Goal: Information Seeking & Learning: Learn about a topic

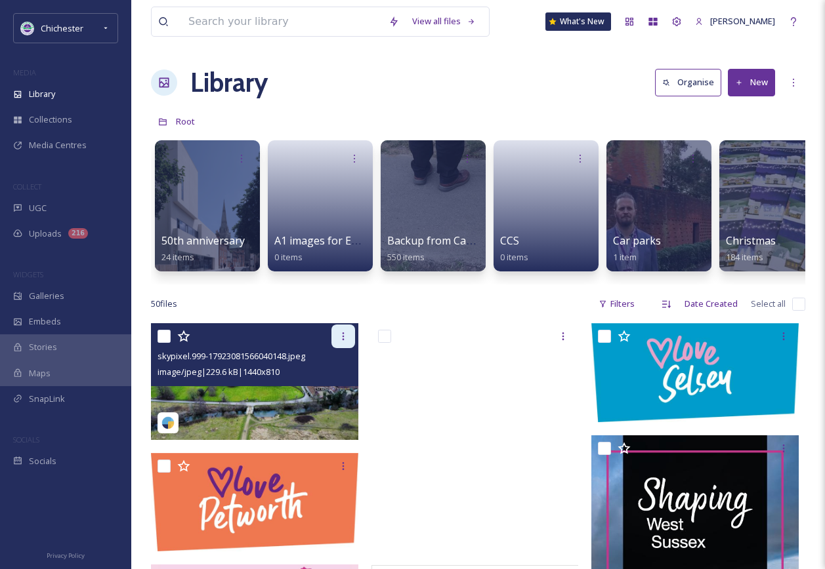
click at [349, 345] on div at bounding box center [343, 337] width 24 height 24
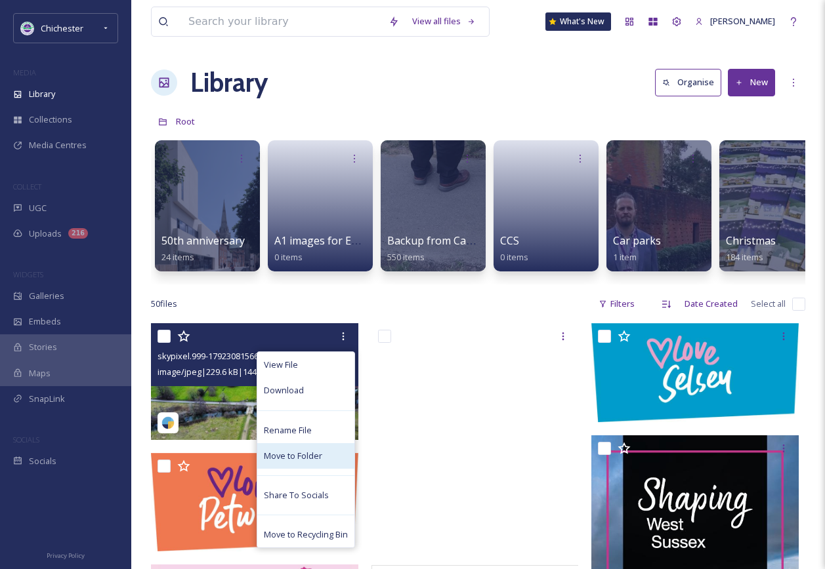
click at [304, 462] on span "Move to Folder" at bounding box center [293, 456] width 58 height 12
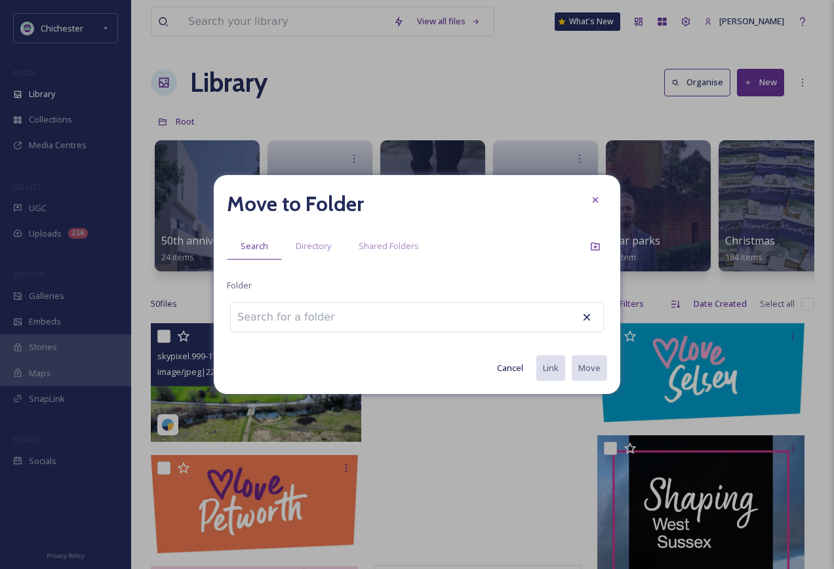
click at [289, 318] on input at bounding box center [303, 317] width 144 height 29
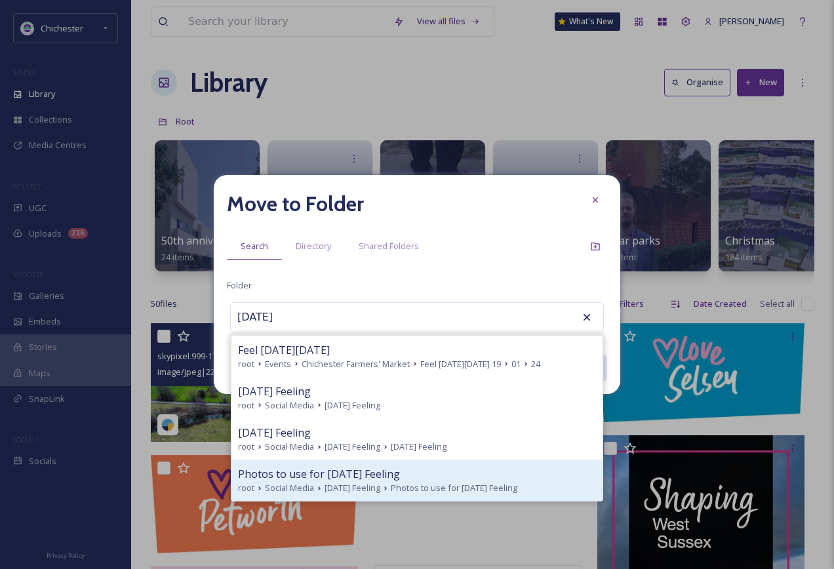
click at [352, 468] on span "Photos to use for Friday Feeling" at bounding box center [319, 474] width 162 height 16
type input "Photos to use for Friday Feeling"
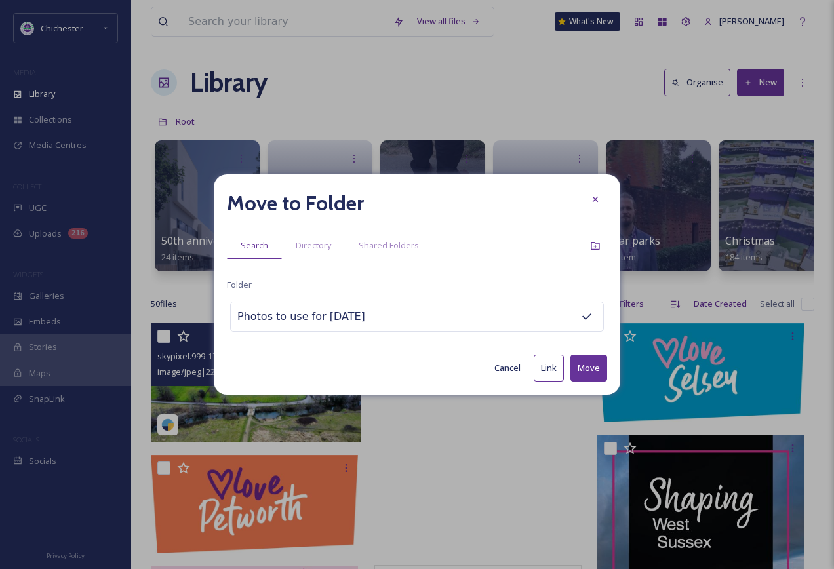
click at [600, 365] on button "Move" at bounding box center [589, 368] width 37 height 27
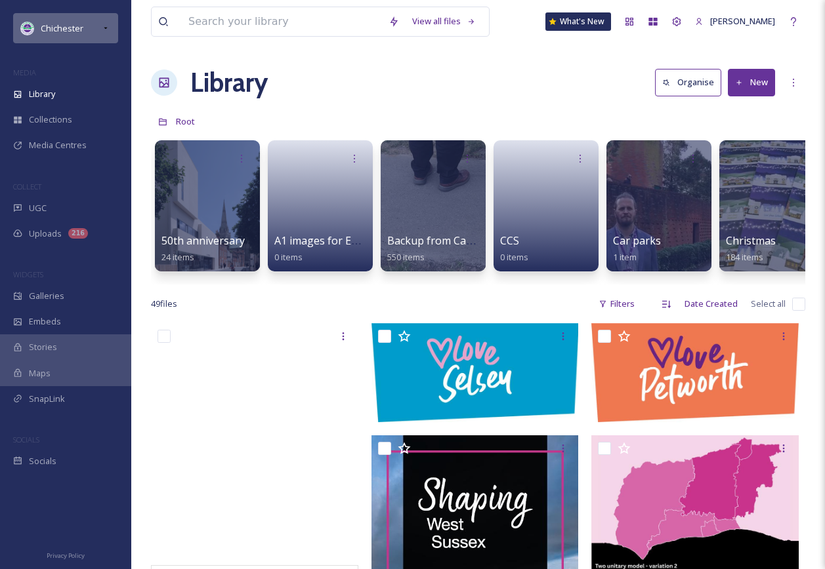
click at [71, 24] on span "Chichester" at bounding box center [62, 28] width 43 height 12
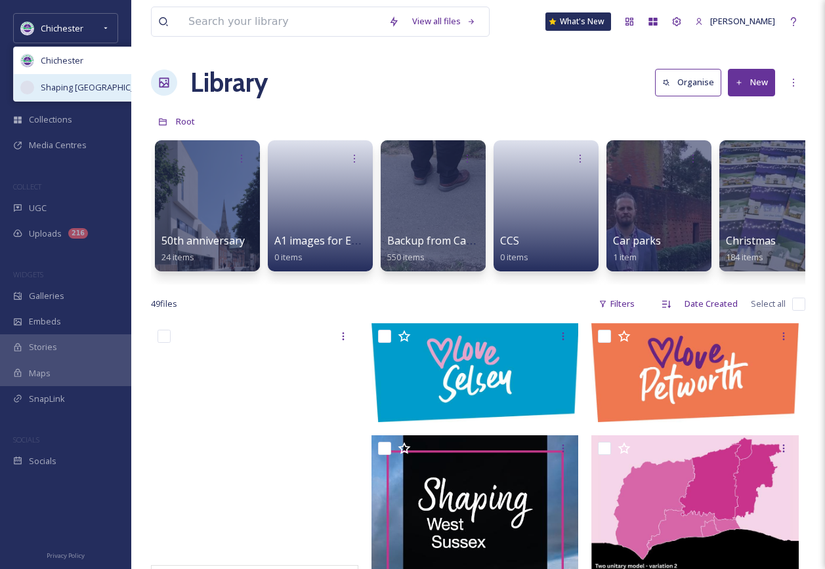
click at [56, 81] on span "Shaping [GEOGRAPHIC_DATA]" at bounding box center [99, 87] width 117 height 12
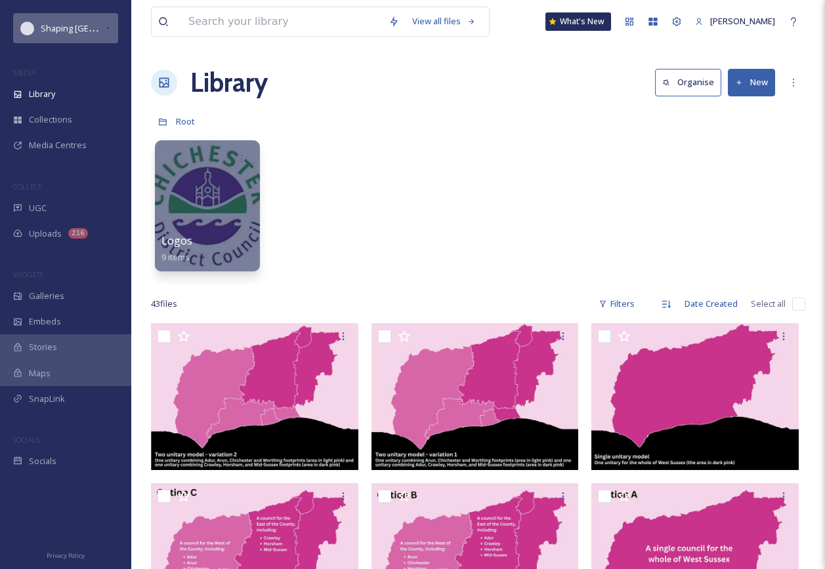
click at [73, 26] on span "Shaping [GEOGRAPHIC_DATA]" at bounding box center [99, 28] width 117 height 12
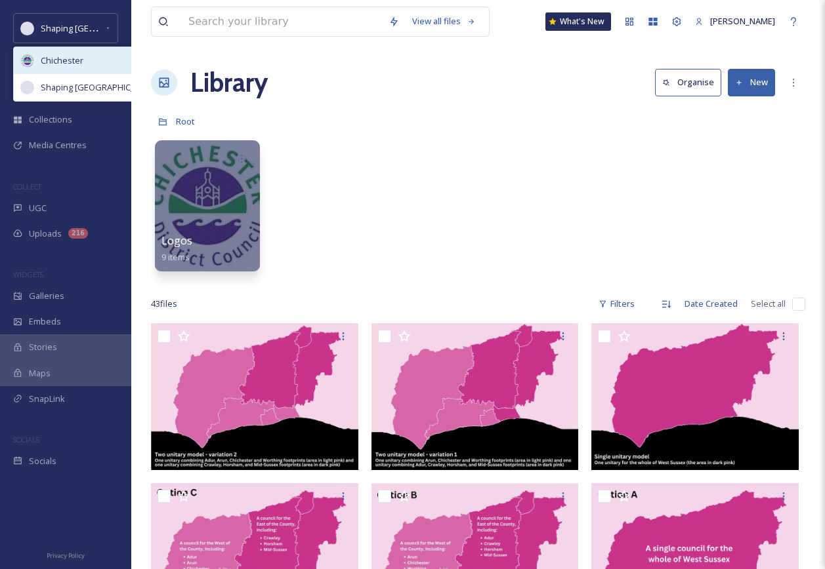
click at [66, 60] on span "Chichester" at bounding box center [62, 60] width 43 height 12
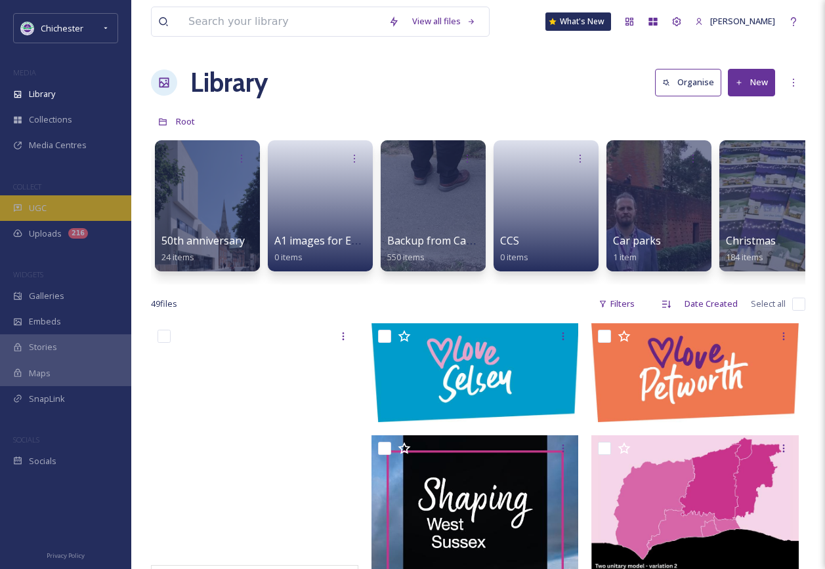
click at [54, 197] on div "UGC" at bounding box center [65, 208] width 131 height 26
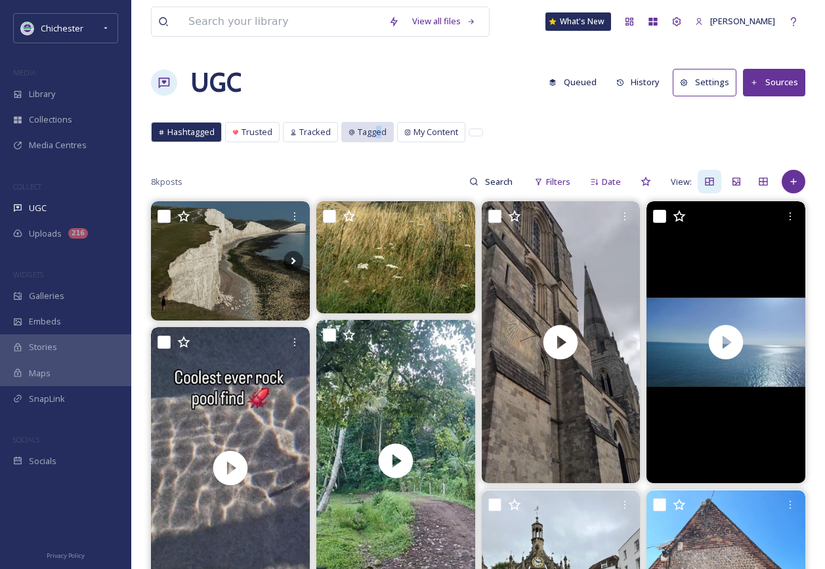
click at [377, 131] on span "Tagged" at bounding box center [371, 132] width 29 height 12
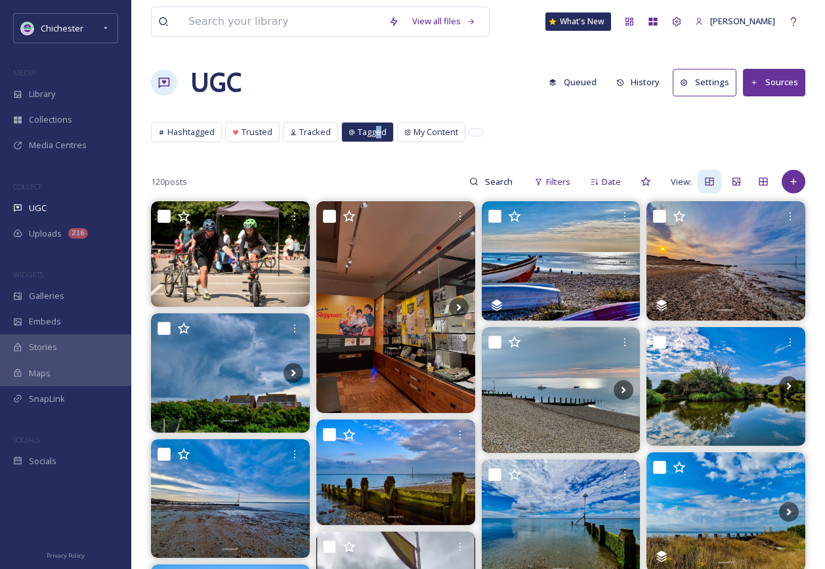
click at [585, 85] on button "Queued" at bounding box center [572, 83] width 61 height 26
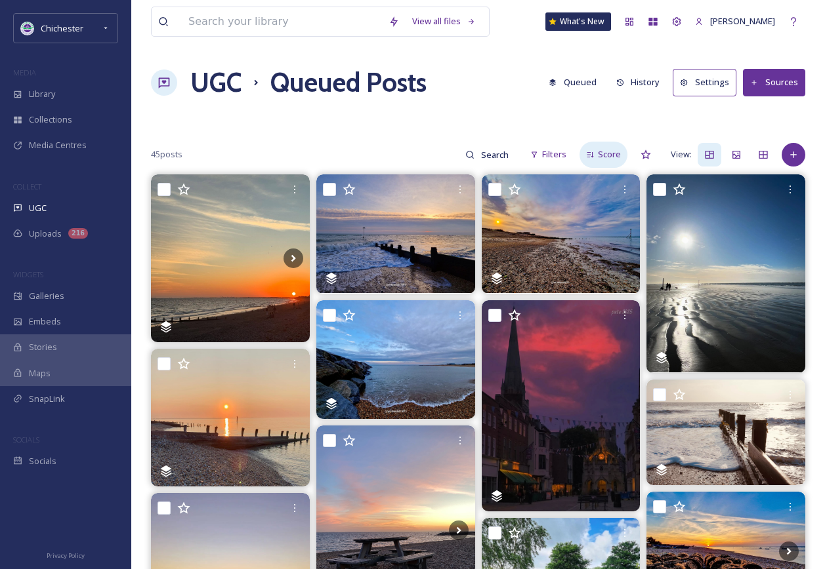
click at [617, 159] on span "Score" at bounding box center [609, 154] width 23 height 12
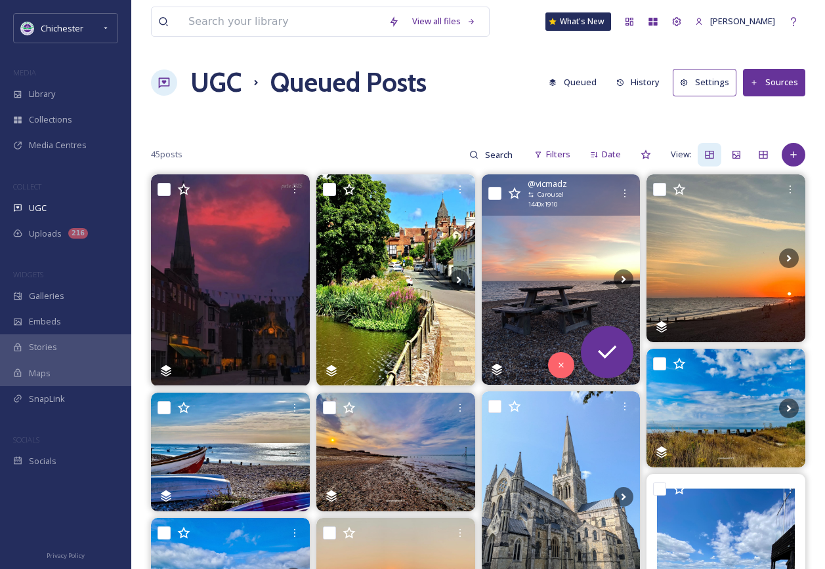
scroll to position [197, 0]
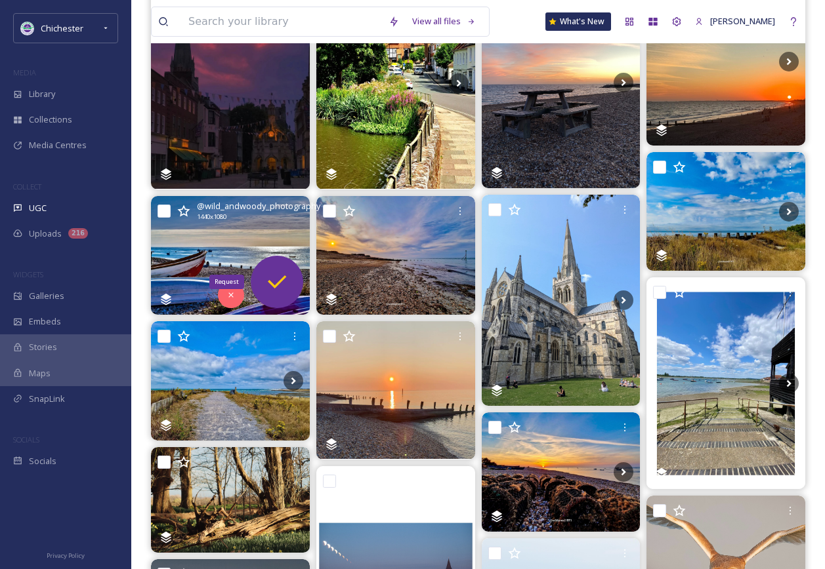
click at [285, 293] on icon at bounding box center [277, 282] width 26 height 26
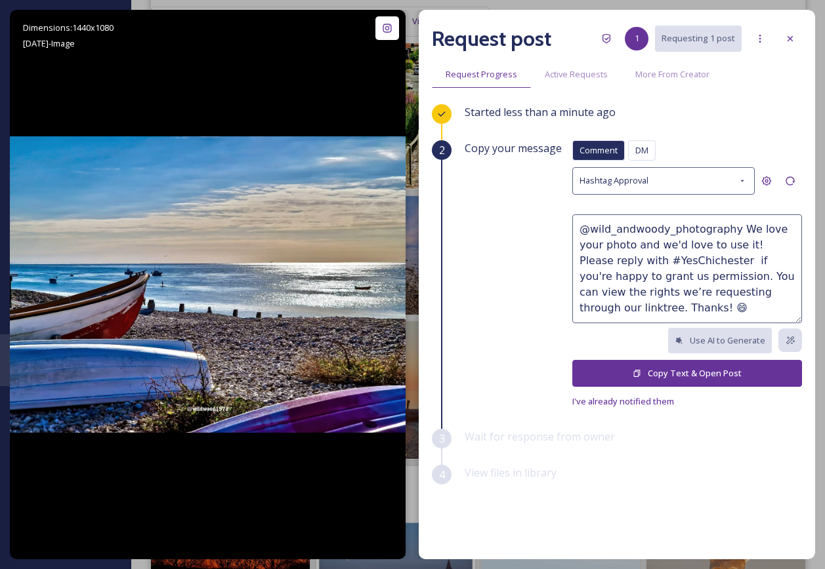
click at [683, 377] on button "Copy Text & Open Post" at bounding box center [687, 373] width 230 height 27
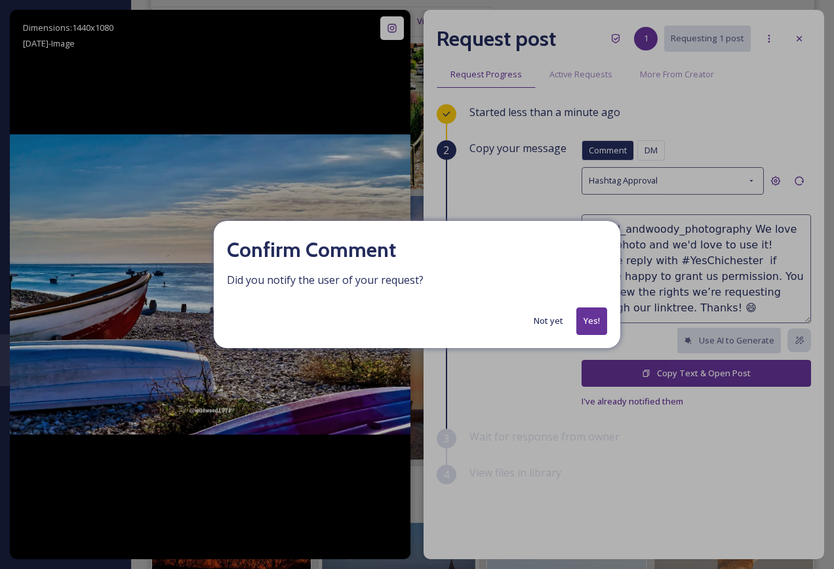
click at [598, 323] on button "Yes!" at bounding box center [592, 321] width 31 height 27
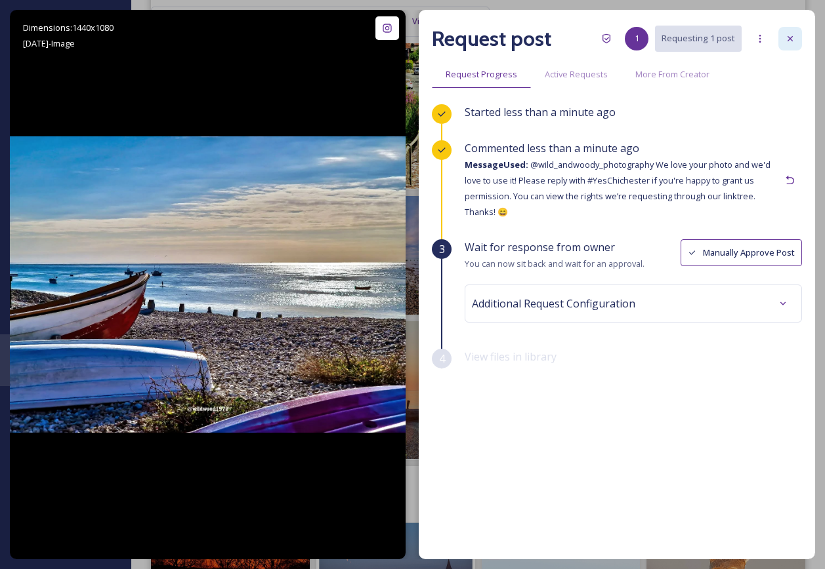
click at [796, 37] on div at bounding box center [790, 39] width 24 height 24
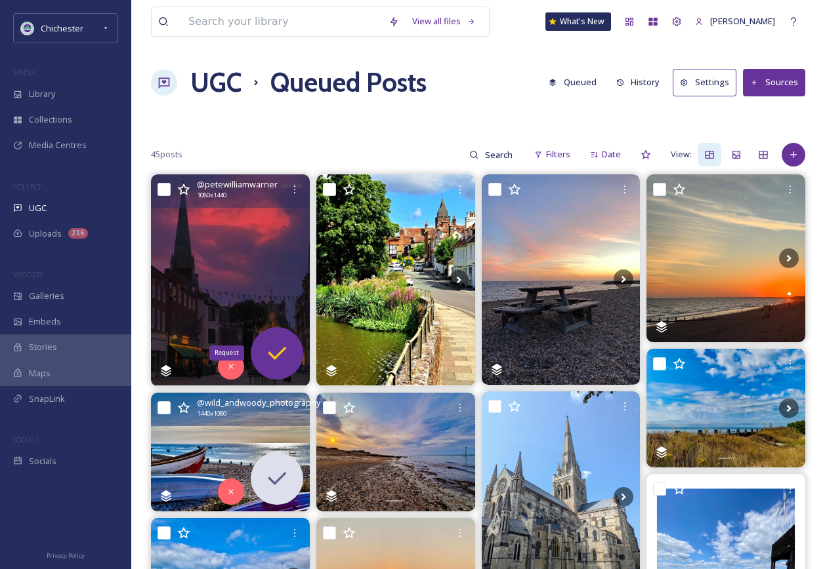
click at [287, 353] on icon at bounding box center [277, 353] width 26 height 26
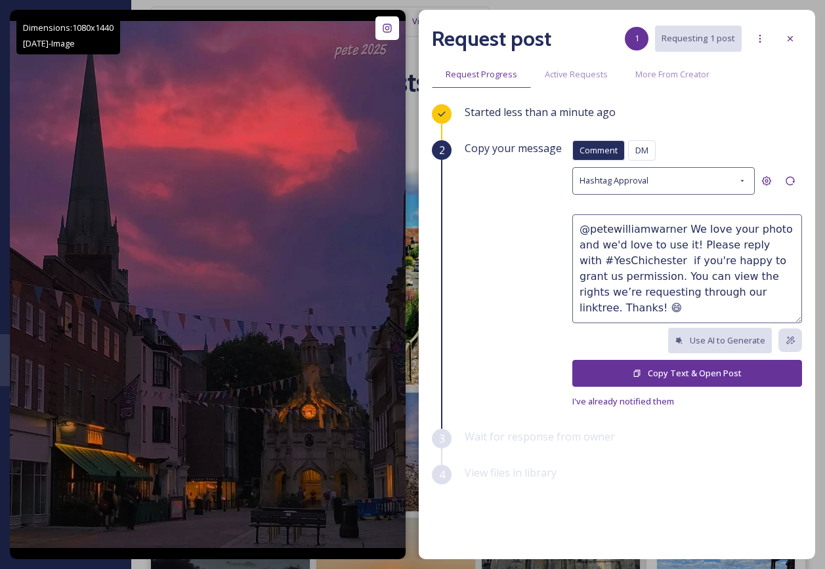
click at [685, 371] on button "Copy Text & Open Post" at bounding box center [687, 373] width 230 height 27
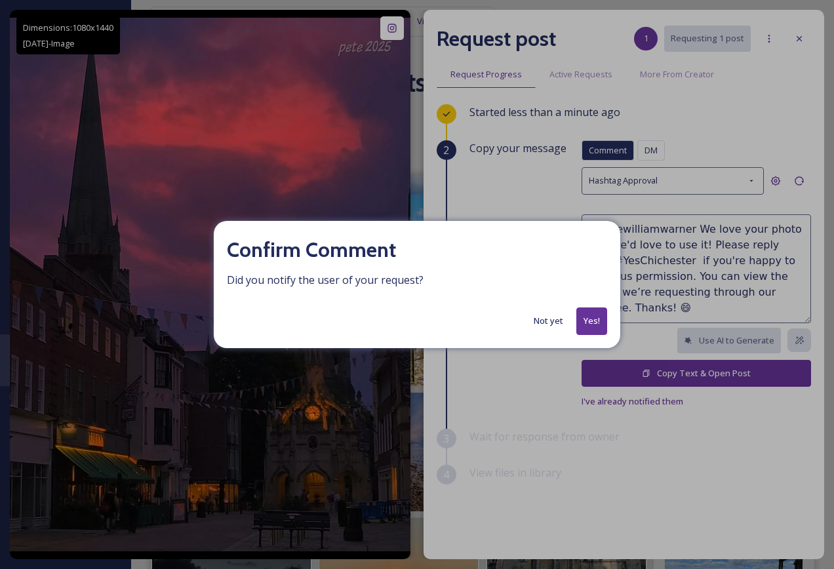
click at [601, 325] on button "Yes!" at bounding box center [592, 321] width 31 height 27
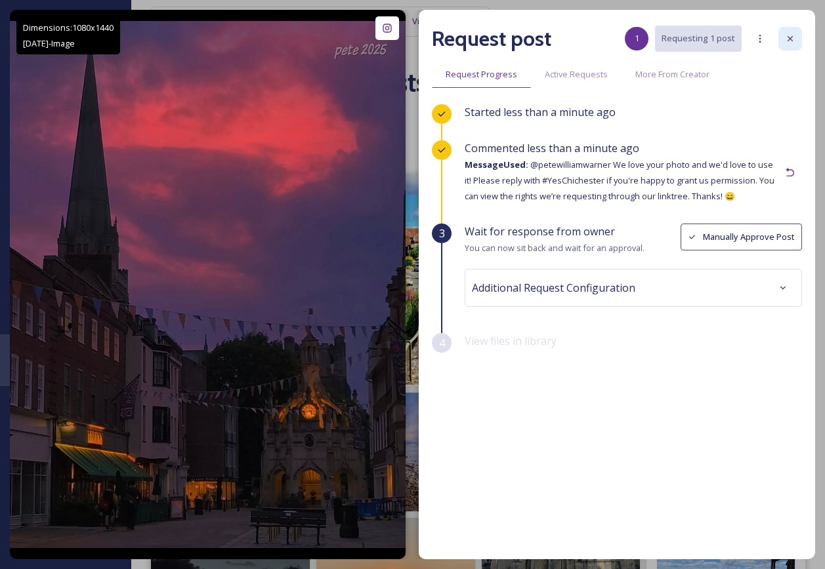
click at [779, 35] on div at bounding box center [790, 39] width 24 height 24
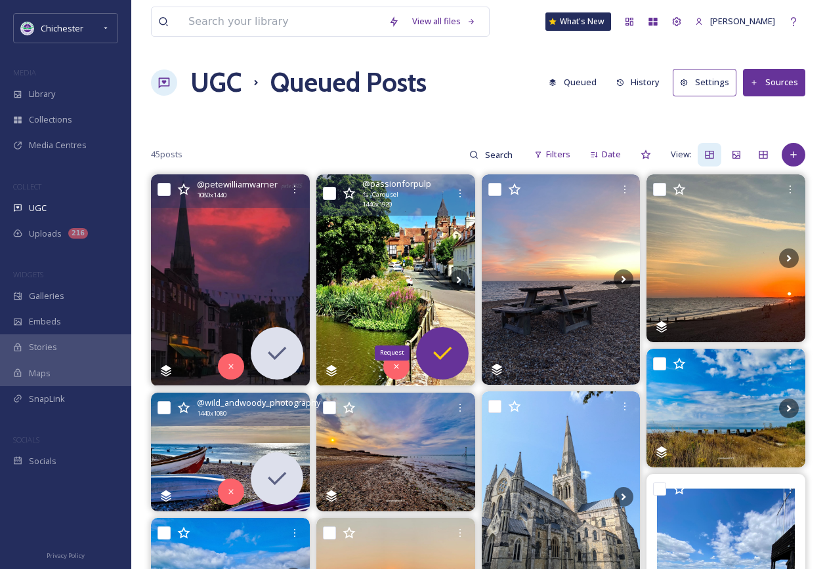
click at [443, 344] on icon at bounding box center [442, 353] width 26 height 26
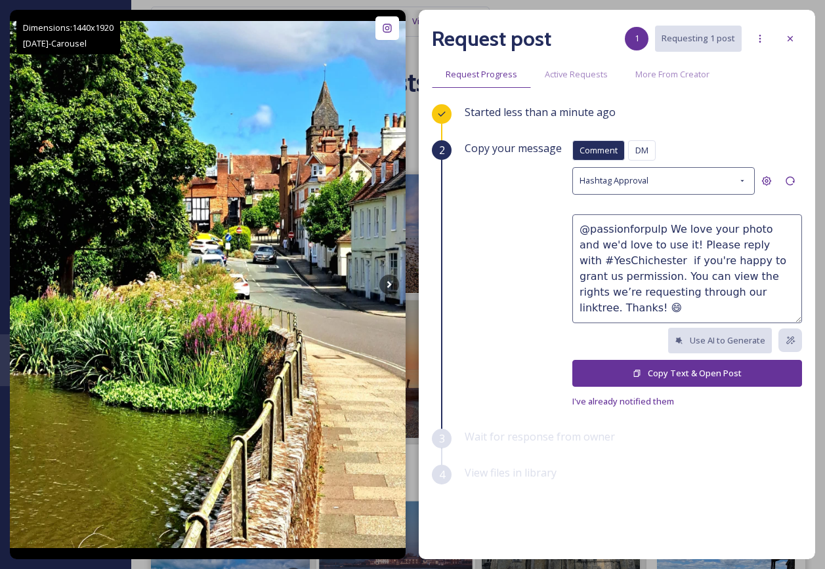
click at [655, 377] on button "Copy Text & Open Post" at bounding box center [687, 373] width 230 height 27
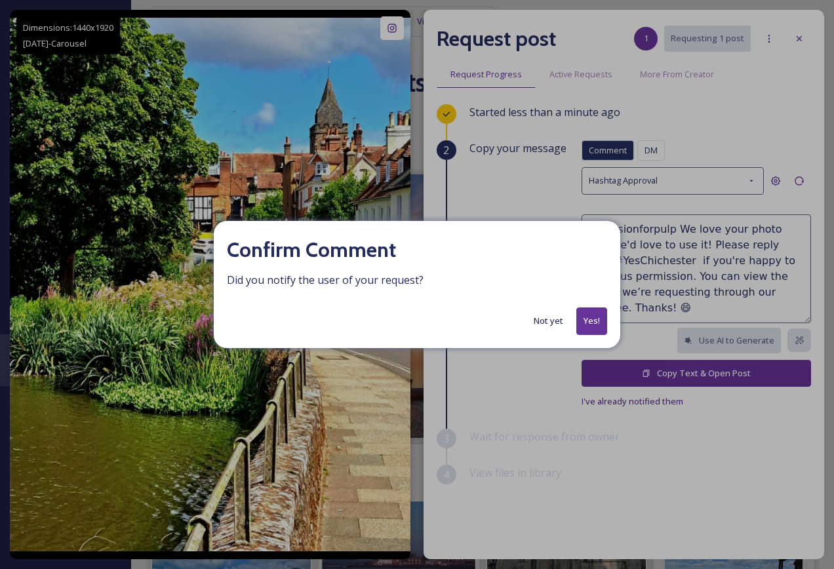
click at [592, 329] on button "Yes!" at bounding box center [592, 321] width 31 height 27
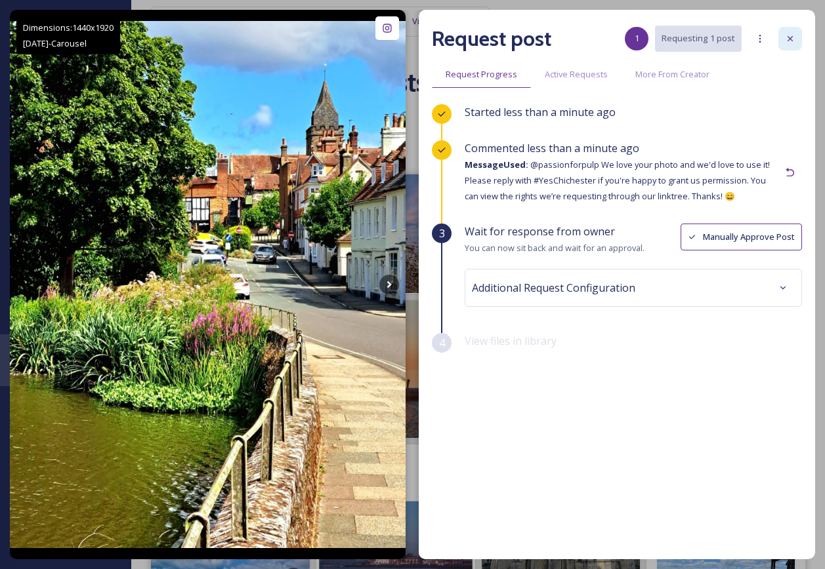
click at [790, 31] on div at bounding box center [790, 39] width 24 height 24
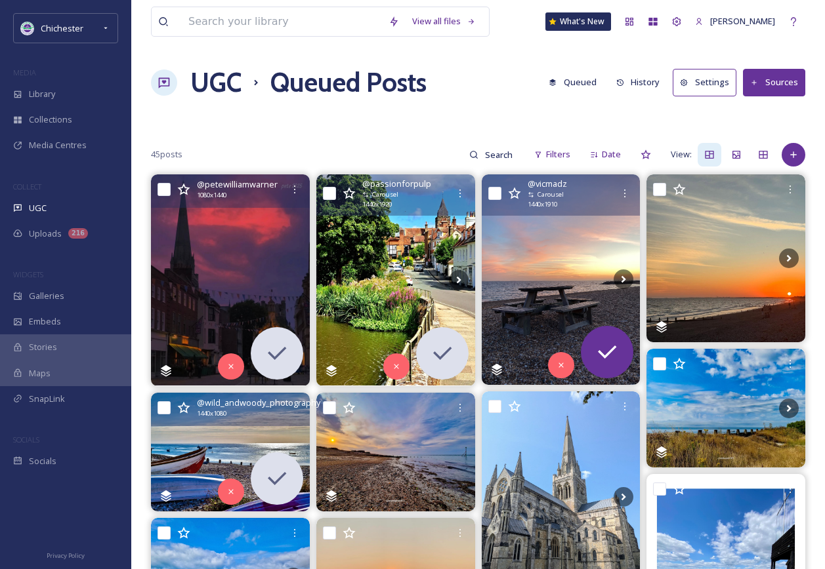
click at [582, 285] on img at bounding box center [560, 279] width 159 height 211
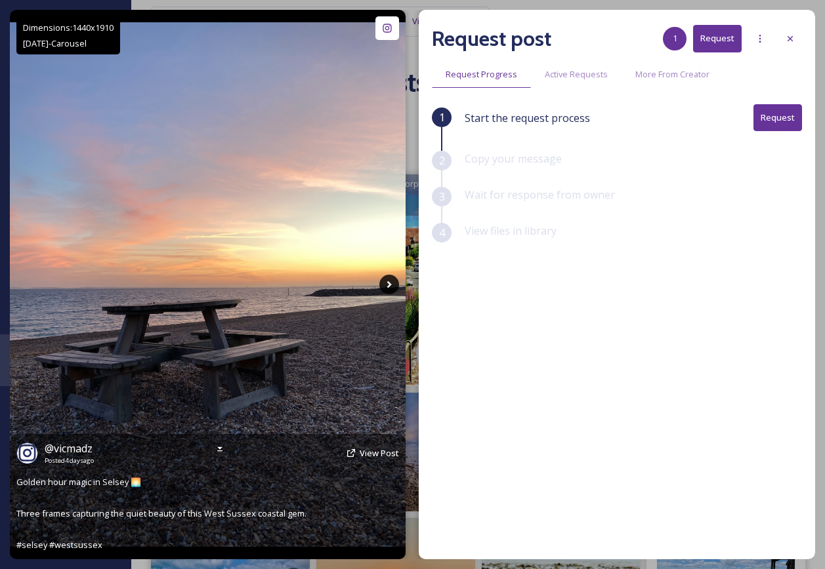
click at [397, 280] on icon at bounding box center [389, 285] width 20 height 20
click at [395, 281] on icon at bounding box center [389, 285] width 20 height 20
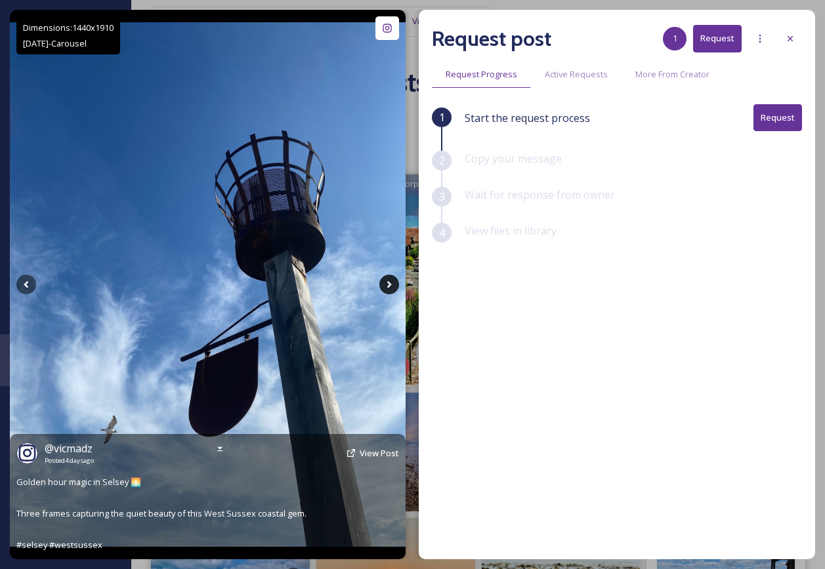
click at [395, 281] on icon at bounding box center [389, 285] width 20 height 20
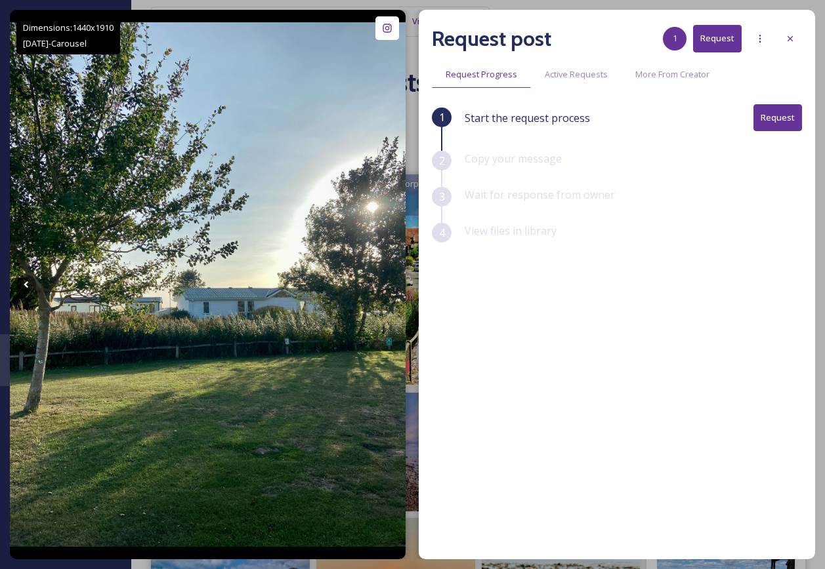
click at [790, 35] on icon at bounding box center [789, 38] width 10 height 10
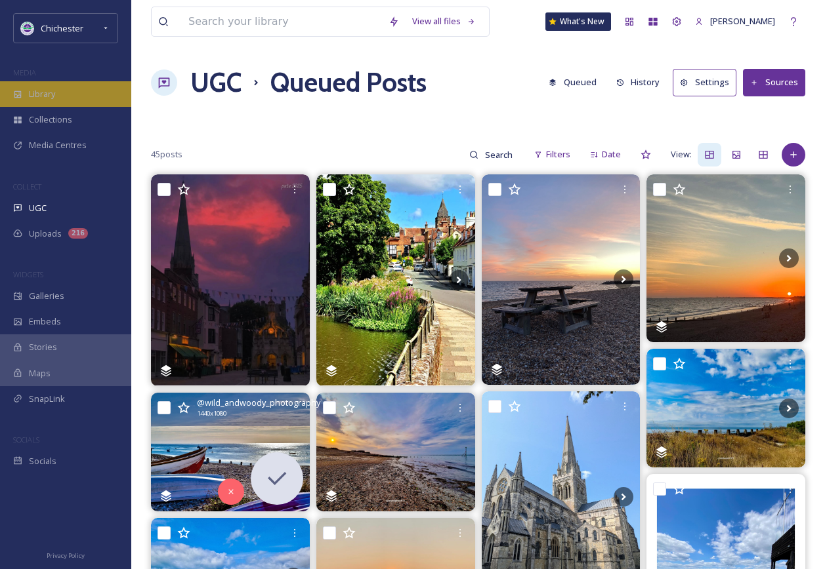
click at [87, 91] on div "Library" at bounding box center [65, 94] width 131 height 26
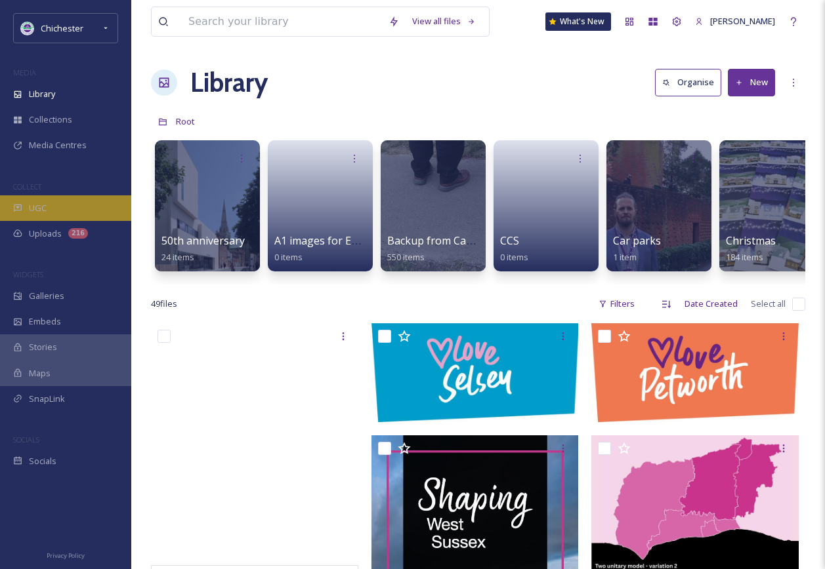
click at [65, 210] on div "UGC" at bounding box center [65, 208] width 131 height 26
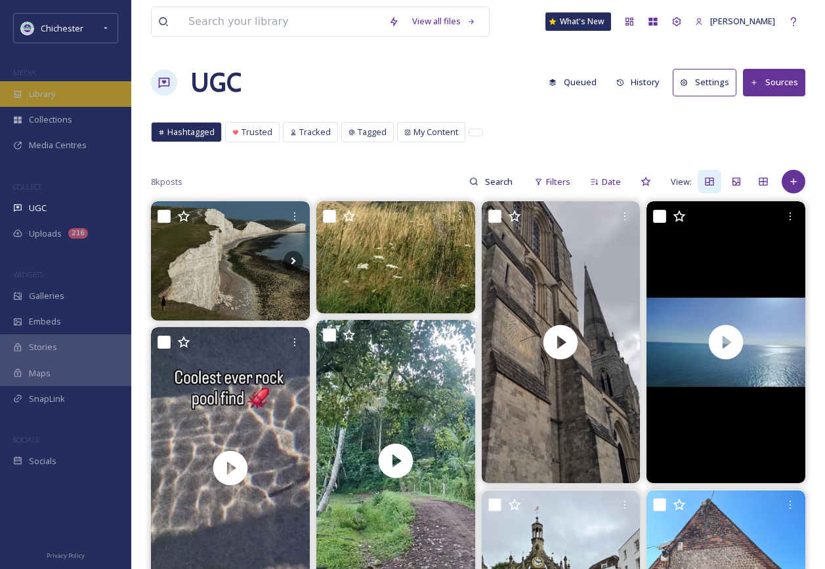
click at [84, 82] on div "Library" at bounding box center [65, 94] width 131 height 26
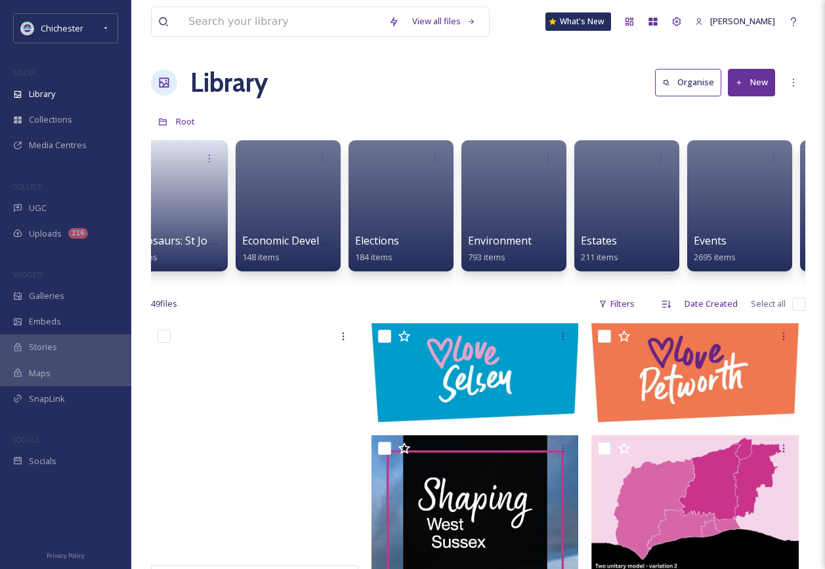
scroll to position [0, 2279]
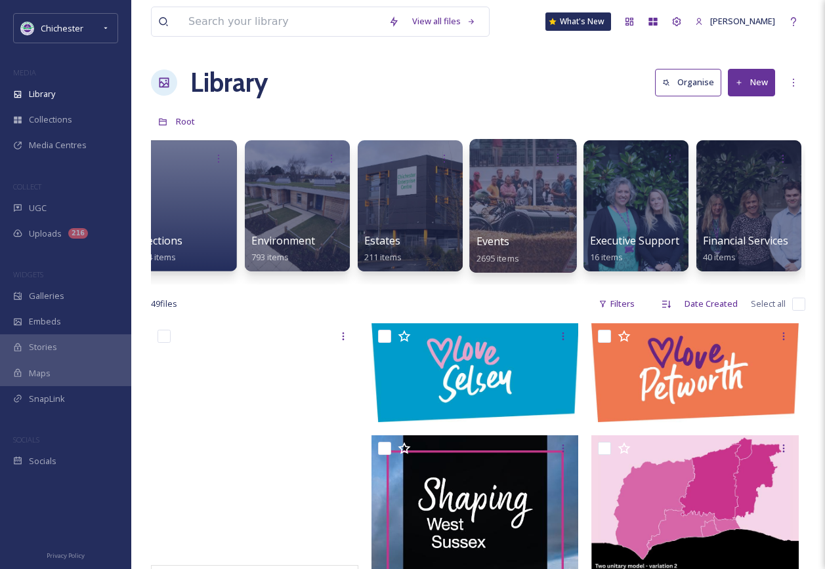
click at [548, 208] on div at bounding box center [522, 206] width 107 height 134
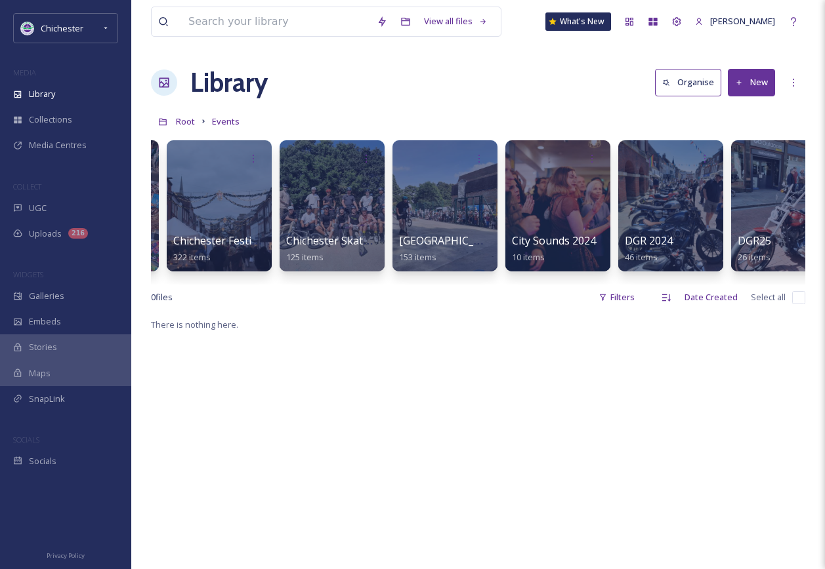
scroll to position [0, 515]
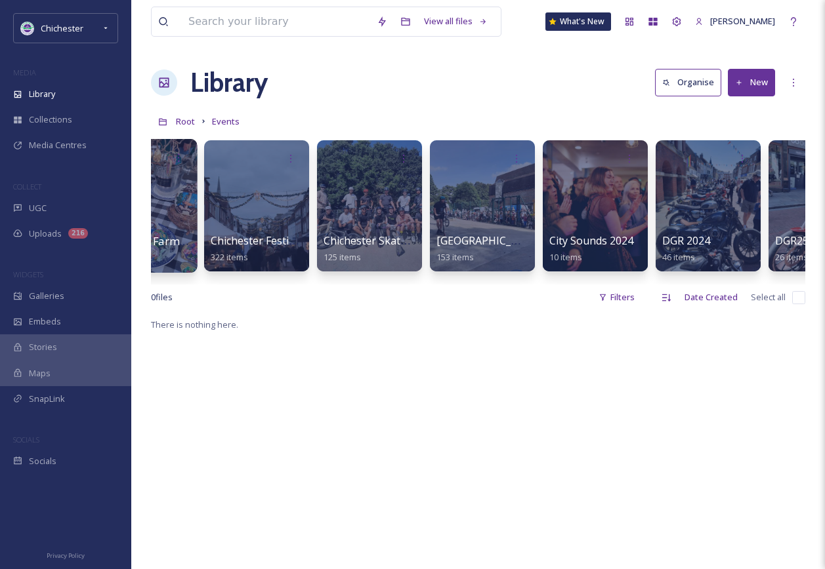
click at [169, 238] on span "Chichester Farmers' Market" at bounding box center [167, 241] width 140 height 14
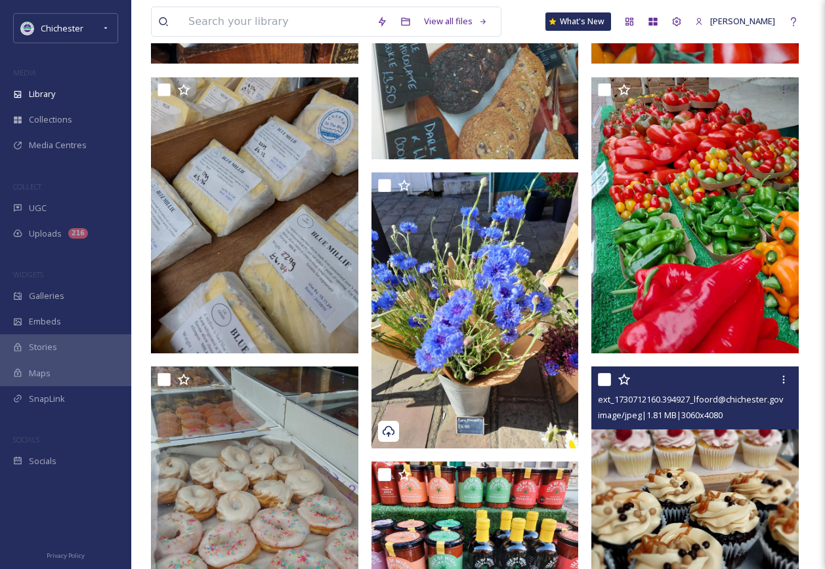
scroll to position [2493, 0]
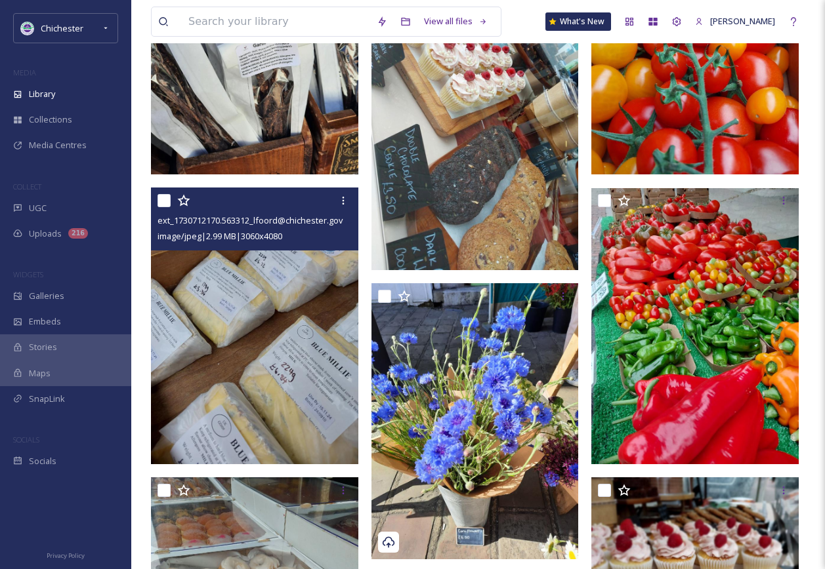
click at [295, 367] on img at bounding box center [254, 326] width 207 height 276
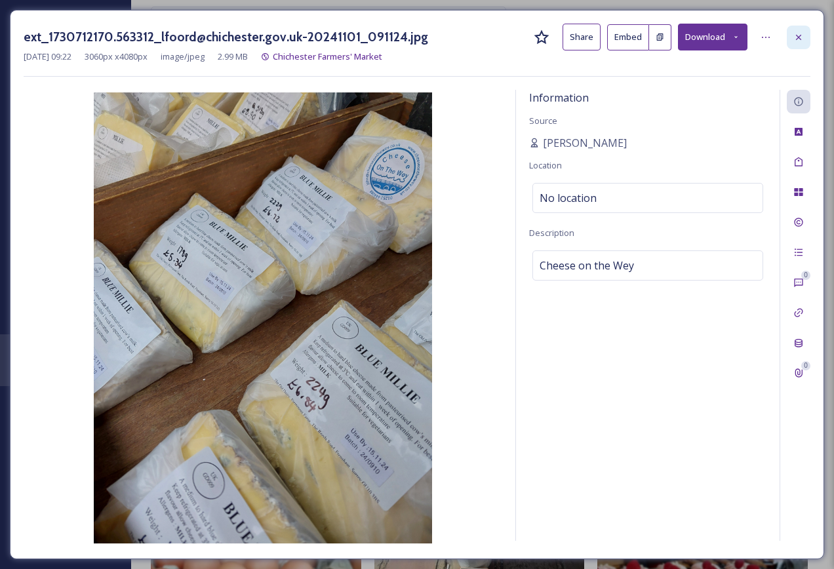
click at [809, 39] on div at bounding box center [799, 38] width 24 height 24
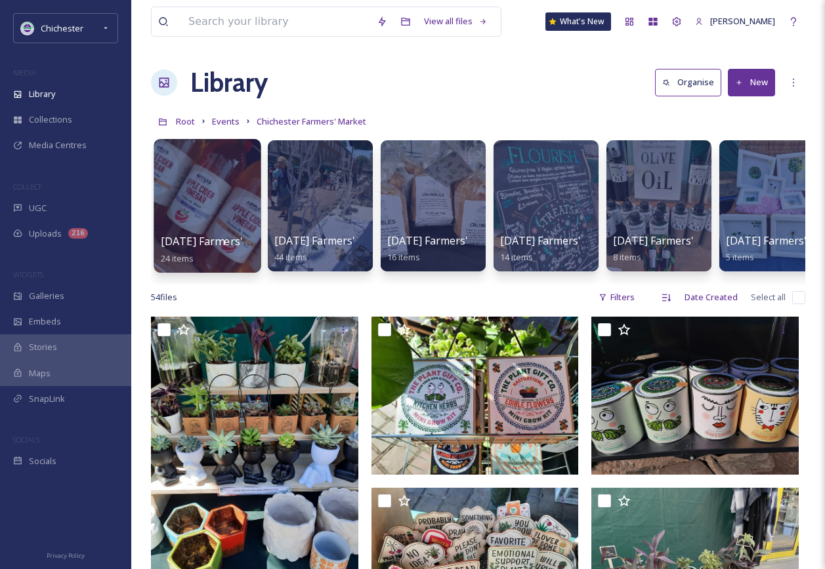
click at [221, 186] on div at bounding box center [206, 206] width 107 height 134
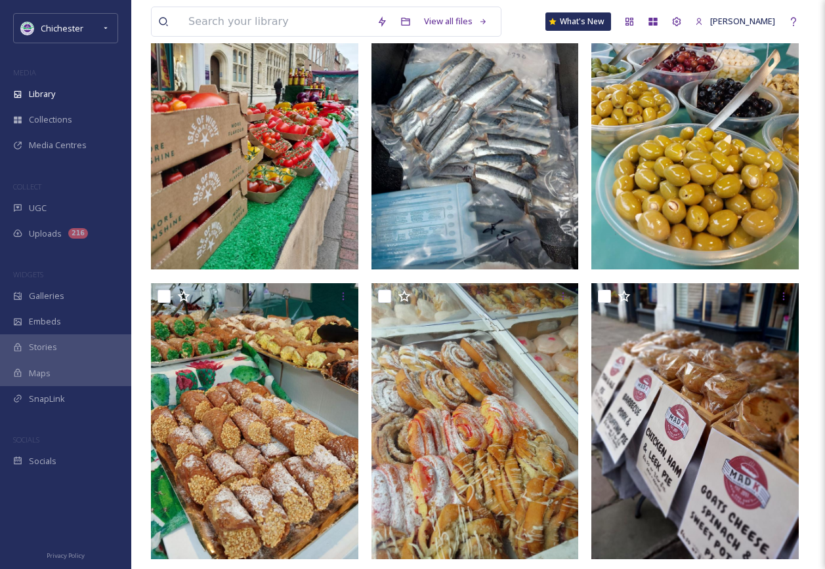
scroll to position [1115, 0]
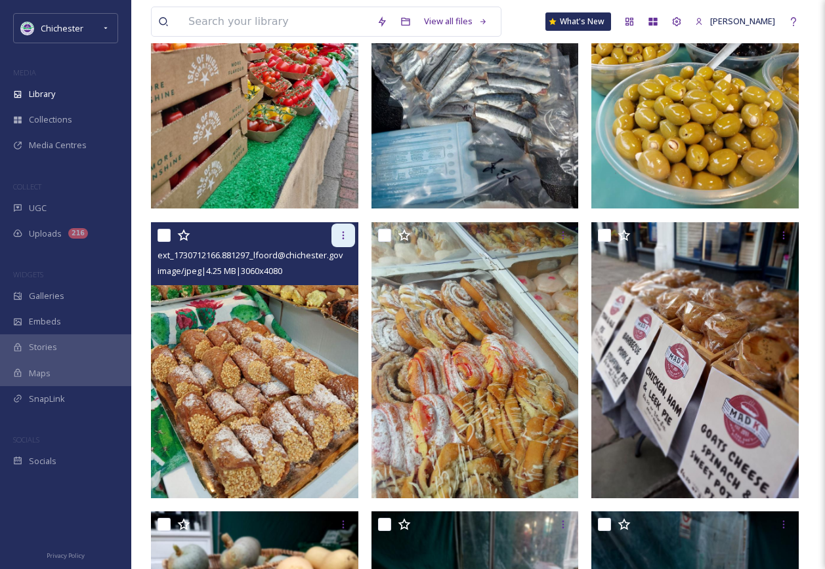
click at [333, 235] on div at bounding box center [343, 236] width 24 height 24
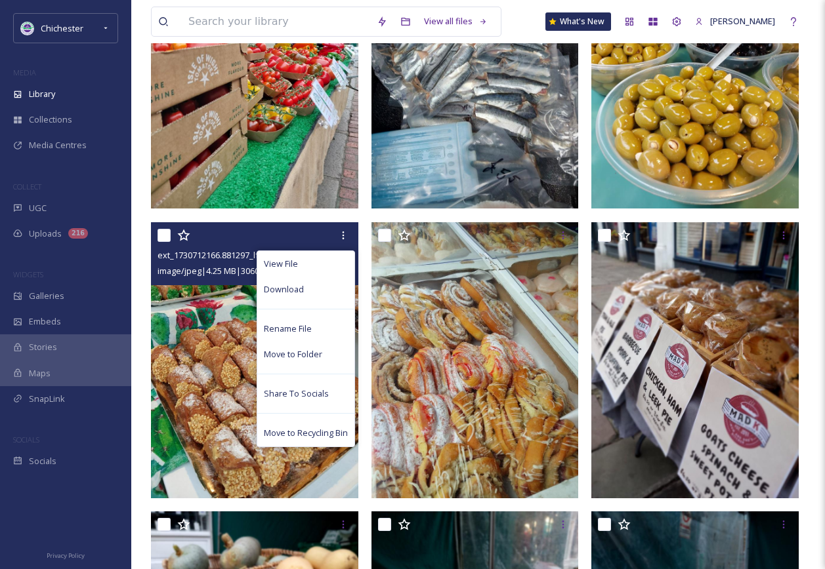
click at [323, 289] on div "Download" at bounding box center [305, 290] width 97 height 26
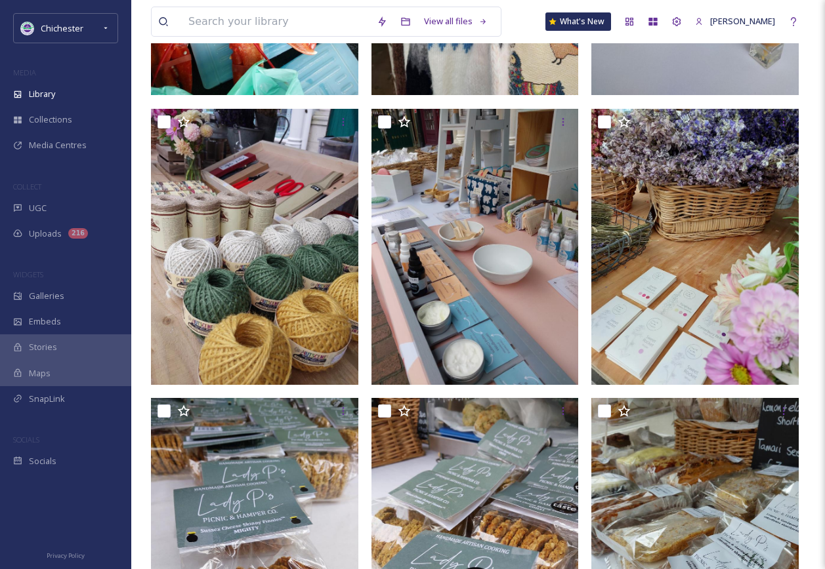
scroll to position [0, 0]
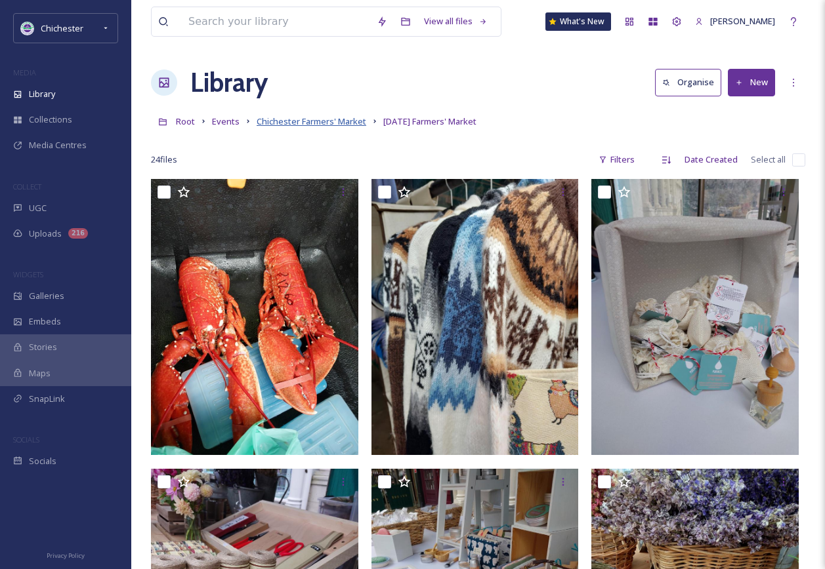
click at [325, 127] on span "Chichester Farmers' Market" at bounding box center [311, 121] width 110 height 12
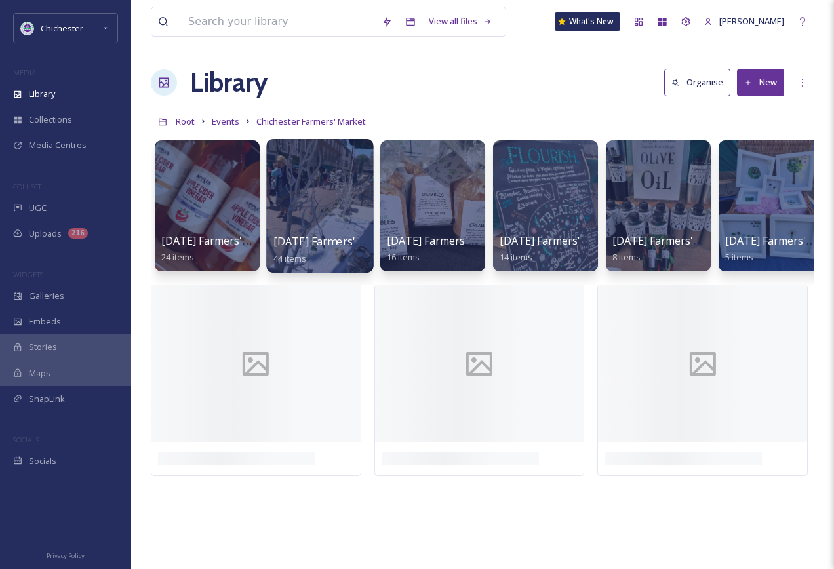
click at [323, 212] on div at bounding box center [319, 206] width 107 height 134
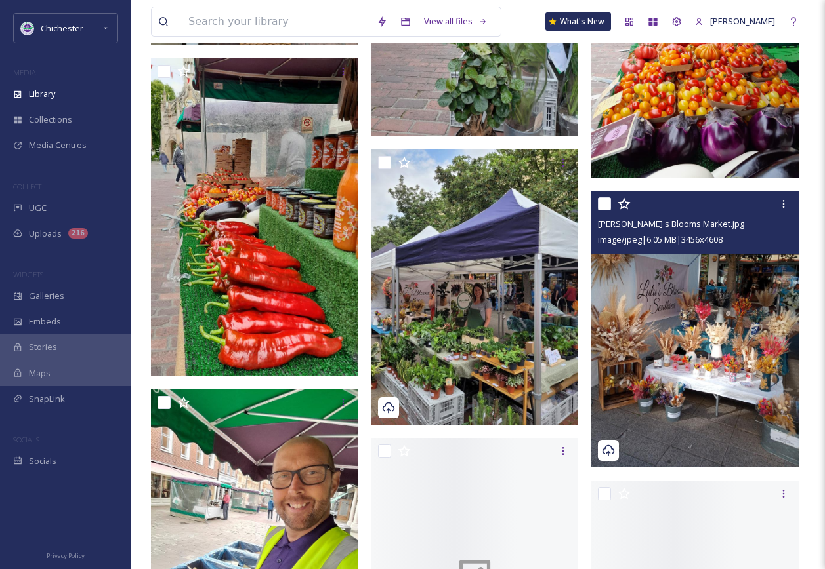
scroll to position [2230, 0]
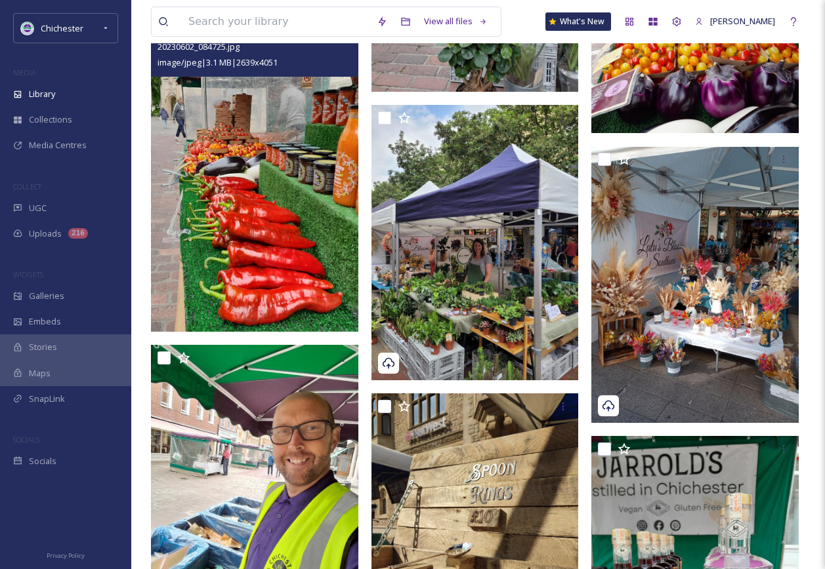
click at [237, 243] on img at bounding box center [254, 173] width 207 height 318
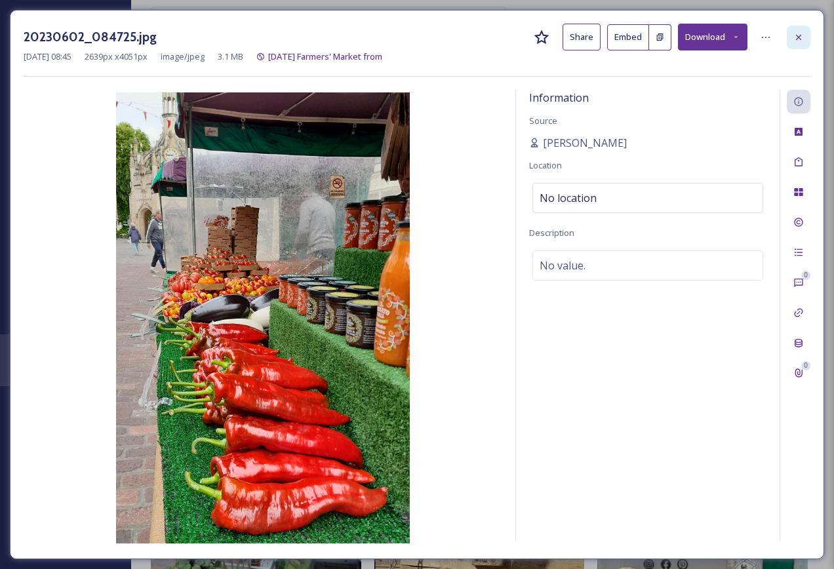
click at [796, 37] on icon at bounding box center [799, 37] width 10 height 10
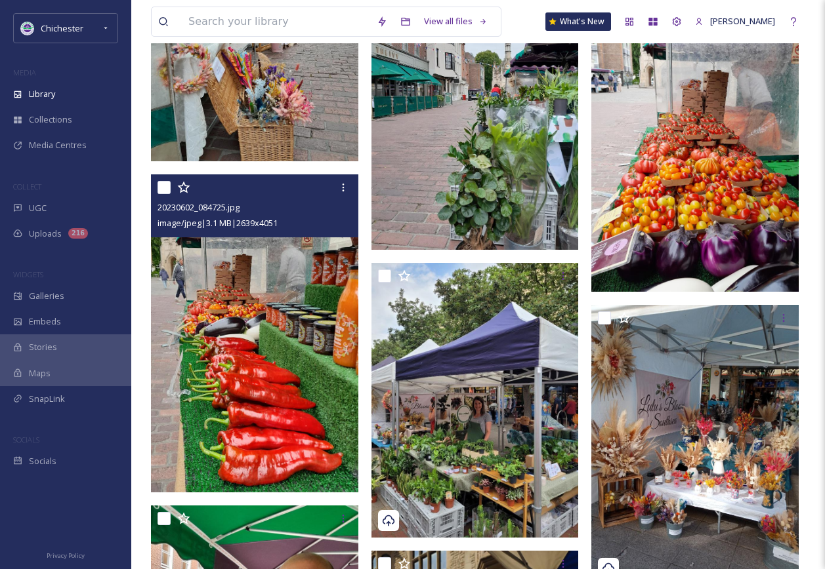
scroll to position [2099, 0]
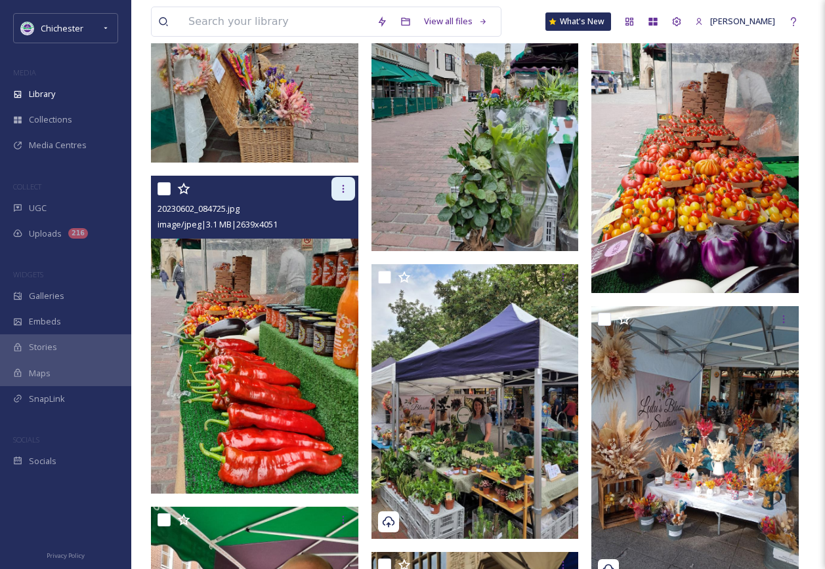
click at [336, 197] on div at bounding box center [343, 189] width 24 height 24
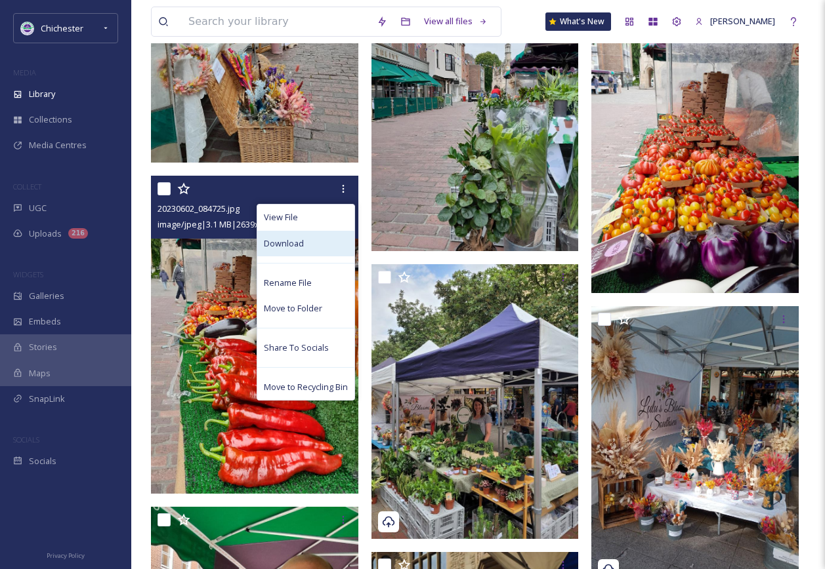
click at [303, 250] on div "Download" at bounding box center [305, 244] width 97 height 26
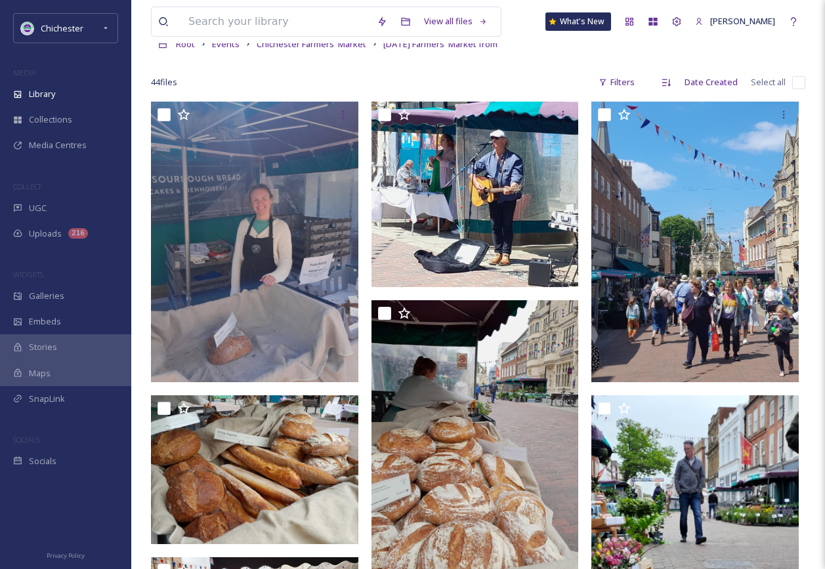
scroll to position [0, 0]
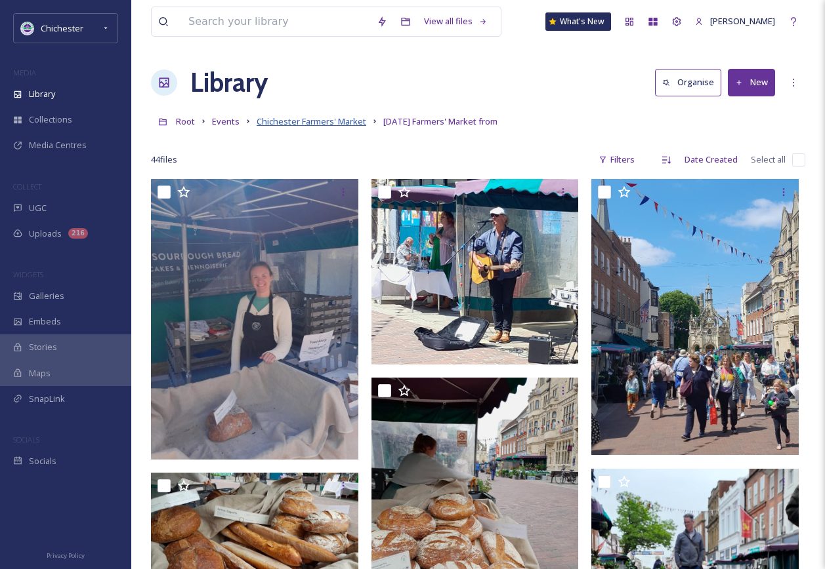
click at [340, 127] on span "Chichester Farmers' Market" at bounding box center [311, 121] width 110 height 12
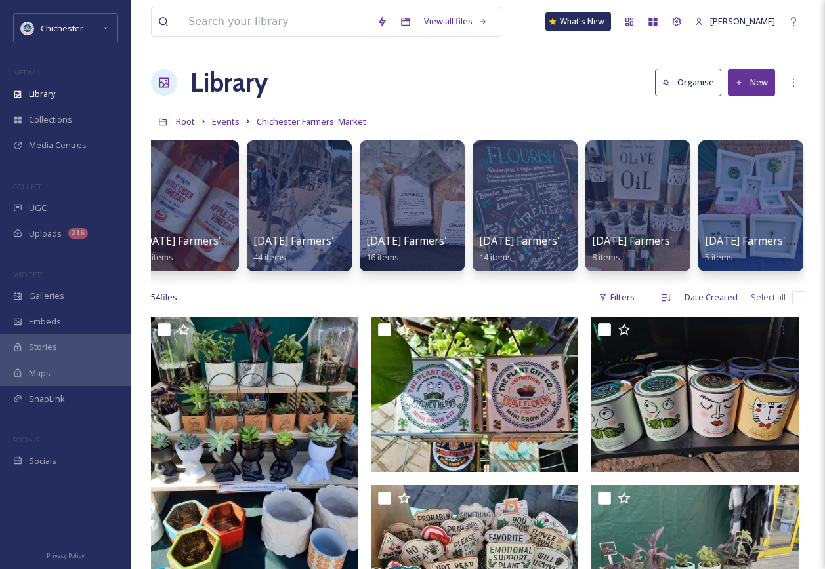
scroll to position [0, 30]
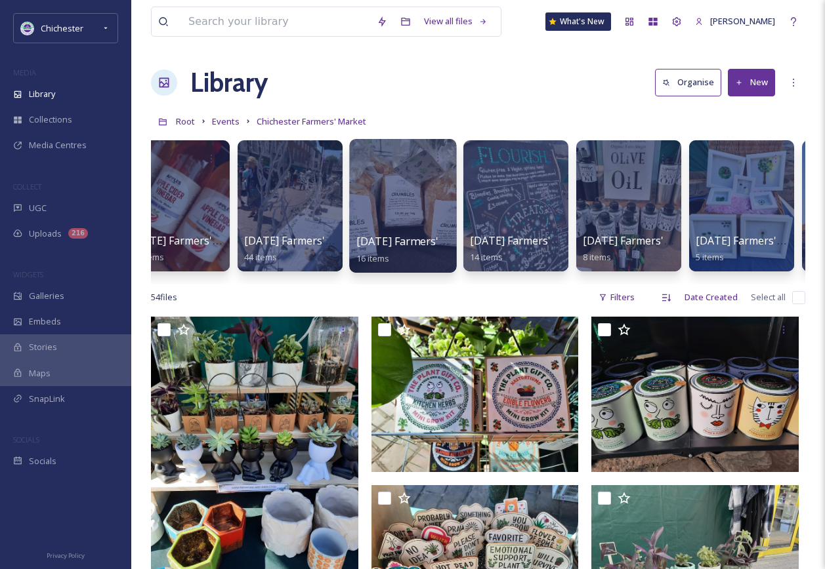
click at [388, 230] on div at bounding box center [402, 206] width 107 height 134
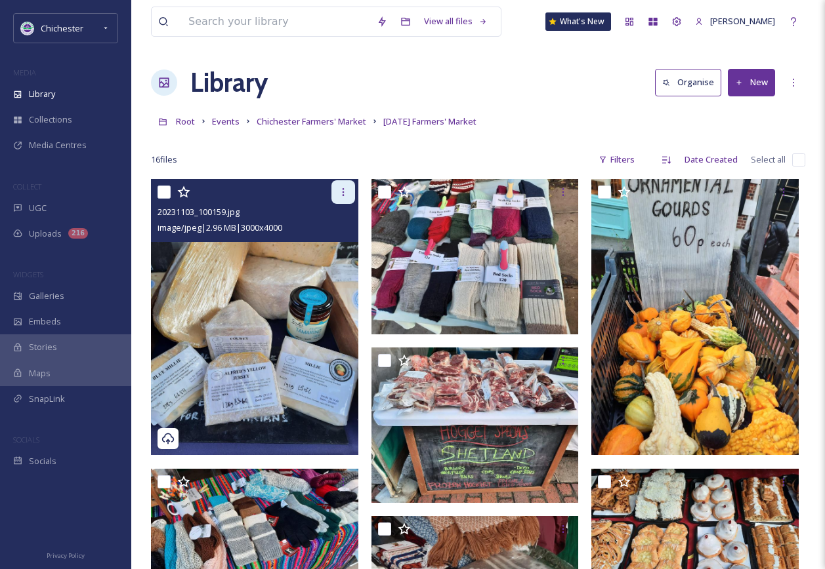
click at [351, 190] on div at bounding box center [343, 192] width 24 height 24
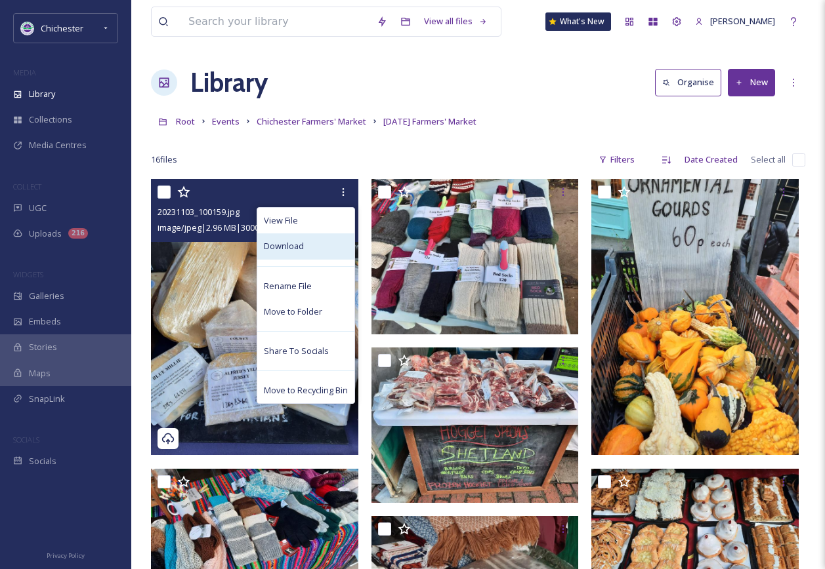
click at [321, 241] on div "Download" at bounding box center [305, 247] width 97 height 26
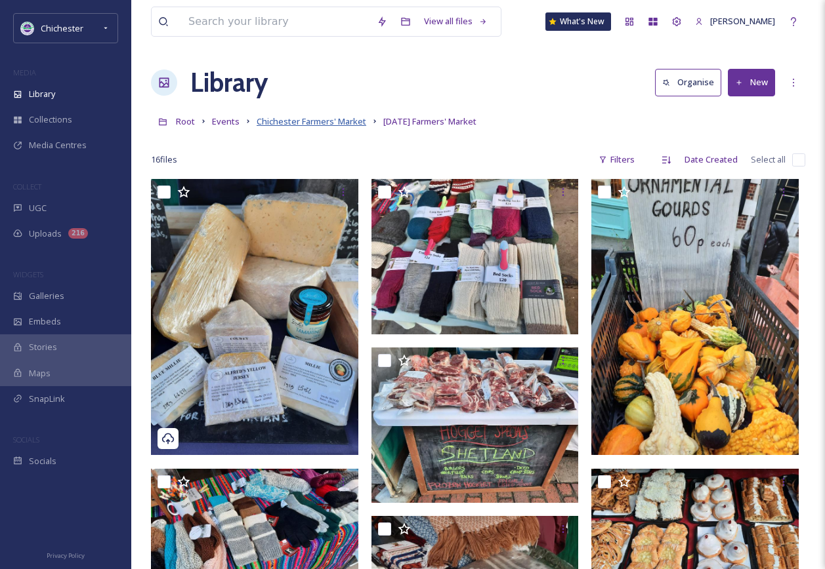
click at [351, 125] on span "Chichester Farmers' Market" at bounding box center [311, 121] width 110 height 12
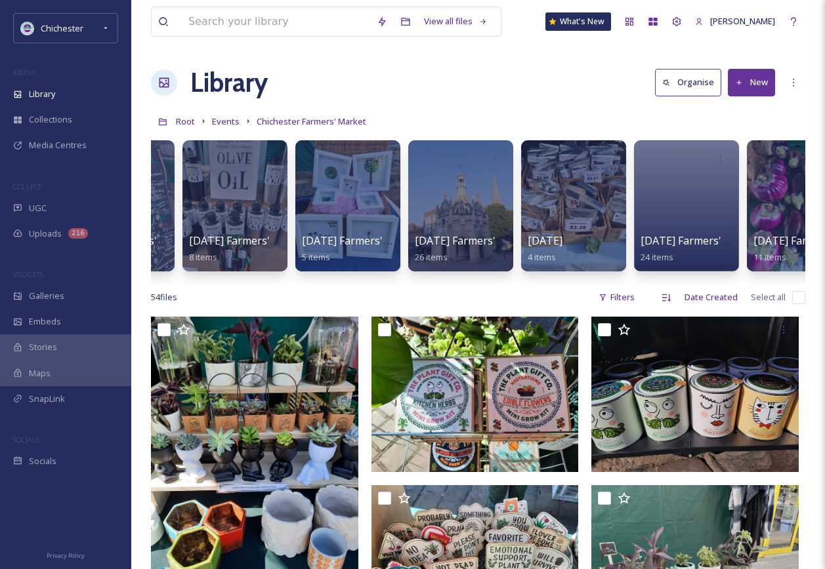
scroll to position [0, 600]
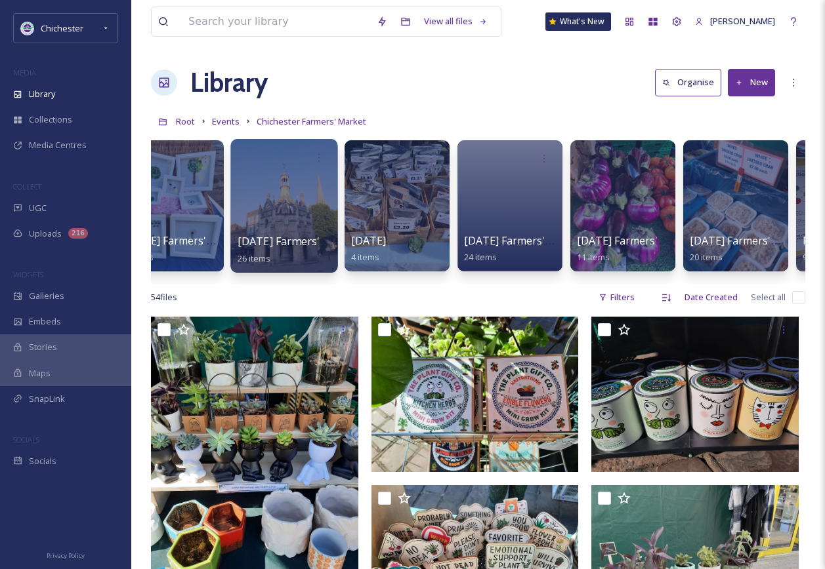
click at [305, 185] on div at bounding box center [283, 206] width 107 height 134
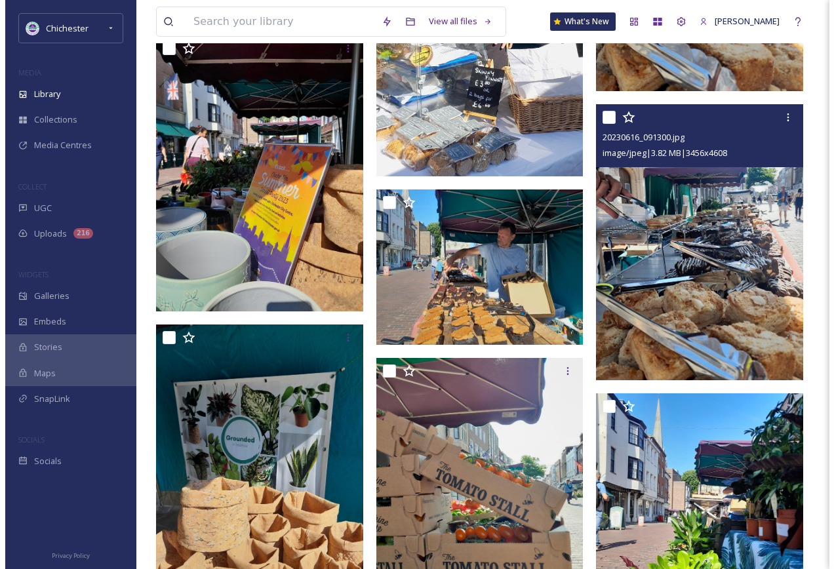
scroll to position [1377, 0]
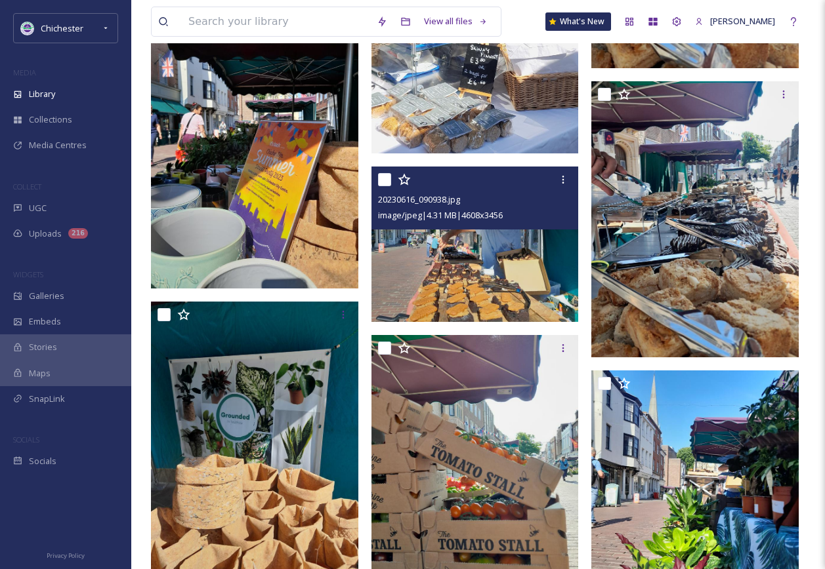
click at [514, 295] on img at bounding box center [474, 244] width 207 height 155
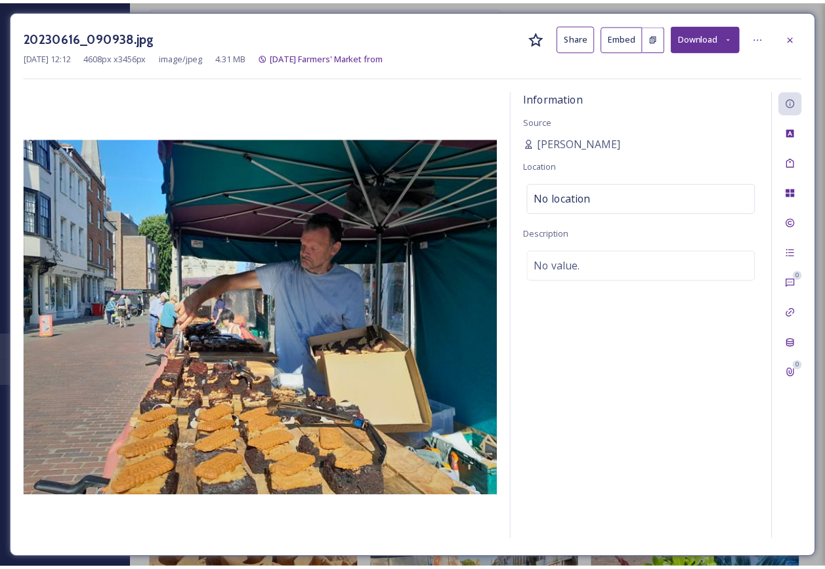
scroll to position [1396, 0]
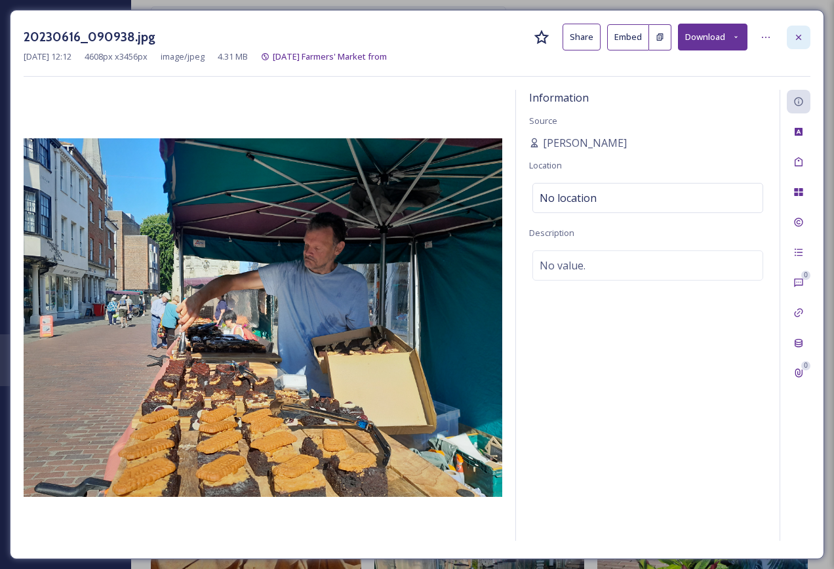
click at [794, 39] on icon at bounding box center [799, 37] width 10 height 10
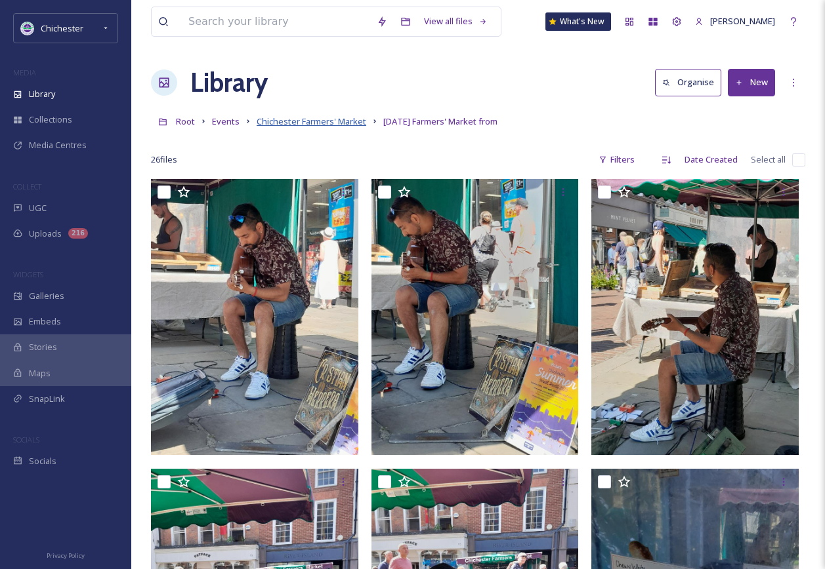
click at [348, 121] on span "Chichester Farmers' Market" at bounding box center [311, 121] width 110 height 12
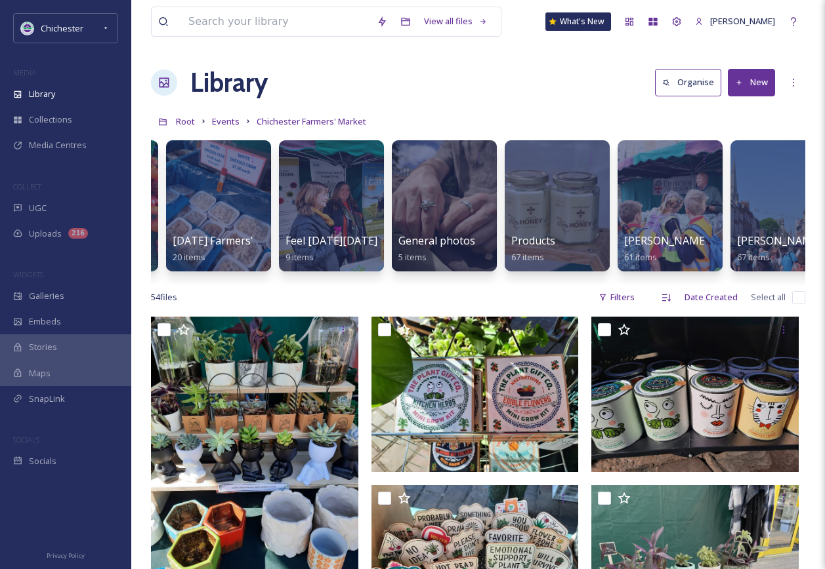
scroll to position [0, 1151]
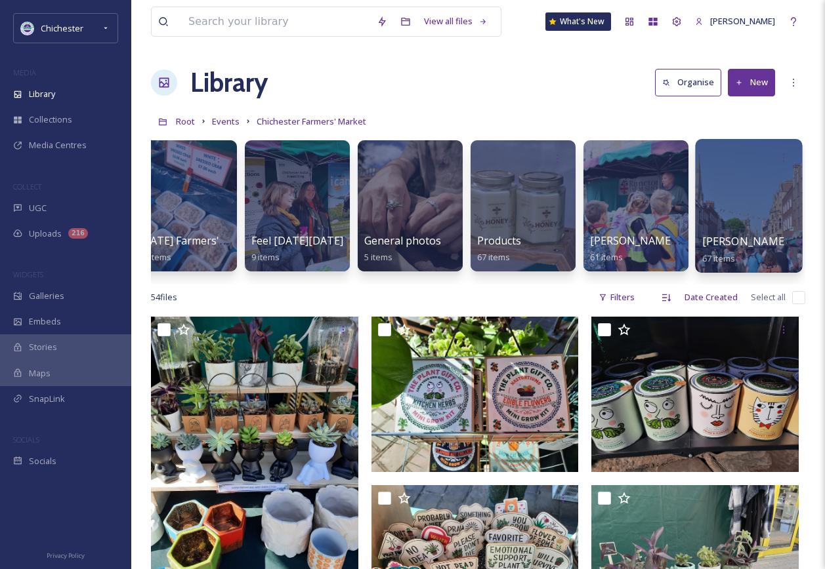
click at [733, 217] on div at bounding box center [748, 206] width 107 height 134
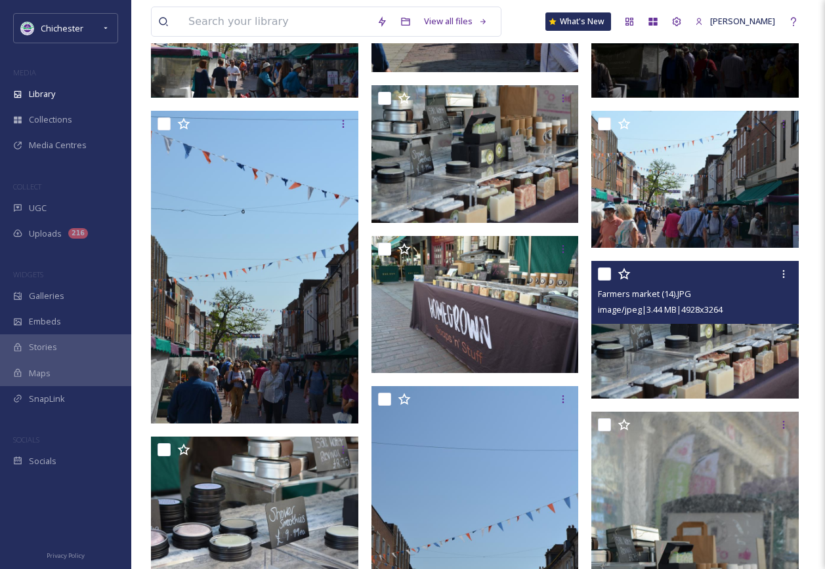
scroll to position [2558, 0]
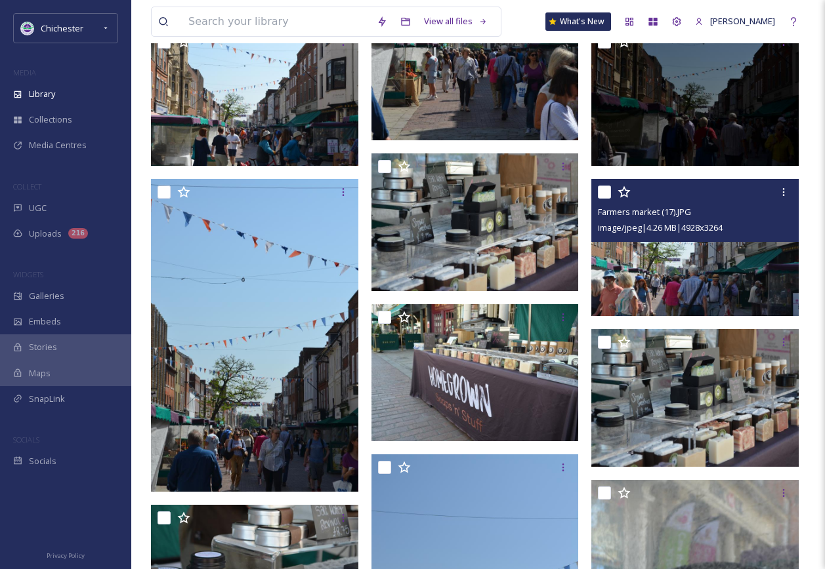
click at [680, 296] on img at bounding box center [694, 247] width 207 height 137
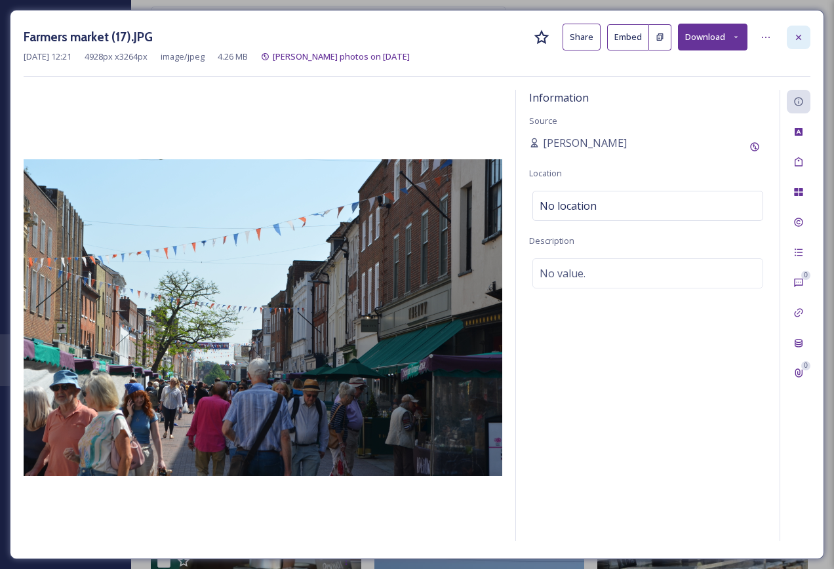
click at [802, 28] on div at bounding box center [799, 38] width 24 height 24
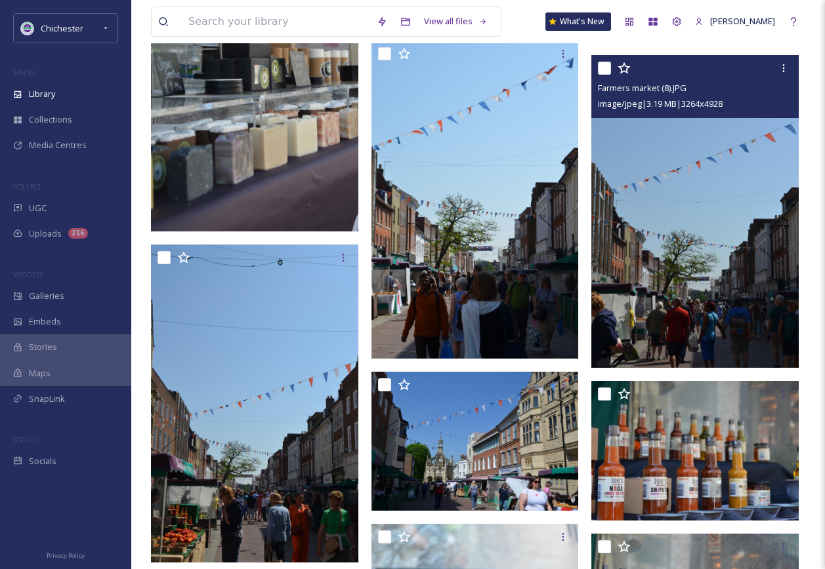
scroll to position [2952, 0]
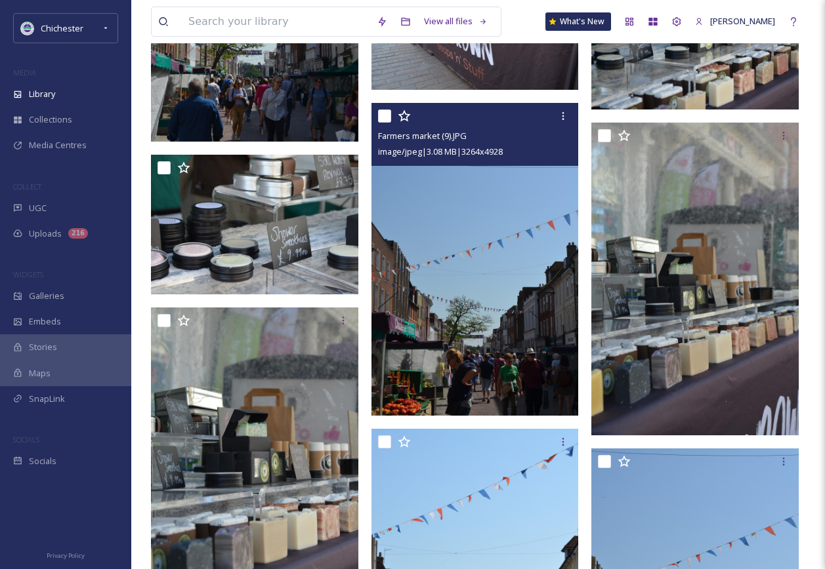
click at [498, 352] on img at bounding box center [474, 259] width 207 height 313
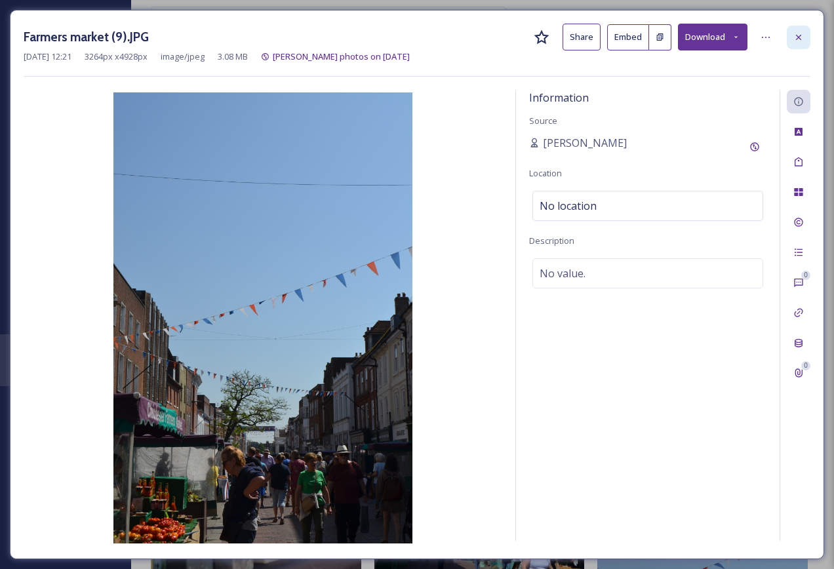
click at [796, 44] on div at bounding box center [799, 38] width 24 height 24
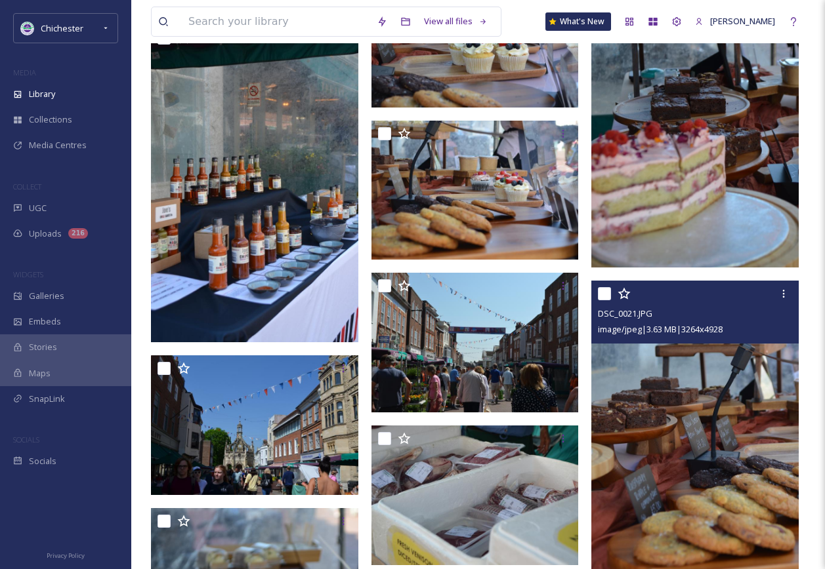
scroll to position [4395, 0]
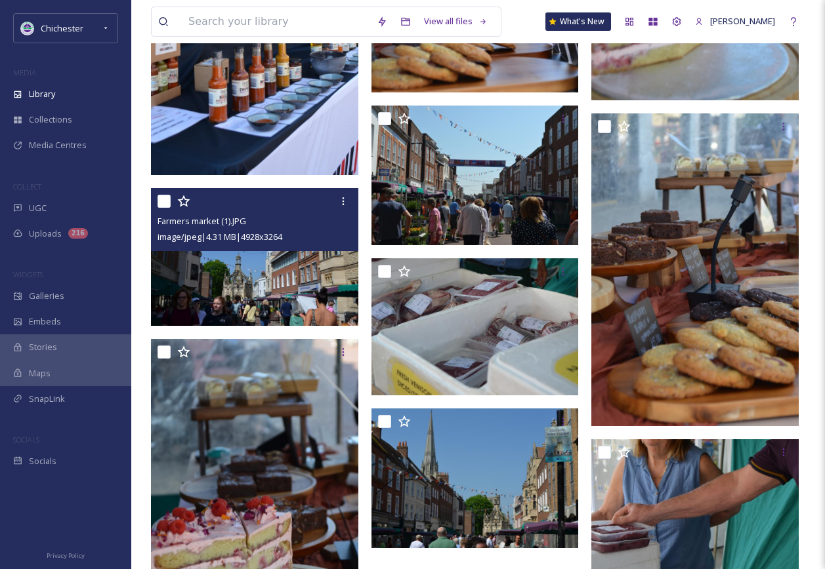
click at [267, 316] on img at bounding box center [254, 256] width 207 height 137
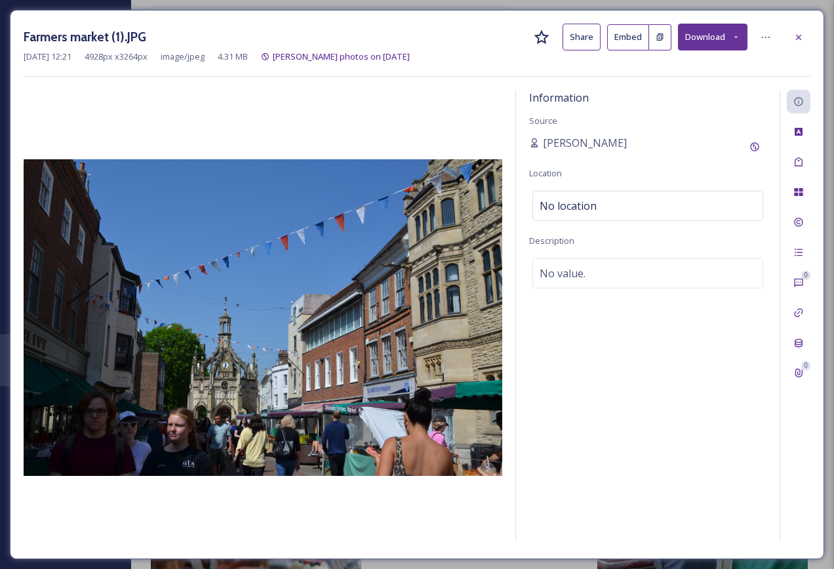
click at [813, 35] on div "Farmers market (1).JPG Share Embed Download May 02 2025 12:21 4928 px x 3264 px…" at bounding box center [417, 285] width 815 height 550
click at [800, 37] on icon at bounding box center [798, 36] width 5 height 5
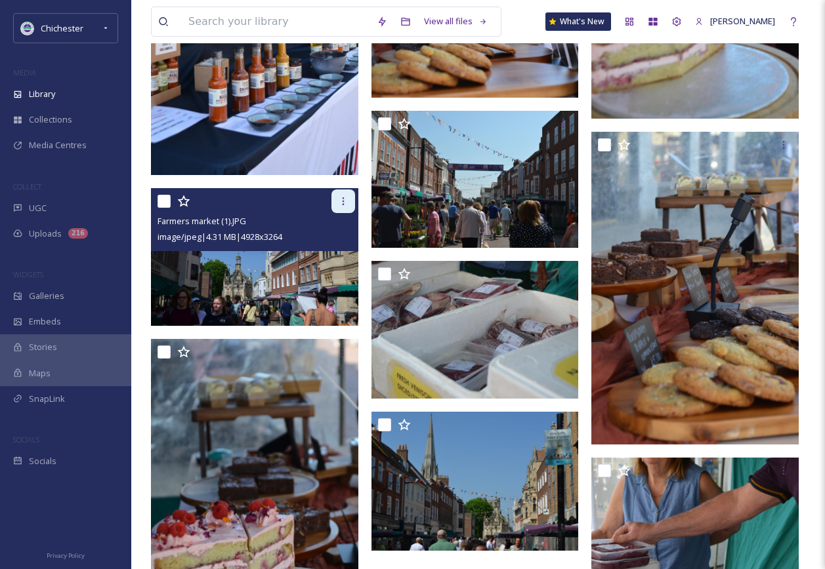
click at [342, 201] on icon at bounding box center [343, 201] width 2 height 8
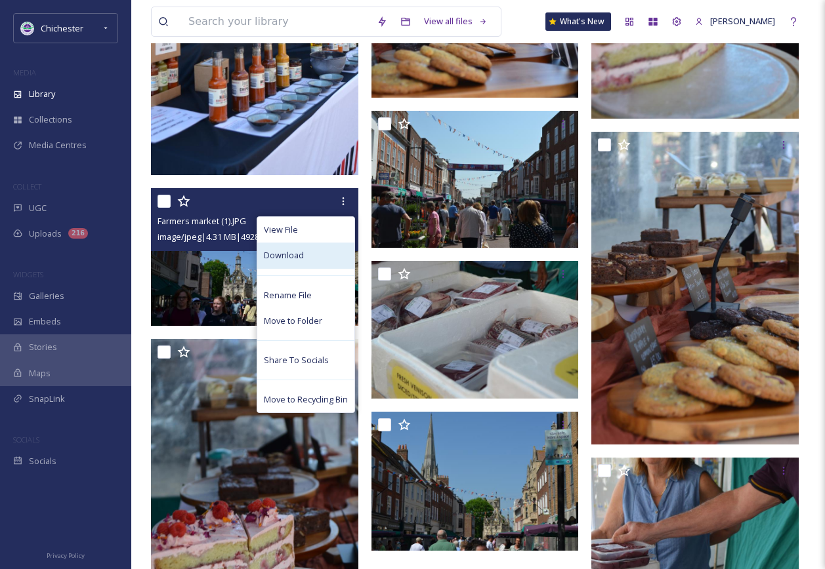
click at [283, 256] on span "Download" at bounding box center [284, 255] width 40 height 12
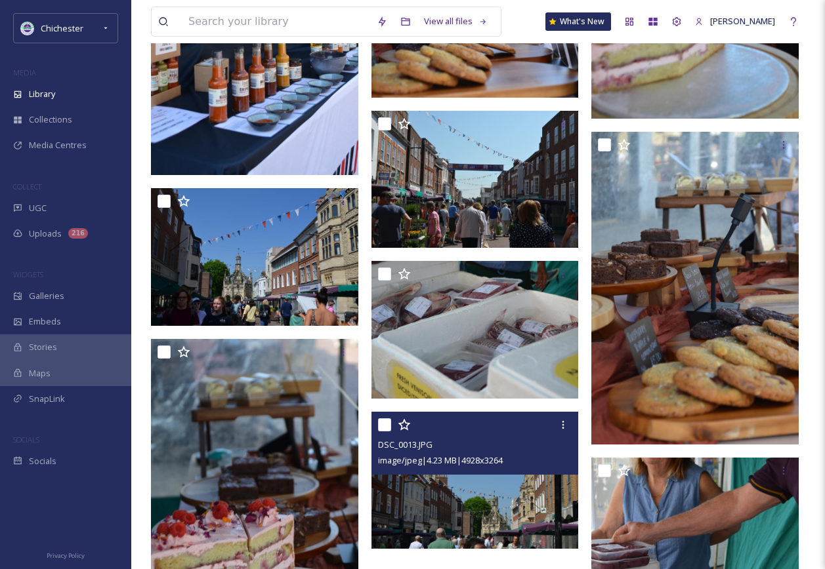
click at [425, 500] on img at bounding box center [474, 480] width 207 height 137
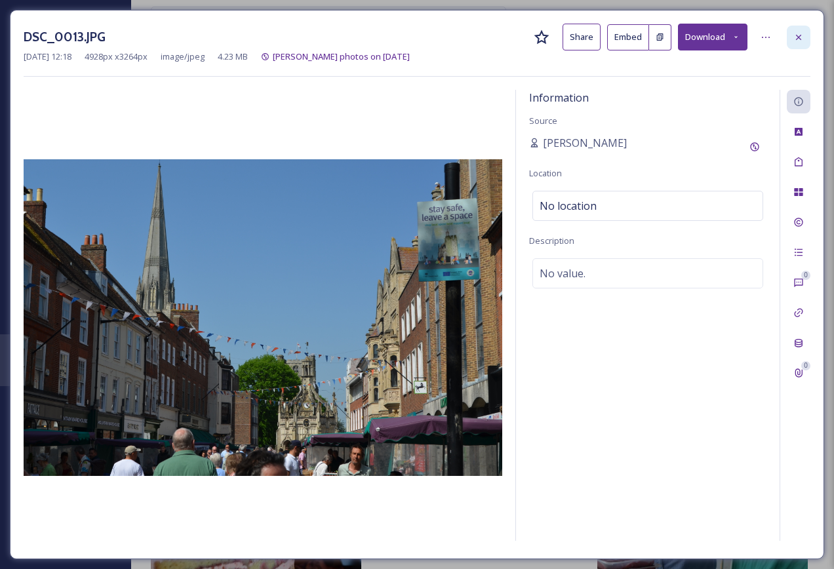
click at [798, 37] on icon at bounding box center [798, 36] width 5 height 5
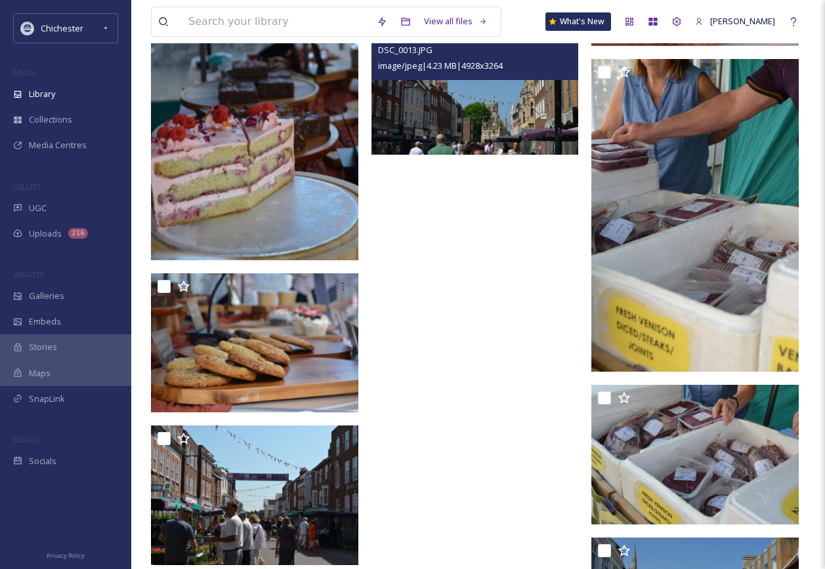
scroll to position [4985, 0]
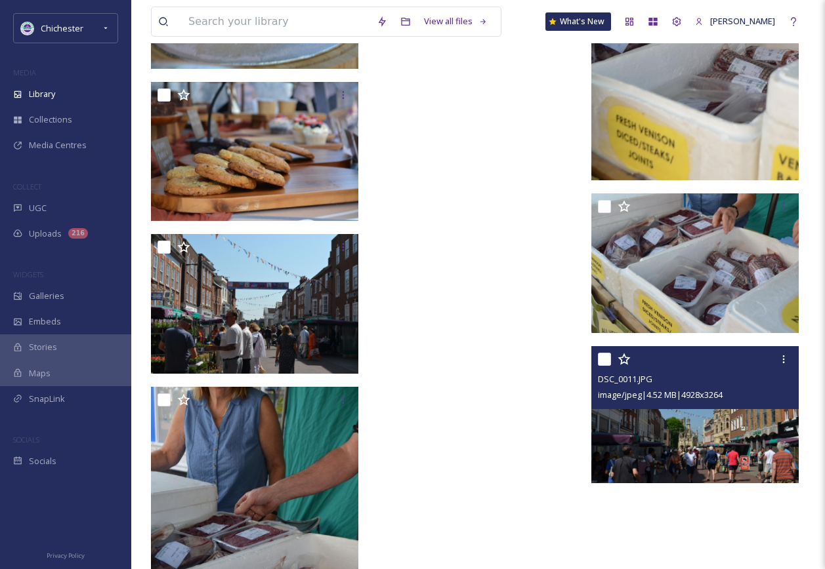
click at [668, 426] on img at bounding box center [694, 414] width 207 height 137
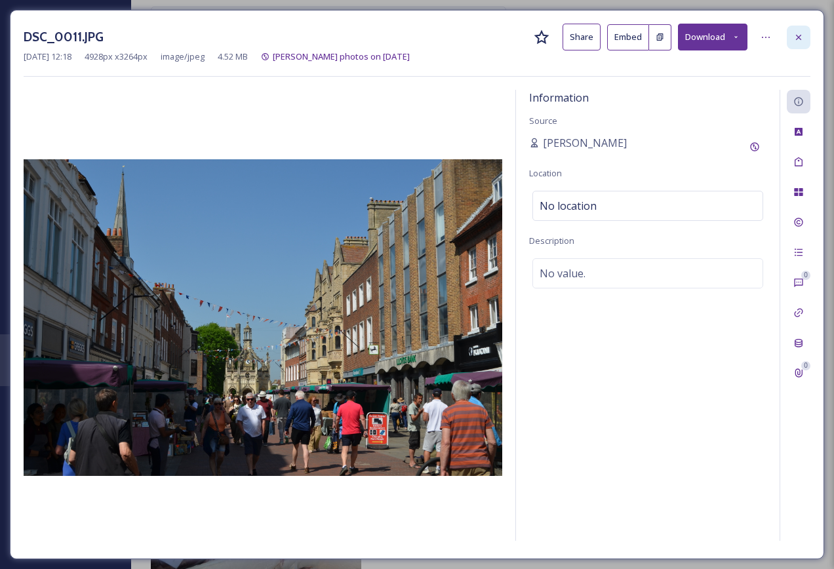
click at [798, 32] on icon at bounding box center [799, 37] width 10 height 10
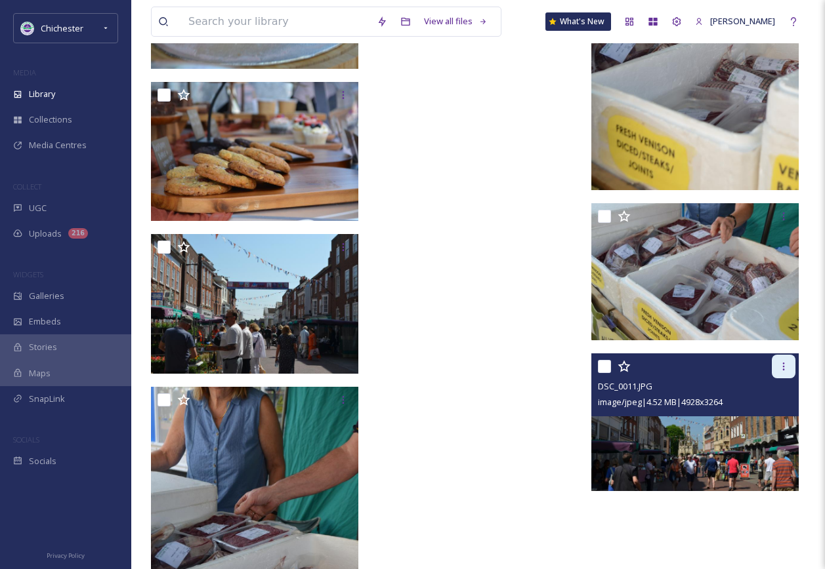
click at [790, 365] on div at bounding box center [783, 367] width 24 height 24
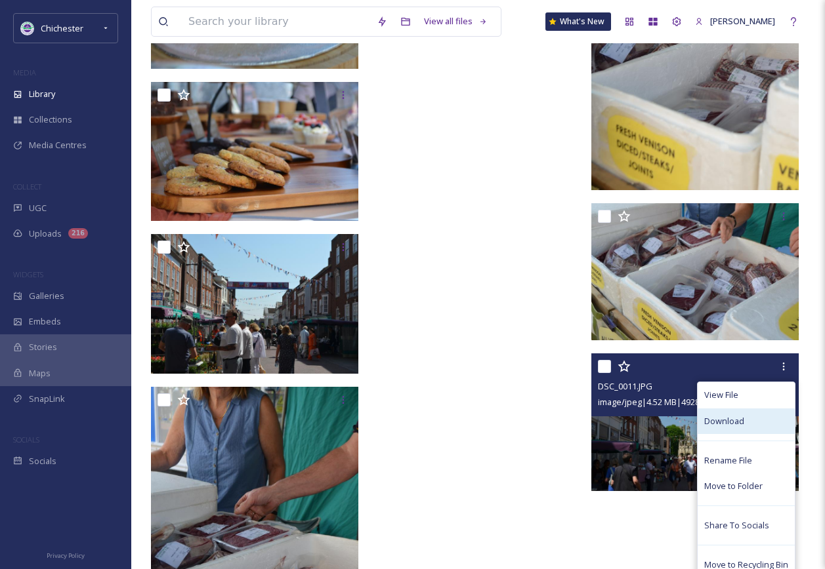
click at [736, 428] on div "Download" at bounding box center [745, 422] width 97 height 26
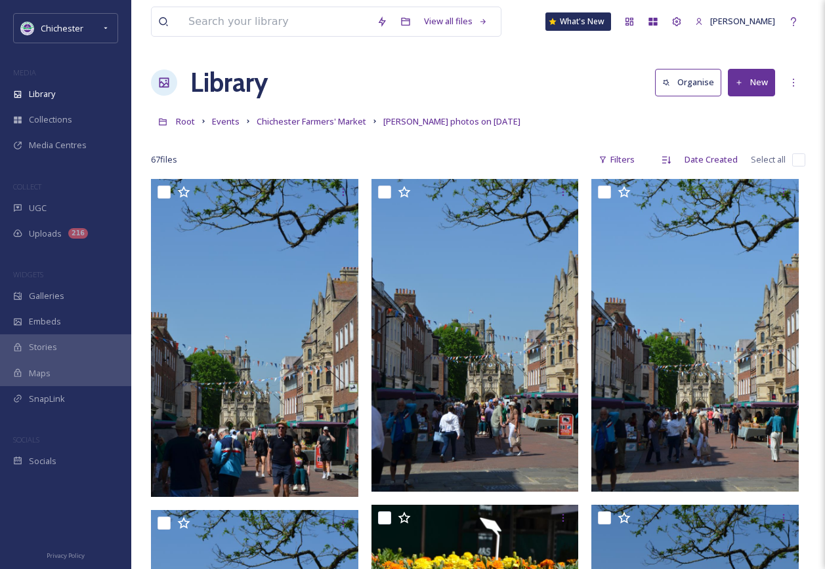
click at [470, 151] on div "67 file s Filters Date Created Select all" at bounding box center [478, 160] width 654 height 26
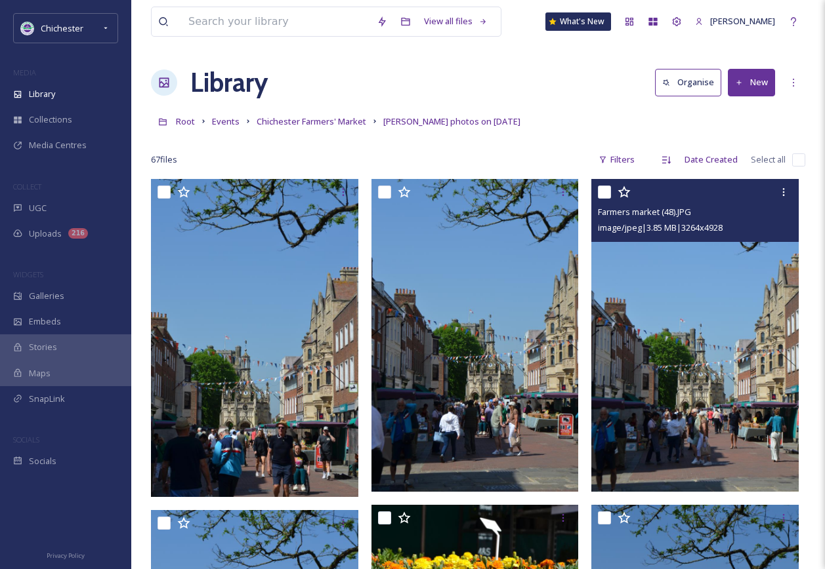
click at [706, 400] on img at bounding box center [694, 335] width 207 height 313
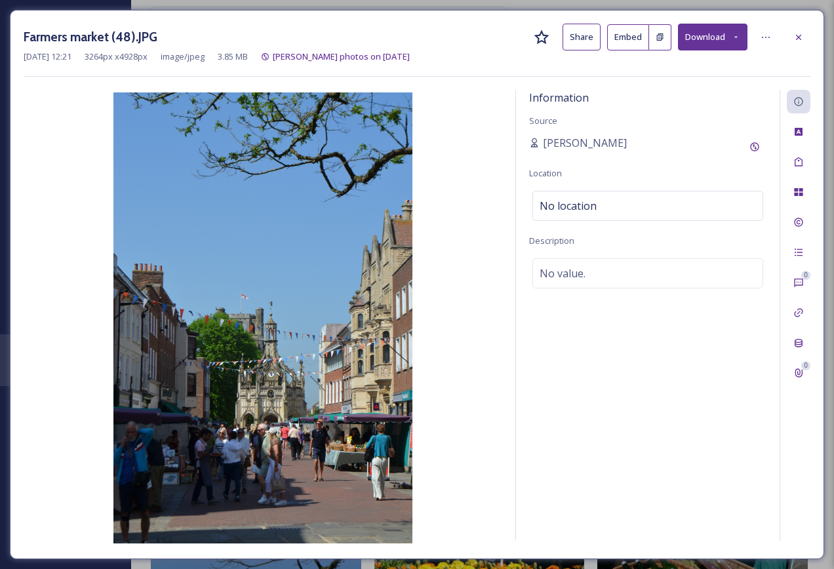
drag, startPoint x: 801, startPoint y: 39, endPoint x: 802, endPoint y: 59, distance: 20.4
click at [802, 37] on icon at bounding box center [799, 37] width 10 height 10
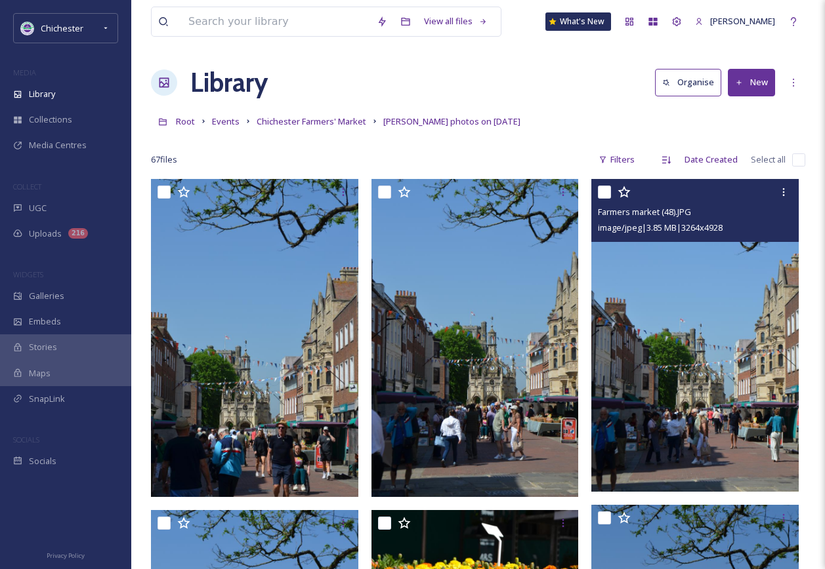
click at [796, 195] on div "Farmers market (48).JPG image/jpeg | 3.85 MB | 3264 x 4928" at bounding box center [694, 210] width 207 height 63
click at [791, 188] on div at bounding box center [783, 192] width 24 height 24
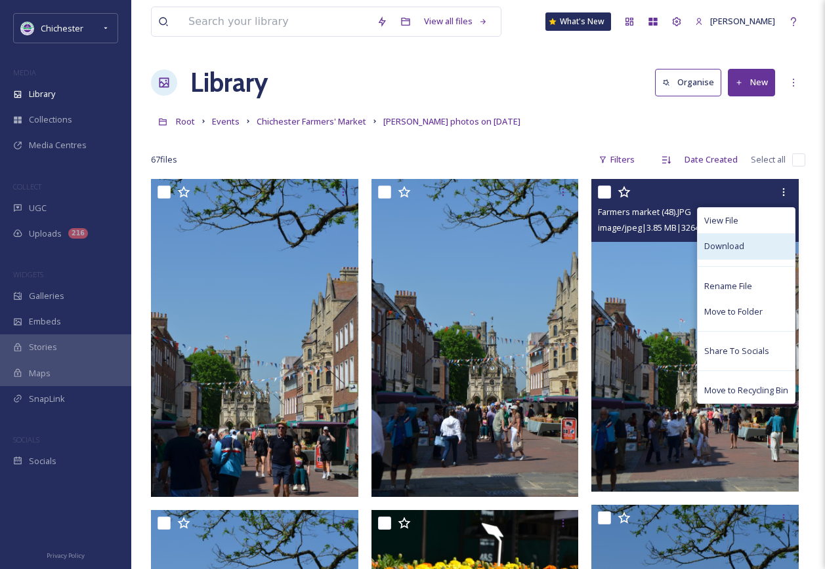
click at [765, 241] on div "Download" at bounding box center [745, 247] width 97 height 26
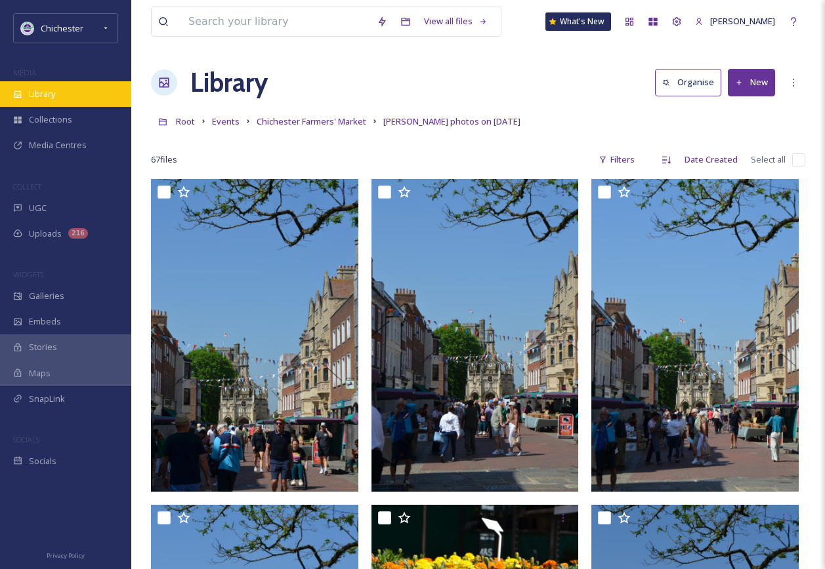
click at [66, 94] on div "Library" at bounding box center [65, 94] width 131 height 26
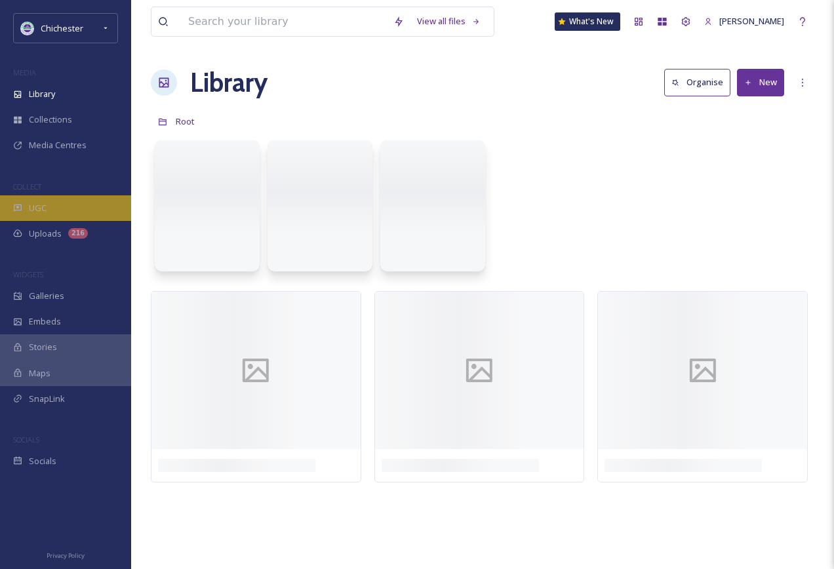
click at [64, 199] on div "UGC" at bounding box center [65, 208] width 131 height 26
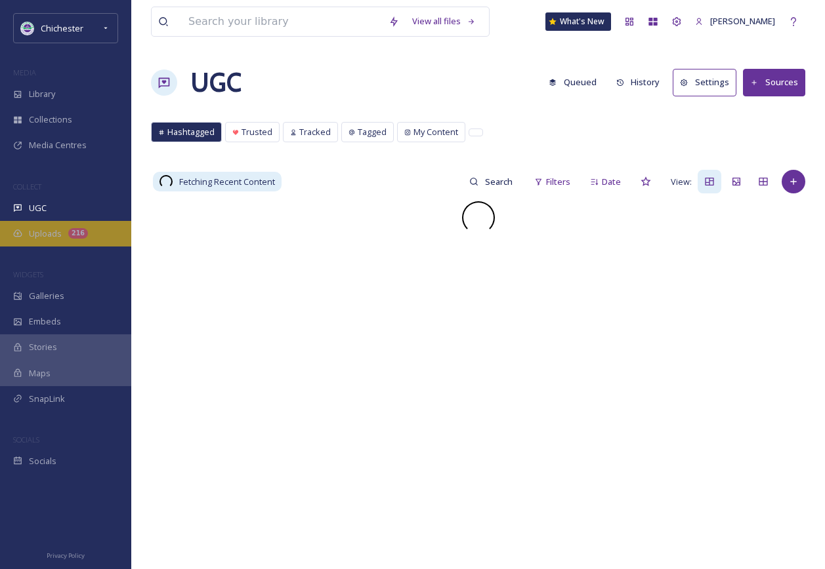
click at [63, 230] on div "Uploads 216" at bounding box center [65, 234] width 131 height 26
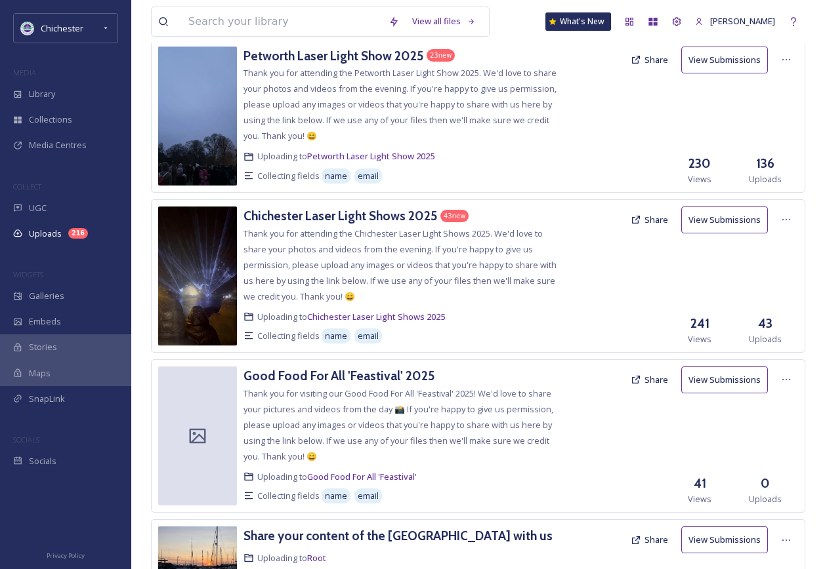
scroll to position [2348, 0]
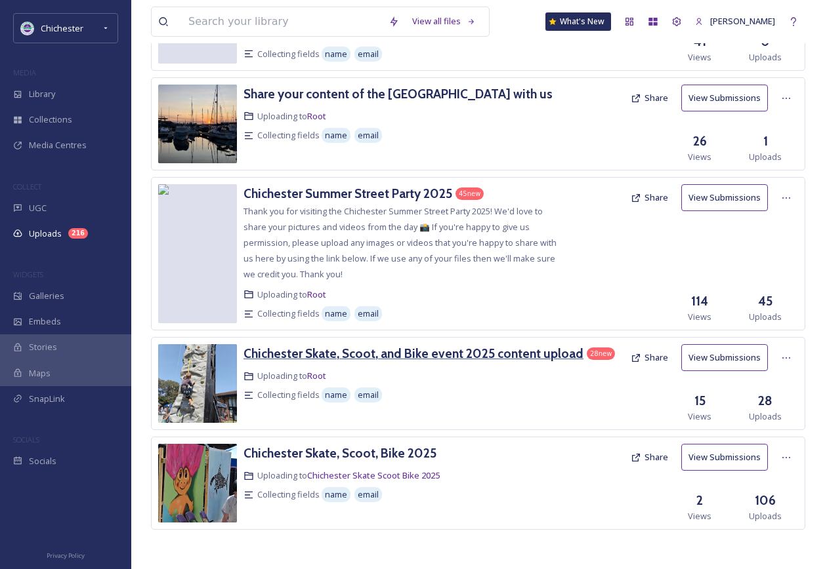
click at [374, 352] on h3 "Chichester Skate, Scoot, and Bike event 2025 content upload" at bounding box center [413, 354] width 340 height 16
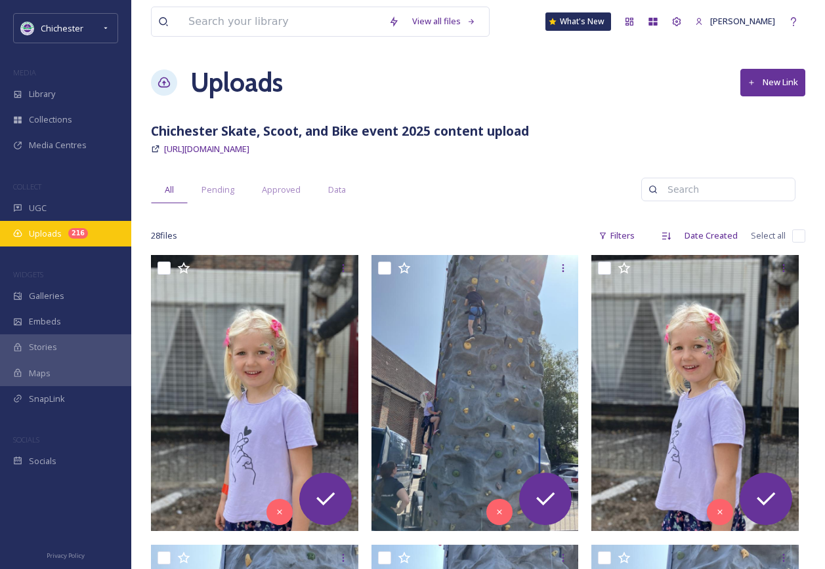
click at [84, 221] on div "Uploads 216" at bounding box center [65, 234] width 131 height 26
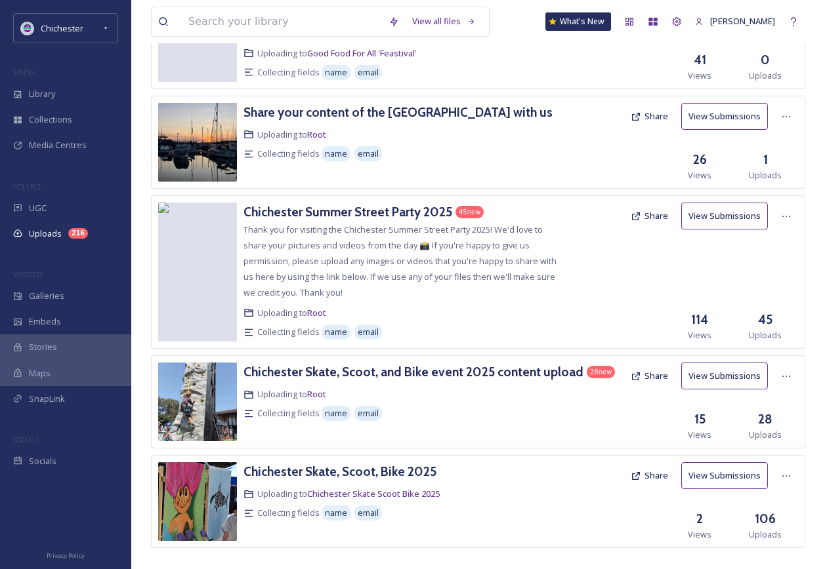
scroll to position [2348, 0]
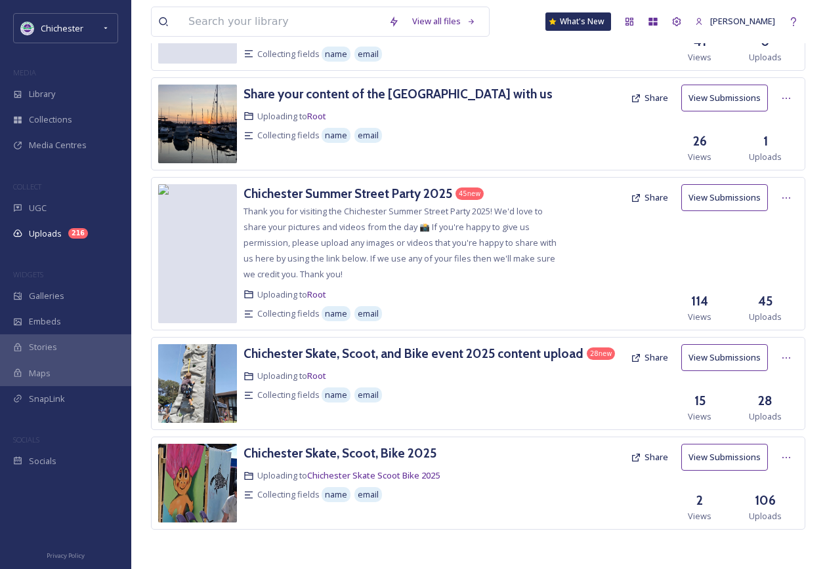
click at [362, 211] on span "Thank you for visiting the Chichester Summer Street Party 2025! We'd love to sh…" at bounding box center [399, 242] width 313 height 75
click at [366, 199] on h3 "Chichester Summer Street Party 2025" at bounding box center [347, 194] width 209 height 16
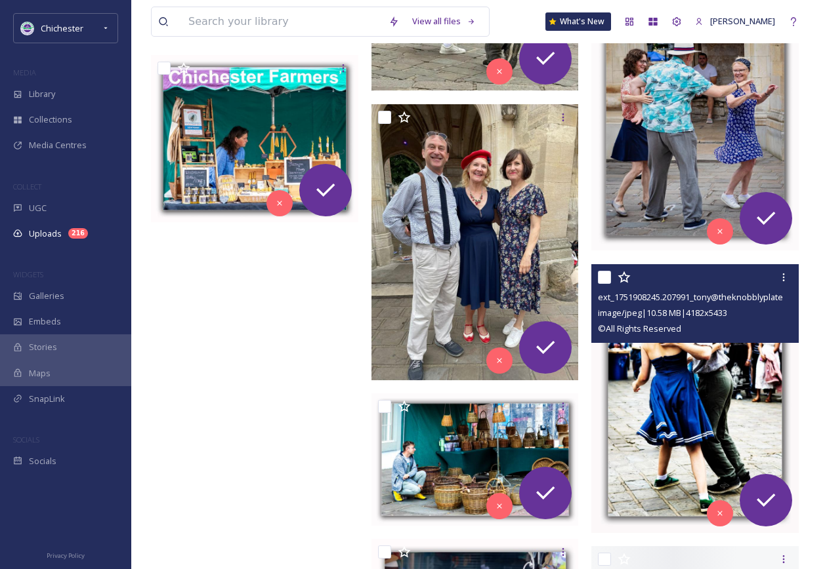
scroll to position [3551, 0]
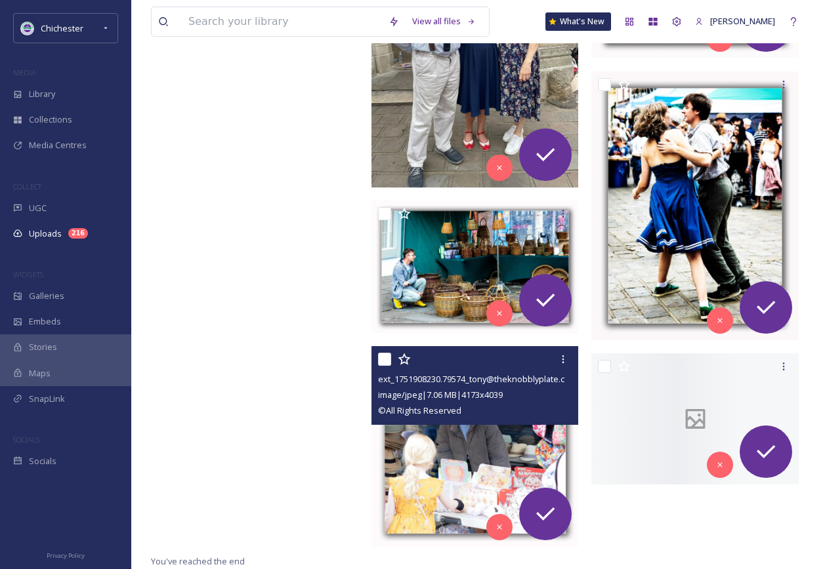
click at [475, 460] on img at bounding box center [474, 446] width 207 height 201
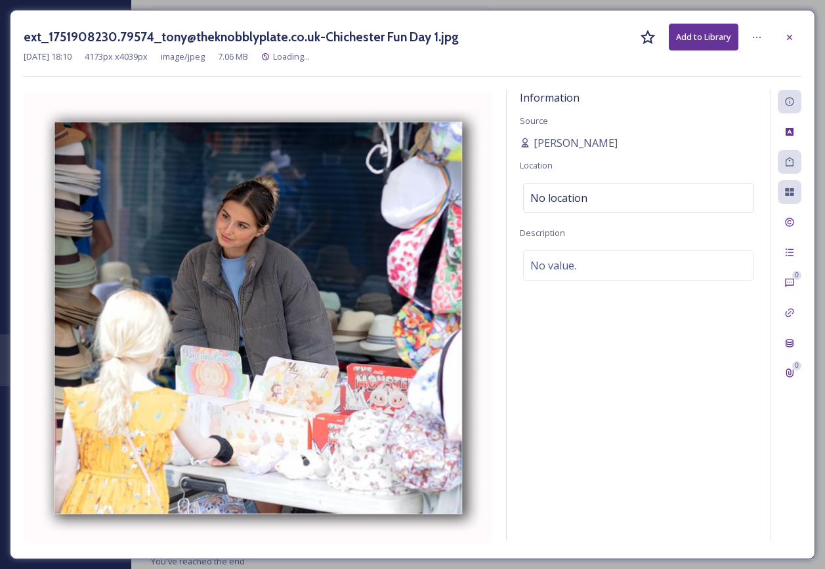
scroll to position [3488, 0]
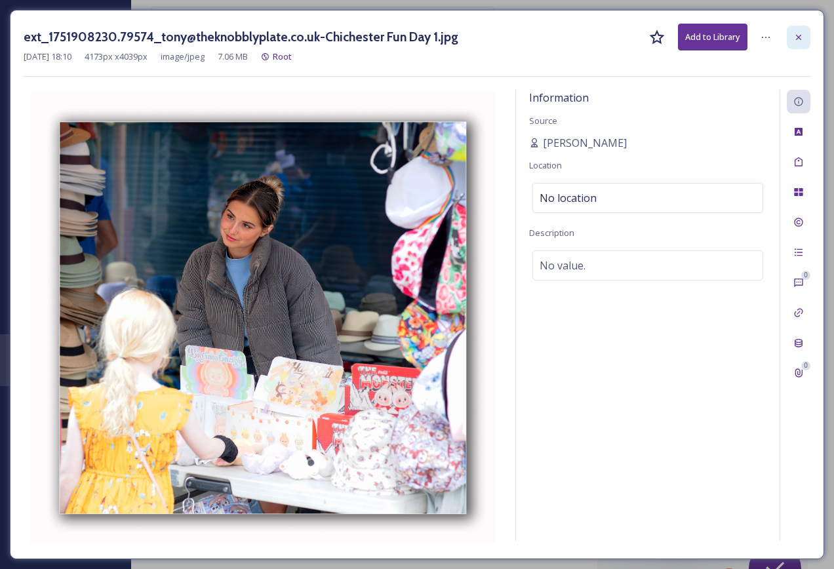
click at [795, 26] on div at bounding box center [799, 38] width 24 height 24
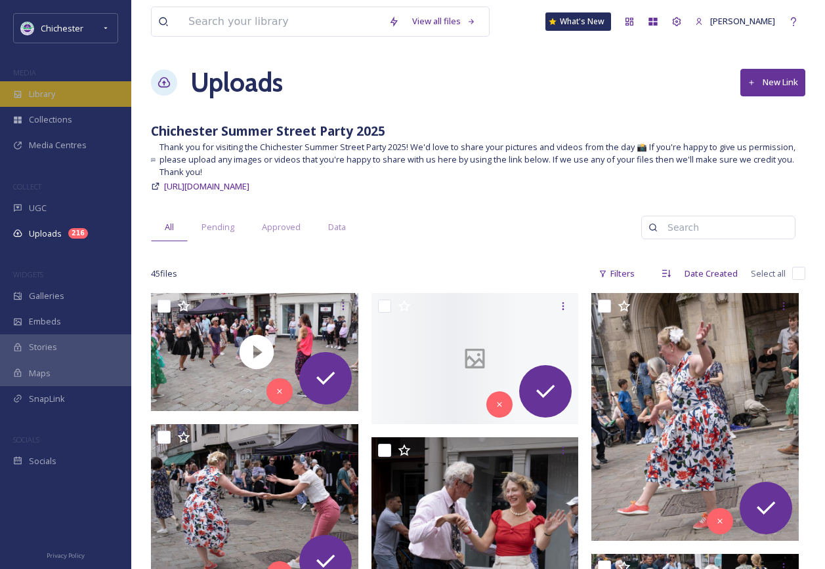
click at [85, 100] on div "Library" at bounding box center [65, 94] width 131 height 26
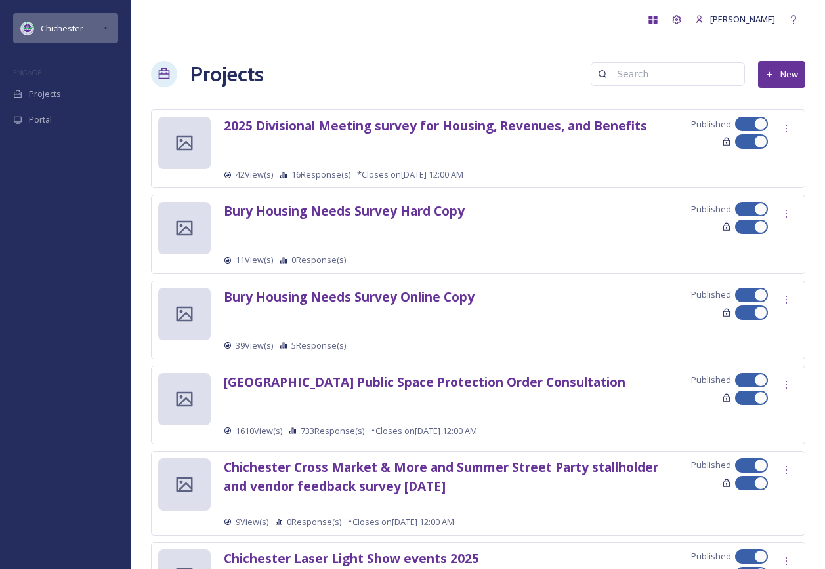
click at [83, 31] on div "Chichester" at bounding box center [65, 28] width 105 height 30
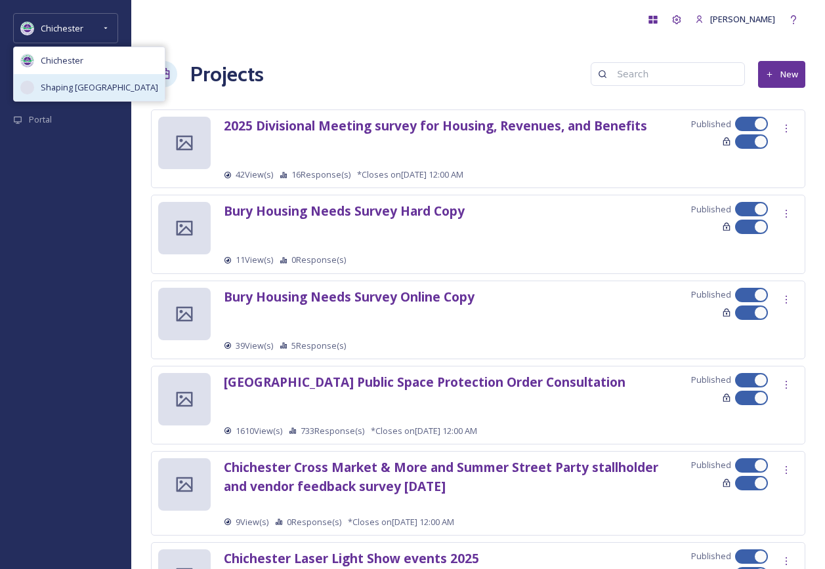
click at [99, 91] on span "Shaping [GEOGRAPHIC_DATA]" at bounding box center [99, 87] width 117 height 12
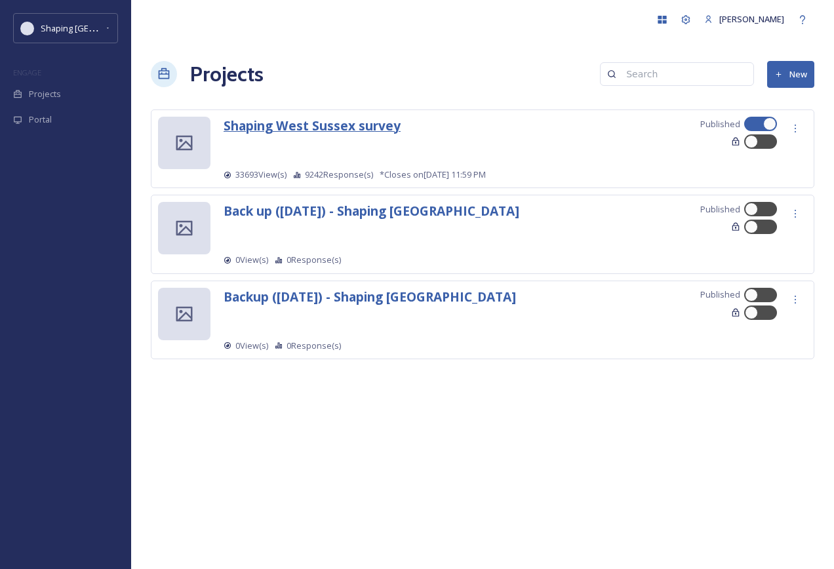
click at [323, 123] on strong "Shaping West Sussex survey" at bounding box center [312, 126] width 177 height 18
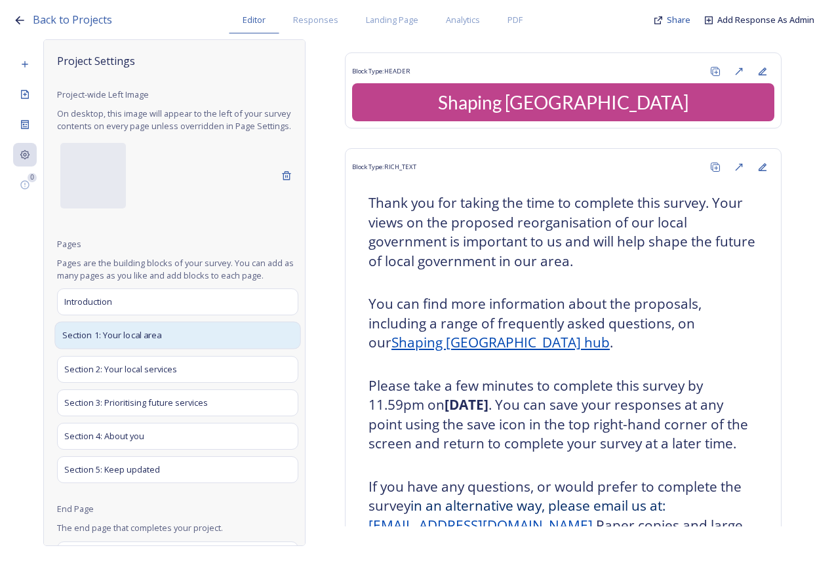
click at [161, 342] on span "Section 1: Your local area" at bounding box center [112, 335] width 100 height 13
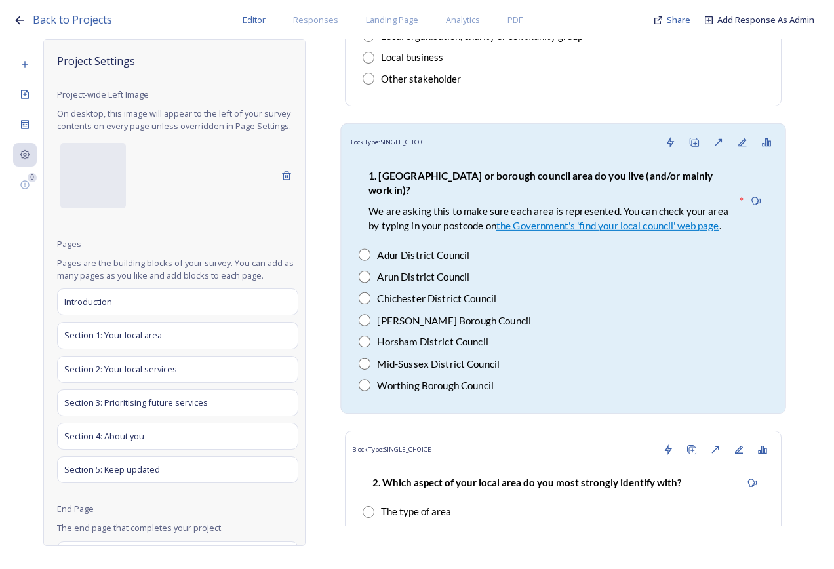
scroll to position [459, 0]
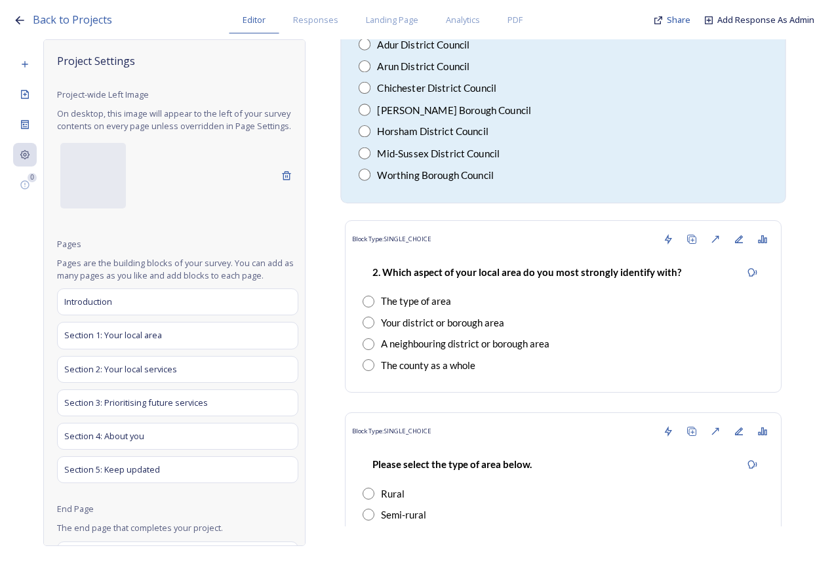
click at [553, 129] on div "Horsham District Council" at bounding box center [563, 131] width 409 height 15
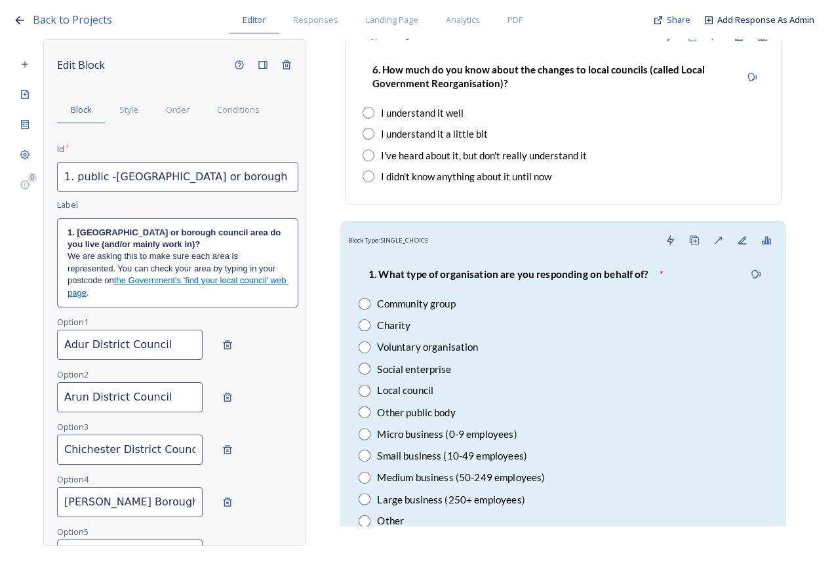
scroll to position [2165, 0]
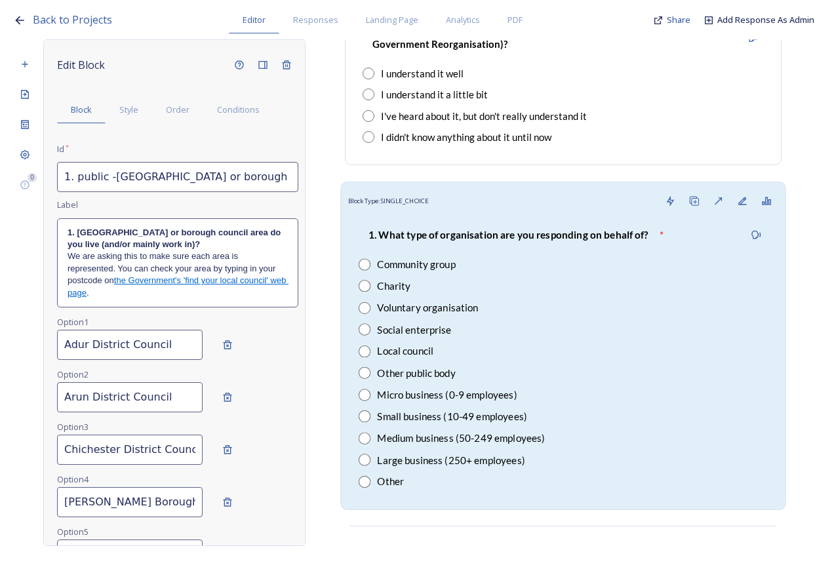
click at [580, 253] on div "1. What type of organisation are you responding on behalf of? * Community group…" at bounding box center [563, 357] width 431 height 289
type input "1 - stakeholder - What type of organisation are you responding on behalf of?"
type input "Community group"
type input "Charity"
type input "Voluntary organisation"
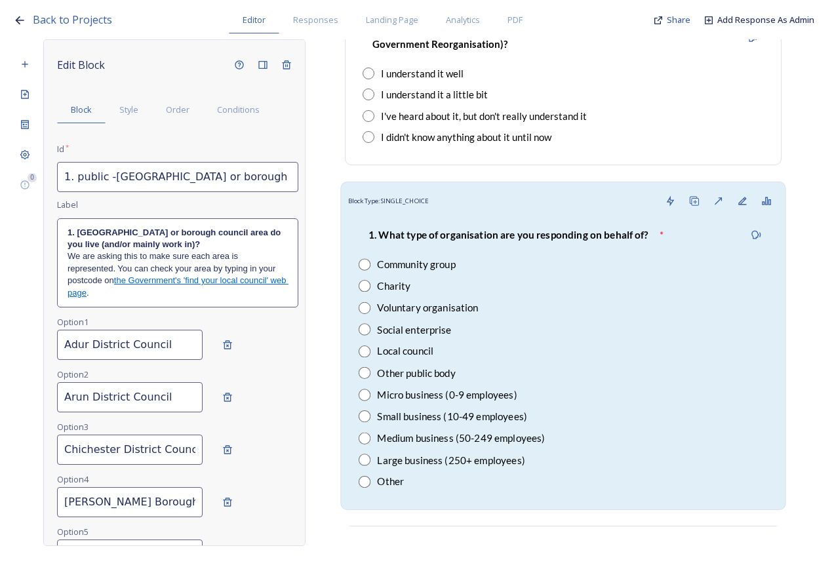
type input "Social enterprise"
type input "Local council"
type input "Other public body"
type input "Micro business (0-9 employees)"
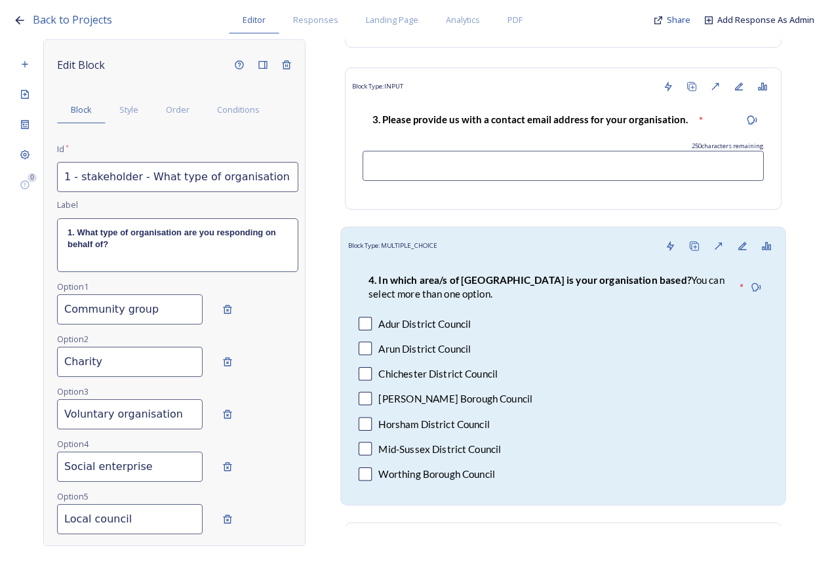
scroll to position [2952, 0]
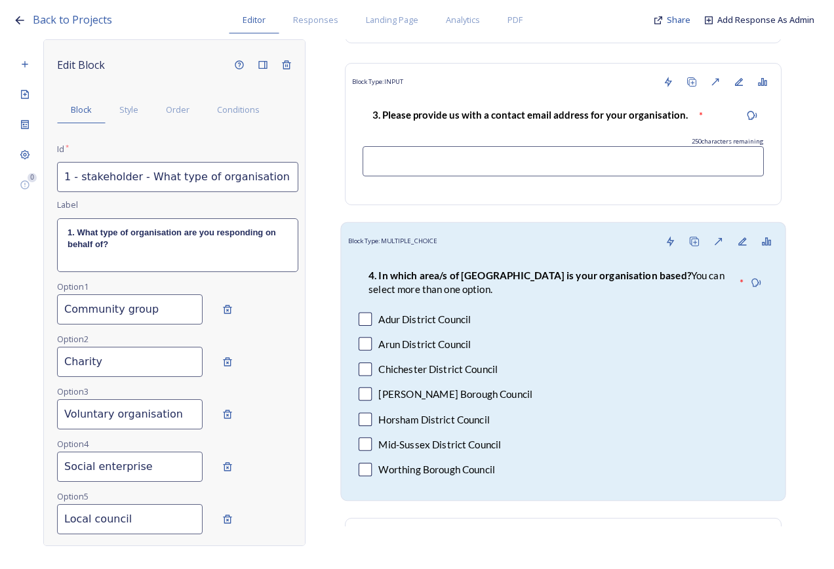
click at [563, 304] on div "4. In which area/s of West Sussex is your organisation based? You can select mo…" at bounding box center [549, 282] width 380 height 45
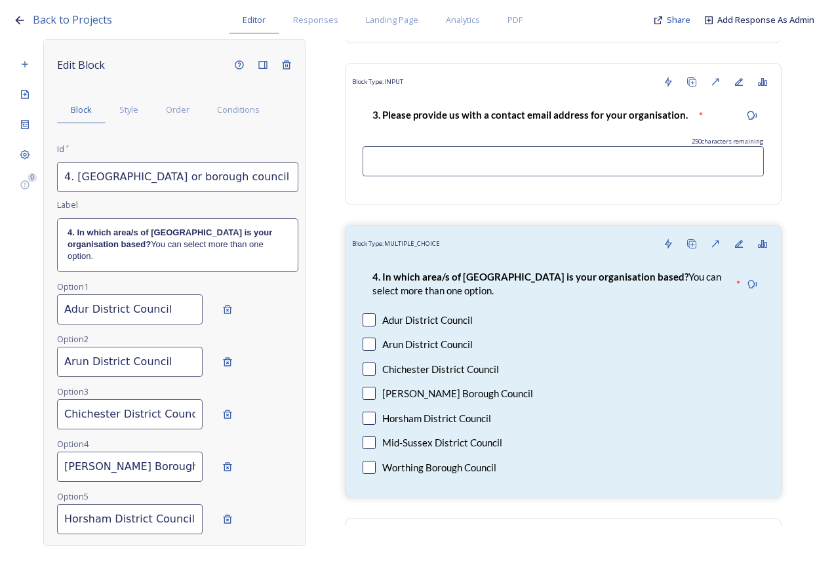
click at [165, 174] on input "4. [GEOGRAPHIC_DATA] or borough council area do you live or work in?" at bounding box center [177, 177] width 241 height 30
drag, startPoint x: 152, startPoint y: 180, endPoint x: 299, endPoint y: 186, distance: 147.7
click at [299, 186] on div "Edit Block Block Style Order Conditions Id * 4. stakeholder - Which district or…" at bounding box center [174, 292] width 262 height 507
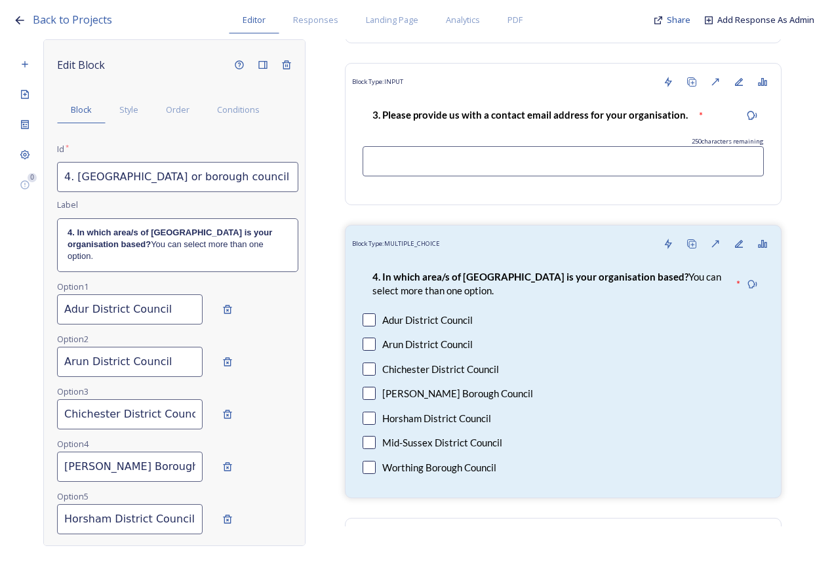
click at [169, 241] on p "4. In which area/s of West Sussex is your organisation based? You can select mo…" at bounding box center [178, 245] width 220 height 36
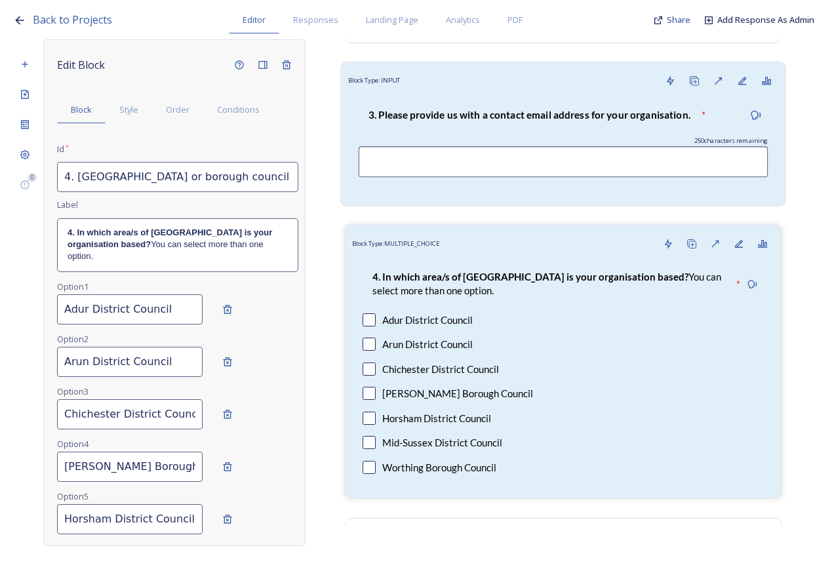
click at [468, 102] on div "3. Please provide us with a contact email address for your organisation." at bounding box center [530, 115] width 342 height 30
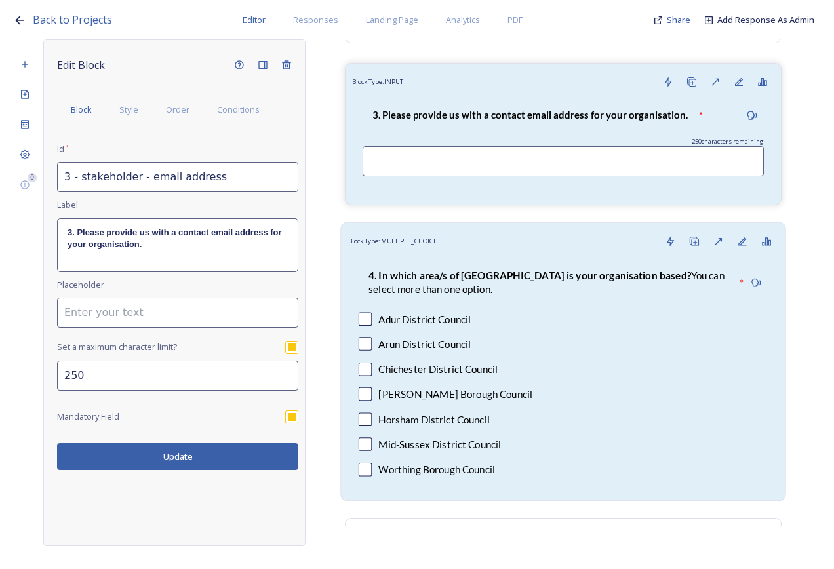
click at [491, 302] on div "4. In which area/s of West Sussex is your organisation based? You can select mo…" at bounding box center [549, 282] width 380 height 45
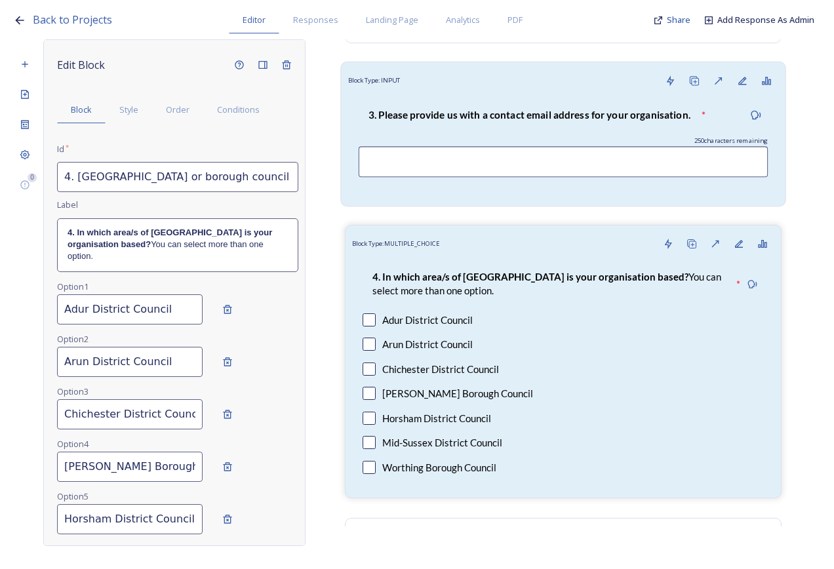
click at [468, 148] on input at bounding box center [563, 161] width 409 height 31
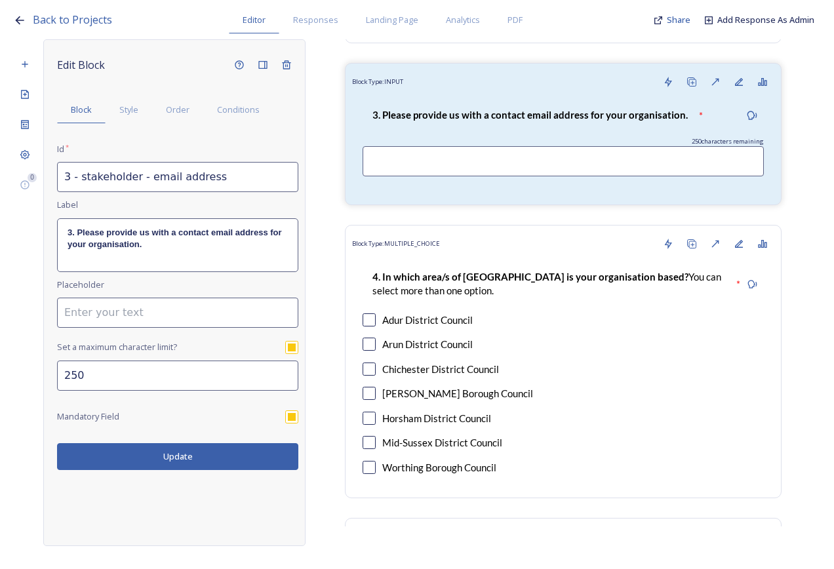
click at [789, 186] on div "Block Type: HEADER You and your local area Block Type: SINGLE_CHOICE Are you re…" at bounding box center [564, 282] width 516 height 487
click at [497, 97] on div "3. Please provide us with a contact email address for your organisation. * 250 …" at bounding box center [563, 146] width 431 height 106
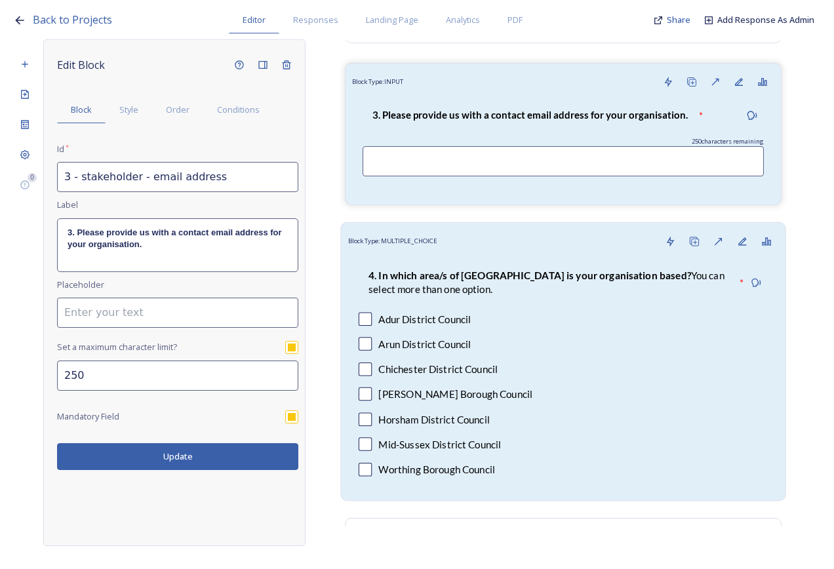
click at [470, 255] on div "4. In which area/s of West Sussex is your organisation based? You can select mo…" at bounding box center [563, 374] width 431 height 240
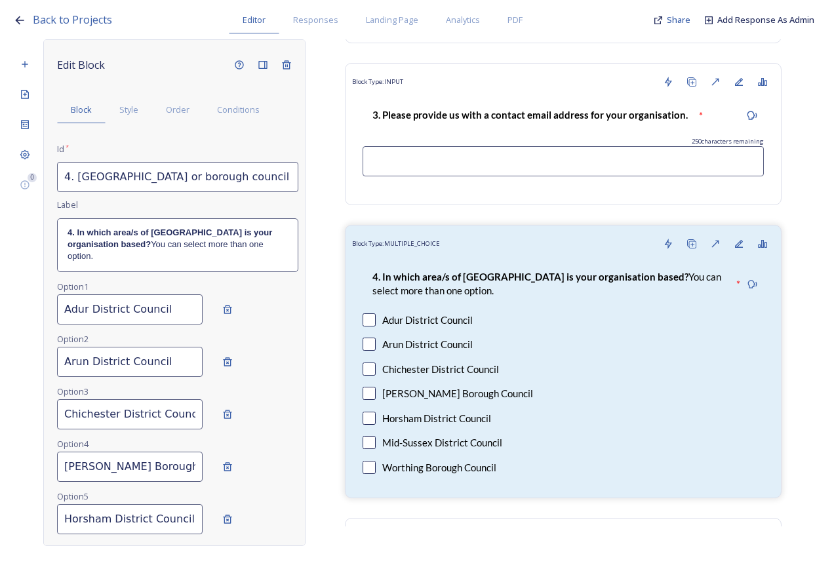
click at [205, 182] on input "4. [GEOGRAPHIC_DATA] or borough council area do you live or work in?" at bounding box center [177, 177] width 241 height 30
drag, startPoint x: 161, startPoint y: 171, endPoint x: 314, endPoint y: 186, distance: 154.2
click at [314, 186] on div "0 Edit Block Block Style Order Conditions Id * 4. stakeholder - Which district …" at bounding box center [417, 292] width 808 height 507
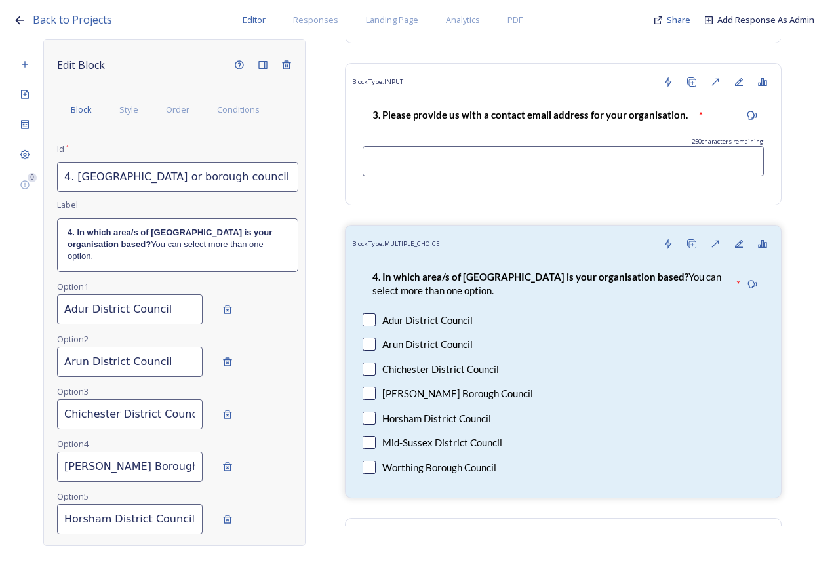
click at [207, 253] on p "4. In which area/s of West Sussex is your organisation based? You can select mo…" at bounding box center [178, 245] width 220 height 36
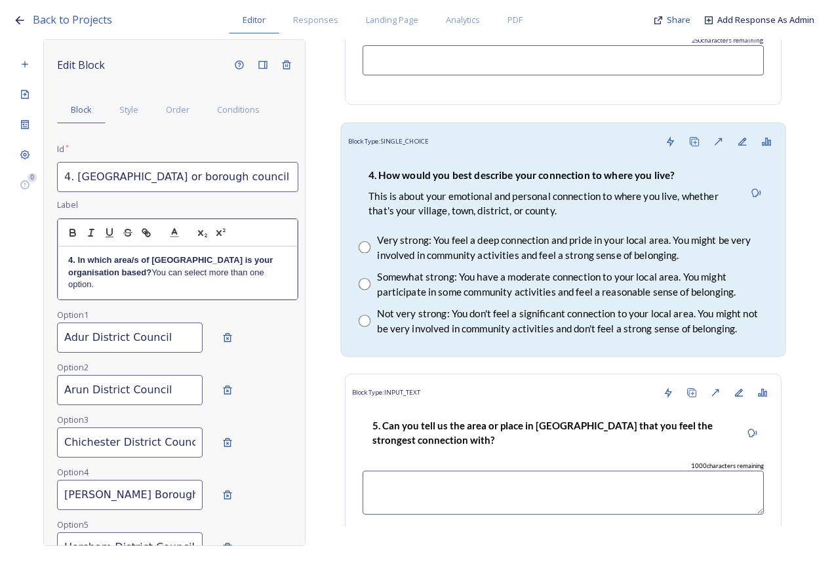
scroll to position [1574, 0]
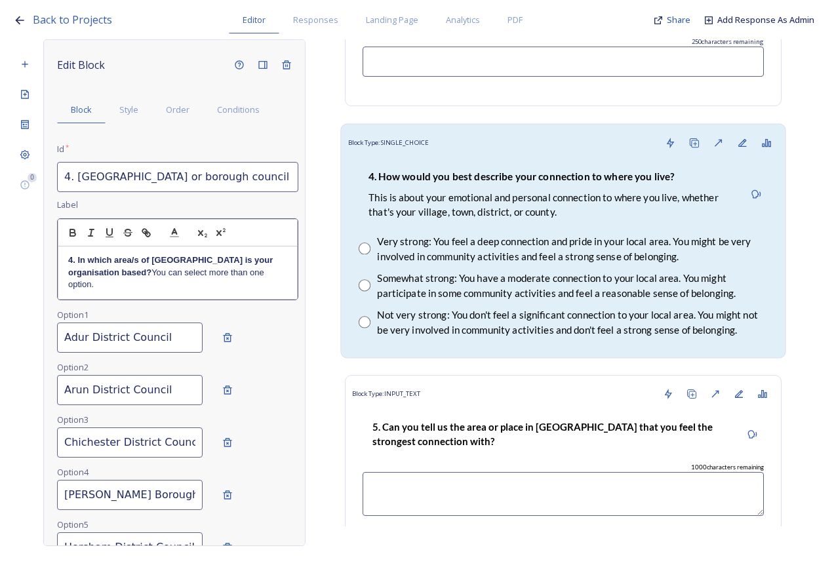
click at [479, 198] on p "This is about your emotional and personal connection to where you live, whether…" at bounding box center [551, 204] width 365 height 28
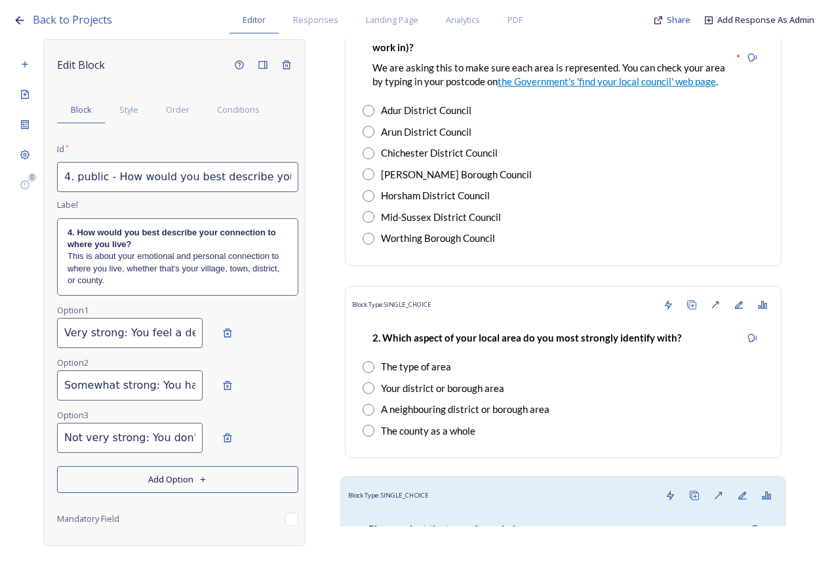
scroll to position [197, 0]
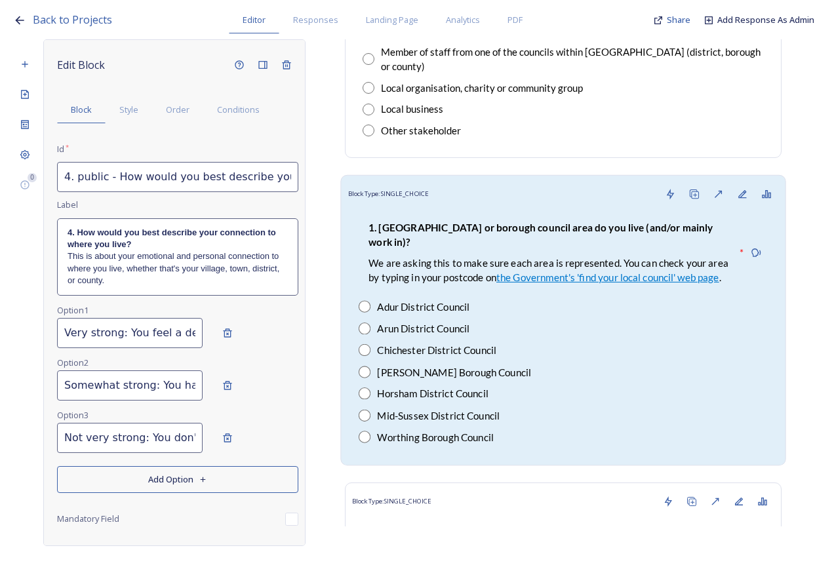
click at [472, 238] on div "1. Which district or borough council area do you live (and/or mainly work in)? …" at bounding box center [549, 253] width 380 height 80
type input "1. public -[GEOGRAPHIC_DATA] or borough council area do you live or work in?"
type input "Adur District Council"
type input "Arun District Council"
type input "Chichester District Council"
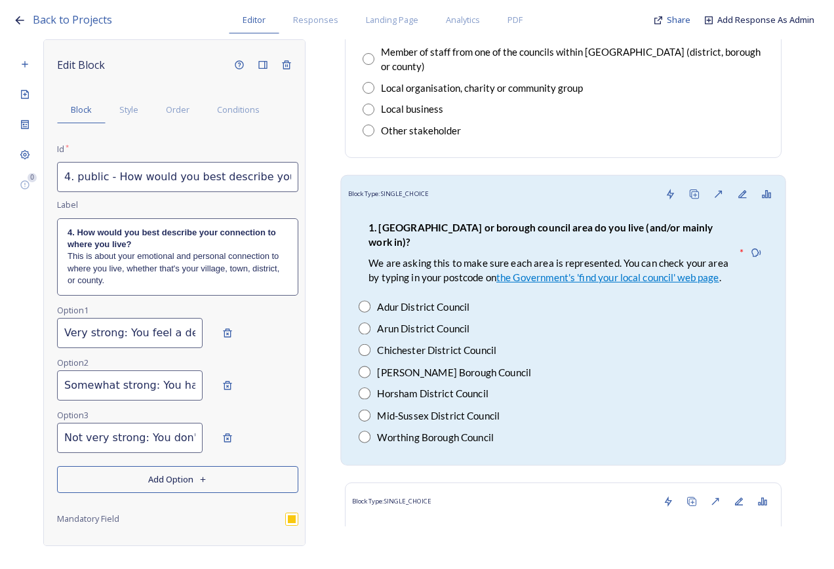
checkbox input "true"
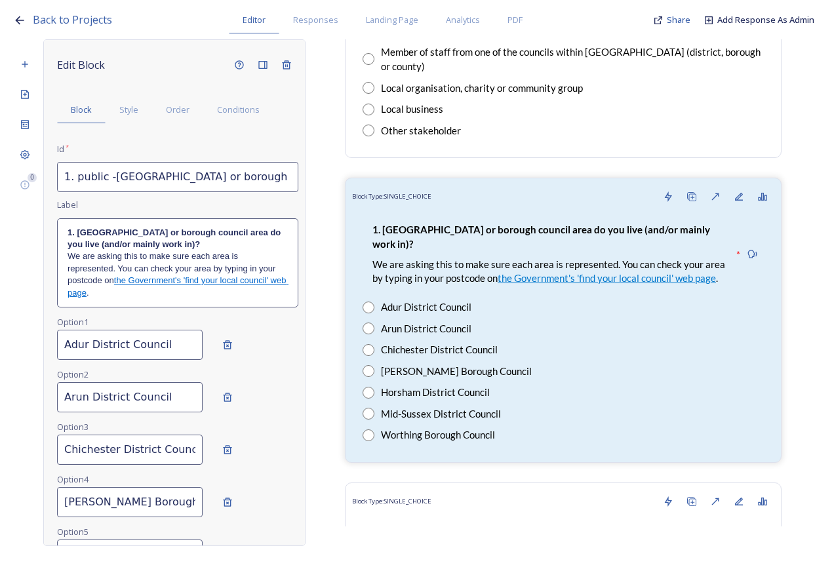
scroll to position [0, 114]
drag, startPoint x: 184, startPoint y: 176, endPoint x: 300, endPoint y: 186, distance: 115.9
click at [300, 186] on div "Edit Block Block Style Order Conditions Id * 1. public -Which district or borou…" at bounding box center [174, 292] width 262 height 507
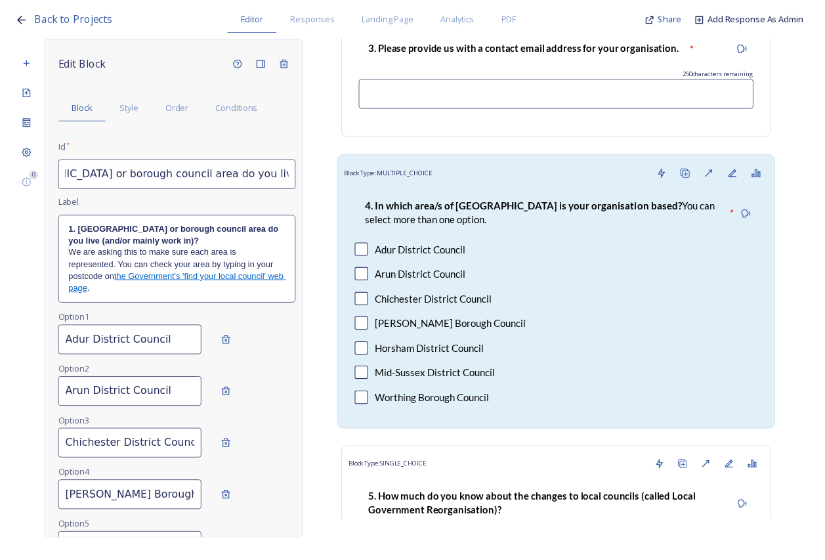
scroll to position [0, 0]
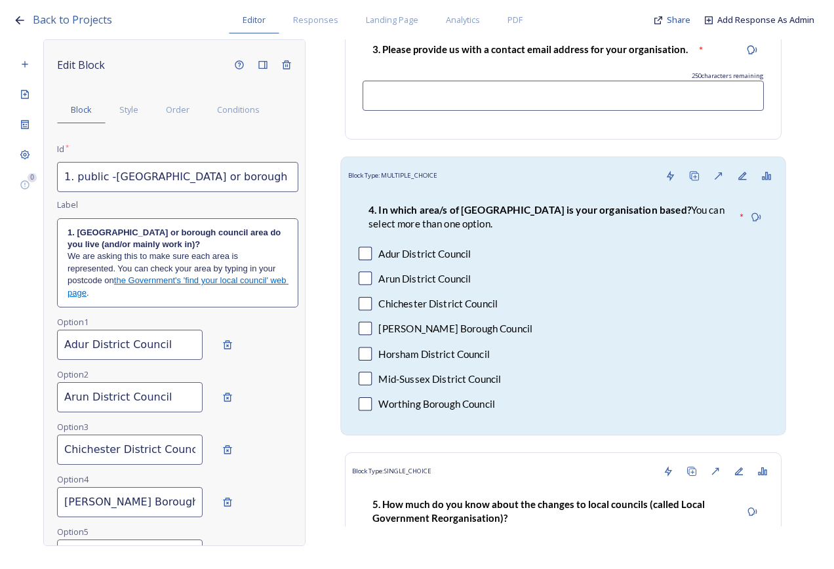
click at [552, 289] on div "4. In which area/s of West Sussex is your organisation based? You can select mo…" at bounding box center [563, 308] width 431 height 240
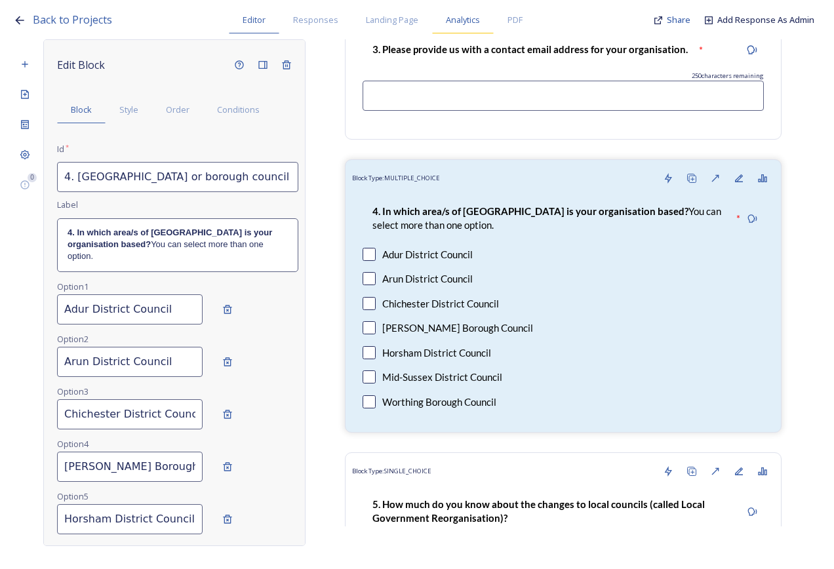
click at [470, 22] on span "Analytics" at bounding box center [463, 20] width 34 height 12
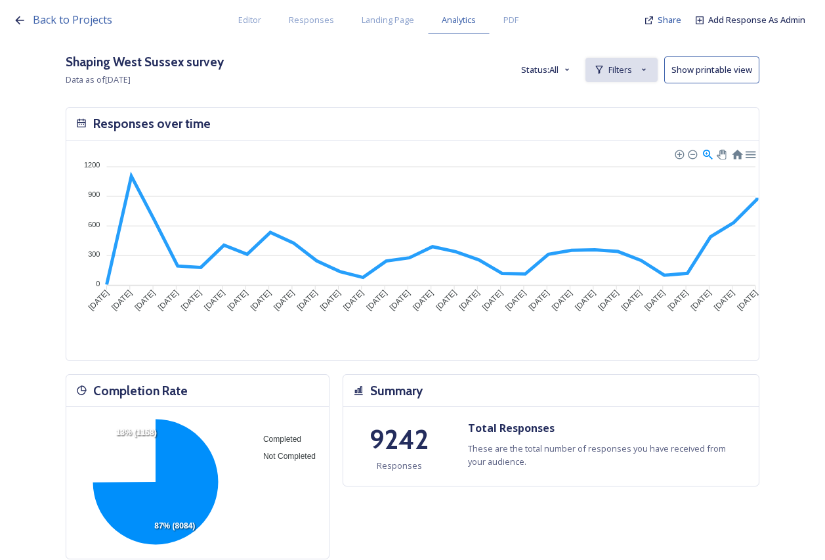
click at [628, 74] on span "Filters" at bounding box center [620, 70] width 24 height 12
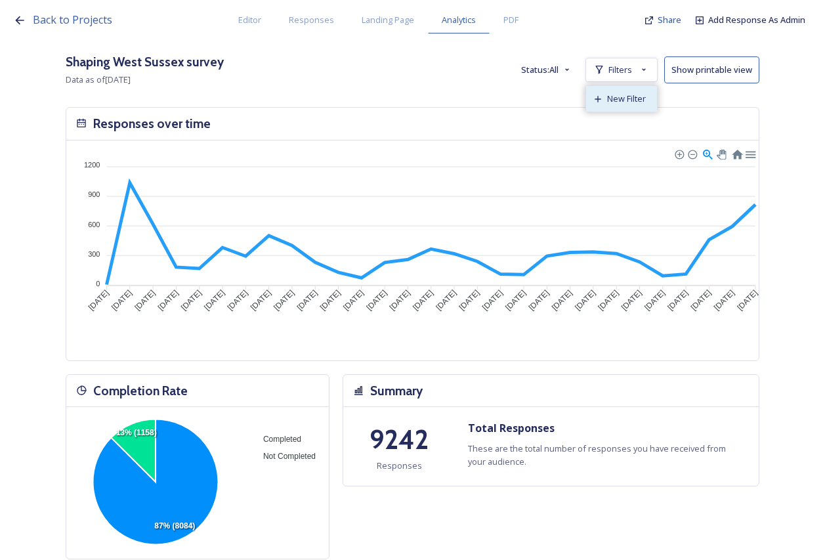
click at [622, 101] on span "New Filter" at bounding box center [626, 98] width 39 height 12
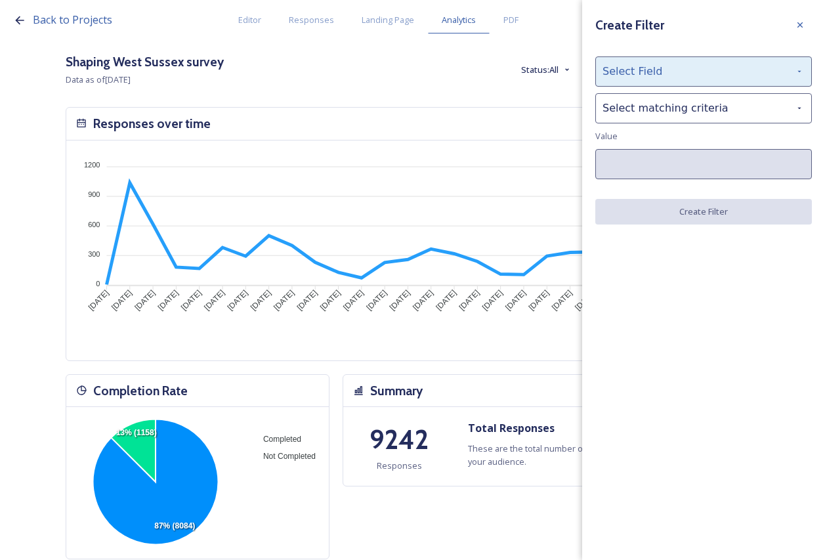
click at [648, 71] on div "Select Field" at bounding box center [703, 71] width 216 height 30
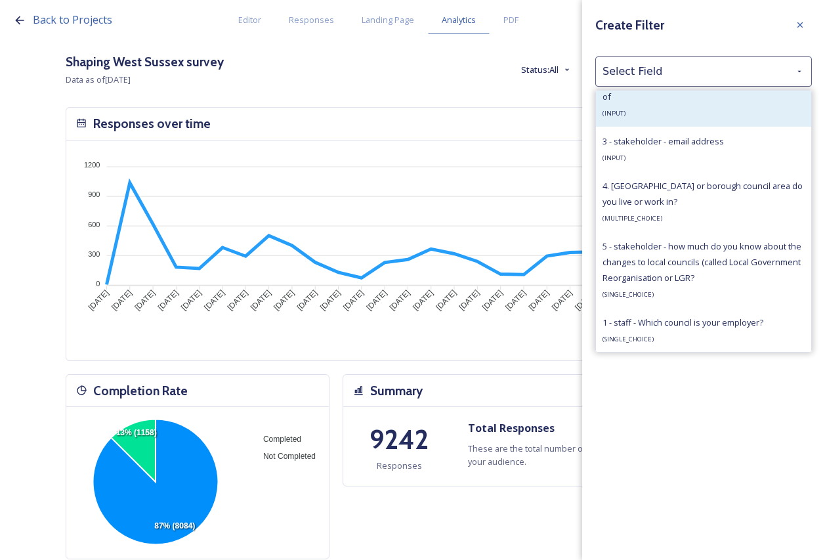
scroll to position [844, 0]
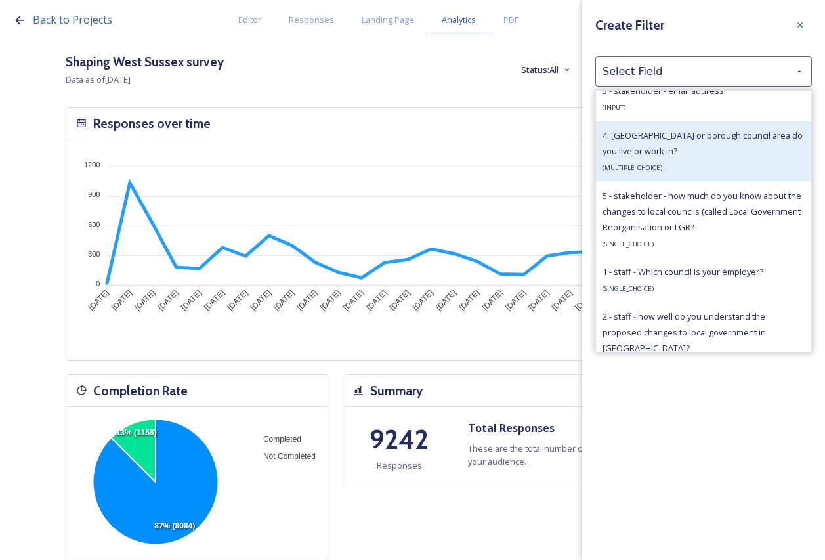
click at [708, 163] on div "4. [GEOGRAPHIC_DATA] or borough council area do you live or work in? ( MULTIPLE…" at bounding box center [703, 150] width 202 height 47
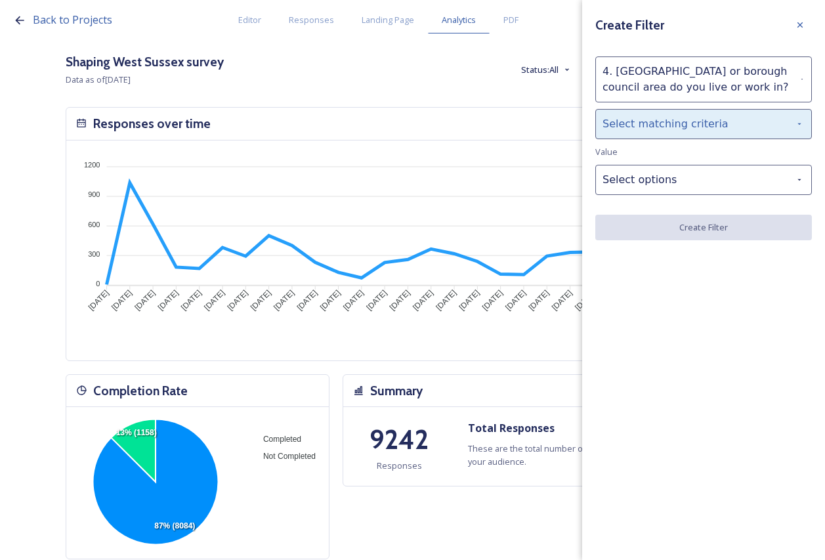
click at [697, 134] on div "Select matching criteria" at bounding box center [703, 124] width 216 height 30
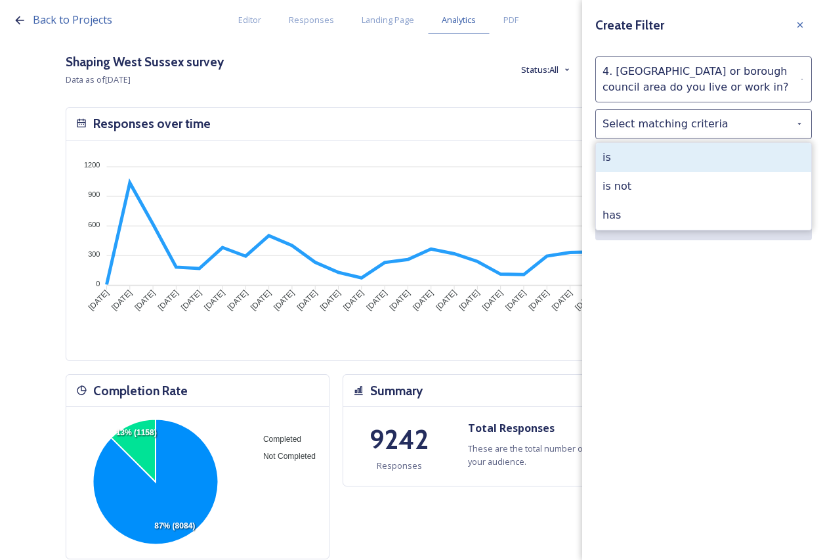
click at [699, 158] on div "is" at bounding box center [703, 157] width 215 height 29
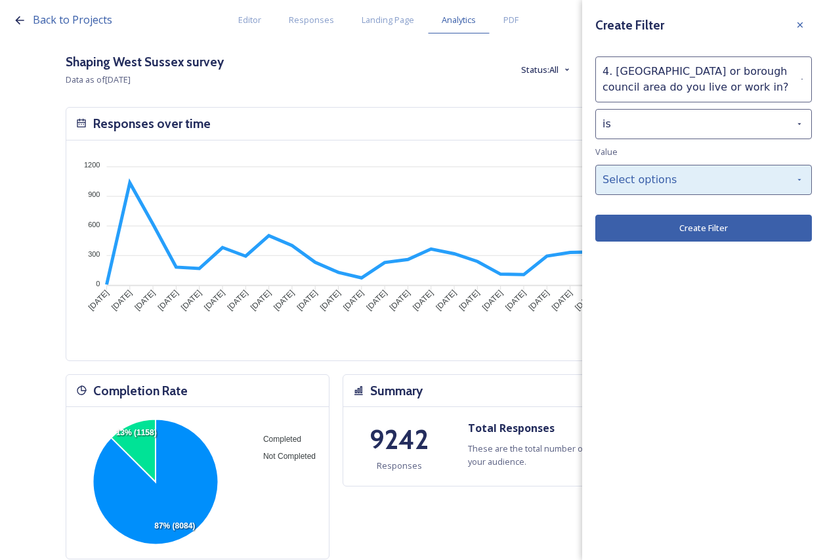
click at [698, 167] on div "Select options" at bounding box center [703, 180] width 216 height 30
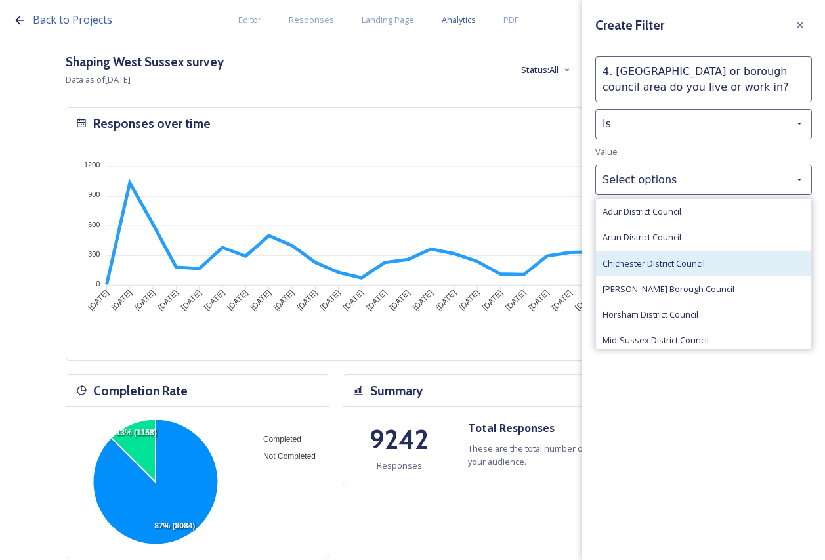
click at [675, 259] on span "Chichester District Council" at bounding box center [653, 263] width 102 height 12
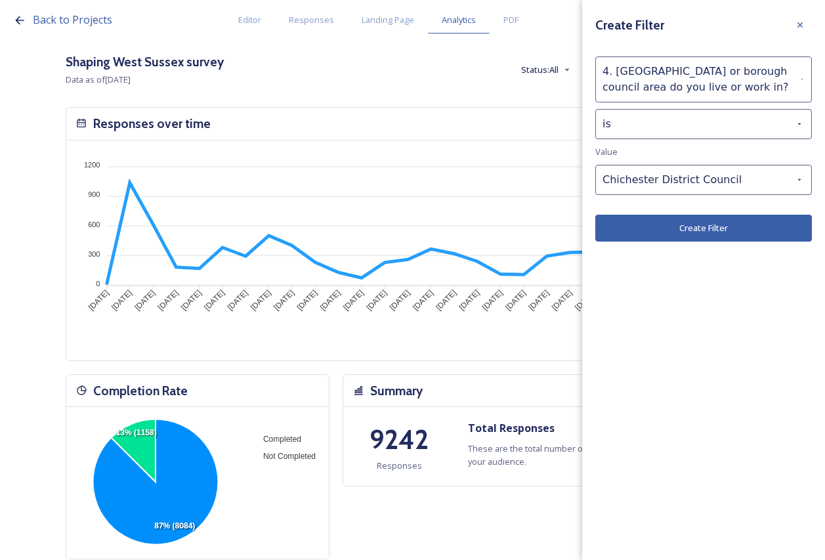
click at [678, 240] on button "Create Filter" at bounding box center [703, 227] width 216 height 27
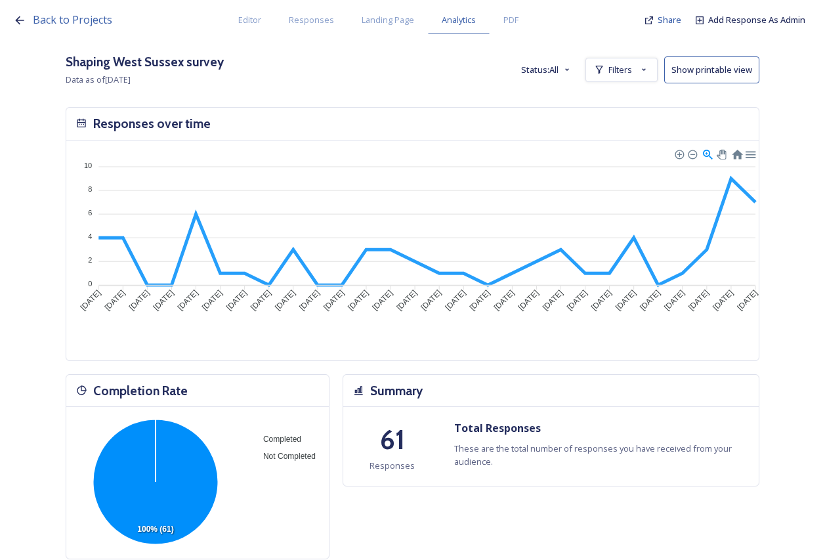
click at [716, 73] on button "Show printable view" at bounding box center [711, 69] width 95 height 27
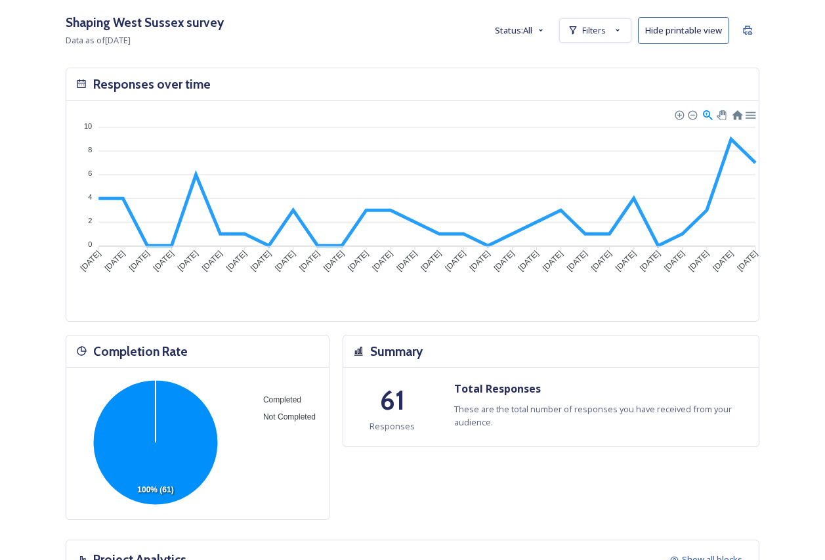
click at [698, 32] on button "Hide printable view" at bounding box center [683, 30] width 91 height 27
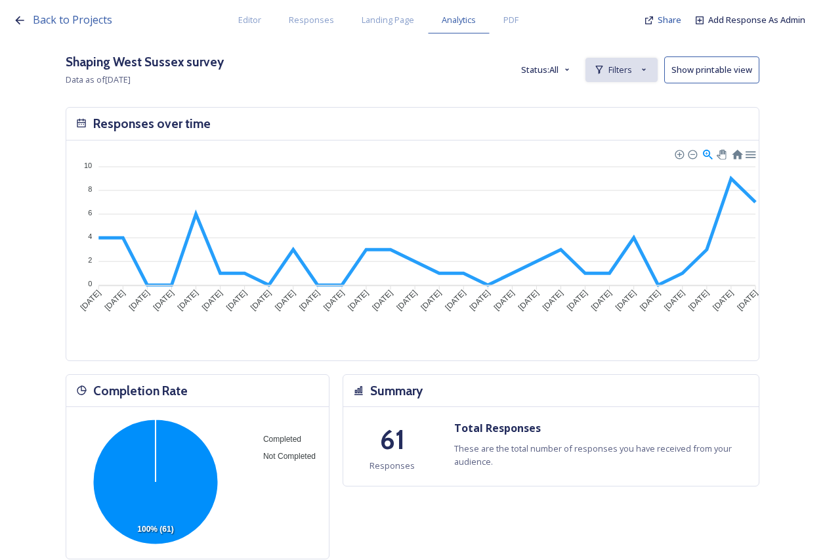
click at [642, 61] on div "Filters" at bounding box center [621, 70] width 72 height 24
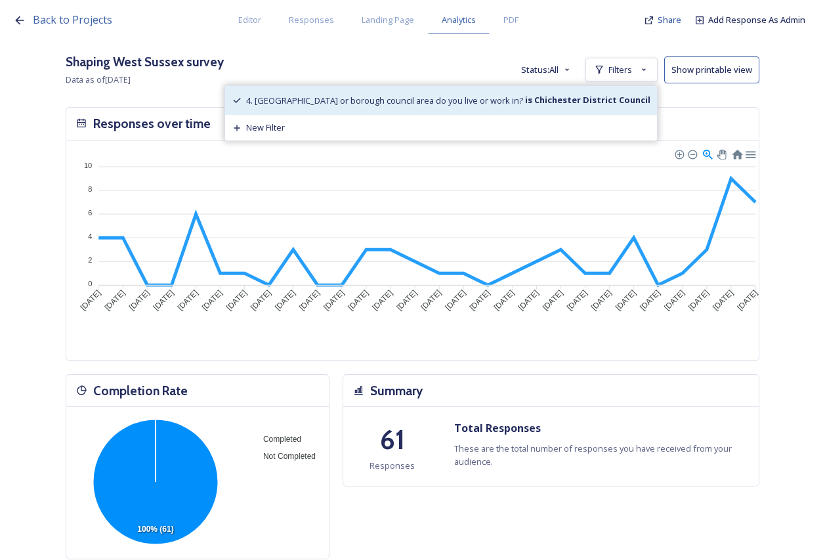
click at [420, 100] on span "4. [GEOGRAPHIC_DATA] or borough council area do you live or work in?" at bounding box center [384, 100] width 277 height 12
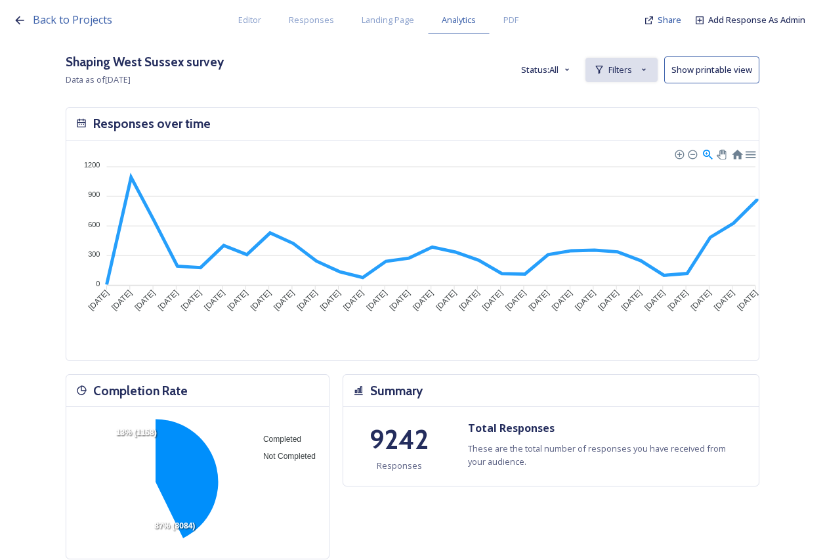
click at [649, 75] on icon at bounding box center [643, 69] width 10 height 10
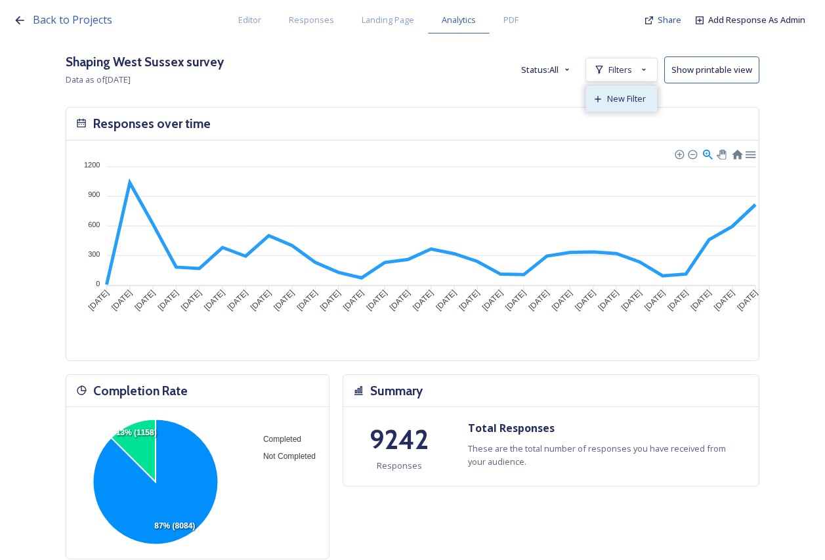
click at [645, 94] on span "New Filter" at bounding box center [626, 98] width 39 height 12
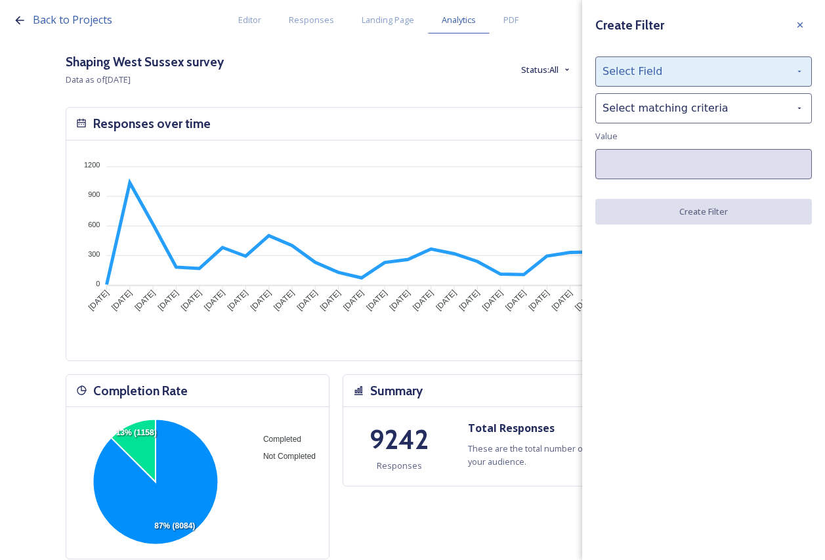
click at [649, 79] on div "Select Field" at bounding box center [703, 71] width 216 height 30
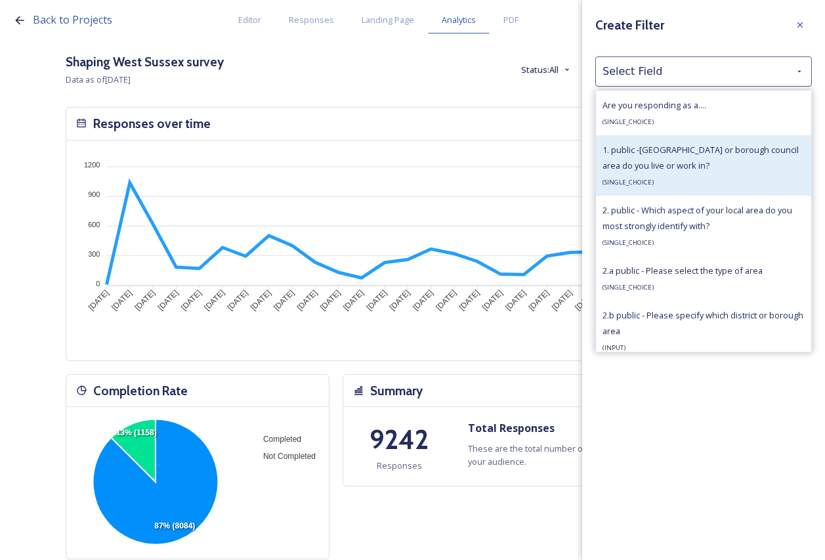
click at [706, 178] on div "1. public -Which district or borough council area do you live or work in? ( SIN…" at bounding box center [703, 165] width 202 height 47
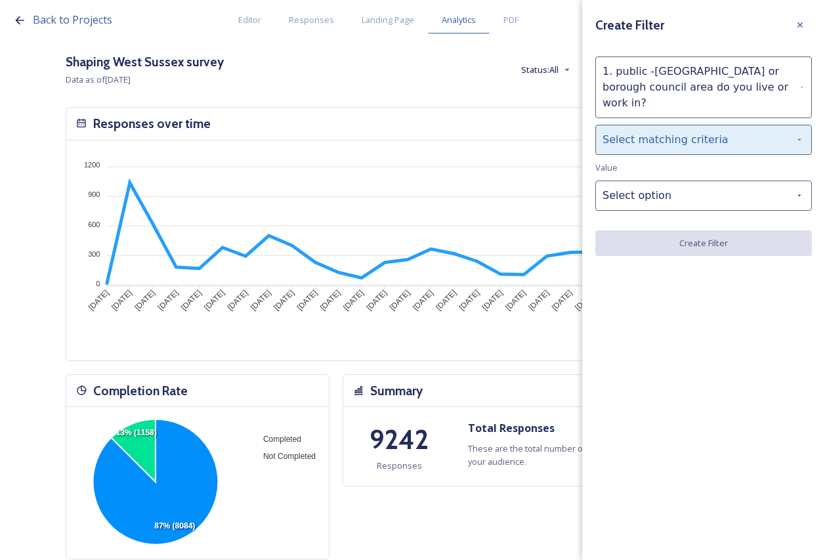
click at [687, 136] on div "Select matching criteria" at bounding box center [703, 140] width 216 height 30
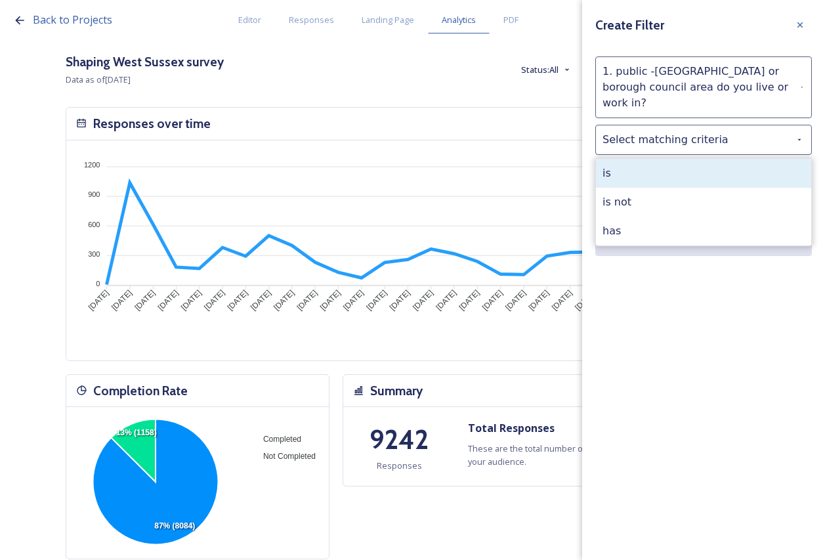
click at [682, 165] on div "is" at bounding box center [703, 173] width 215 height 29
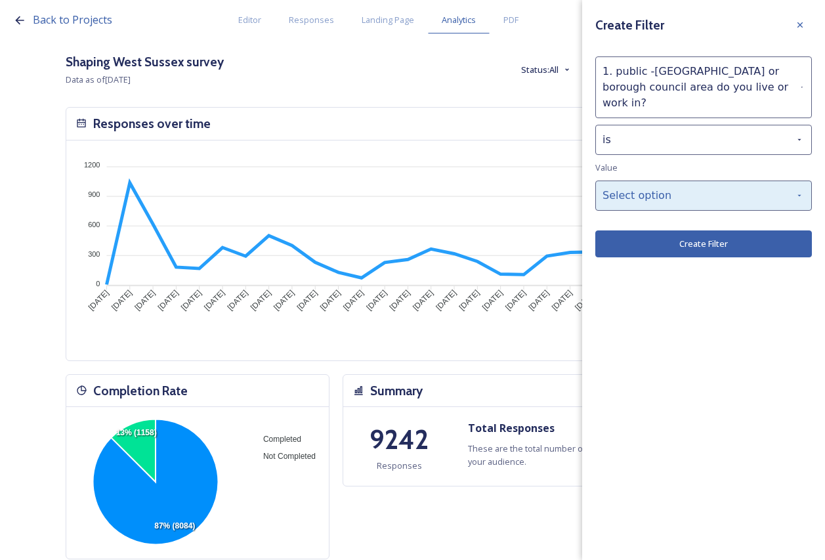
click at [685, 180] on div "Select option" at bounding box center [703, 195] width 216 height 30
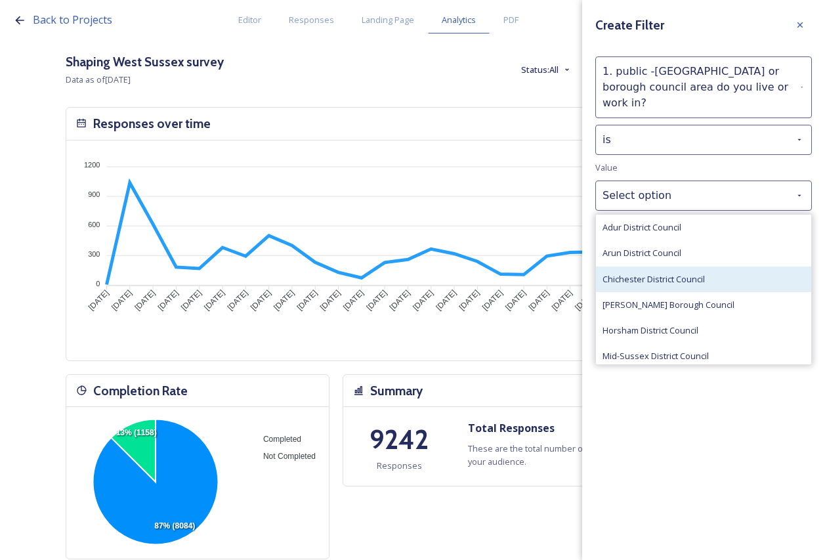
click at [683, 271] on div "Chichester District Council" at bounding box center [703, 279] width 215 height 26
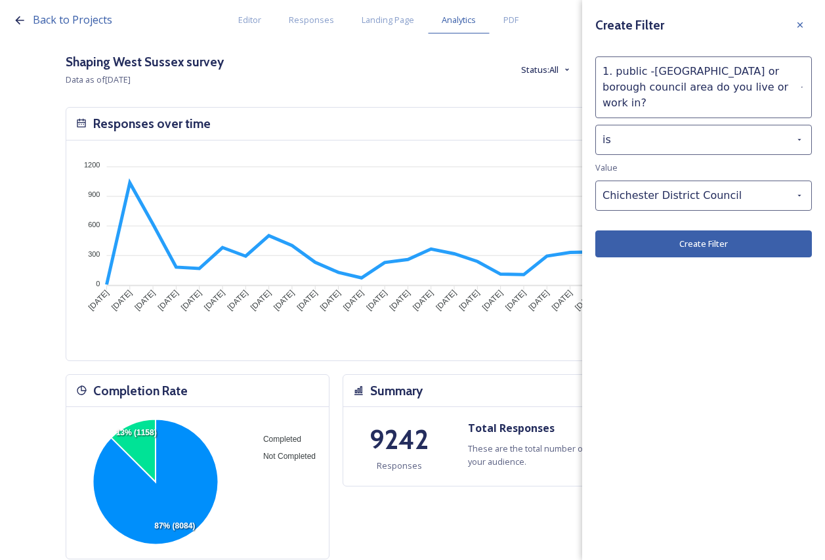
click at [683, 232] on button "Create Filter" at bounding box center [703, 243] width 216 height 27
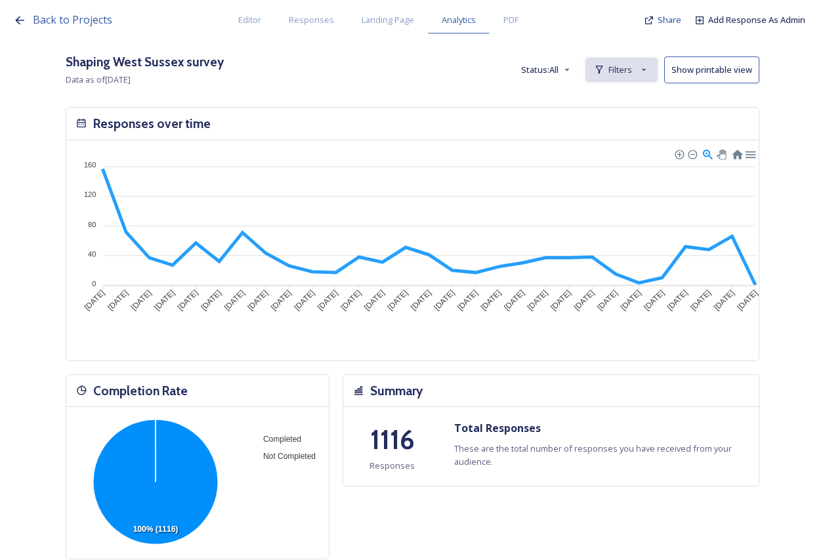
click at [632, 70] on span "Filters" at bounding box center [620, 70] width 24 height 12
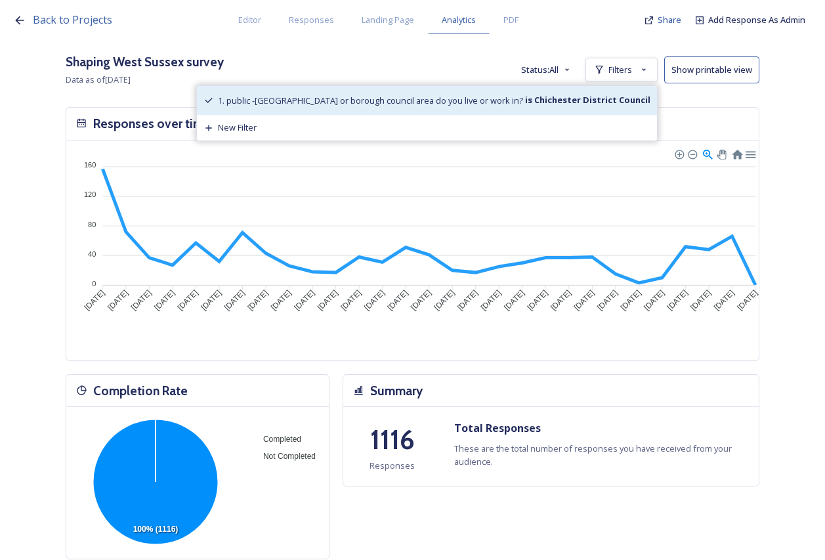
click at [559, 95] on strong "is Chichester District Council" at bounding box center [586, 100] width 127 height 12
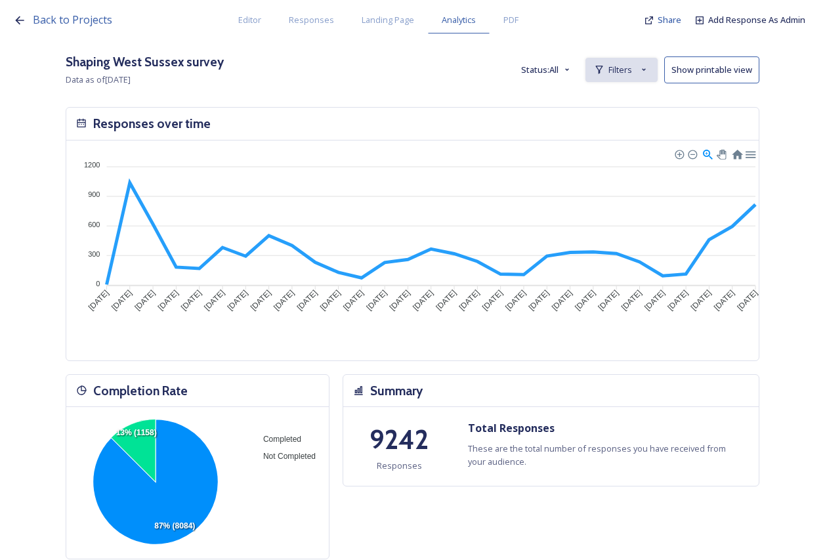
click at [640, 62] on div "Filters" at bounding box center [621, 70] width 72 height 24
click at [641, 103] on span "New Filter" at bounding box center [626, 98] width 39 height 12
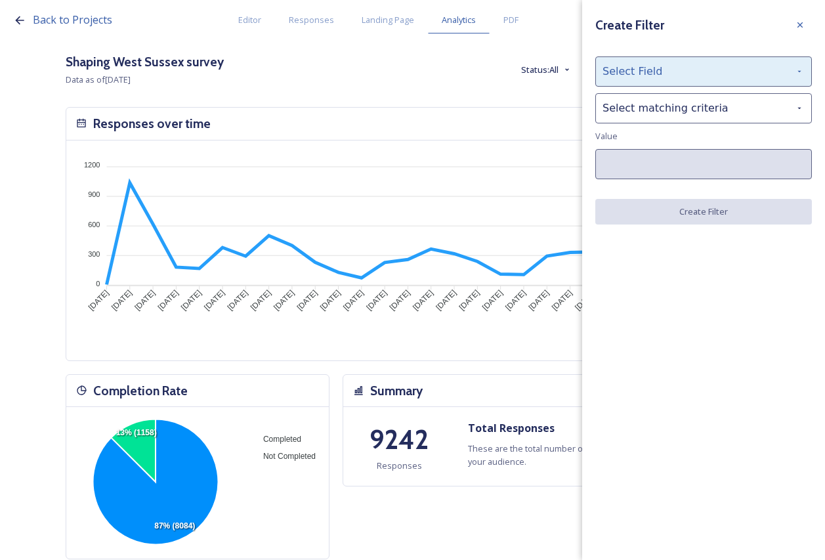
click at [683, 67] on div "Select Field" at bounding box center [703, 71] width 216 height 30
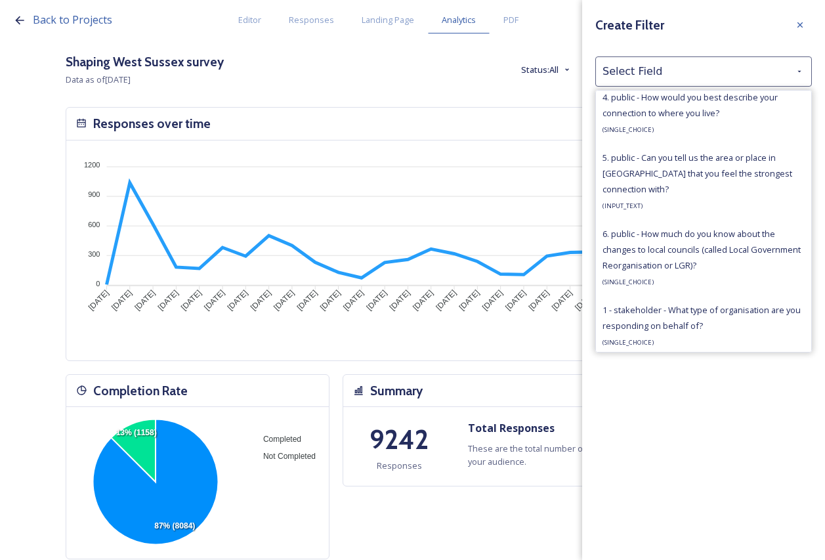
scroll to position [656, 0]
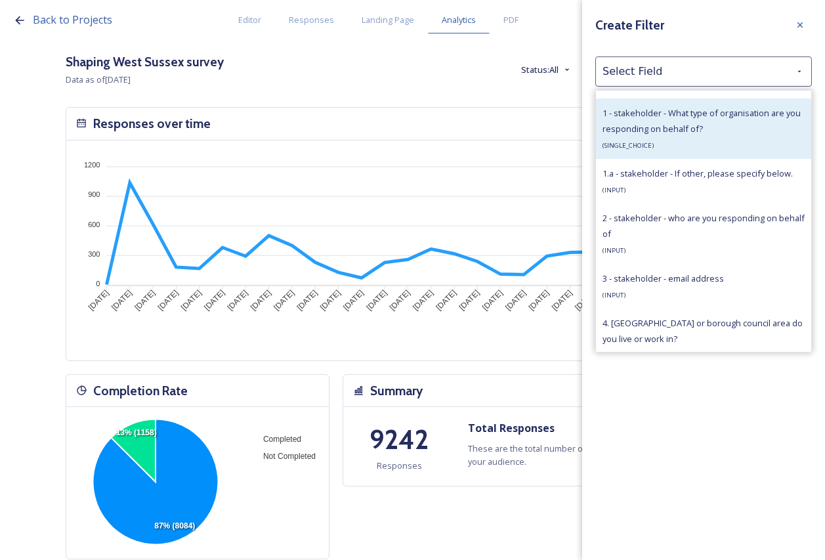
click at [714, 138] on div "1 - stakeholder - What type of organisation are you responding on behalf of? ( …" at bounding box center [703, 128] width 202 height 47
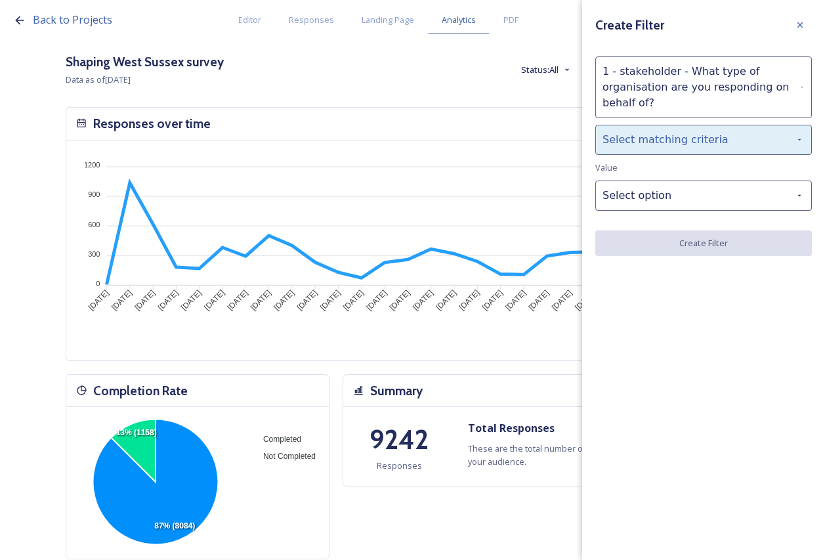
click at [714, 141] on div "Select matching criteria" at bounding box center [703, 140] width 216 height 30
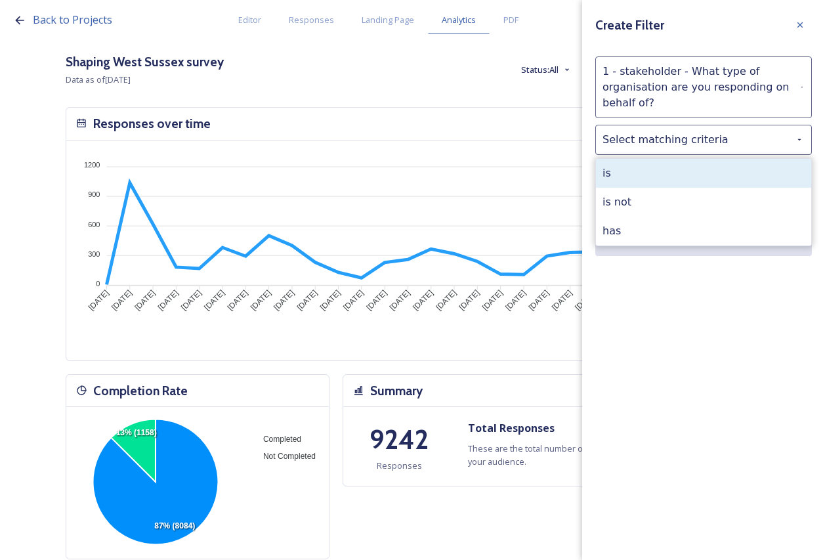
click at [710, 159] on div "is" at bounding box center [703, 173] width 215 height 29
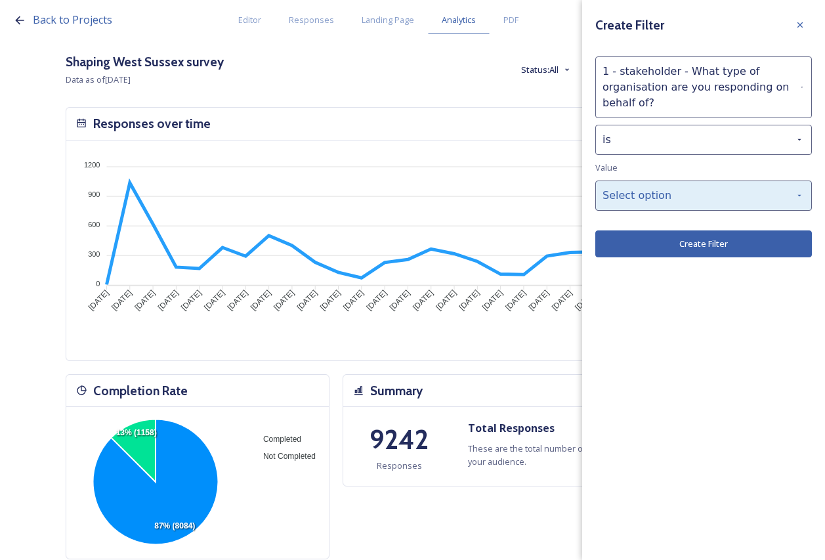
click at [710, 200] on div "Select option" at bounding box center [703, 195] width 216 height 30
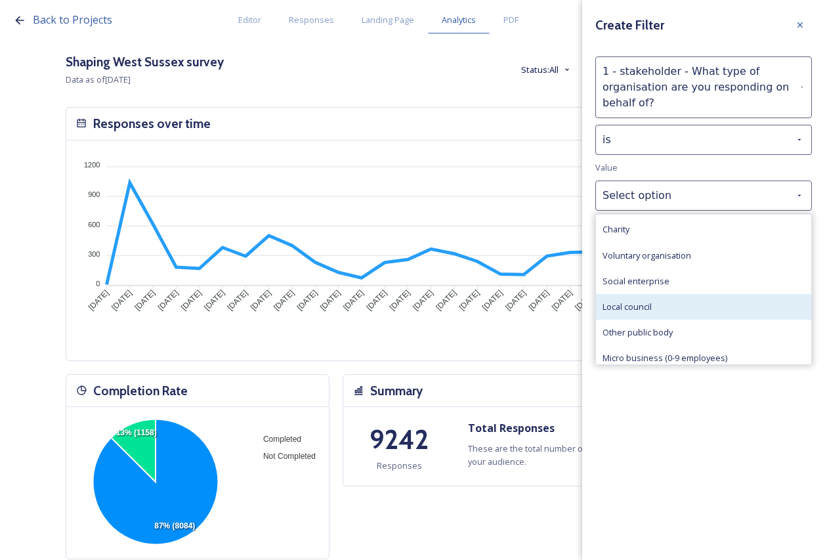
scroll to position [2, 0]
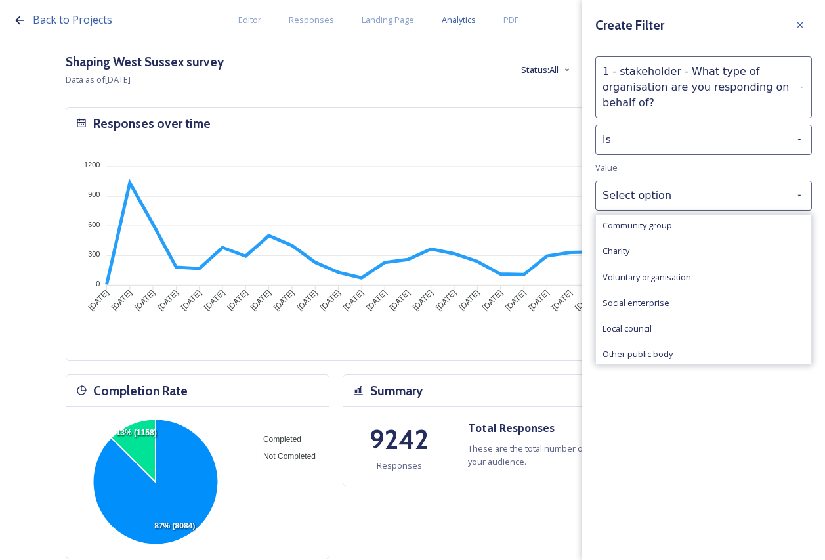
click at [684, 440] on div "Create Filter 1 - stakeholder - What type of organisation are you responding on…" at bounding box center [703, 280] width 243 height 560
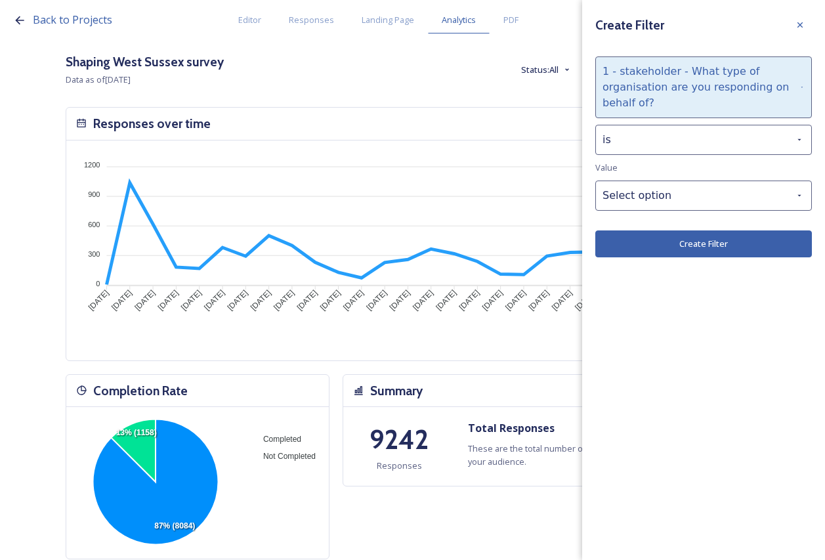
click at [659, 102] on div "1 - stakeholder - What type of organisation are you responding on behalf of?" at bounding box center [703, 87] width 216 height 62
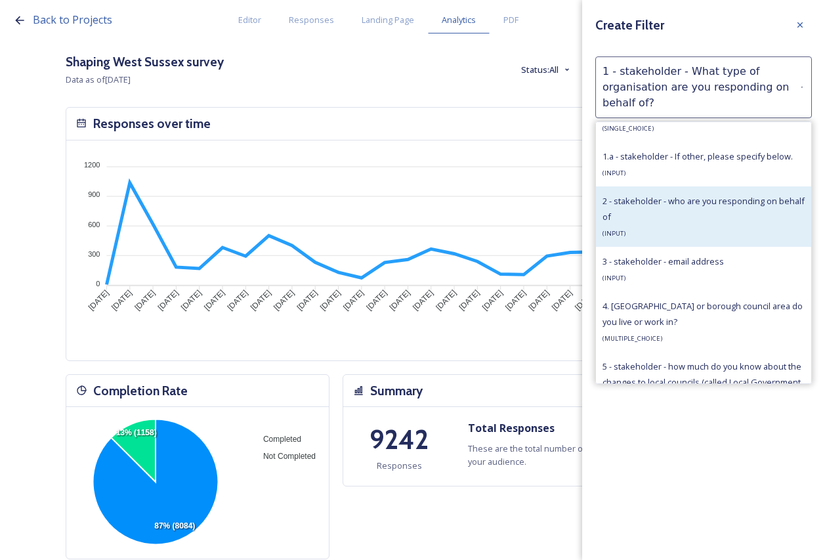
scroll to position [722, 0]
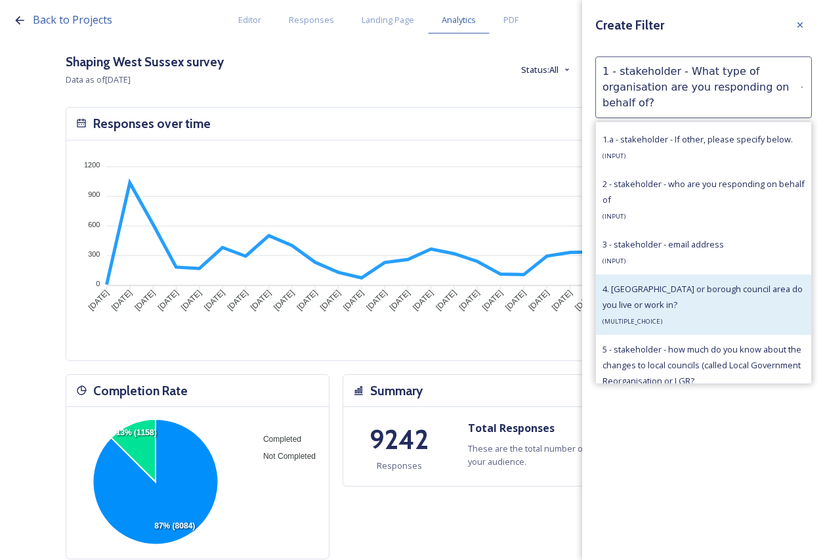
click at [661, 316] on div "4. [GEOGRAPHIC_DATA] or borough council area do you live or work in? ( MULTIPLE…" at bounding box center [703, 304] width 202 height 47
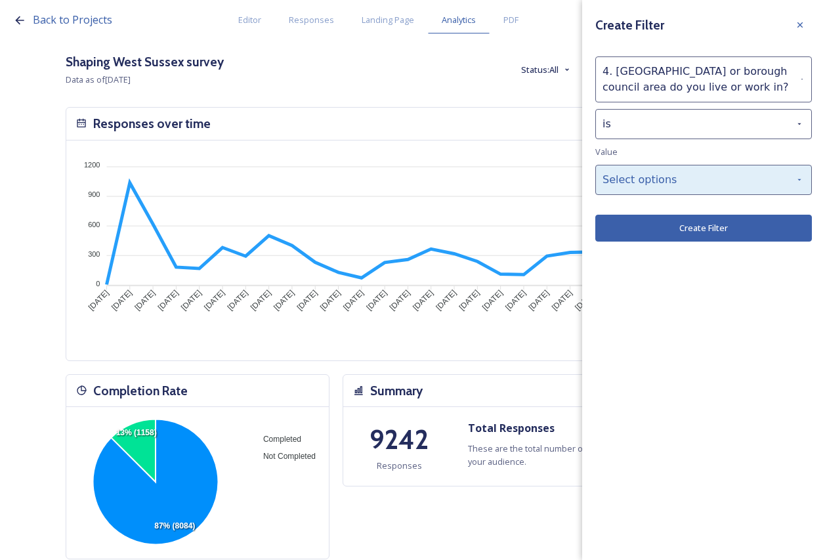
click at [720, 169] on div "Select options" at bounding box center [703, 180] width 216 height 30
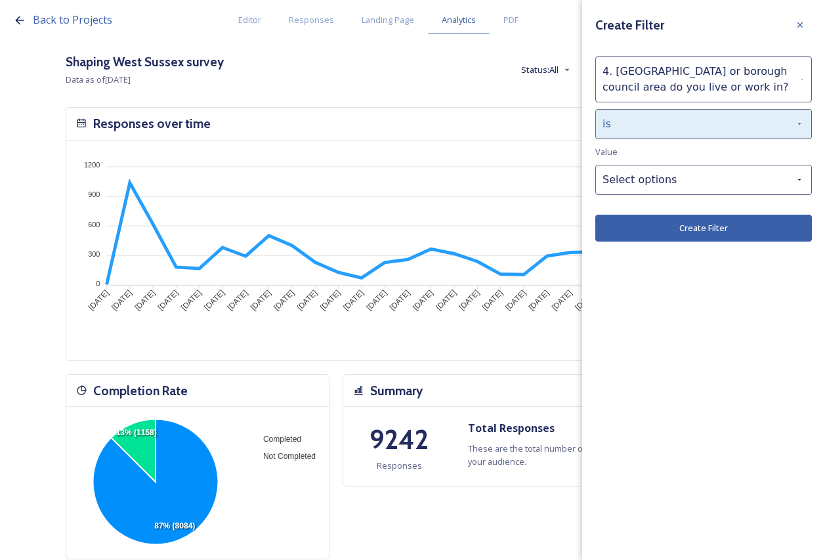
click at [723, 126] on div "is" at bounding box center [703, 124] width 216 height 30
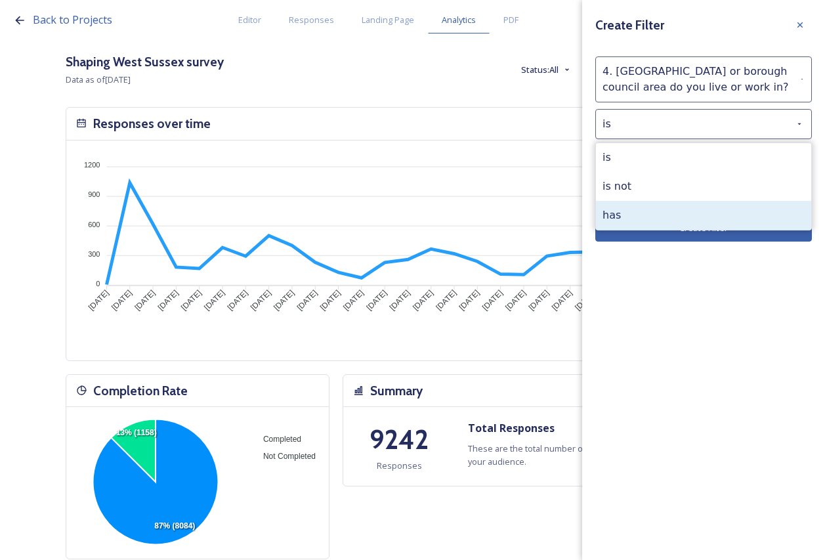
click at [678, 220] on div "has" at bounding box center [703, 215] width 215 height 29
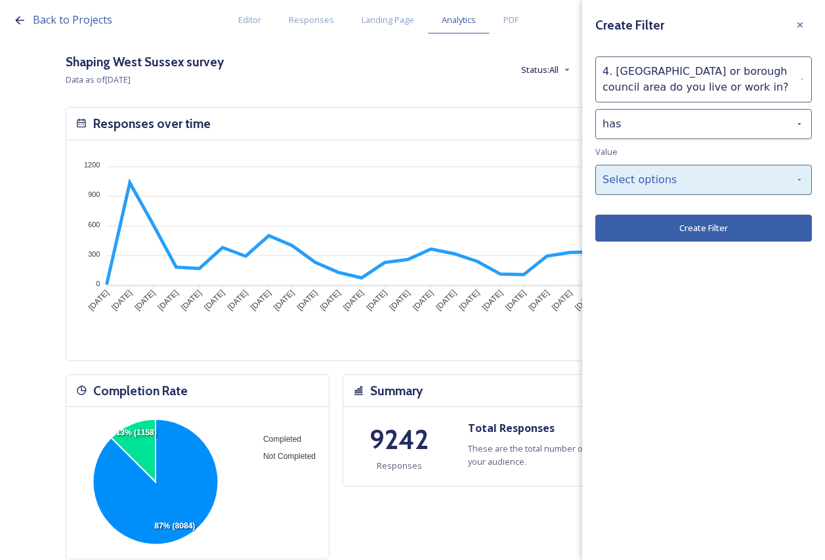
click at [691, 177] on div "Select options" at bounding box center [703, 180] width 216 height 30
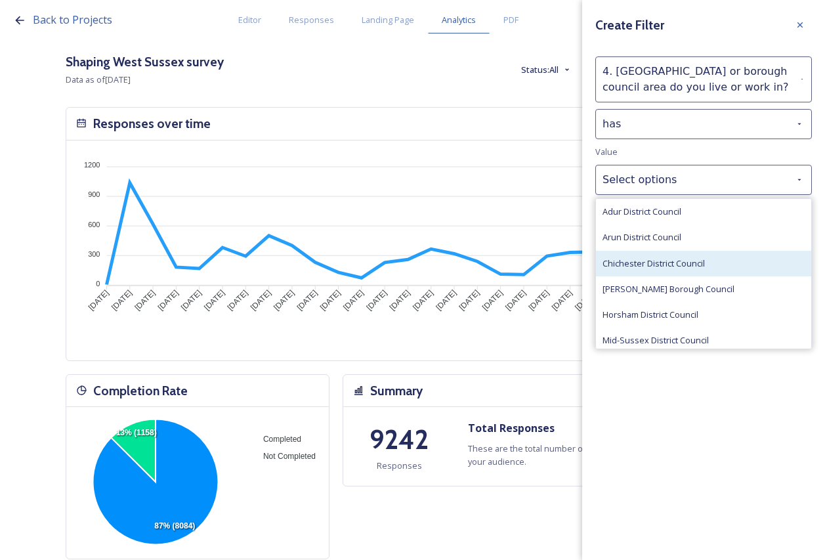
click at [680, 256] on div "Chichester District Council" at bounding box center [703, 264] width 215 height 26
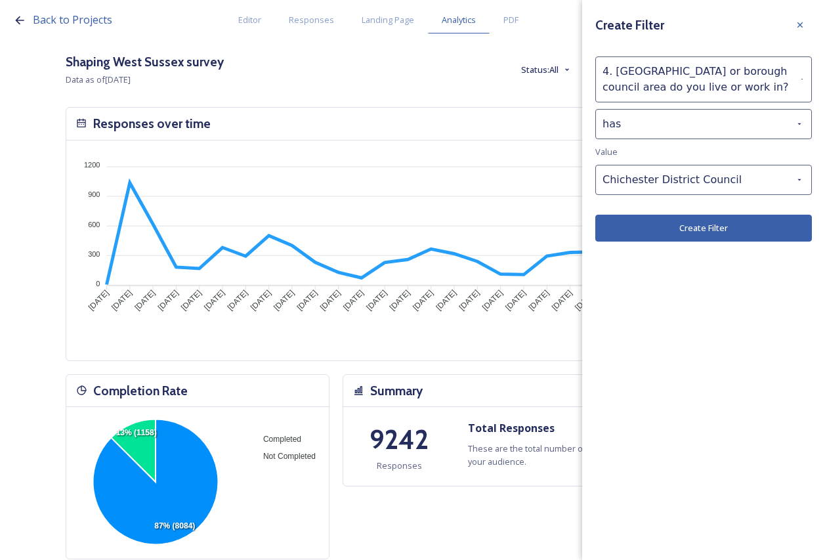
click at [676, 231] on button "Create Filter" at bounding box center [703, 227] width 216 height 27
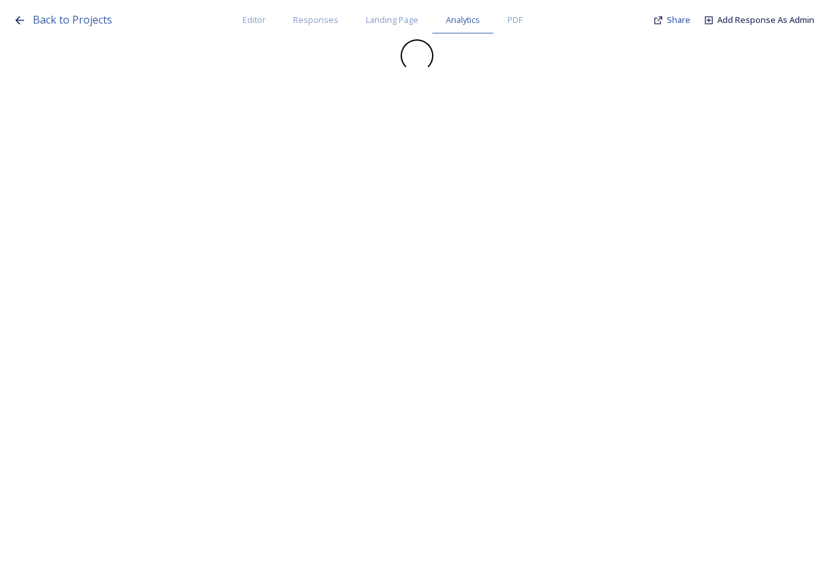
click at [687, 231] on div "Back to Projects Editor Responses Landing Page Analytics PDF Share Add Response…" at bounding box center [417, 284] width 834 height 569
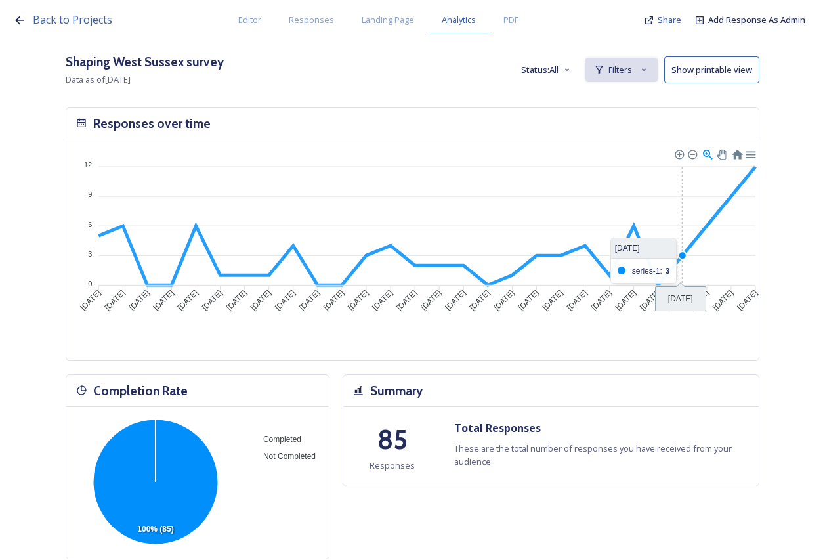
click at [616, 68] on div "Filters" at bounding box center [621, 70] width 72 height 24
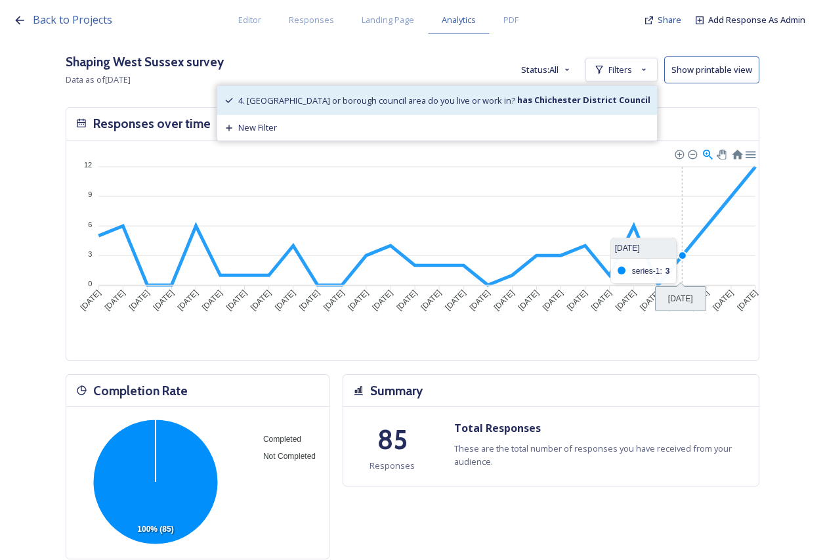
click at [458, 99] on span "4. [GEOGRAPHIC_DATA] or borough council area do you live or work in?" at bounding box center [376, 100] width 277 height 12
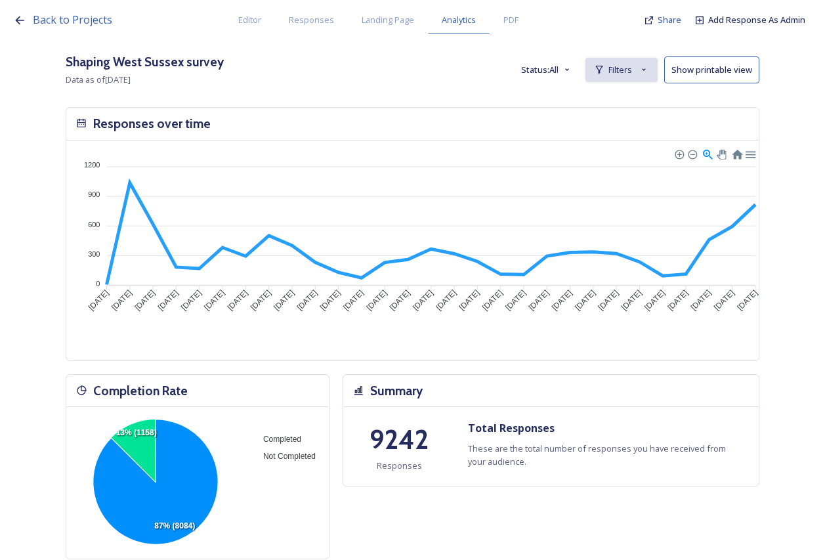
click at [649, 69] on icon at bounding box center [643, 69] width 10 height 10
click at [643, 85] on div "New Filter" at bounding box center [621, 98] width 72 height 27
click at [638, 94] on span "New Filter" at bounding box center [626, 98] width 39 height 12
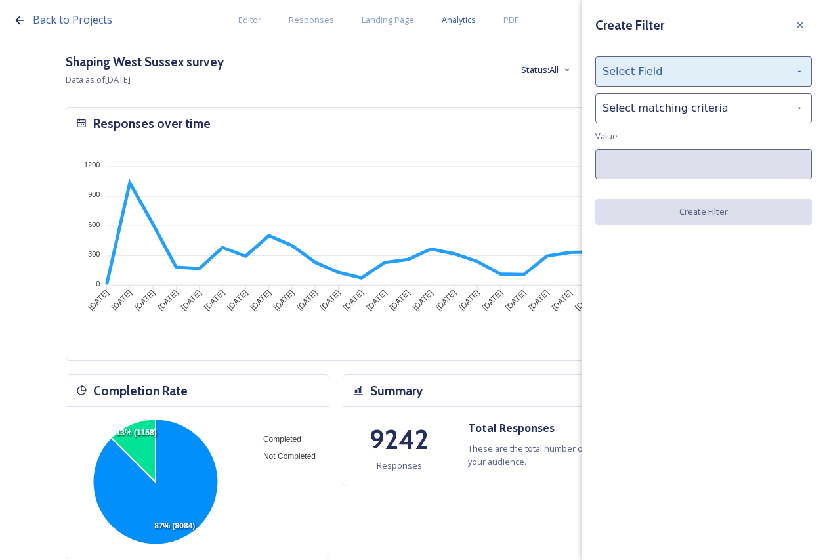
click at [647, 79] on div "Select Field" at bounding box center [703, 71] width 216 height 30
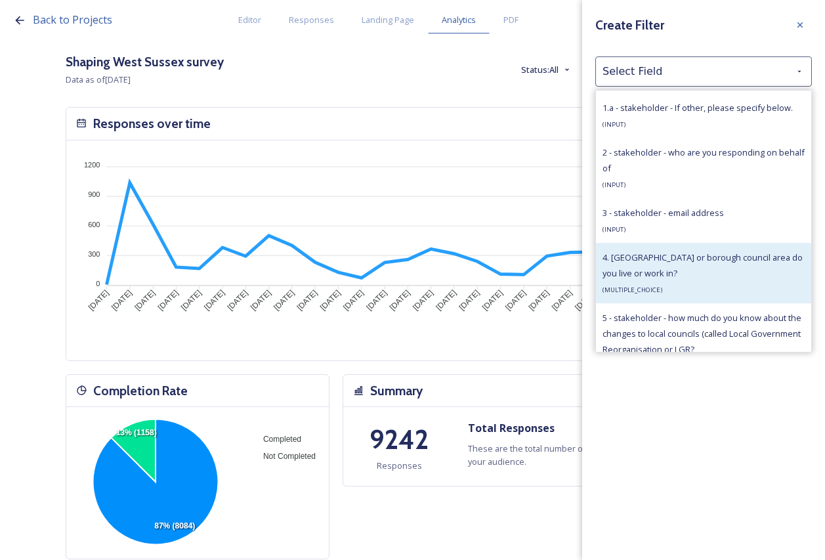
click at [693, 273] on span "4. [GEOGRAPHIC_DATA] or borough council area do you live or work in?" at bounding box center [702, 265] width 200 height 28
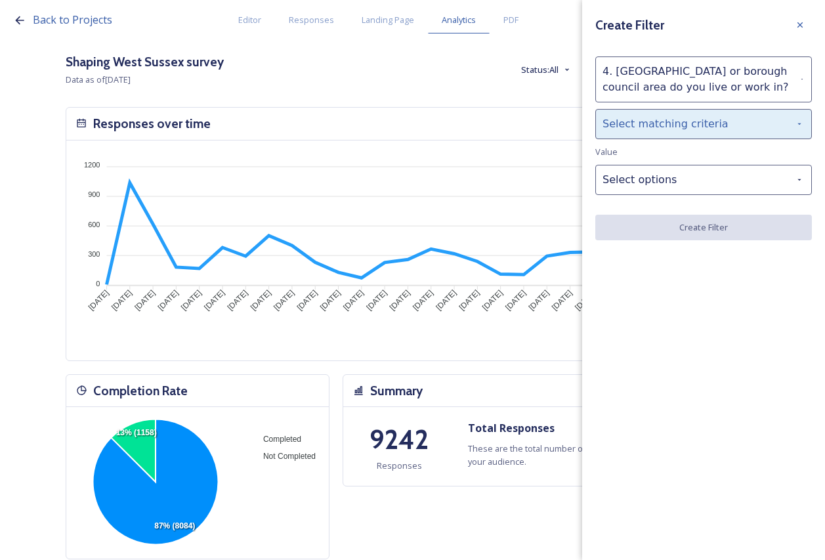
click at [731, 132] on div "Select matching criteria" at bounding box center [703, 124] width 216 height 30
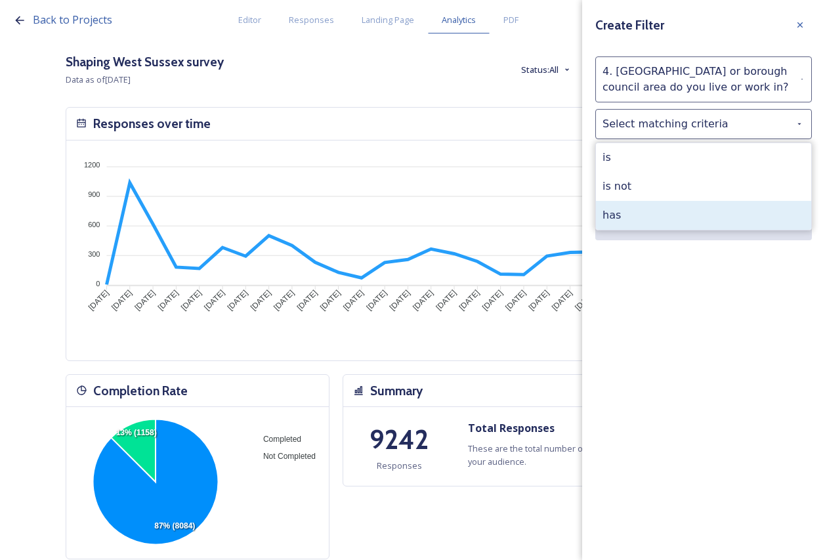
click at [678, 218] on div "has" at bounding box center [703, 215] width 215 height 29
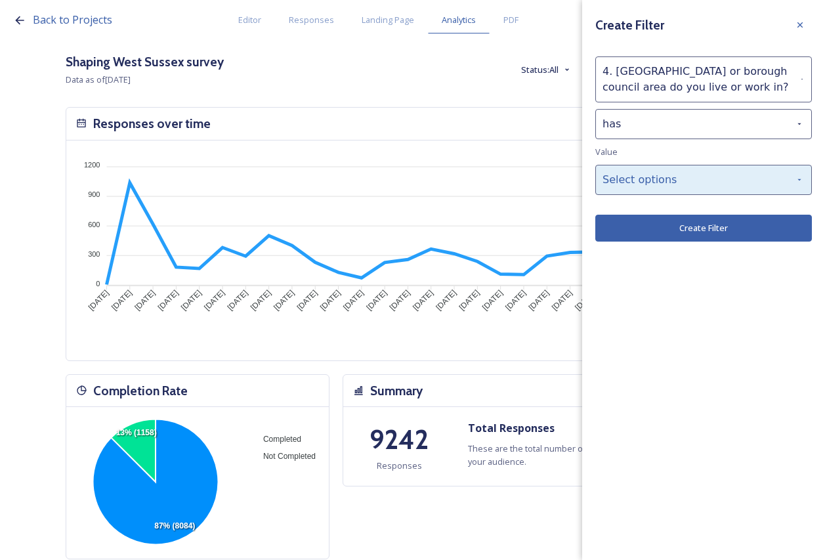
click at [694, 176] on div "Select options" at bounding box center [703, 180] width 216 height 30
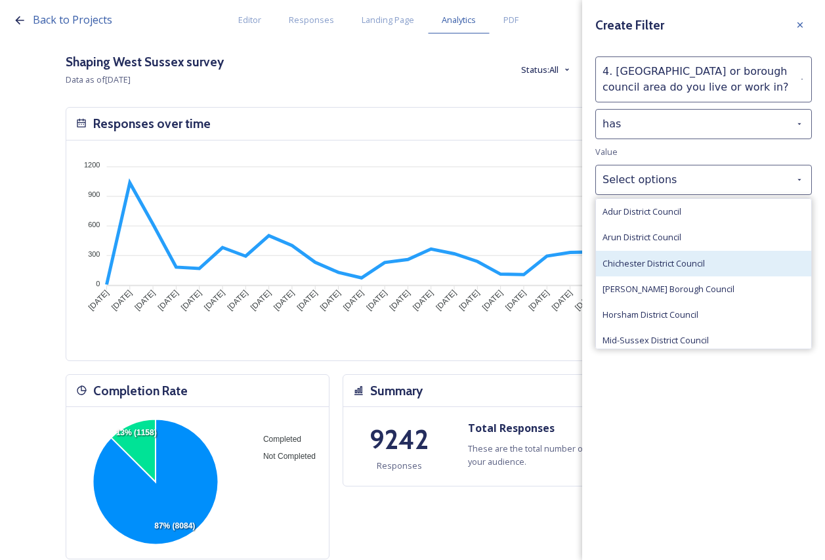
click at [683, 263] on span "Chichester District Council" at bounding box center [653, 263] width 102 height 12
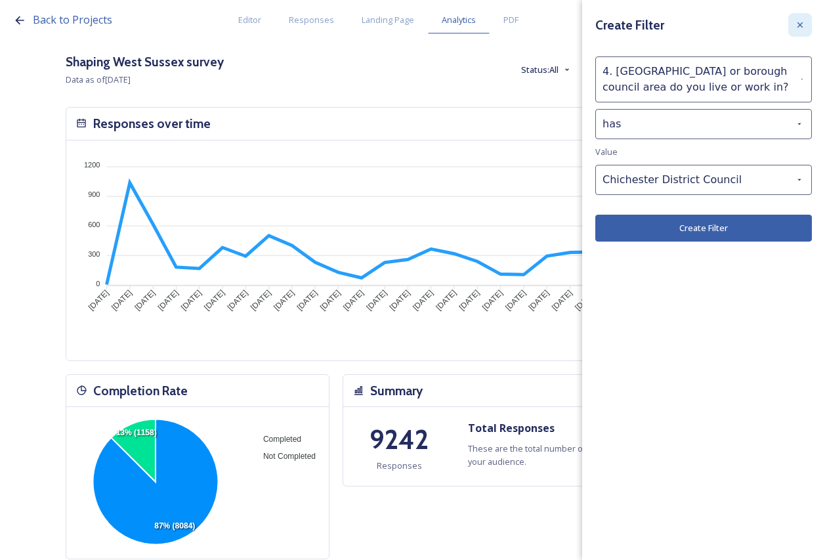
drag, startPoint x: 804, startPoint y: 21, endPoint x: 779, endPoint y: 20, distance: 25.6
click at [802, 21] on icon at bounding box center [799, 25] width 10 height 10
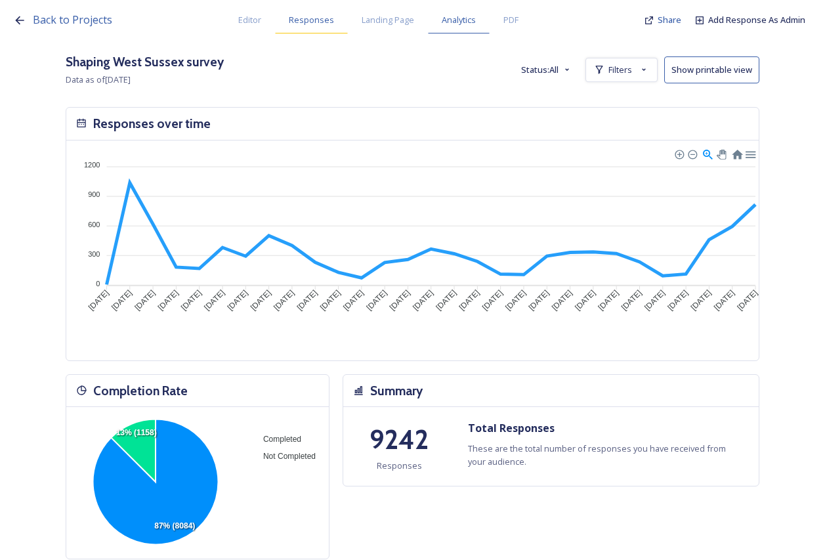
click at [297, 17] on span "Responses" at bounding box center [311, 20] width 45 height 12
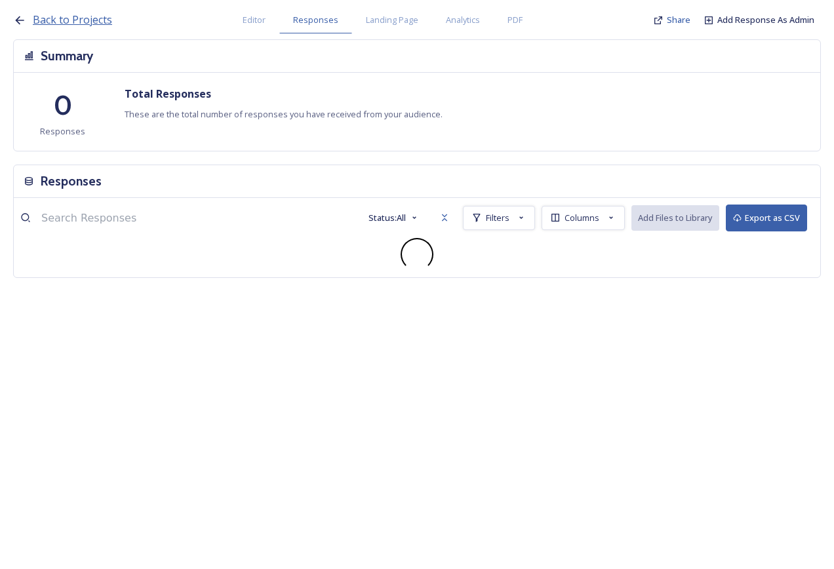
click at [84, 20] on span "Back to Projects" at bounding box center [72, 19] width 79 height 14
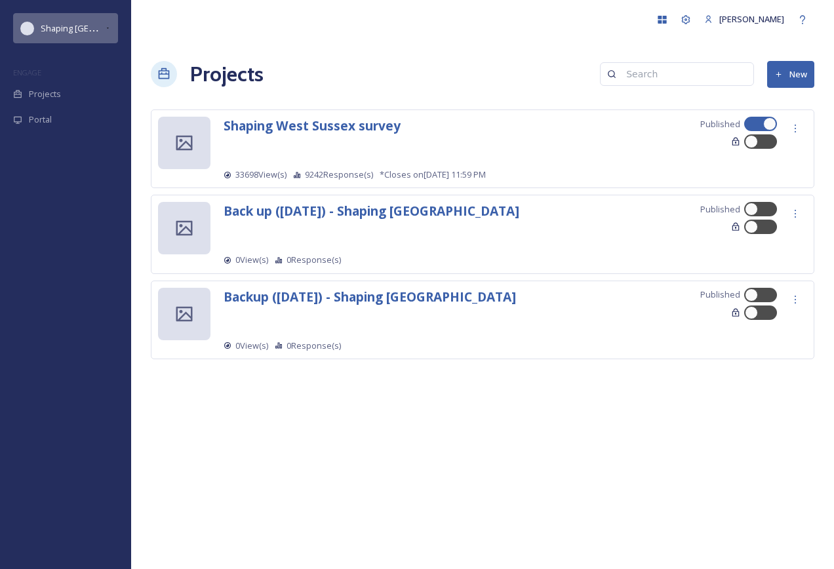
click at [105, 21] on div "Shaping [GEOGRAPHIC_DATA]" at bounding box center [65, 28] width 105 height 30
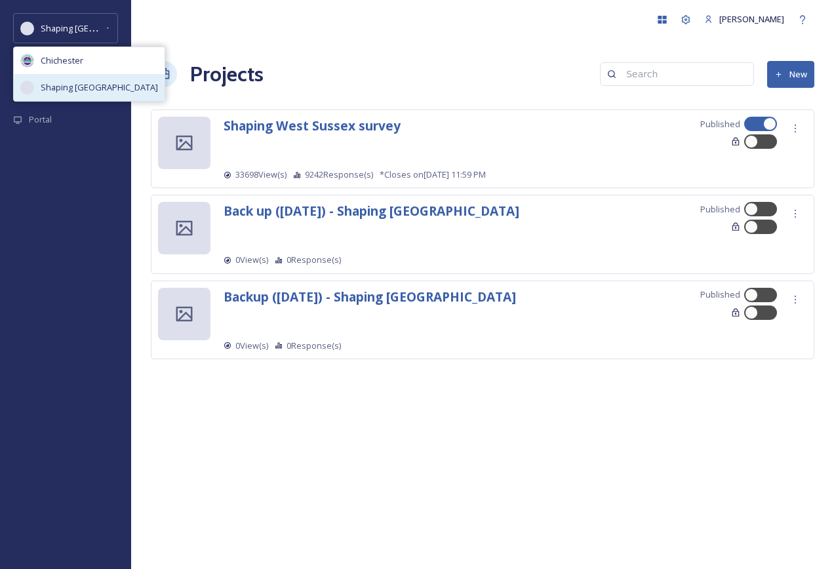
click at [83, 94] on span "Shaping [GEOGRAPHIC_DATA]" at bounding box center [99, 87] width 117 height 12
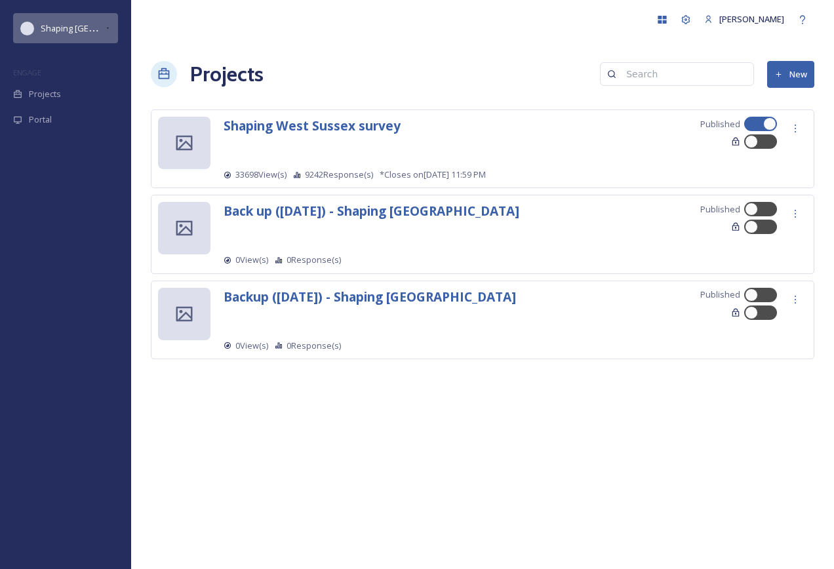
click at [84, 25] on span "Shaping [GEOGRAPHIC_DATA]" at bounding box center [99, 28] width 117 height 12
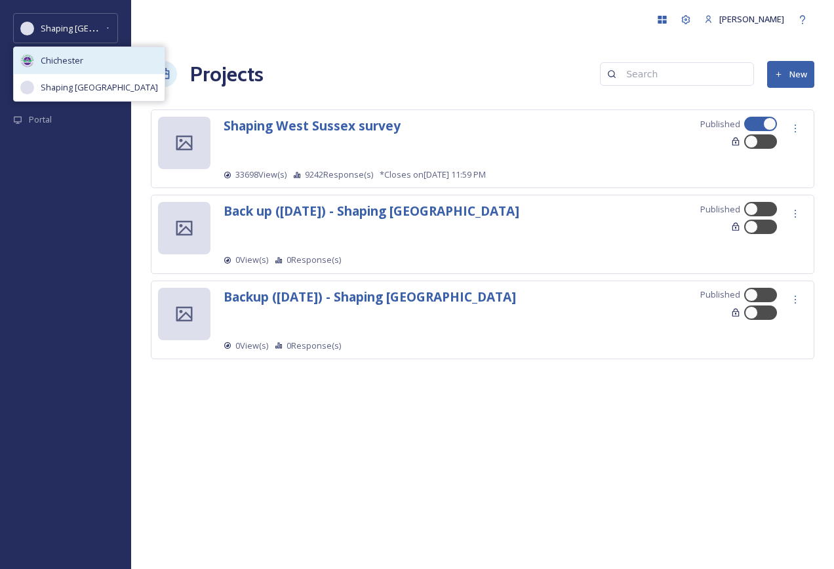
click at [86, 69] on div "Chichester" at bounding box center [89, 60] width 151 height 27
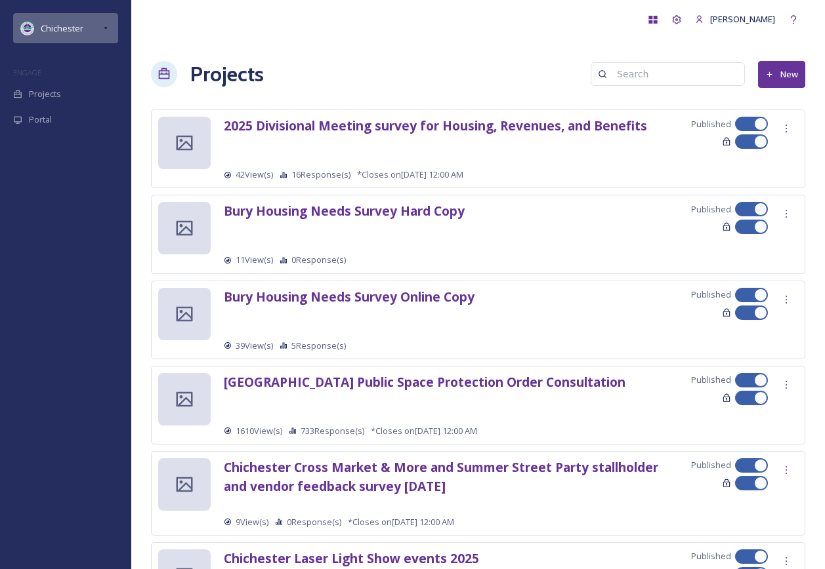
click at [80, 19] on div "Chichester" at bounding box center [65, 28] width 105 height 30
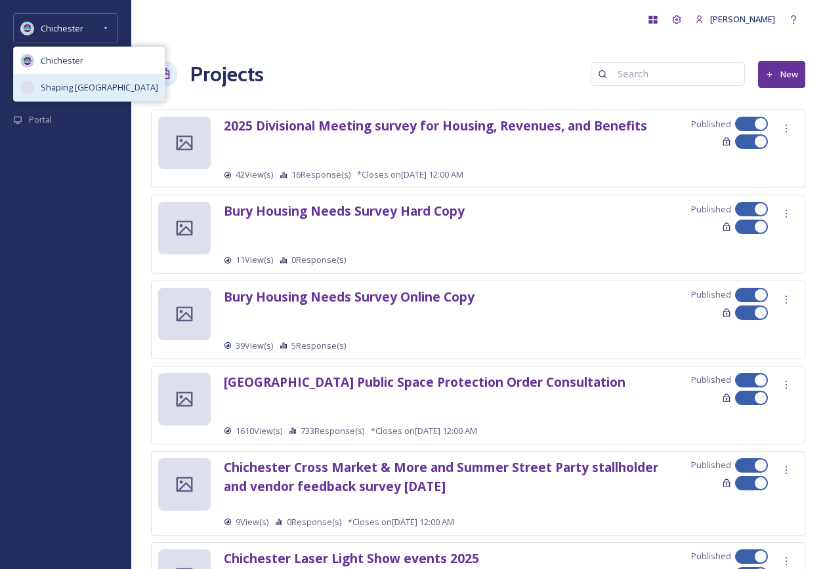
click at [106, 81] on span "Shaping [GEOGRAPHIC_DATA]" at bounding box center [99, 87] width 117 height 12
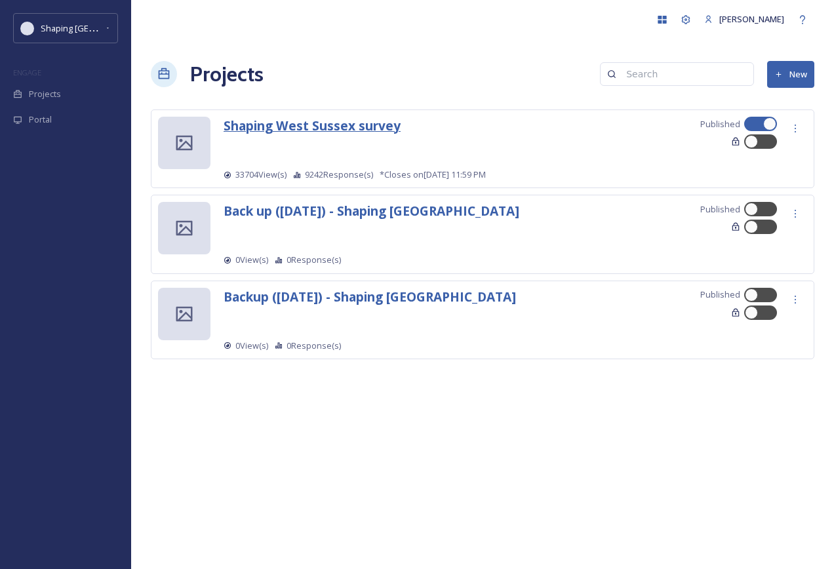
click at [356, 132] on strong "Shaping West Sussex survey" at bounding box center [312, 126] width 177 height 18
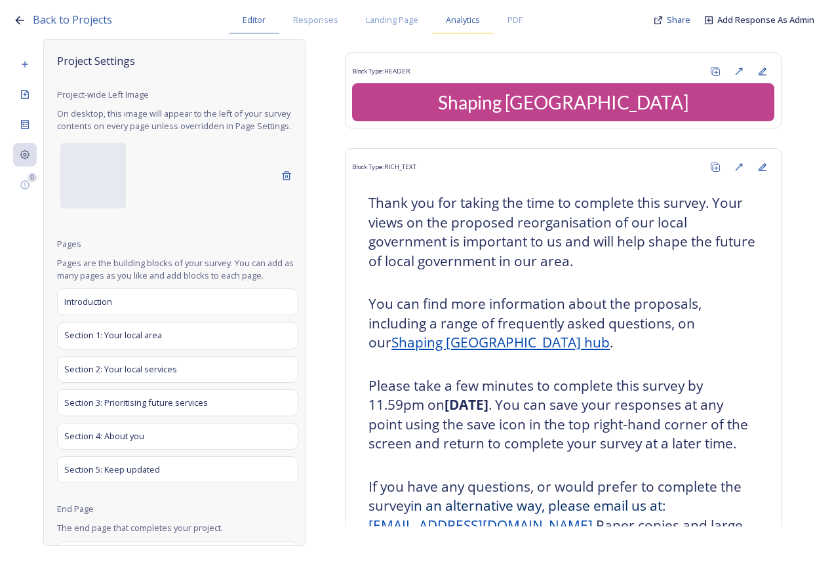
click at [466, 29] on div "Analytics" at bounding box center [463, 20] width 62 height 27
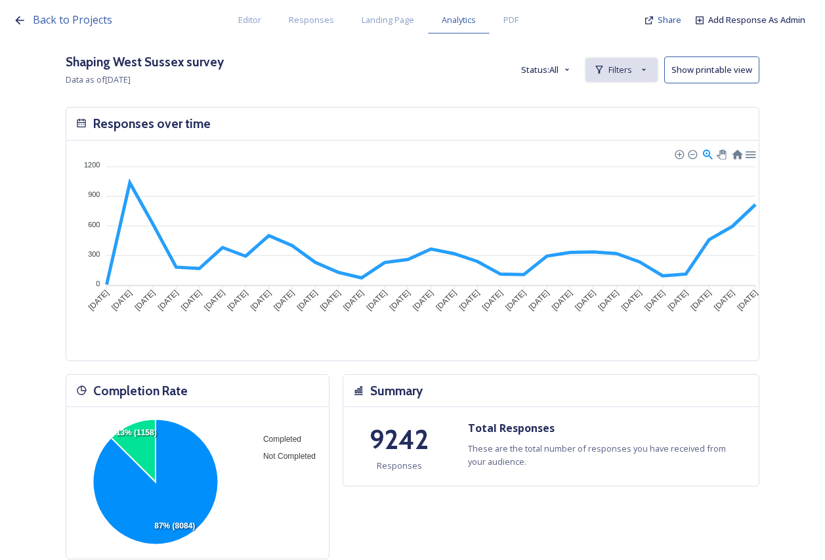
click at [645, 71] on div "Filters" at bounding box center [621, 70] width 72 height 24
click at [643, 100] on span "New Filter" at bounding box center [626, 98] width 39 height 12
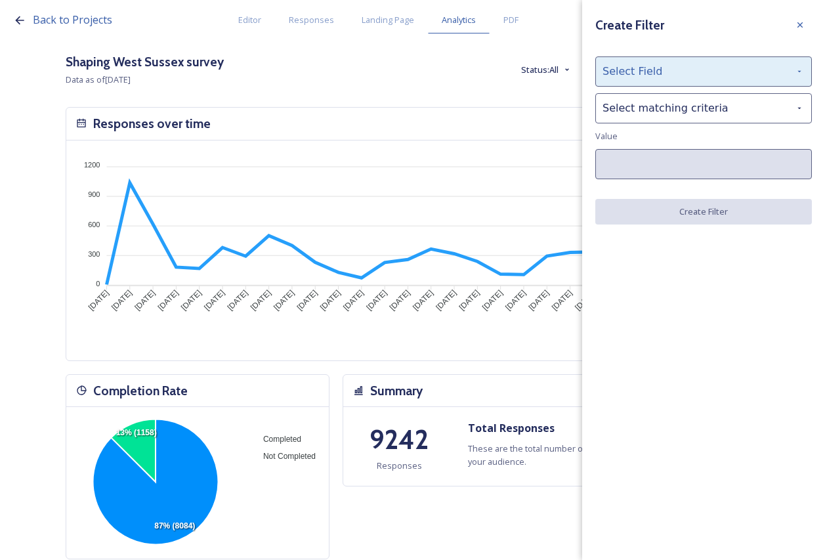
click at [674, 69] on div "Select Field" at bounding box center [703, 71] width 216 height 30
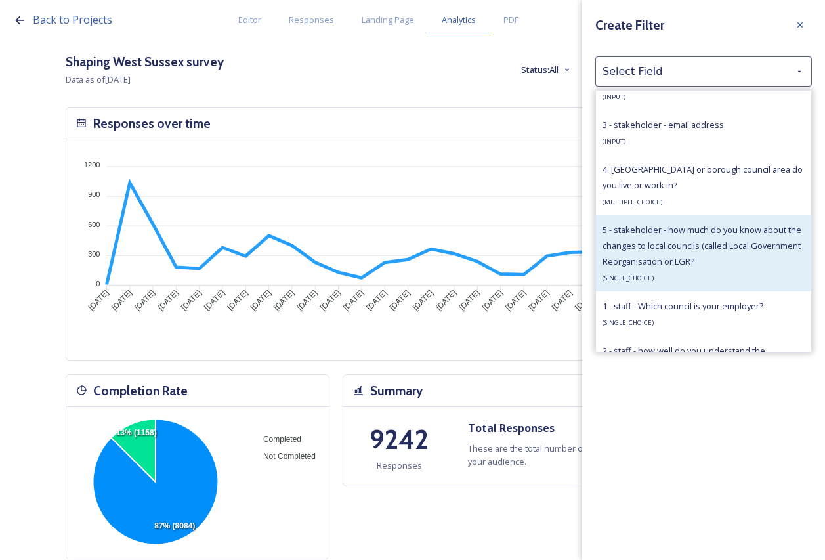
scroll to position [787, 0]
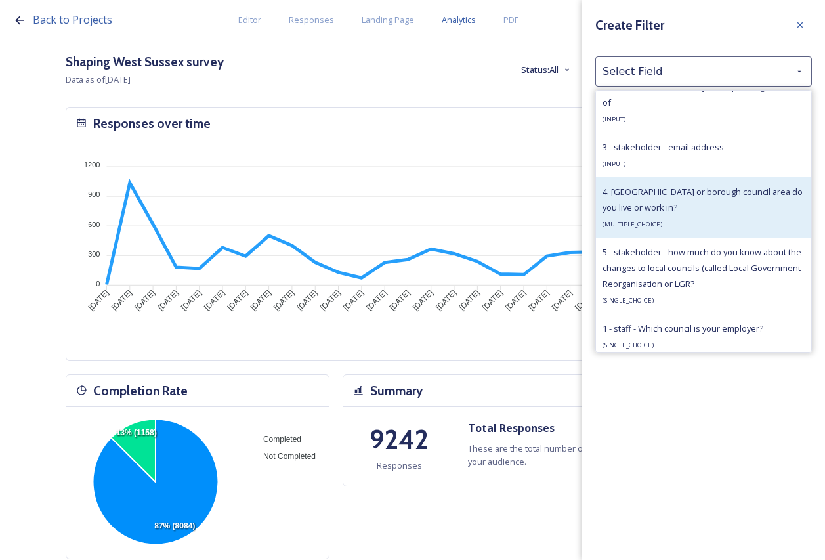
click at [674, 204] on span "4. [GEOGRAPHIC_DATA] or borough council area do you live or work in?" at bounding box center [702, 200] width 200 height 28
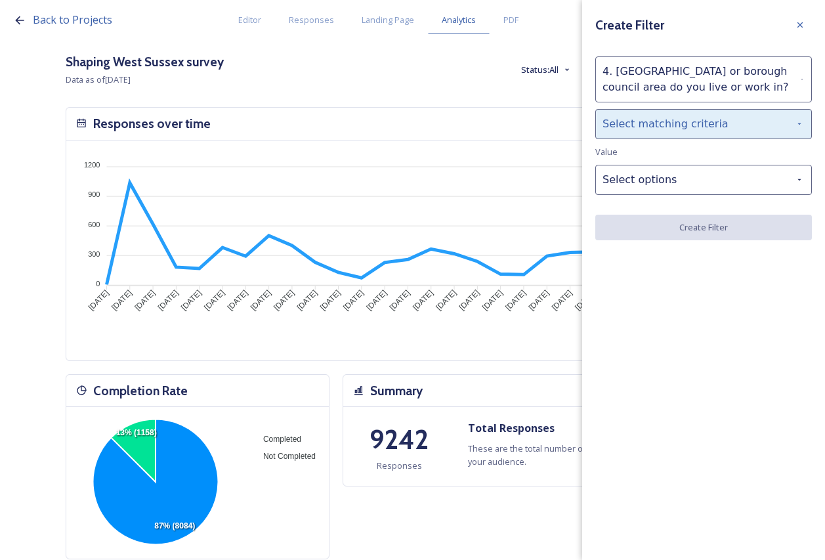
click at [684, 127] on div "Select matching criteria" at bounding box center [703, 124] width 216 height 30
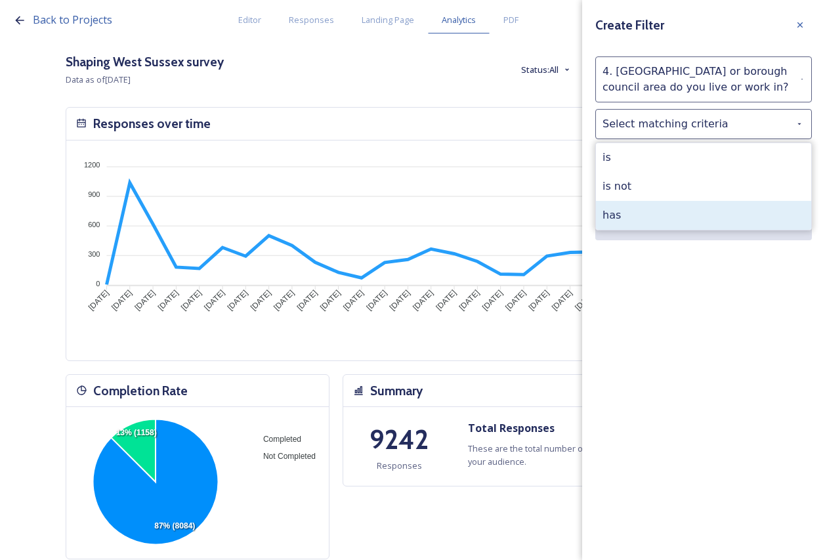
drag, startPoint x: 664, startPoint y: 214, endPoint x: 669, endPoint y: 203, distance: 12.1
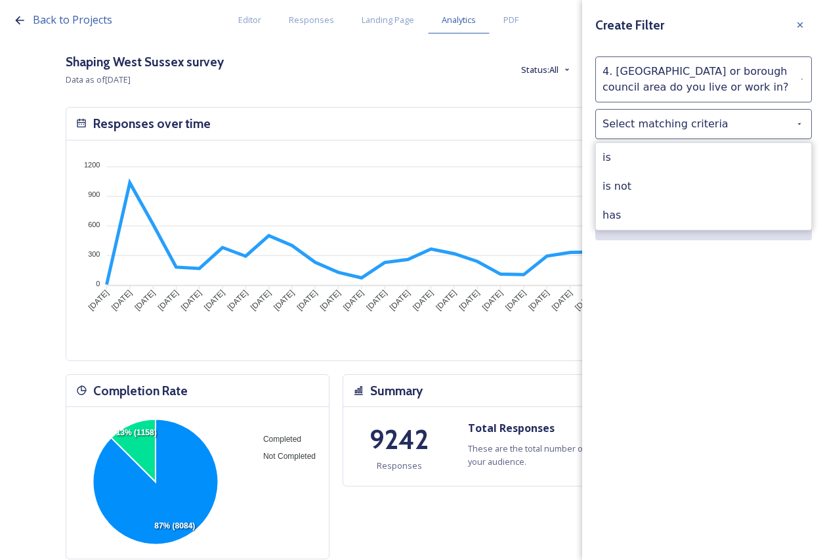
click at [665, 213] on div "has" at bounding box center [703, 215] width 215 height 29
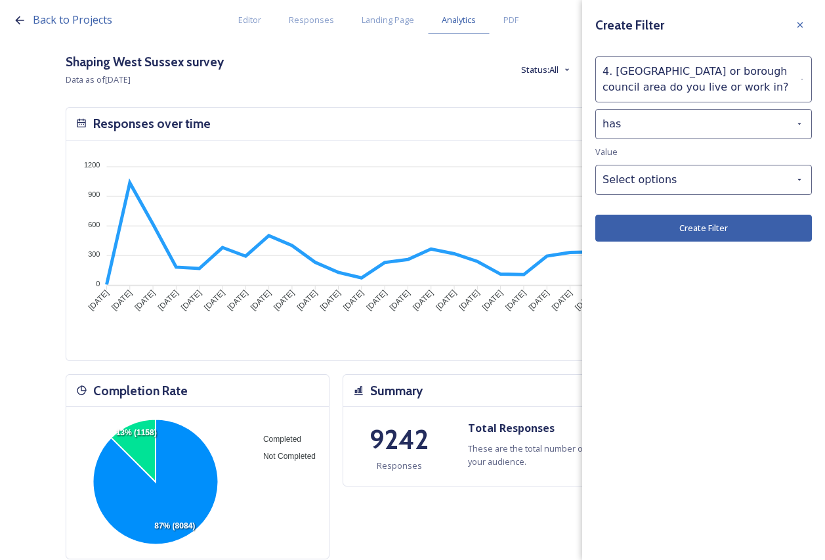
click at [672, 163] on div "Create Filter 4. stakeholder - Which district or borough council area do you li…" at bounding box center [703, 127] width 243 height 255
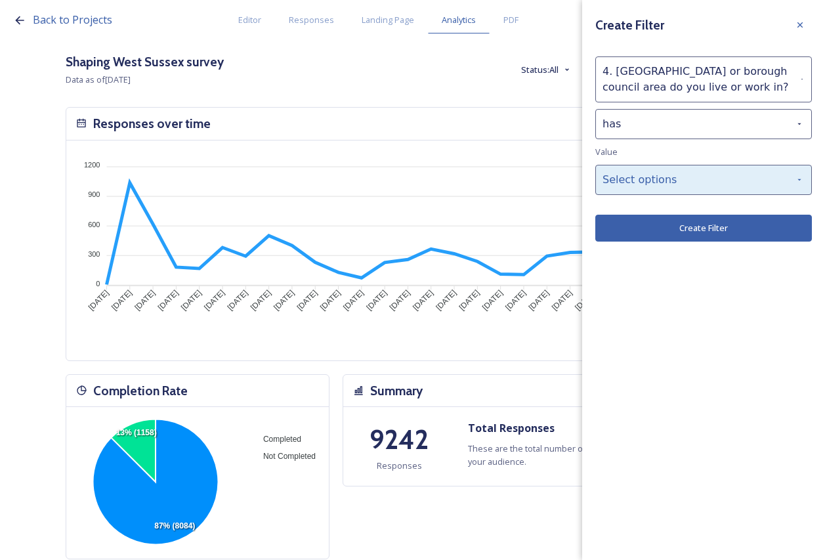
click at [668, 184] on div "Select options" at bounding box center [703, 180] width 216 height 30
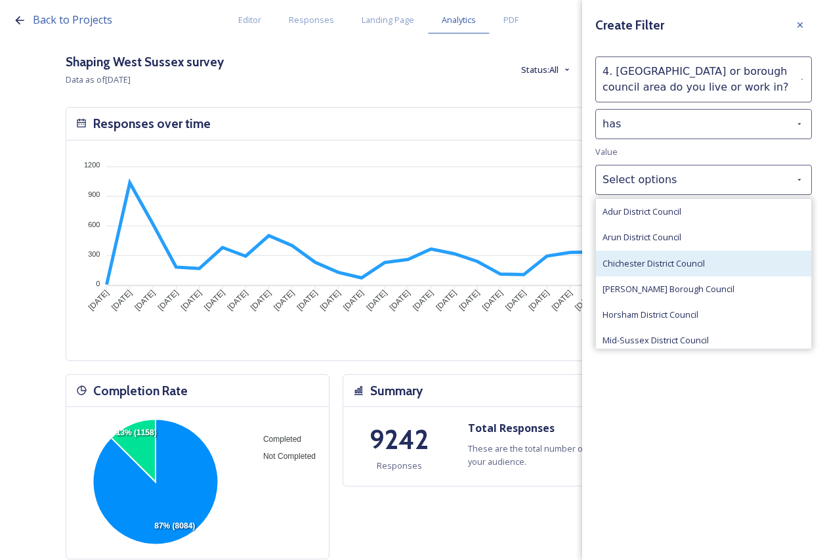
click at [647, 262] on span "Chichester District Council" at bounding box center [653, 263] width 102 height 12
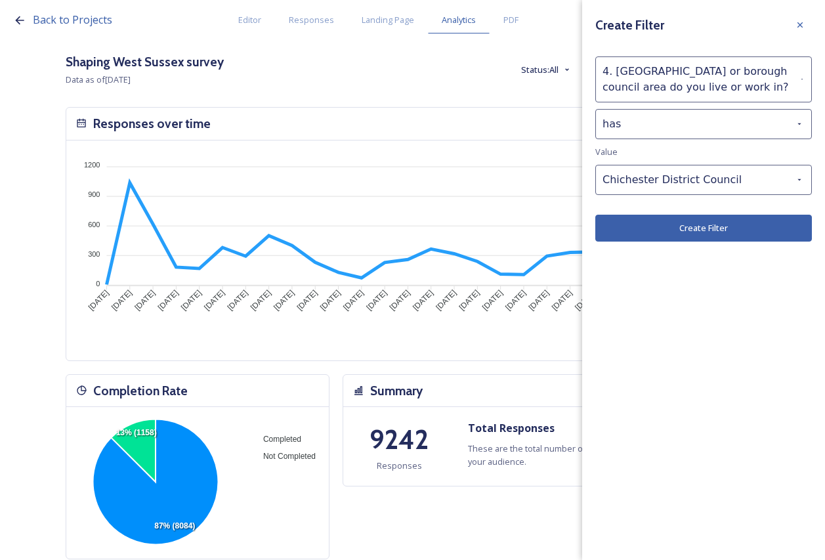
click at [664, 228] on button "Create Filter" at bounding box center [703, 227] width 216 height 27
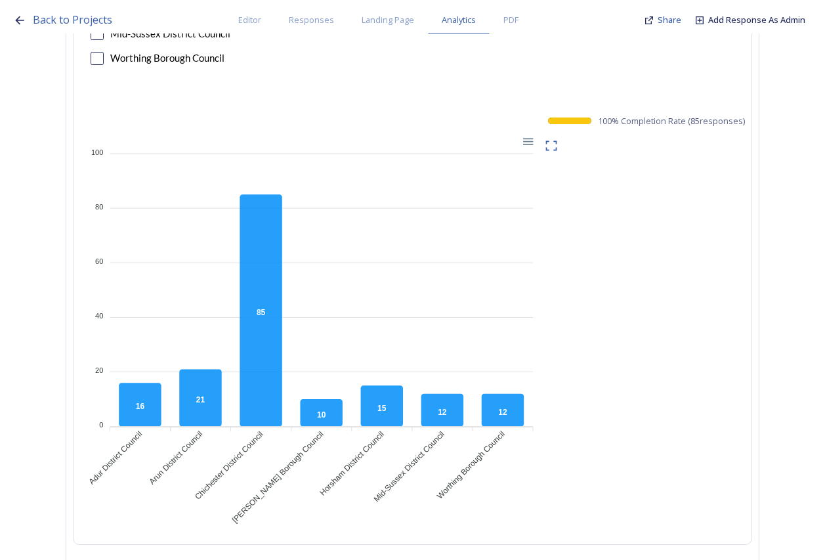
scroll to position [7478, 0]
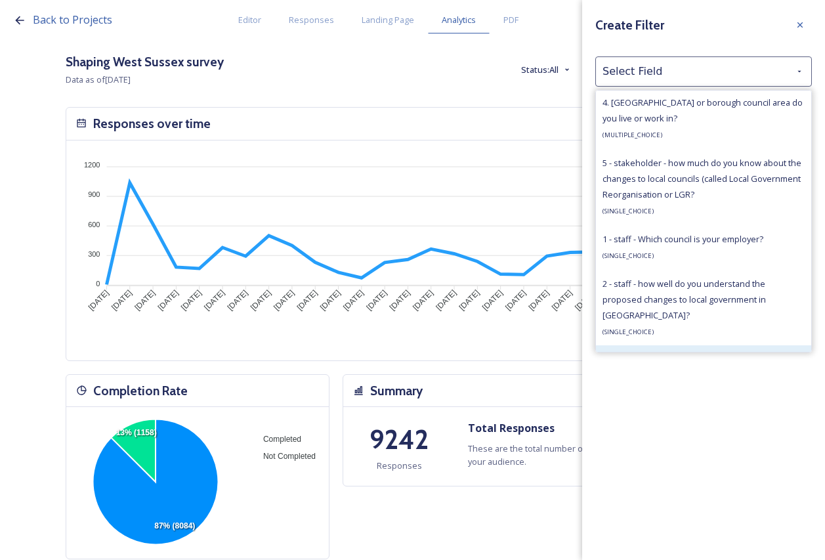
scroll to position [853, 0]
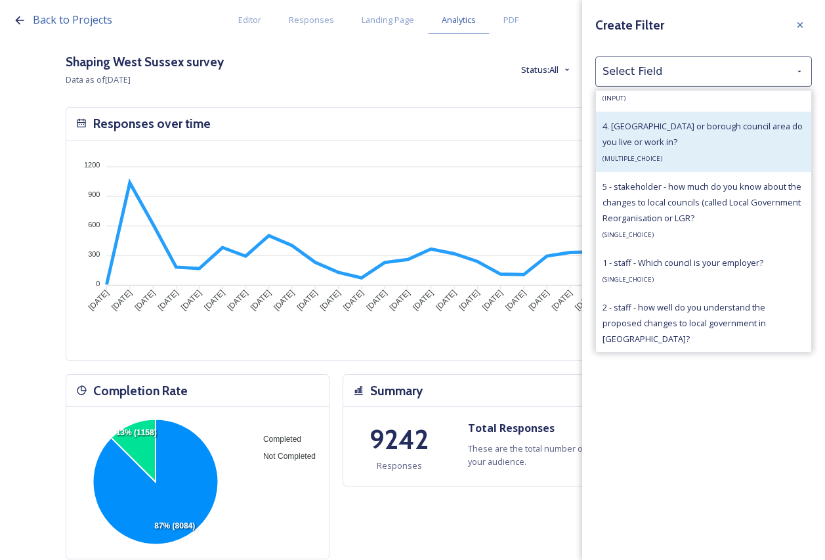
click at [704, 146] on span "4. [GEOGRAPHIC_DATA] or borough council area do you live or work in?" at bounding box center [702, 134] width 200 height 28
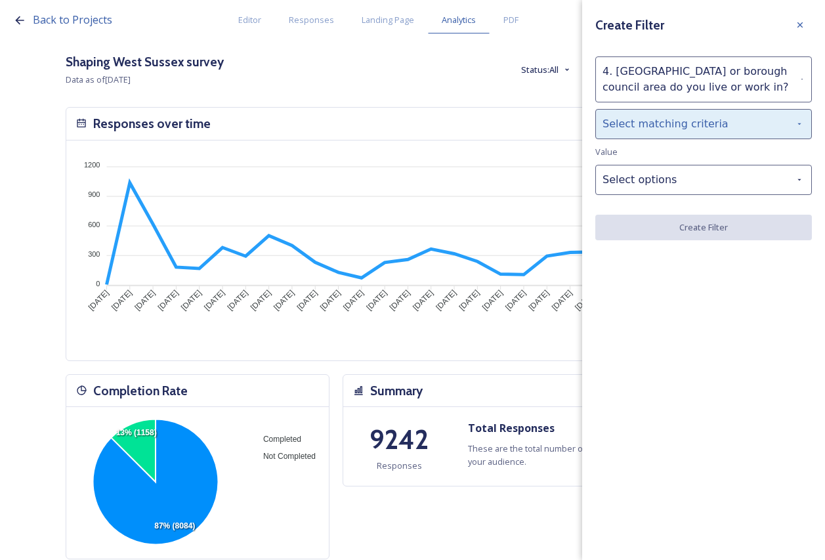
click at [700, 126] on div "Select matching criteria" at bounding box center [703, 124] width 216 height 30
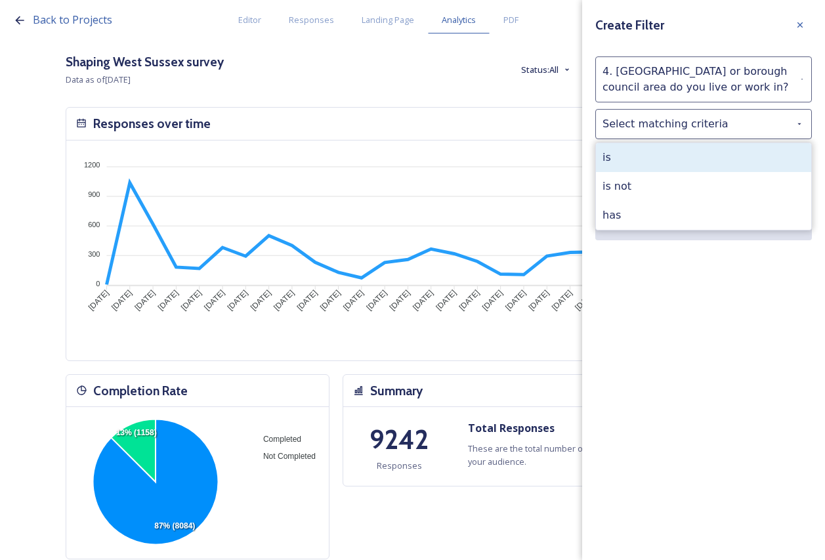
click at [672, 156] on div "is" at bounding box center [703, 157] width 215 height 29
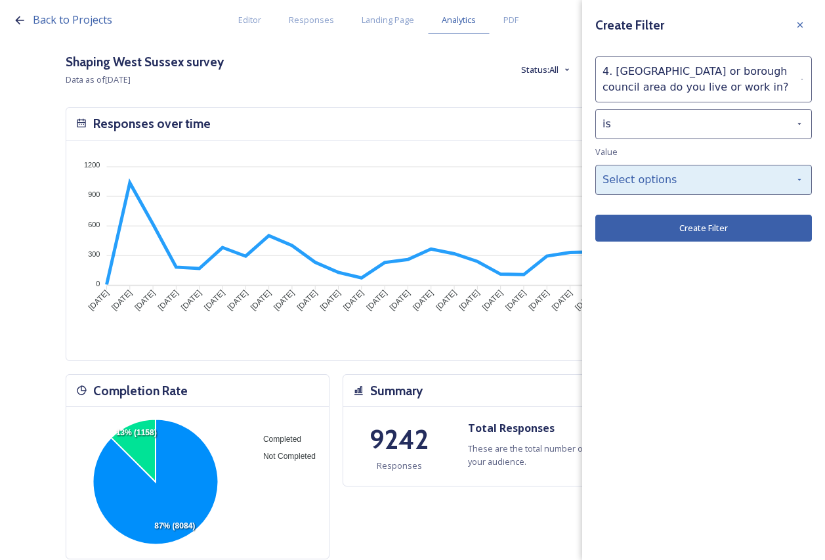
click at [669, 177] on div "Select options" at bounding box center [703, 180] width 216 height 30
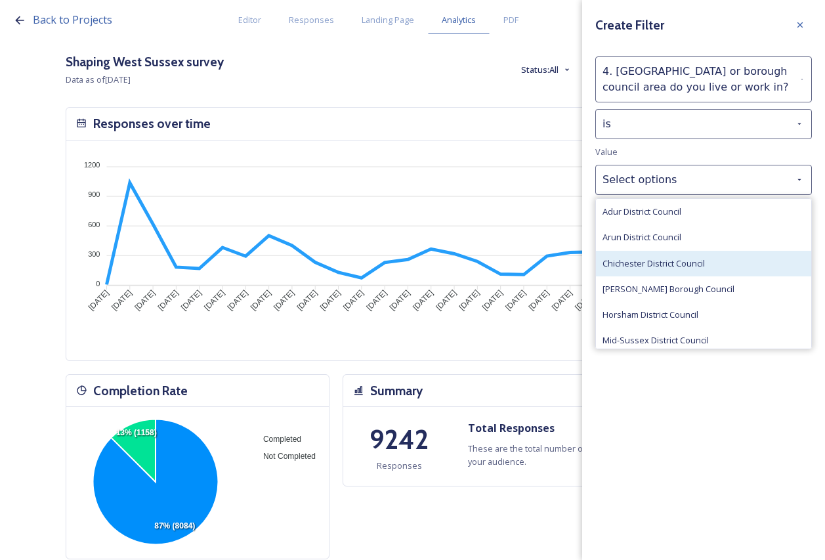
click at [655, 267] on span "Chichester District Council" at bounding box center [653, 263] width 102 height 12
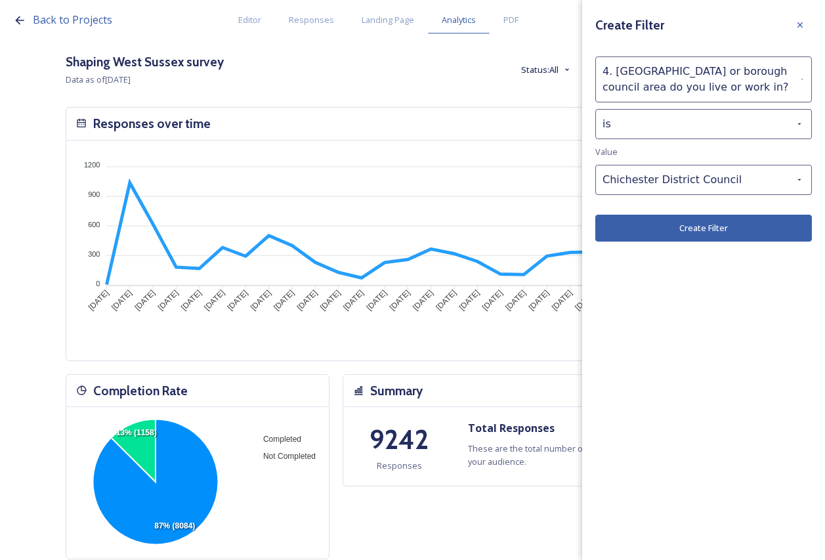
click at [651, 231] on button "Create Filter" at bounding box center [703, 227] width 216 height 27
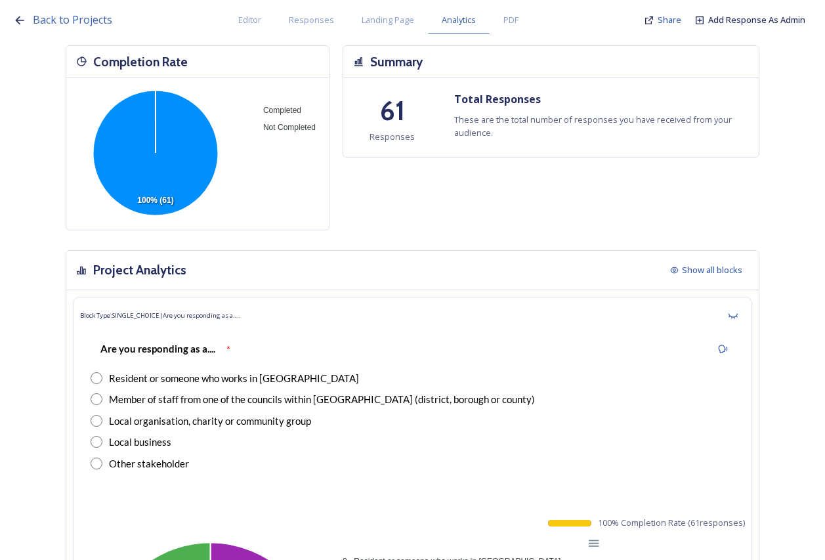
scroll to position [0, 0]
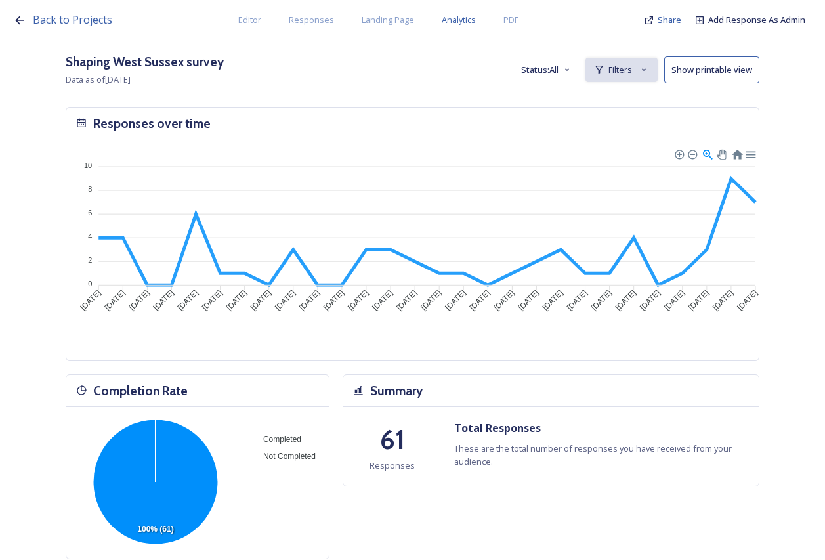
click at [617, 74] on div "Filters" at bounding box center [621, 70] width 72 height 24
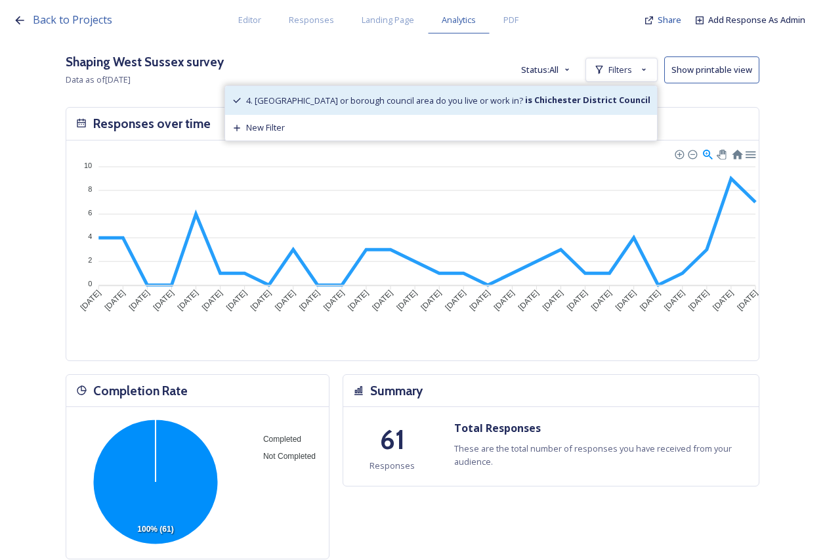
click at [579, 104] on strong "is Chichester District Council" at bounding box center [586, 100] width 127 height 12
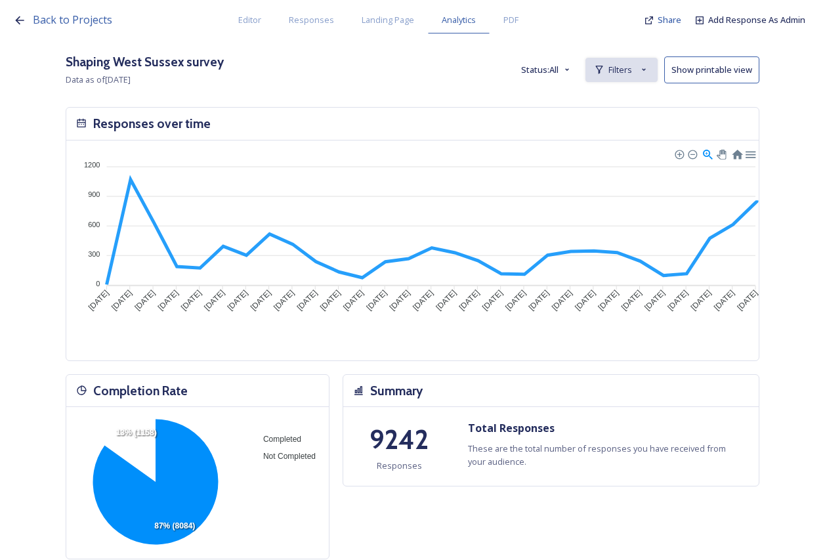
click at [632, 64] on span "Filters" at bounding box center [620, 70] width 24 height 12
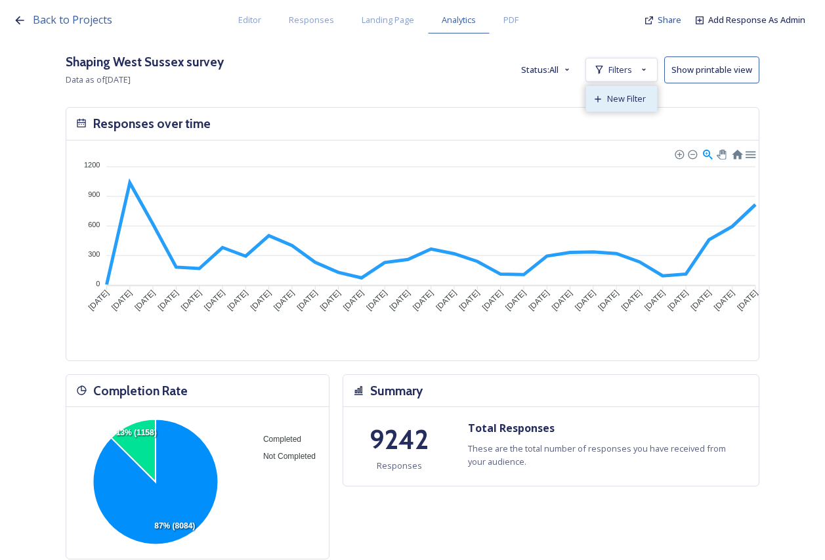
click at [636, 87] on div "New Filter" at bounding box center [621, 99] width 71 height 26
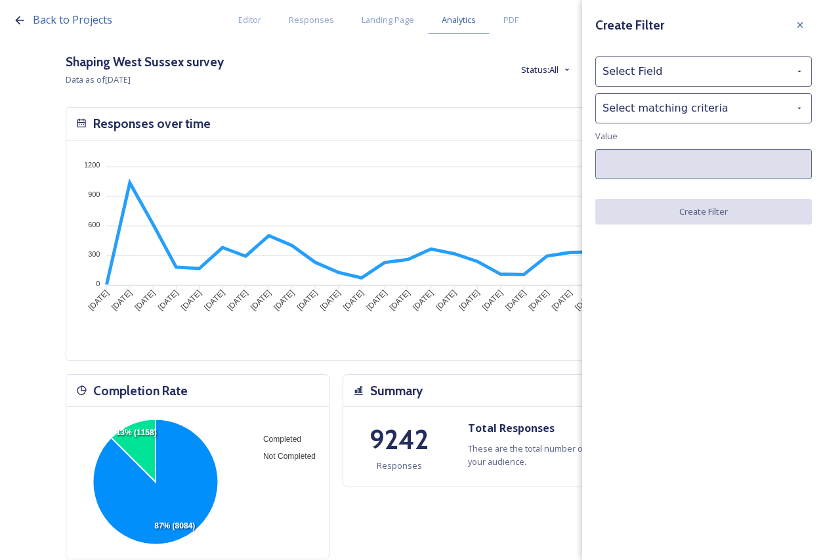
click at [682, 88] on div "Create Filter Select Field Select matching criteria Value Create Filter" at bounding box center [703, 118] width 243 height 237
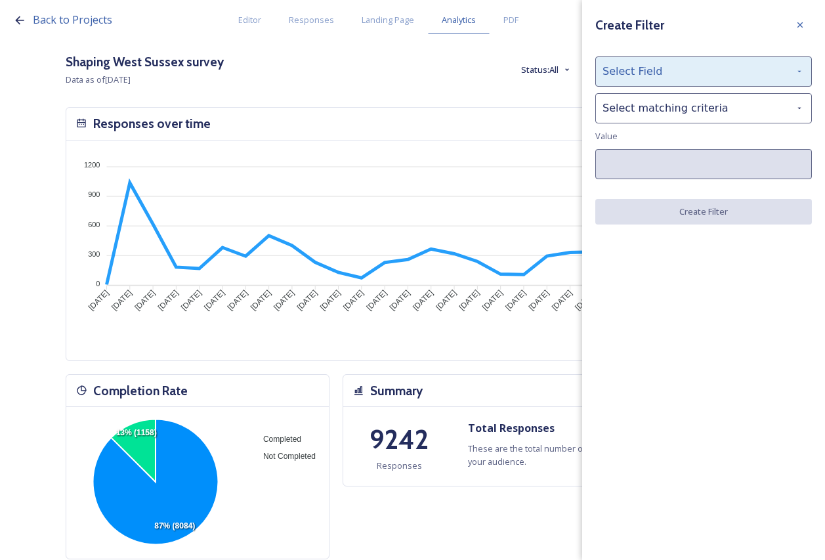
click at [680, 81] on div "Select Field" at bounding box center [703, 71] width 216 height 30
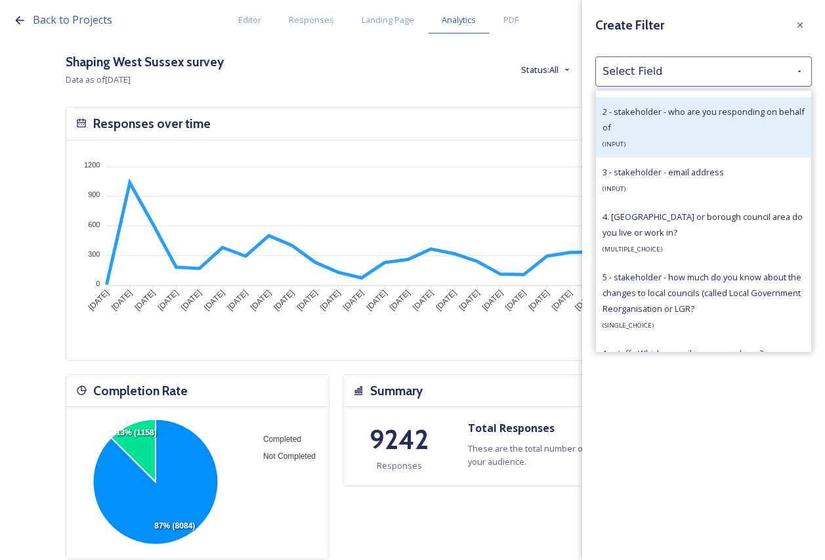
scroll to position [787, 0]
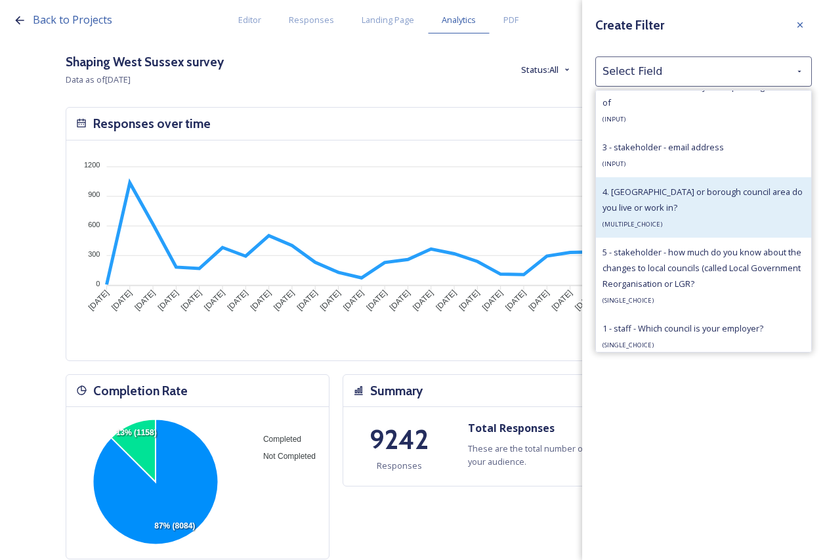
click at [667, 217] on div "4. [GEOGRAPHIC_DATA] or borough council area do you live or work in? ( MULTIPLE…" at bounding box center [703, 207] width 202 height 47
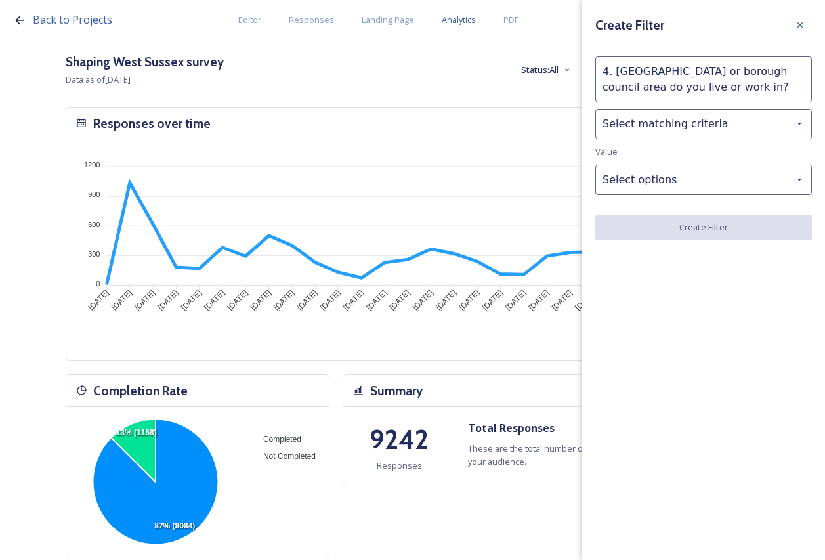
click at [685, 159] on div "Create Filter 4. [GEOGRAPHIC_DATA] or borough council area do you live or work …" at bounding box center [703, 126] width 243 height 253
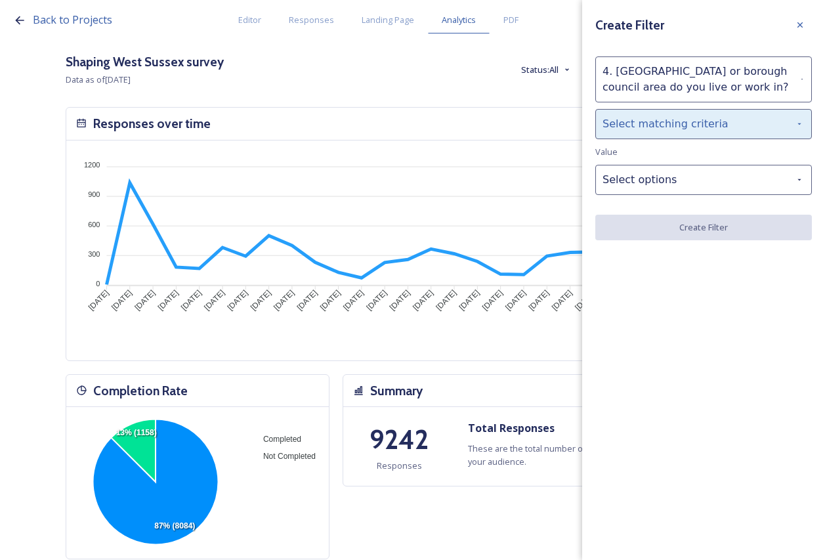
click at [682, 133] on div "Select matching criteria" at bounding box center [703, 124] width 216 height 30
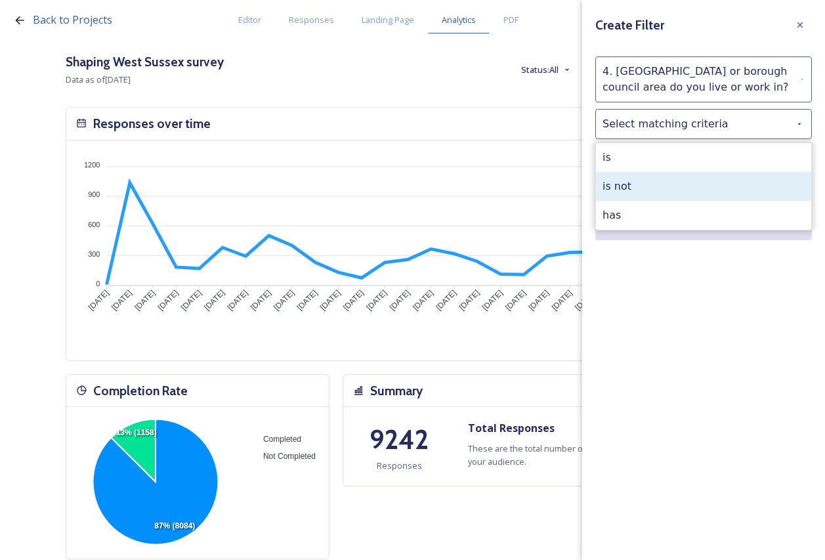
click at [674, 183] on div "is not" at bounding box center [703, 186] width 215 height 29
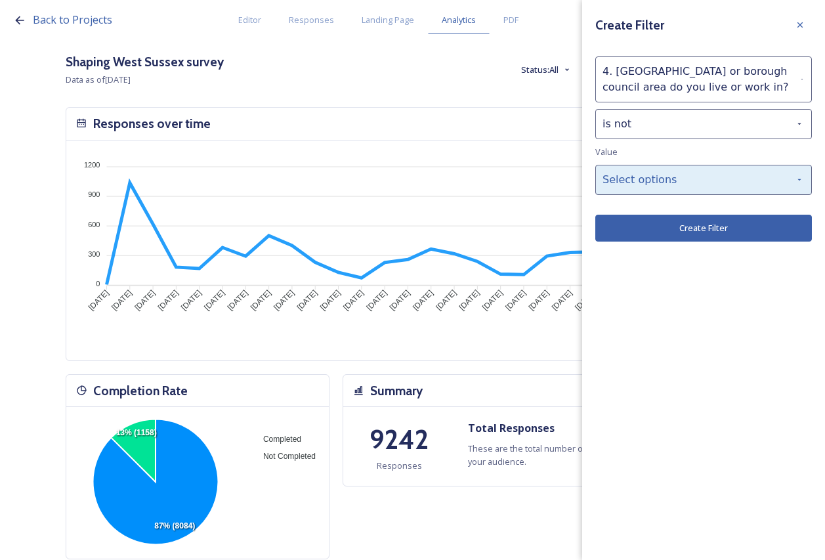
click at [675, 184] on div "Select options" at bounding box center [703, 180] width 216 height 30
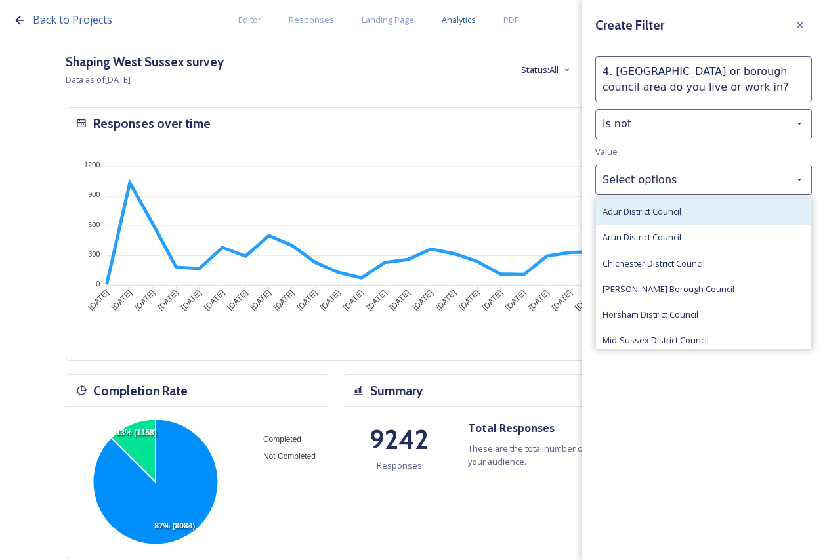
click at [664, 209] on span "Adur District Council" at bounding box center [641, 211] width 79 height 12
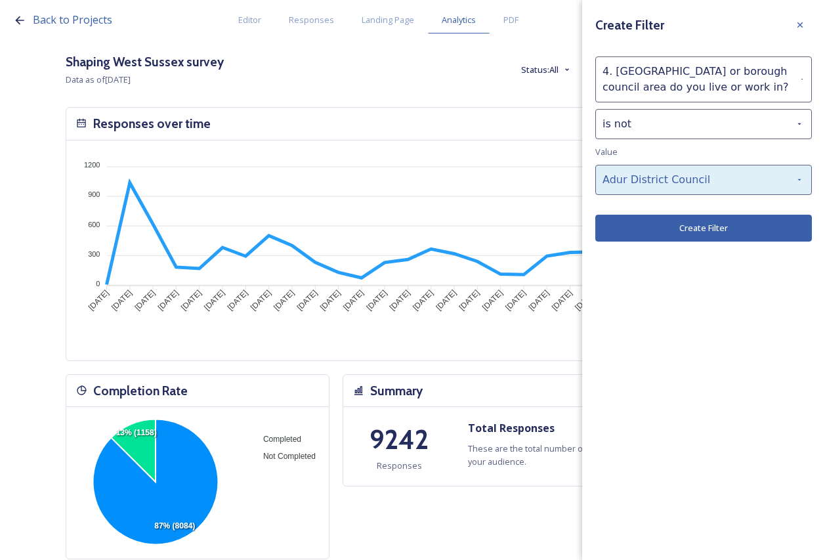
click at [670, 179] on div "Adur District Council" at bounding box center [703, 180] width 216 height 30
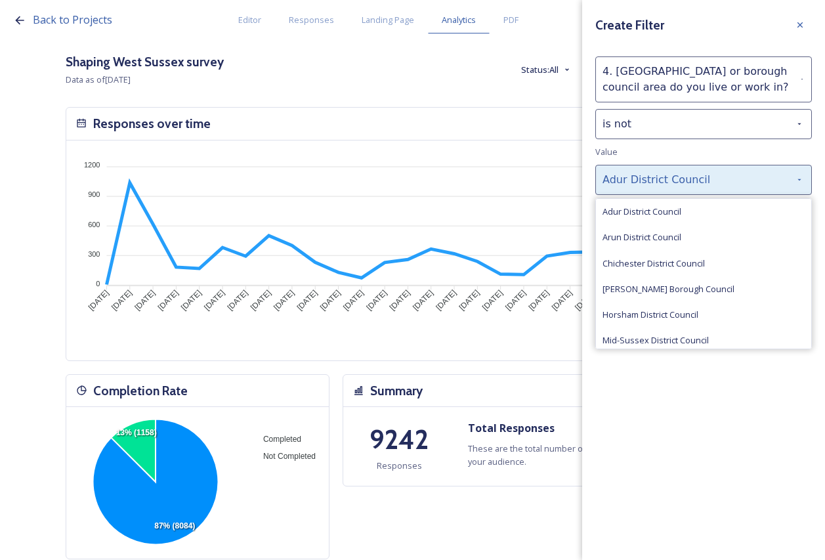
click at [678, 173] on div "Adur District Council" at bounding box center [703, 180] width 216 height 30
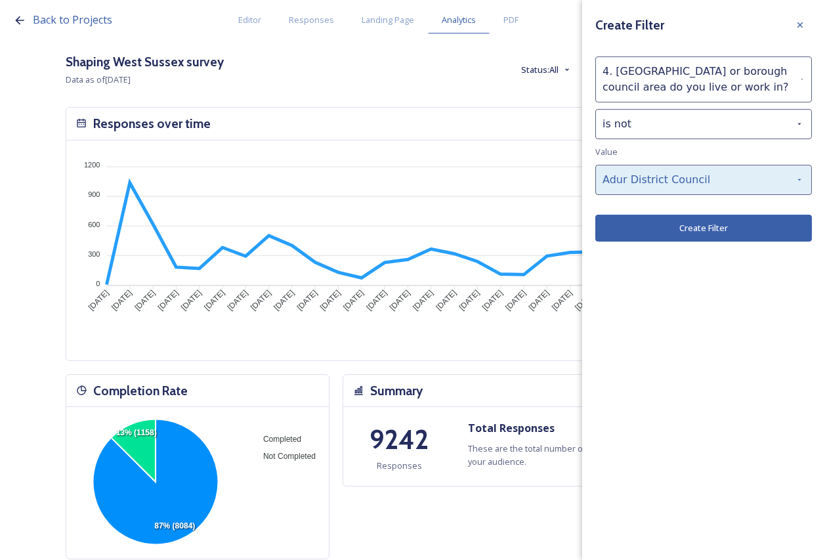
click at [686, 176] on div "Adur District Council" at bounding box center [703, 180] width 216 height 30
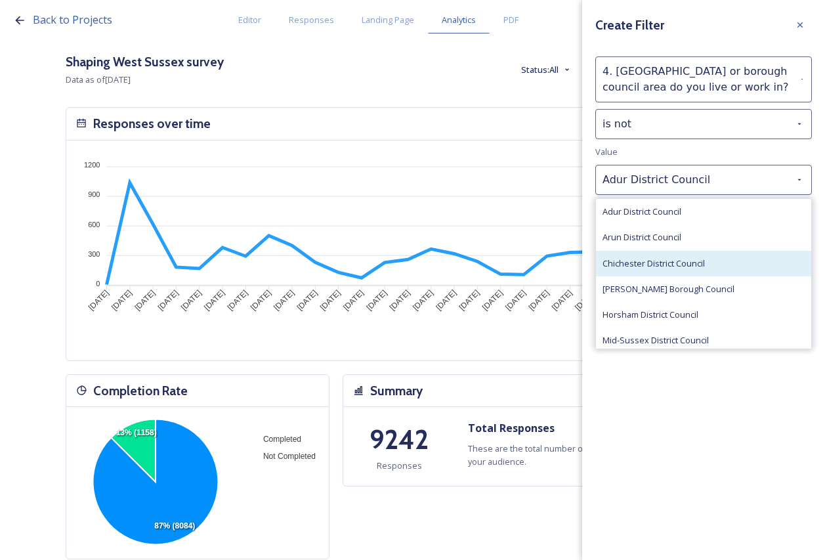
click at [674, 260] on span "Chichester District Council" at bounding box center [653, 263] width 102 height 12
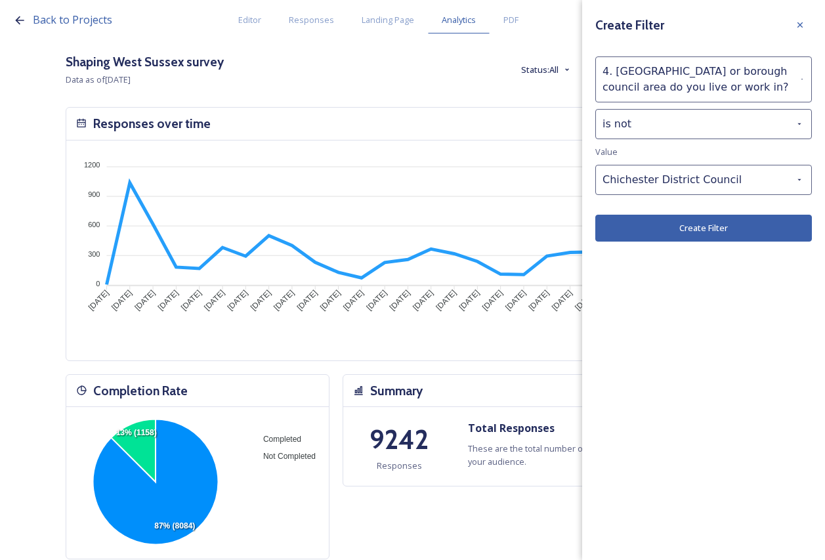
click at [674, 230] on button "Create Filter" at bounding box center [703, 227] width 216 height 27
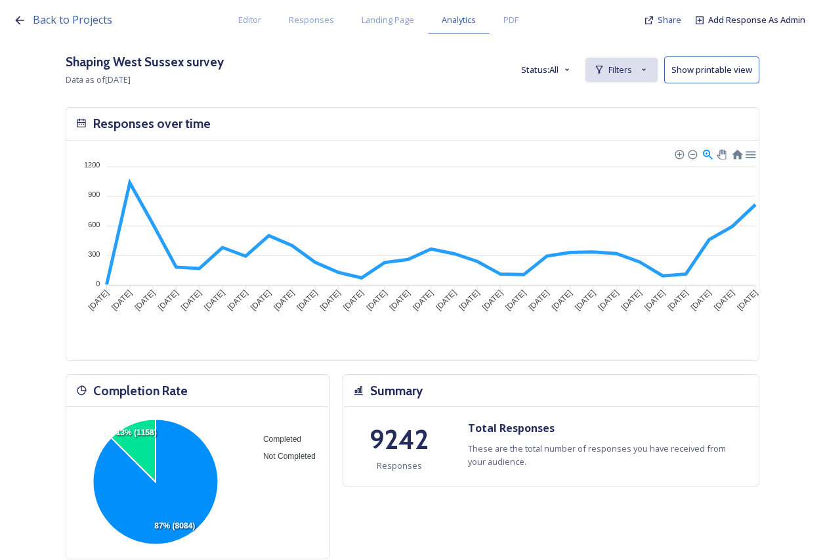
click at [649, 70] on icon at bounding box center [643, 69] width 10 height 10
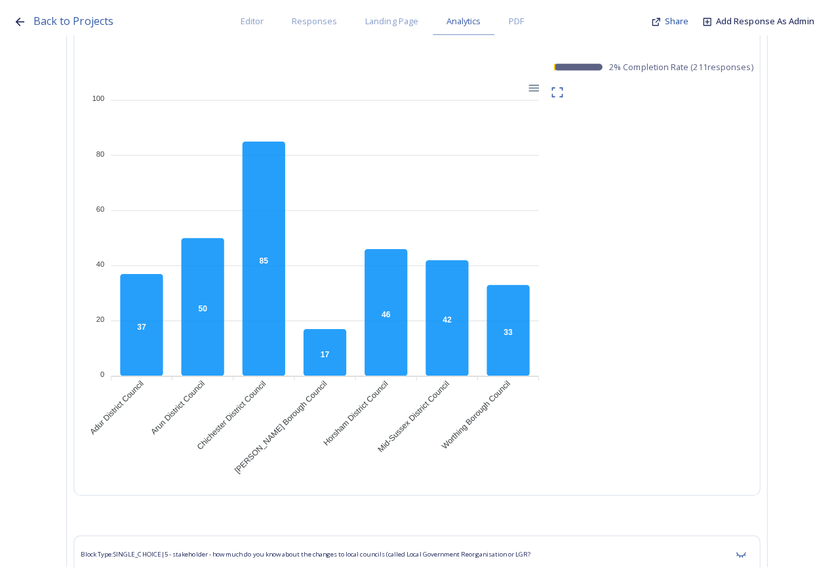
scroll to position [0, 0]
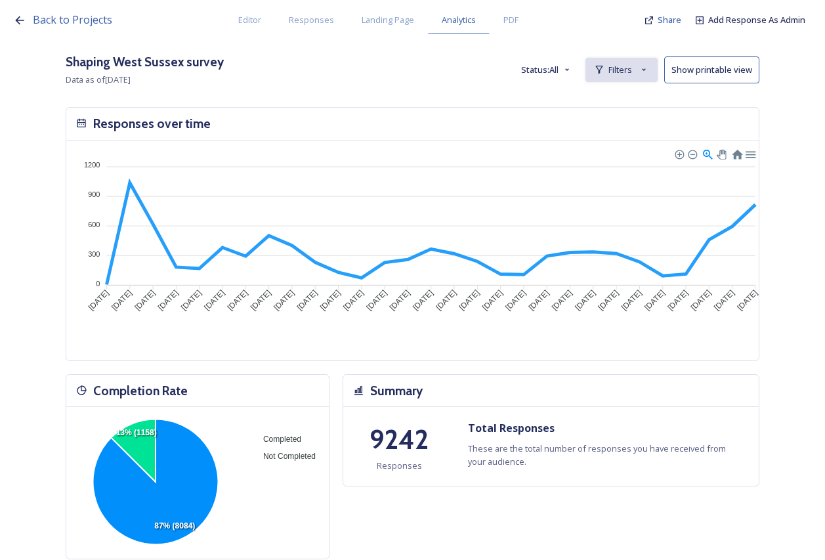
click at [609, 60] on div "Filters" at bounding box center [621, 70] width 72 height 24
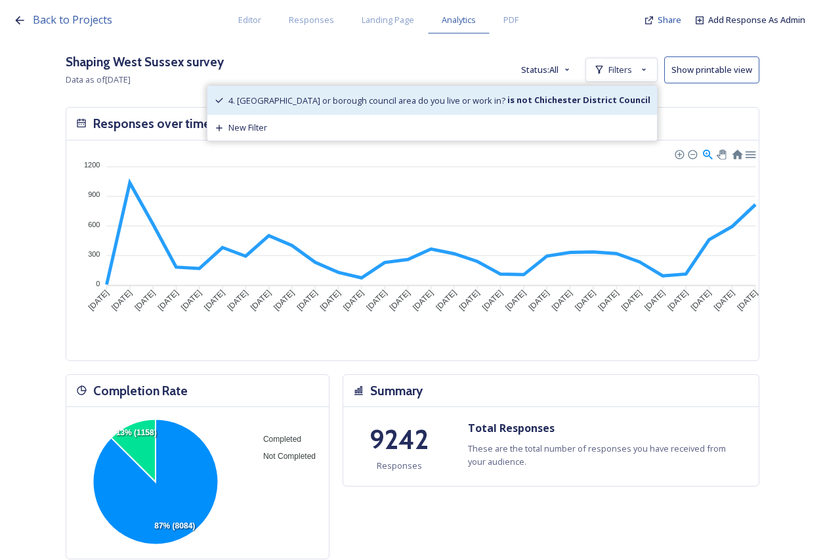
click at [581, 92] on div "4. [GEOGRAPHIC_DATA] or borough council area do you live or work in? is not Chi…" at bounding box center [431, 100] width 449 height 29
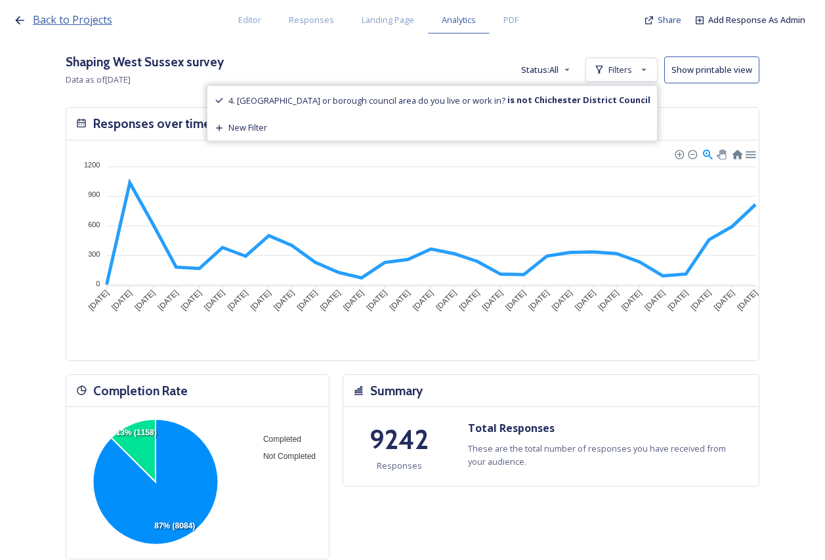
click at [92, 28] on div "Back to Projects Editor Responses Landing Page Analytics PDF Share Add Response…" at bounding box center [415, 16] width 805 height 33
click at [92, 20] on span "Back to Projects" at bounding box center [72, 19] width 79 height 14
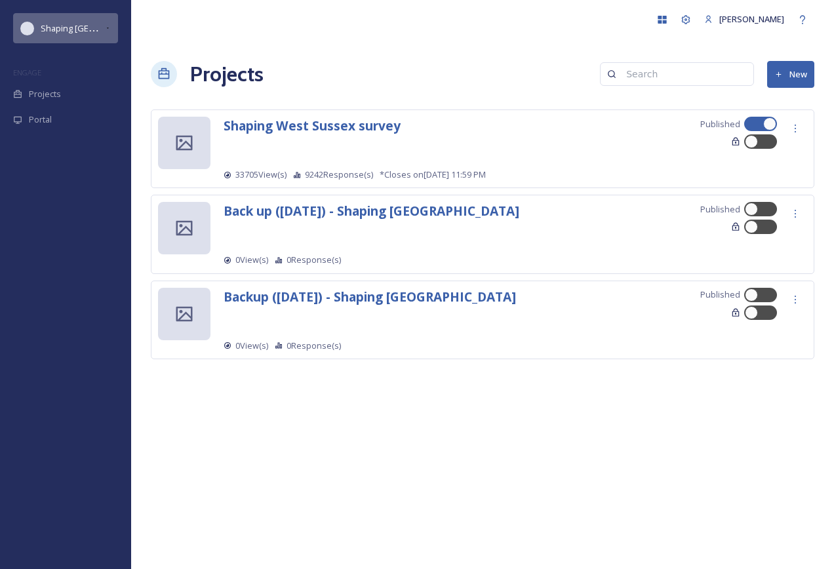
click at [92, 20] on div "Shaping [GEOGRAPHIC_DATA]" at bounding box center [73, 28] width 64 height 16
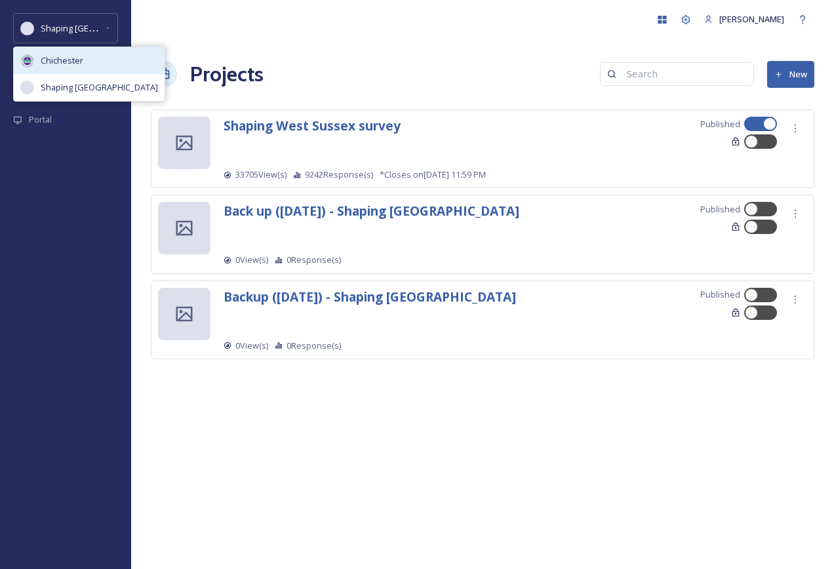
click at [85, 56] on div "Chichester" at bounding box center [89, 60] width 151 height 27
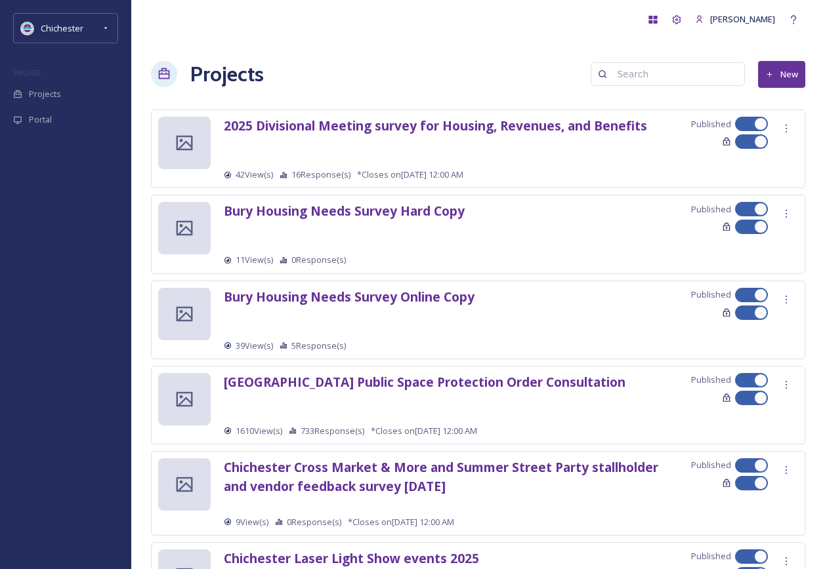
click at [64, 34] on span "Chichester" at bounding box center [62, 28] width 43 height 12
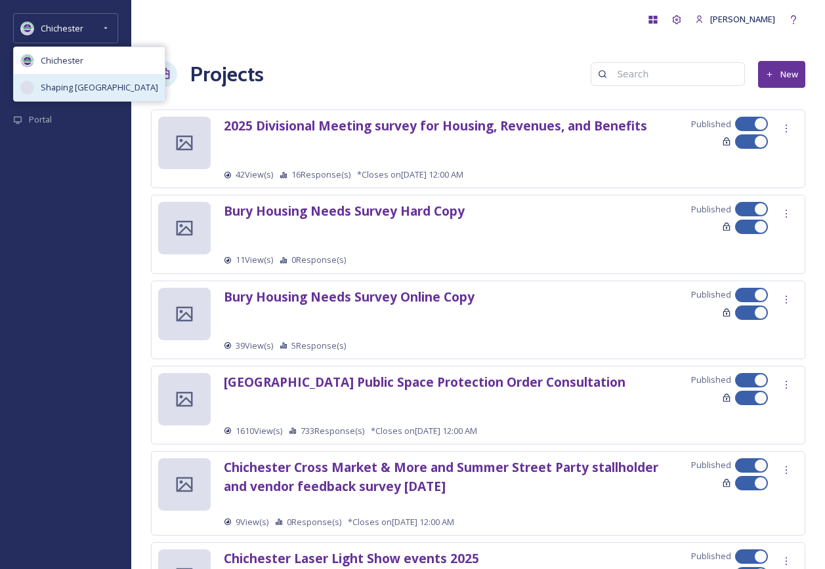
click at [66, 95] on div "Shaping [GEOGRAPHIC_DATA]" at bounding box center [89, 87] width 151 height 27
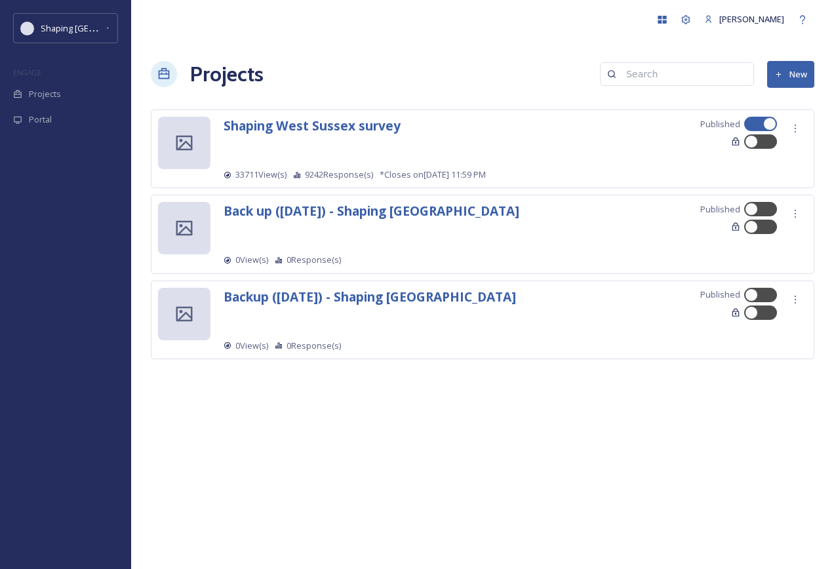
drag, startPoint x: 386, startPoint y: 108, endPoint x: 379, endPoint y: 116, distance: 10.8
click at [384, 108] on div "[PERSON_NAME] Projects New Shaping [GEOGRAPHIC_DATA] survey Published 33711 Vie…" at bounding box center [482, 284] width 703 height 569
click at [377, 118] on strong "Shaping West Sussex survey" at bounding box center [312, 126] width 177 height 18
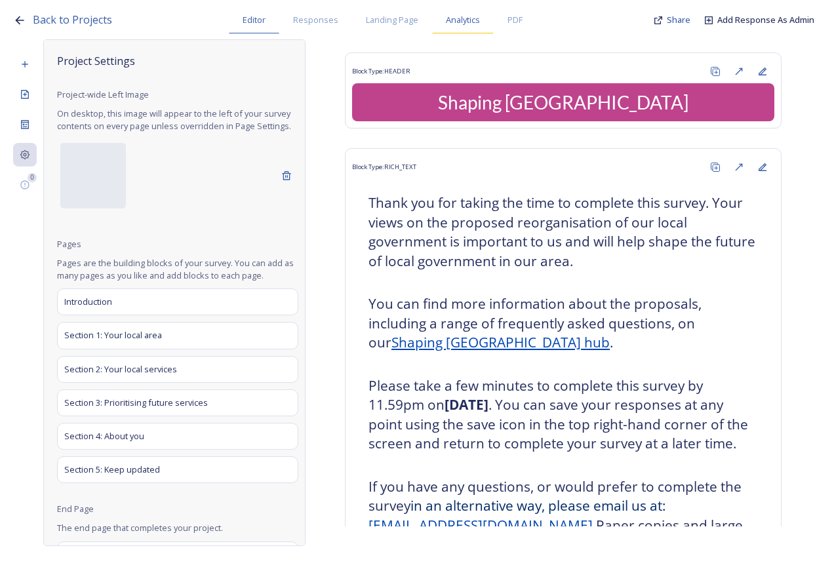
click at [457, 23] on span "Analytics" at bounding box center [463, 20] width 34 height 12
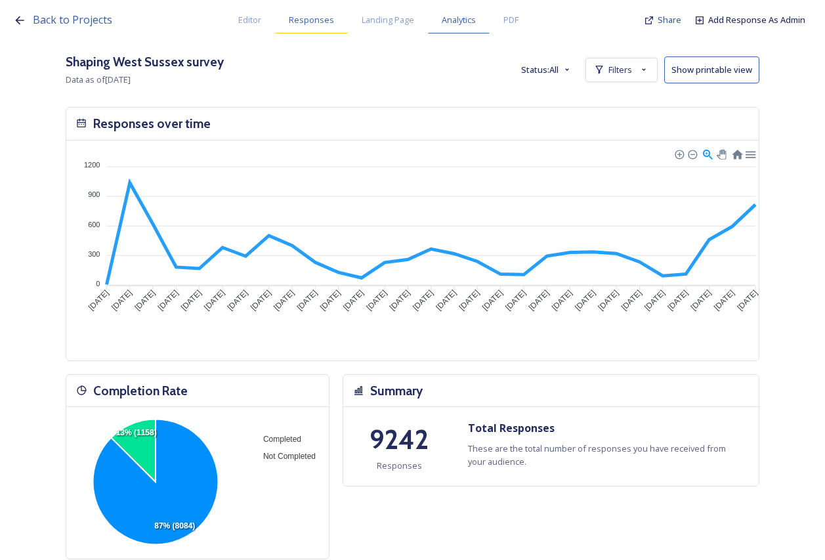
click at [307, 16] on span "Responses" at bounding box center [311, 20] width 45 height 12
click at [259, 22] on span "Editor" at bounding box center [249, 20] width 23 height 12
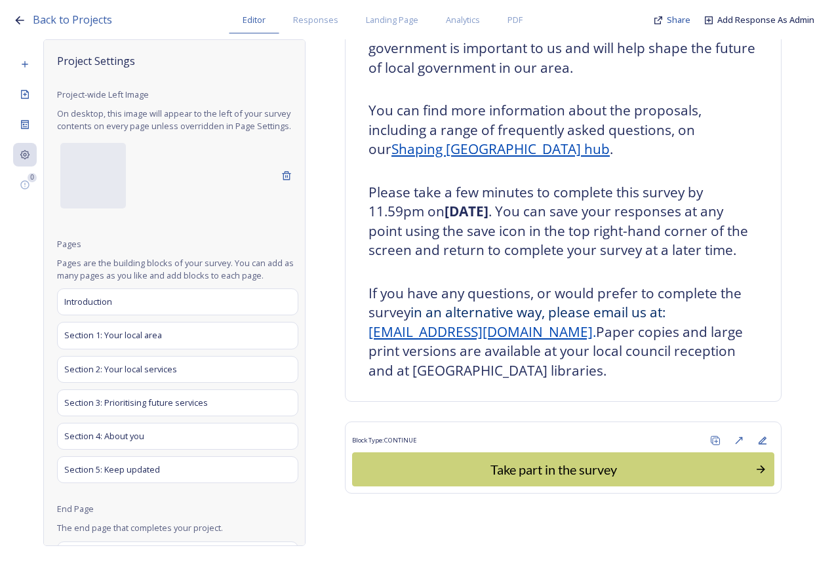
scroll to position [213, 0]
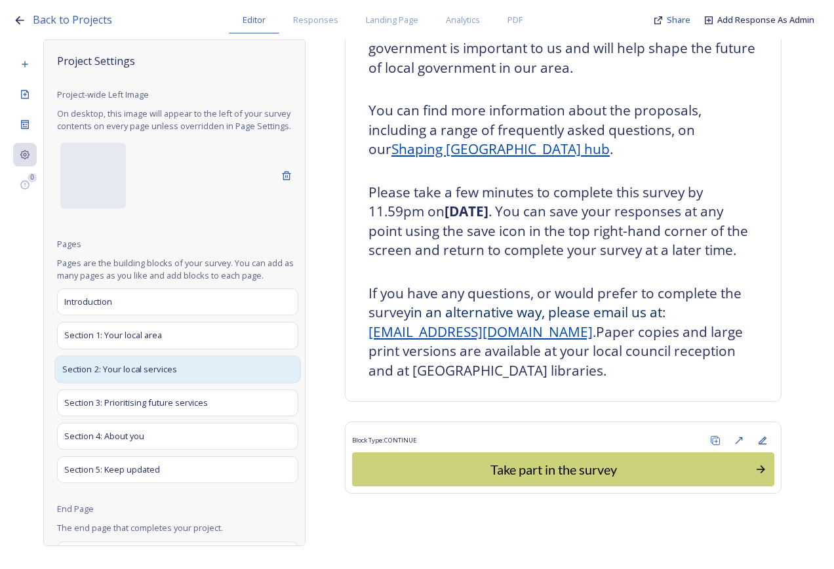
click at [178, 377] on div "Section 2: Your local services" at bounding box center [177, 370] width 246 height 28
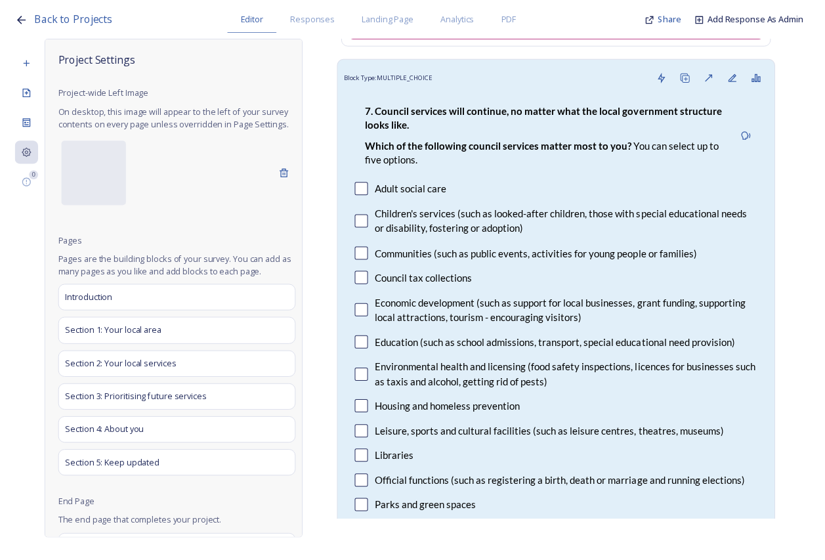
scroll to position [0, 0]
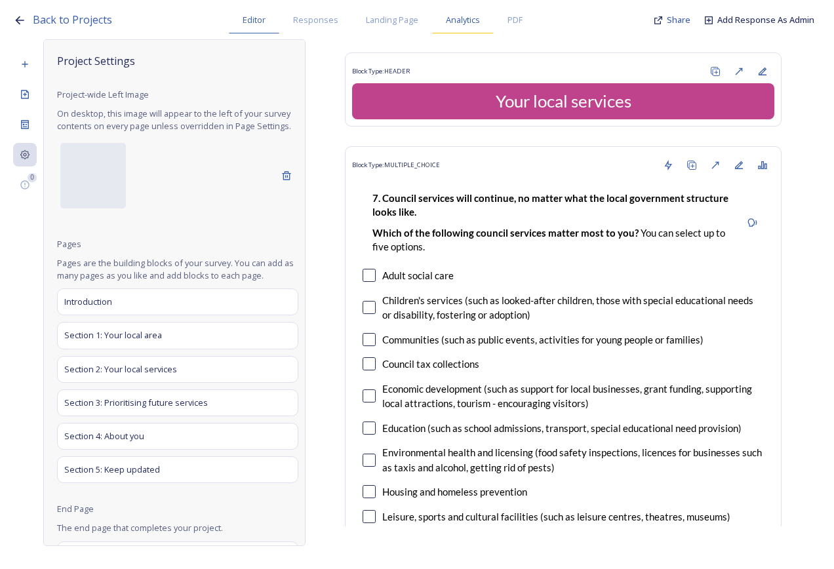
click at [465, 28] on div "Analytics" at bounding box center [463, 20] width 62 height 27
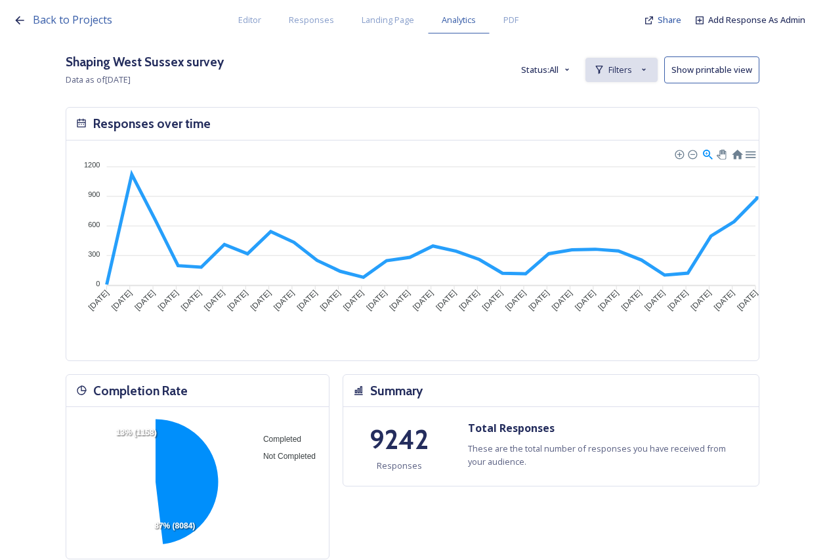
click at [649, 66] on icon at bounding box center [643, 69] width 10 height 10
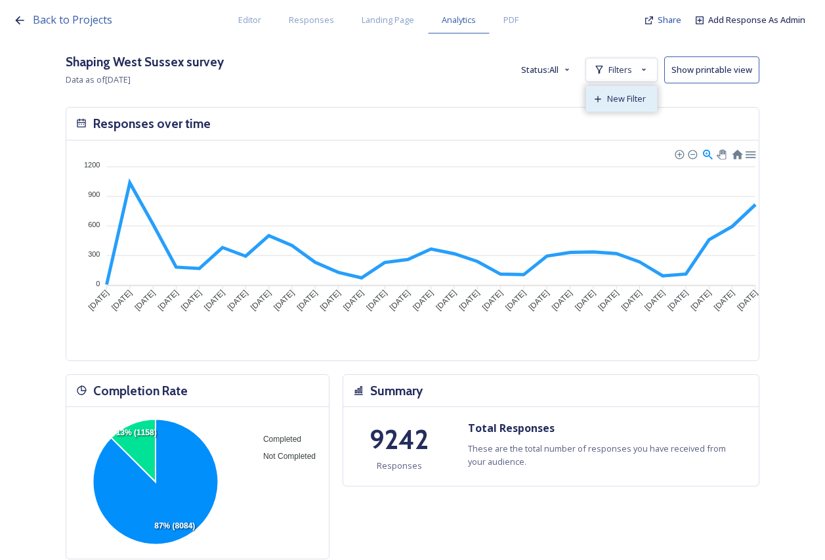
click at [643, 91] on div "New Filter" at bounding box center [621, 99] width 71 height 26
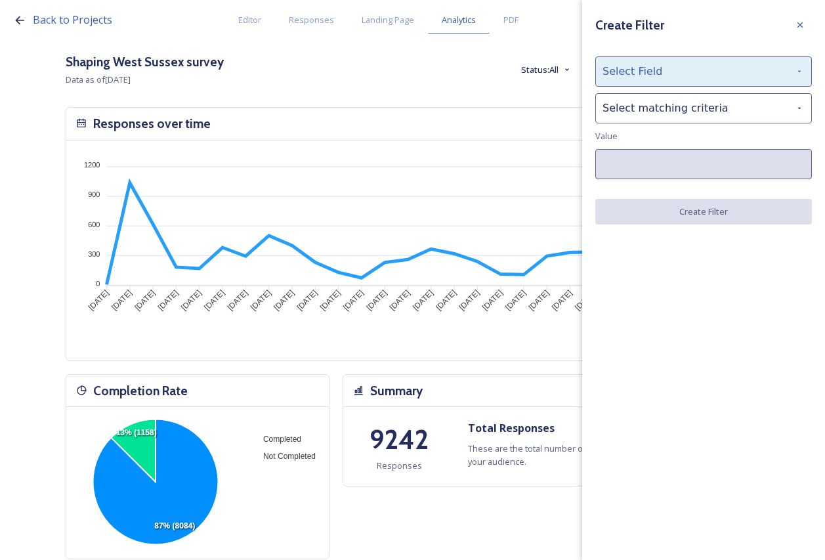
click at [675, 82] on div "Select Field" at bounding box center [703, 71] width 216 height 30
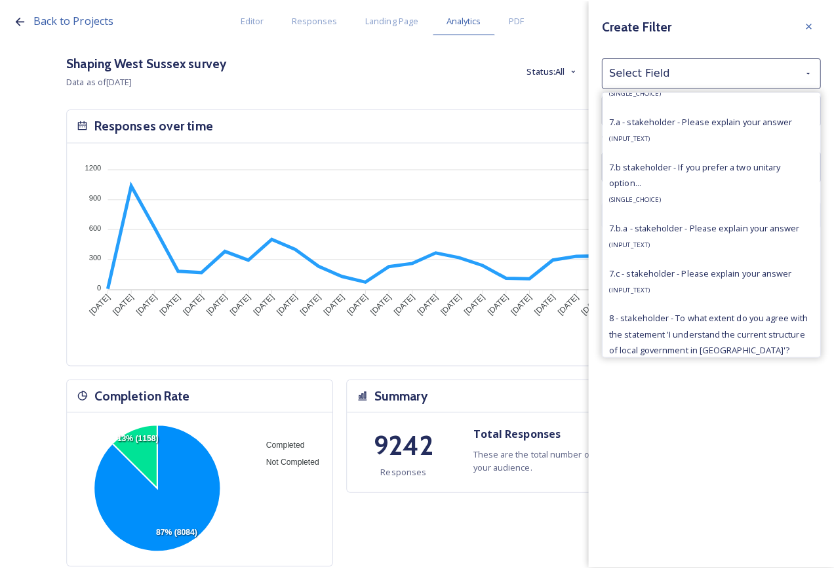
scroll to position [2493, 0]
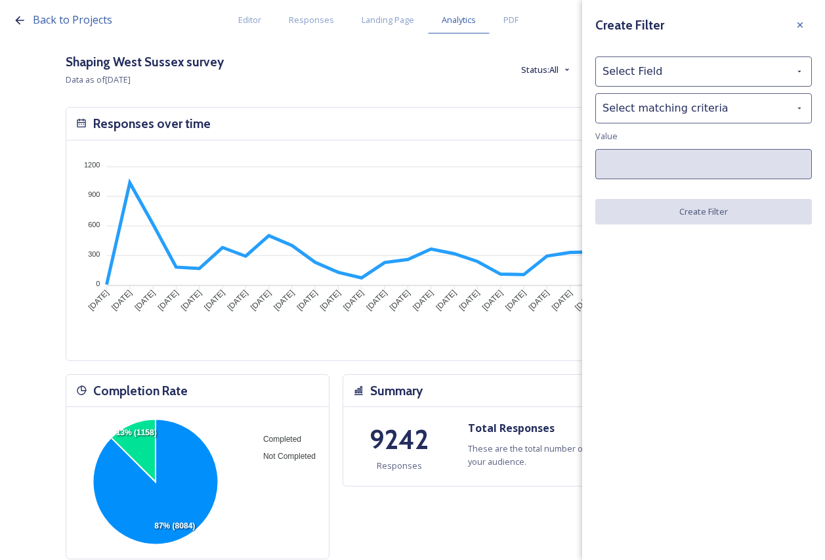
drag, startPoint x: 751, startPoint y: 470, endPoint x: 592, endPoint y: 260, distance: 263.2
click at [751, 472] on div "Create Filter Select Field Select matching criteria Value Create Filter" at bounding box center [703, 280] width 243 height 560
click at [269, 24] on div "Editor" at bounding box center [249, 20] width 51 height 27
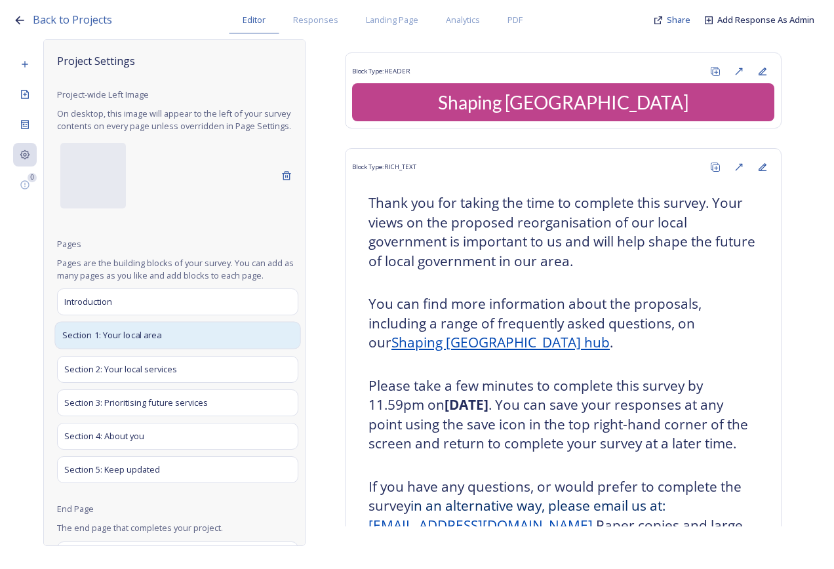
click at [162, 350] on div "Section 1: Your local area" at bounding box center [177, 336] width 246 height 28
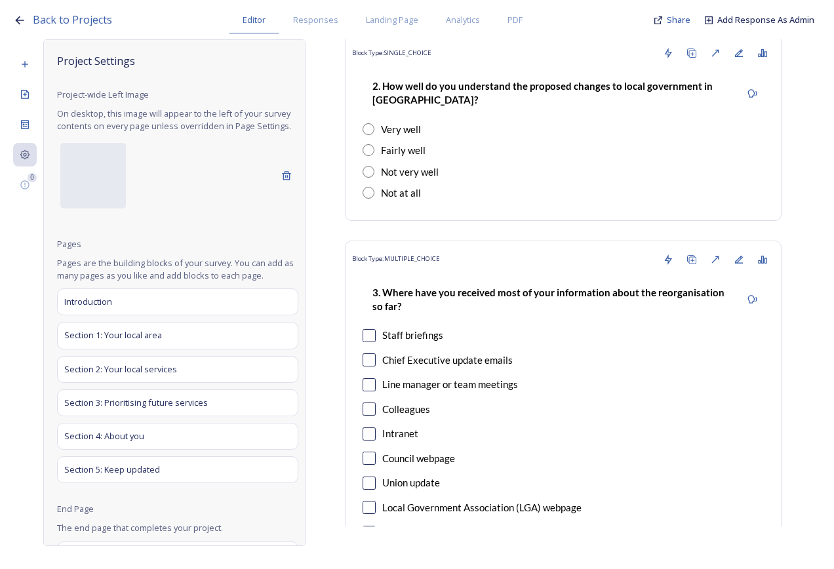
scroll to position [3936, 0]
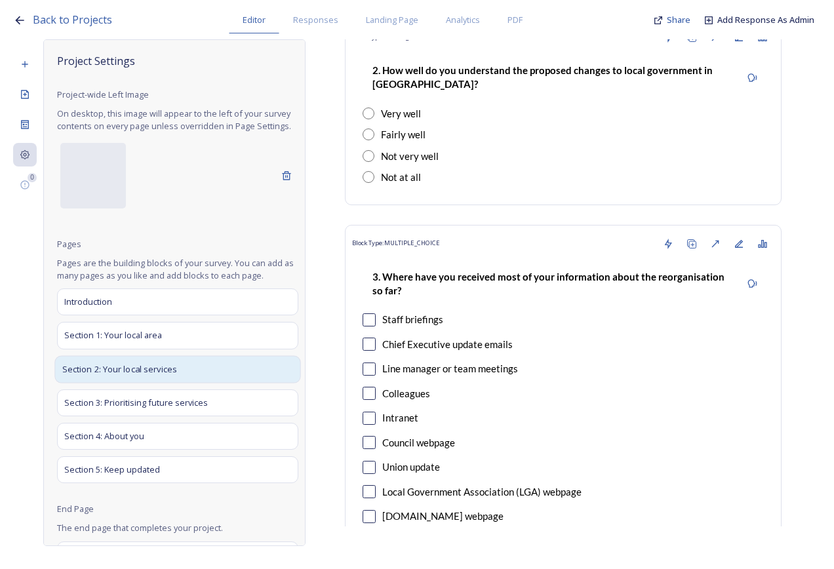
click at [143, 376] on span "Section 2: Your local services" at bounding box center [119, 369] width 115 height 13
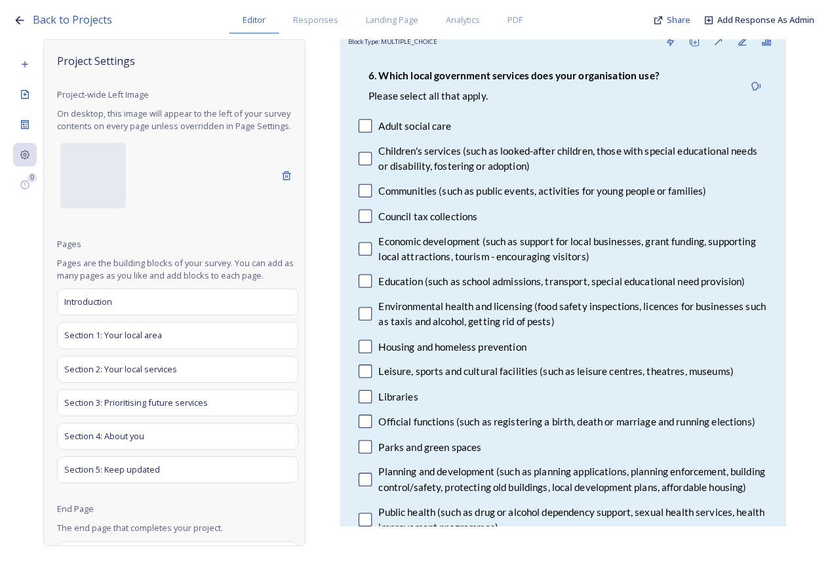
scroll to position [1832, 0]
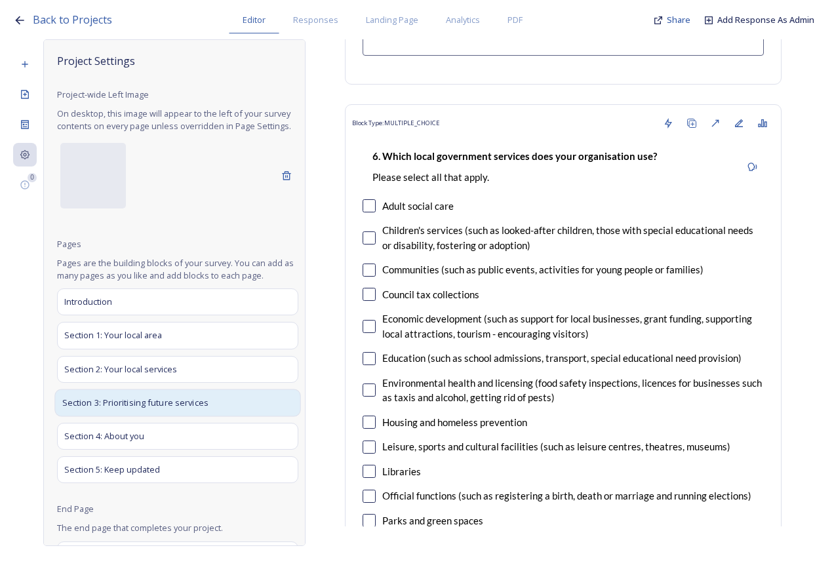
click at [153, 409] on span "Section 3: Prioritising future services" at bounding box center [135, 402] width 146 height 13
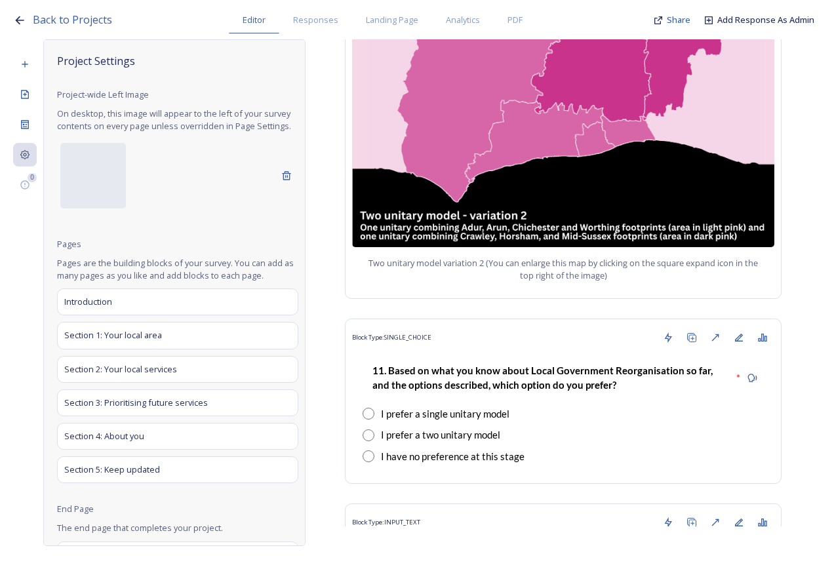
scroll to position [1771, 0]
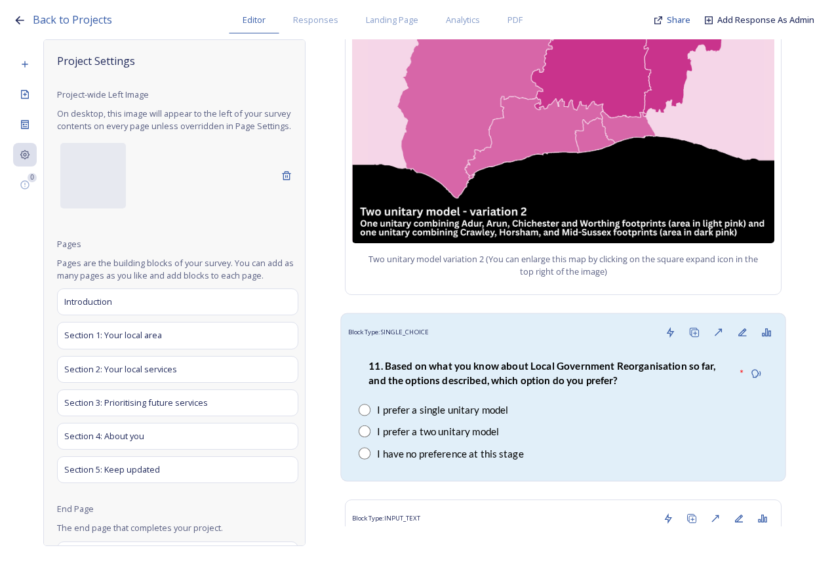
click at [425, 360] on strong "11. Based on what you know about Local Government Reorganisation so far, and th…" at bounding box center [543, 373] width 349 height 26
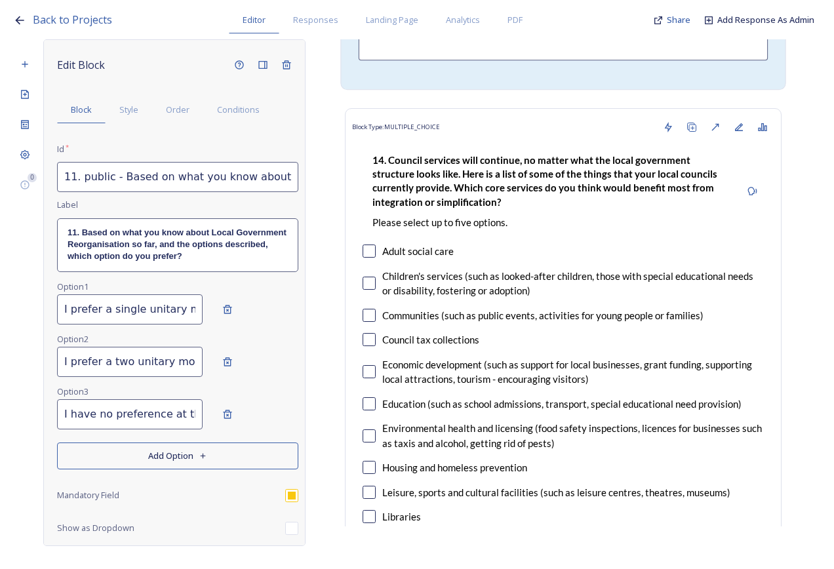
scroll to position [4395, 0]
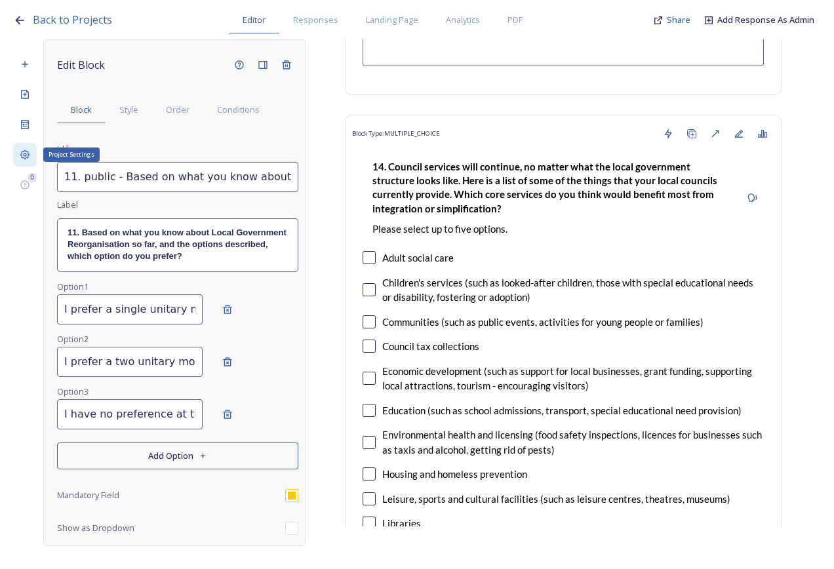
click at [16, 157] on div "Project Settings" at bounding box center [25, 155] width 24 height 24
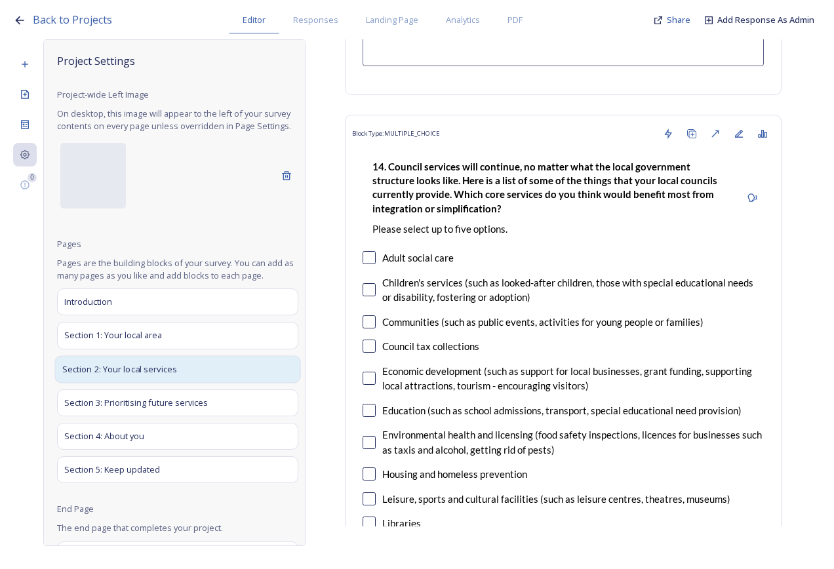
click at [160, 376] on span "Section 2: Your local services" at bounding box center [119, 369] width 115 height 13
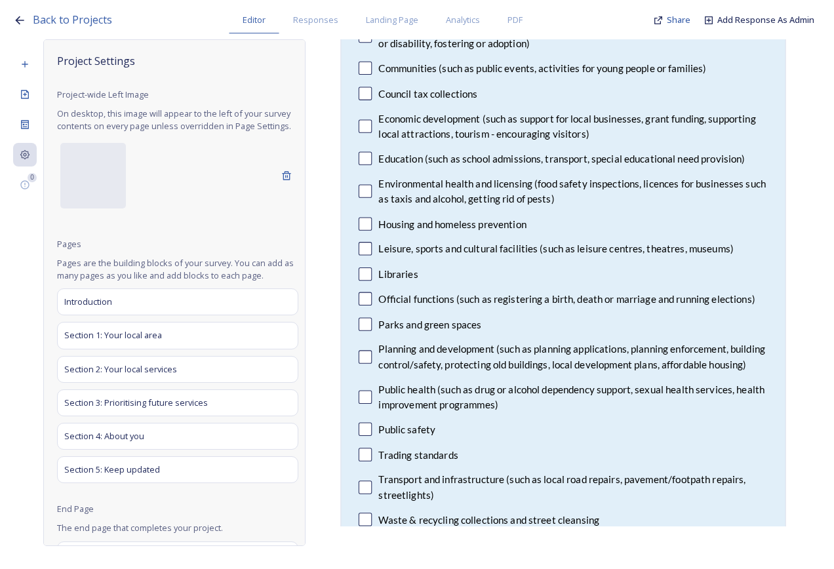
scroll to position [2029, 0]
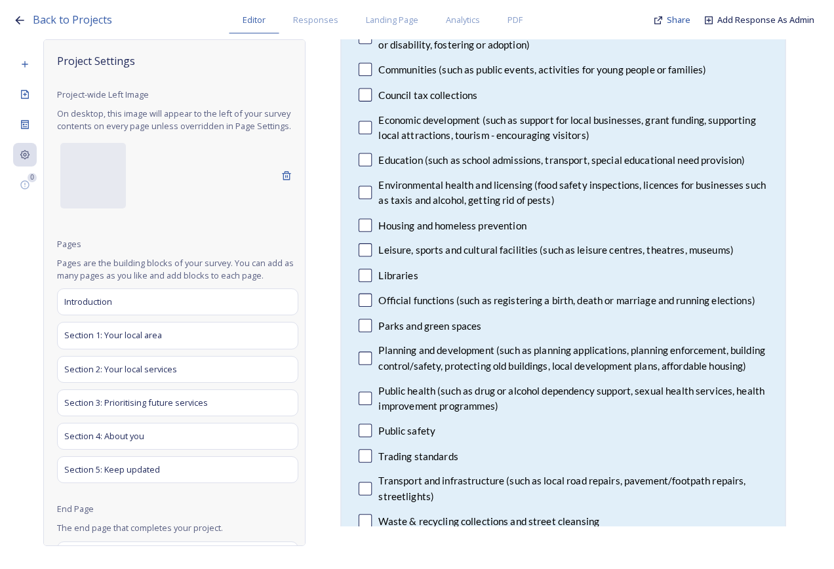
click at [531, 283] on div "Libraries" at bounding box center [563, 275] width 409 height 15
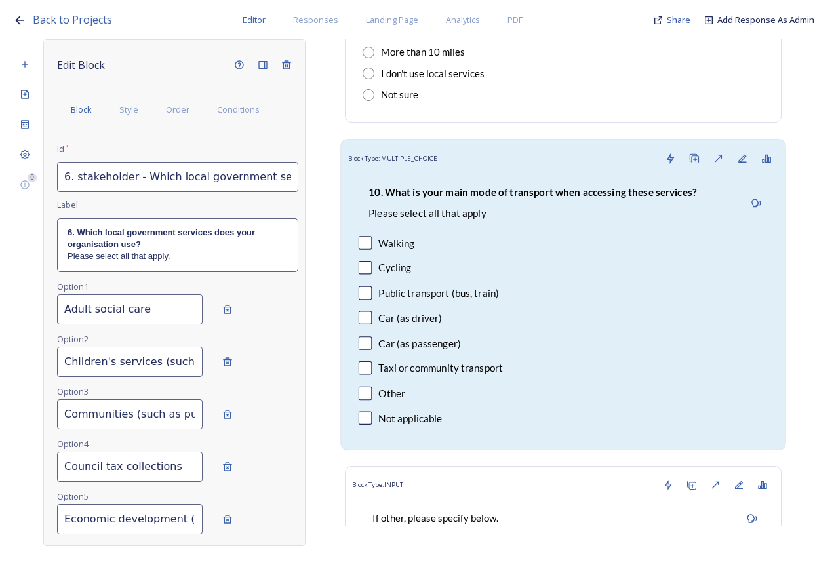
scroll to position [1307, 0]
click at [423, 221] on p "Please select all that apply" at bounding box center [533, 214] width 328 height 14
type input "10. public - What is your main mode of transport when accessing these services?"
type input "Walking"
type input "Cycling"
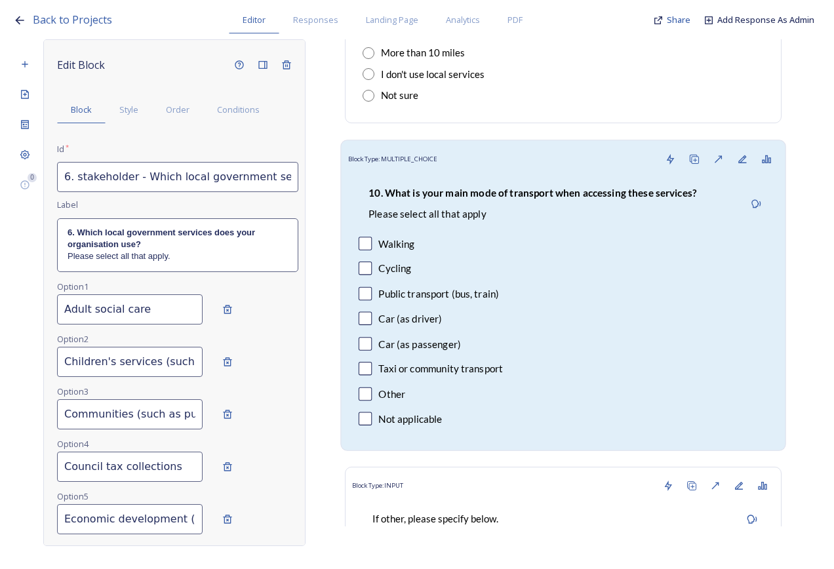
type input "Public transport (bus, train)"
type input "Car (as driver)"
type input "Car (as passenger)"
type input "Taxi or community transport"
type input "Other"
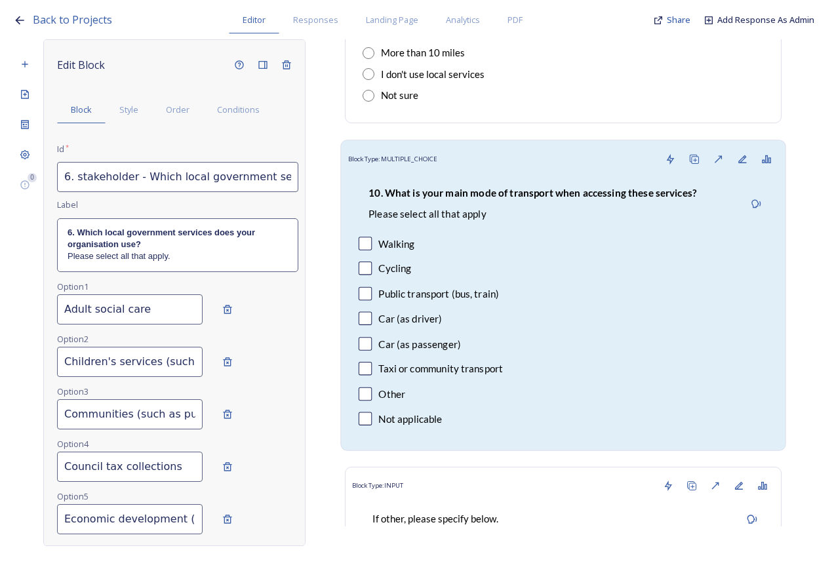
type input "Not applicable"
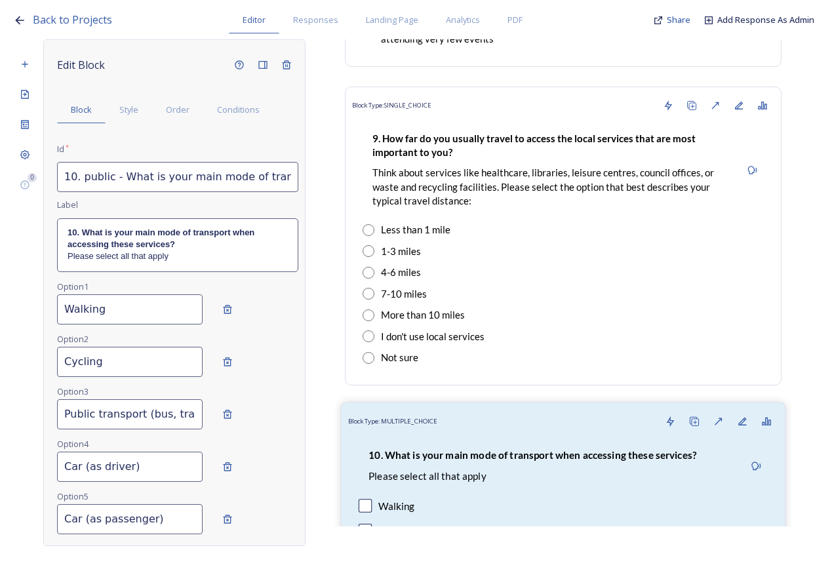
click at [423, 208] on p "Think about services like healthcare, libraries, leisure centres, council offic…" at bounding box center [552, 187] width 358 height 42
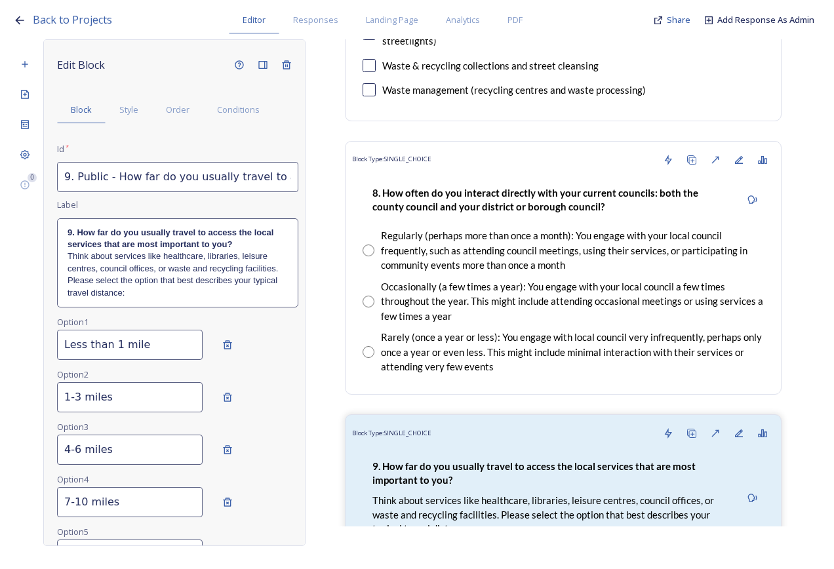
click at [423, 213] on strong "8. How often do you interact directly with your current councils: both the coun…" at bounding box center [537, 200] width 328 height 26
type input "8. public - How often do you interact directly with your current councils: both…"
type input "Regularly (perhaps more than once a month): You engage with your local council …"
type input "Occasionally (a few times a year): You engage with your local council a few tim…"
type input "Rarely (once a year or less): You engage with local council very infrequently, …"
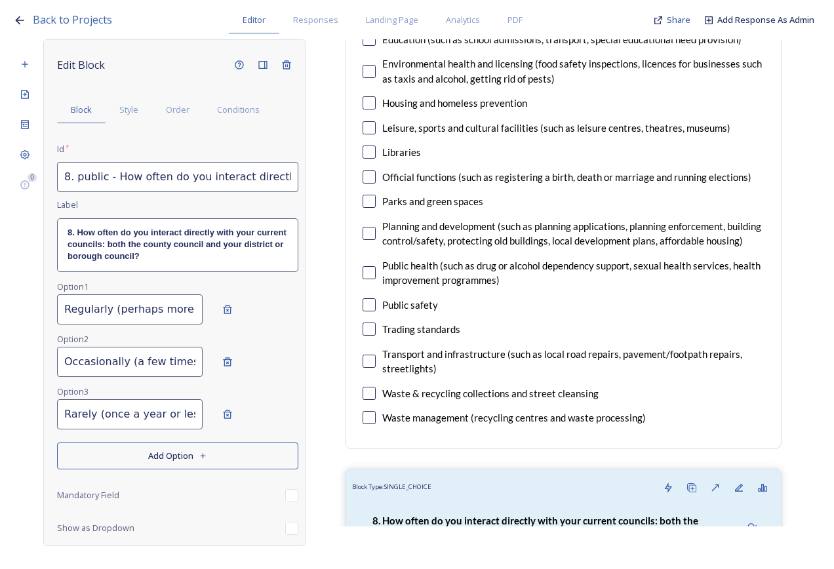
click at [423, 222] on div "Planning and development (such as planning applications, planning enforcement, …" at bounding box center [573, 234] width 382 height 30
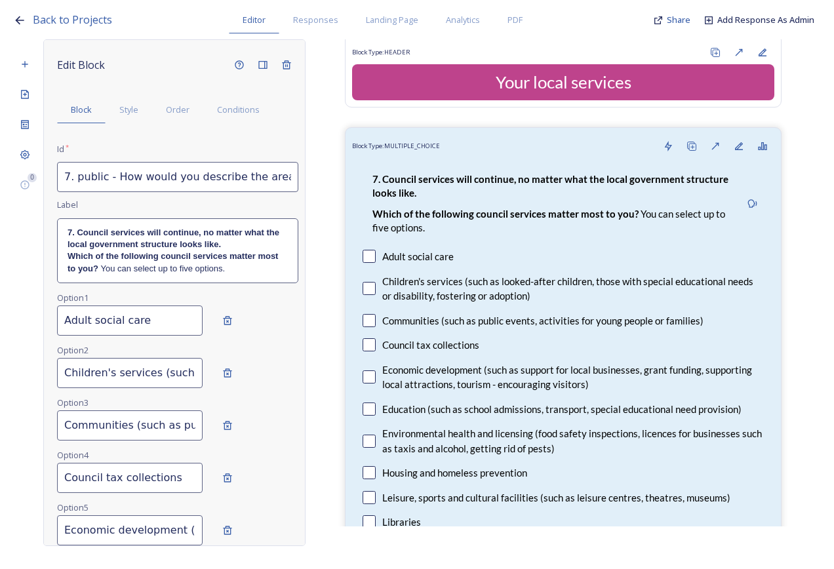
scroll to position [0, 0]
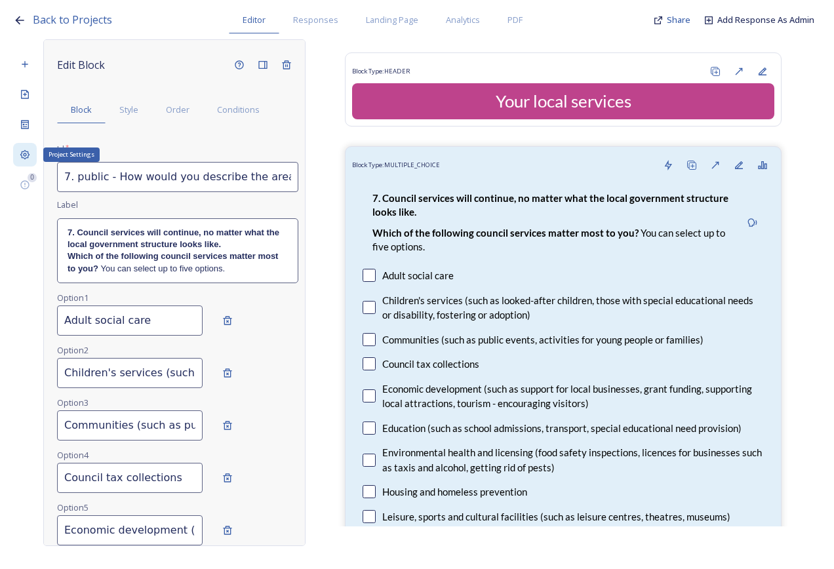
click at [14, 156] on div "Project Settings" at bounding box center [25, 155] width 24 height 24
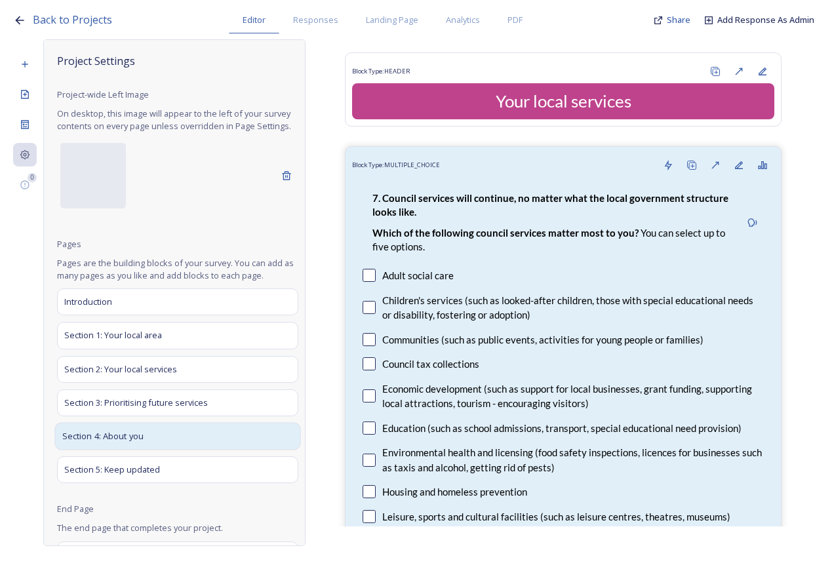
click at [158, 445] on div "Section 4: About you" at bounding box center [177, 436] width 246 height 28
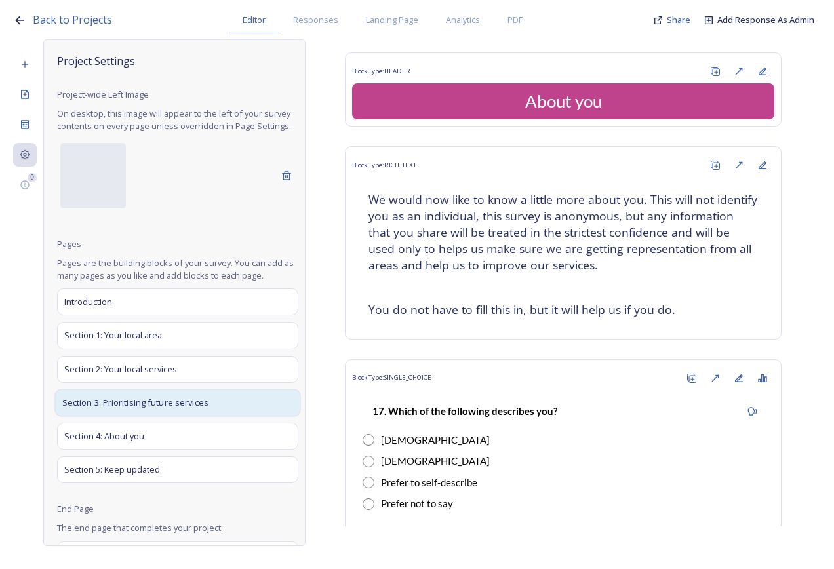
click at [169, 417] on div "Section 3: Prioritising future services" at bounding box center [177, 403] width 246 height 28
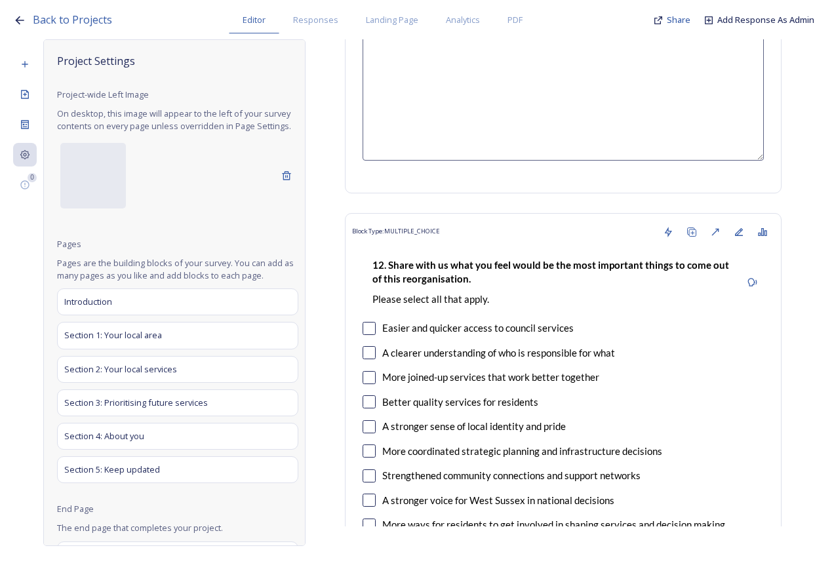
scroll to position [3292, 0]
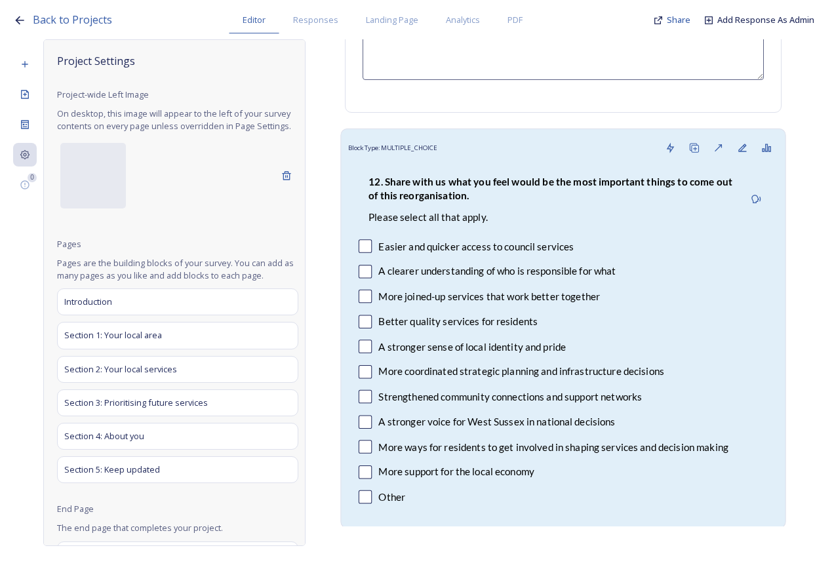
click at [685, 239] on div "Easier and quicker access to council services" at bounding box center [563, 246] width 409 height 15
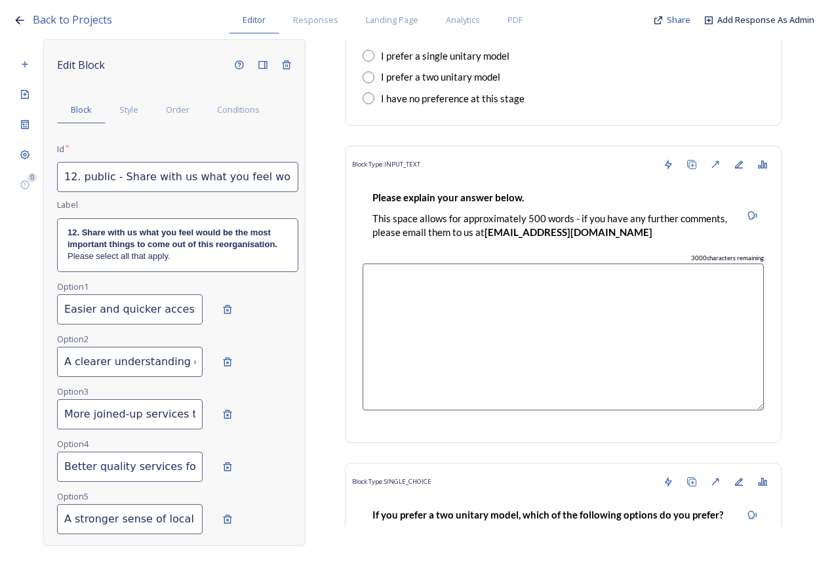
scroll to position [5916, 0]
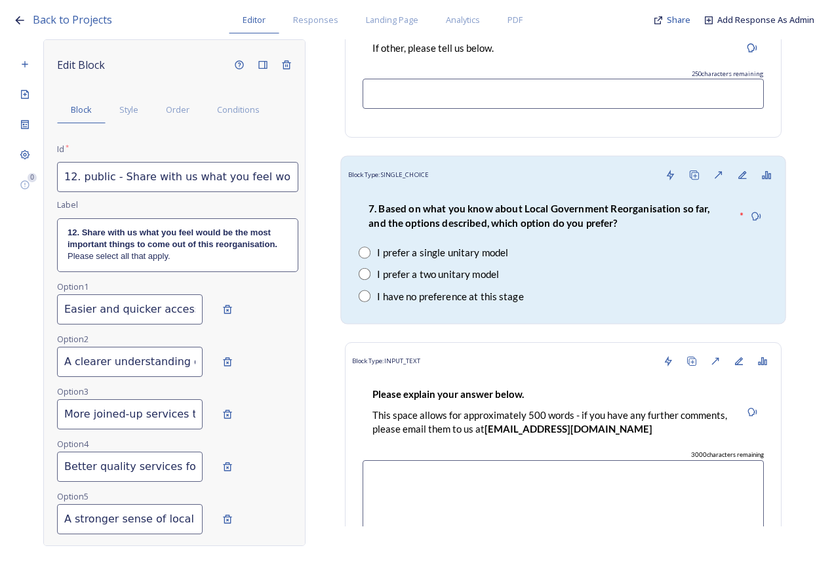
click at [455, 163] on div "Block Type: SINGLE_CHOICE" at bounding box center [563, 175] width 431 height 24
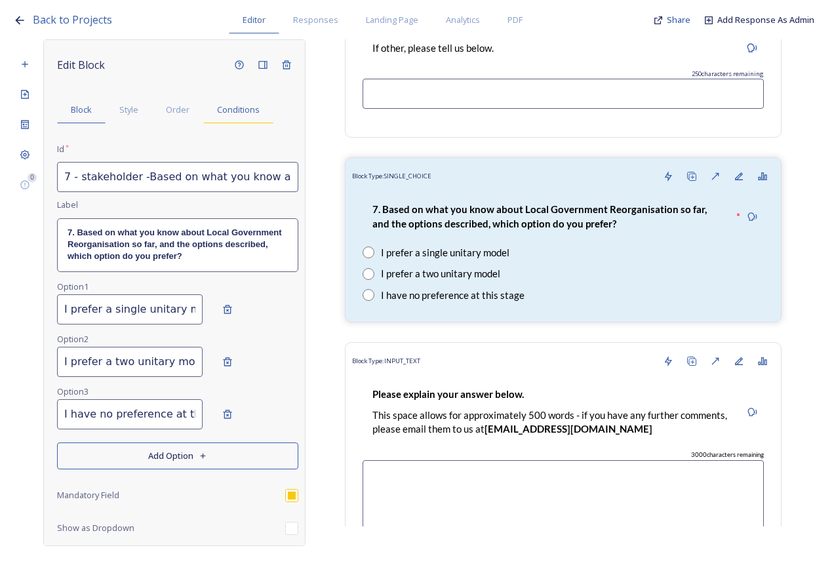
click at [254, 96] on div "Conditions" at bounding box center [238, 109] width 70 height 27
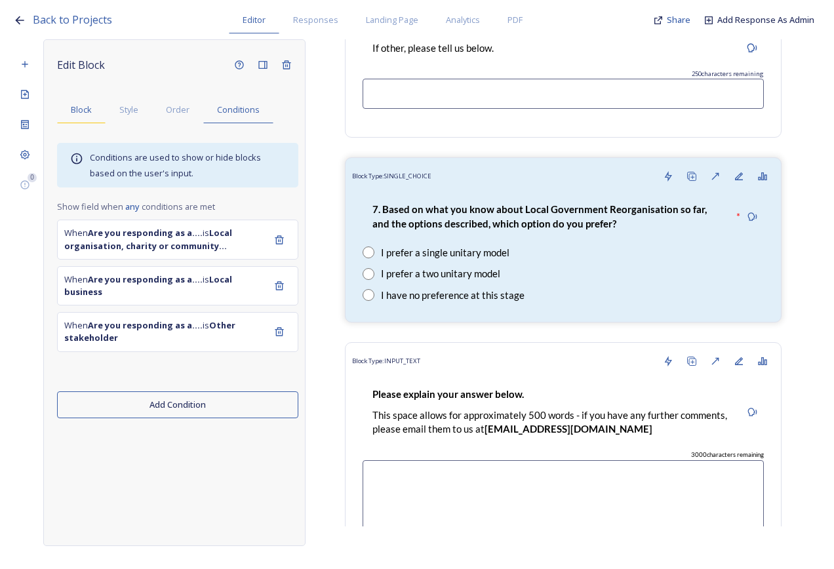
click at [96, 115] on div "Block" at bounding box center [81, 109] width 49 height 27
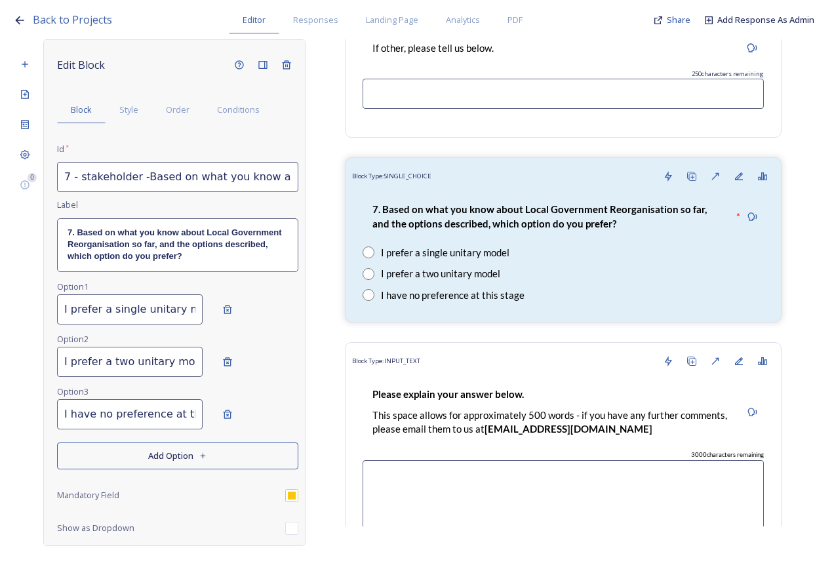
click at [73, 10] on div "Back to Projects Editor Responses Landing Page Analytics PDF Share Add Response…" at bounding box center [420, 16] width 815 height 33
click at [75, 22] on span "Back to Projects" at bounding box center [72, 19] width 79 height 14
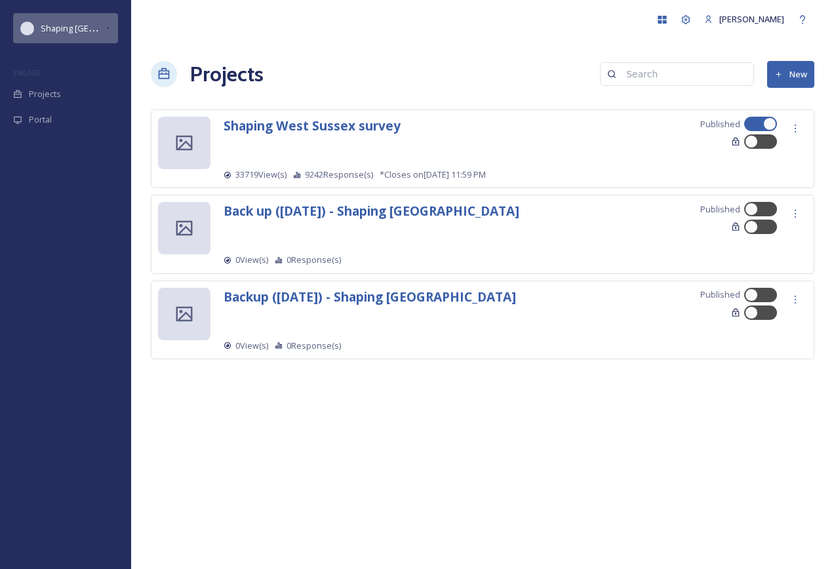
click at [69, 28] on span "Shaping [GEOGRAPHIC_DATA]" at bounding box center [99, 28] width 117 height 12
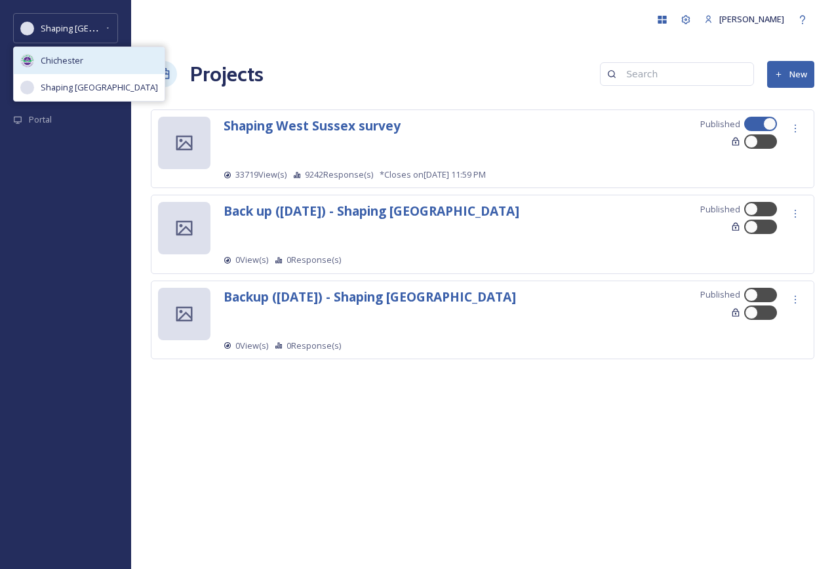
click at [73, 62] on span "Chichester" at bounding box center [62, 60] width 43 height 12
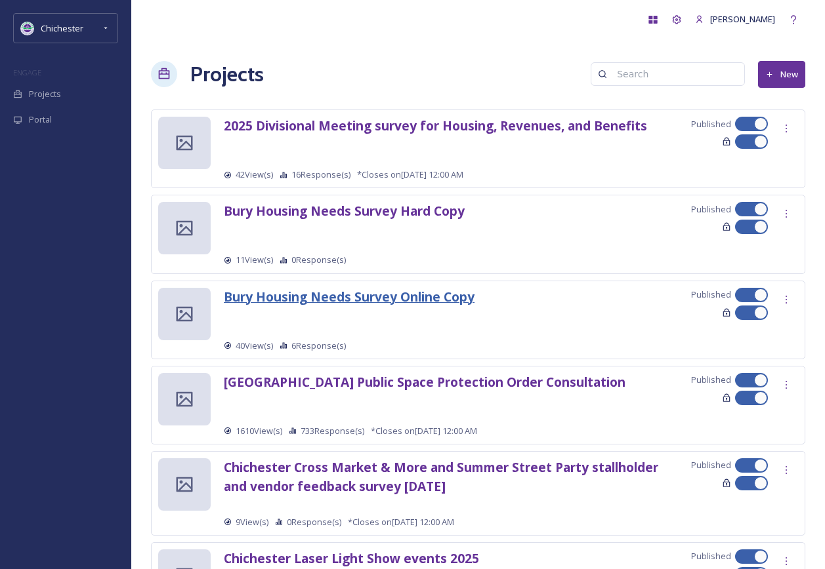
click at [430, 292] on strong "Bury Housing Needs Survey Online Copy" at bounding box center [349, 297] width 251 height 18
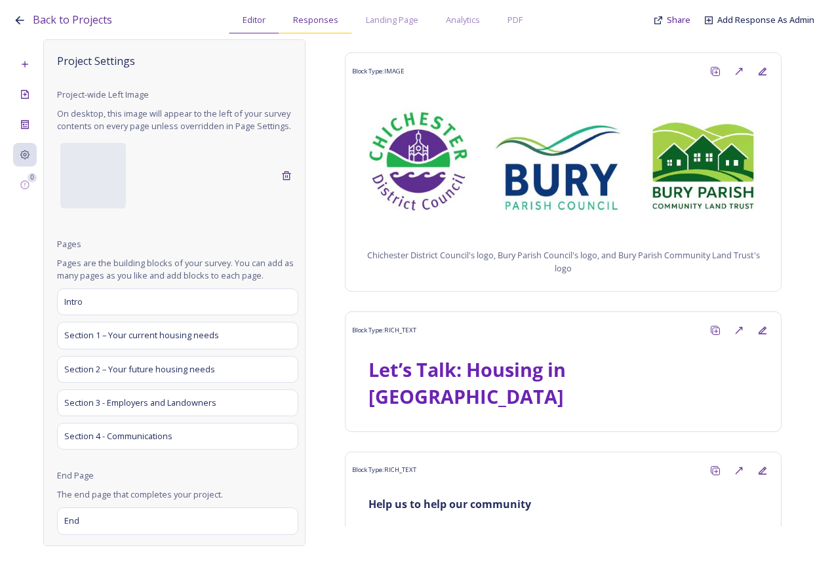
click at [314, 20] on span "Responses" at bounding box center [315, 20] width 45 height 12
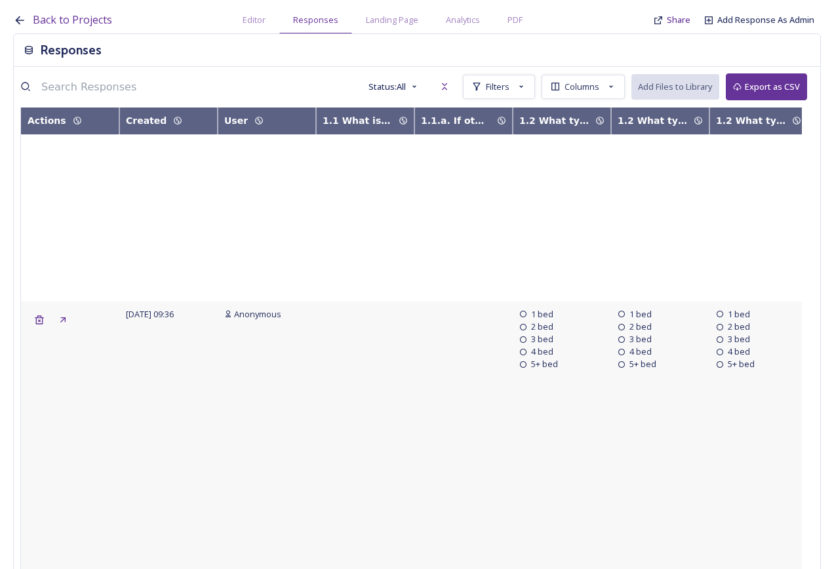
scroll to position [2148, 0]
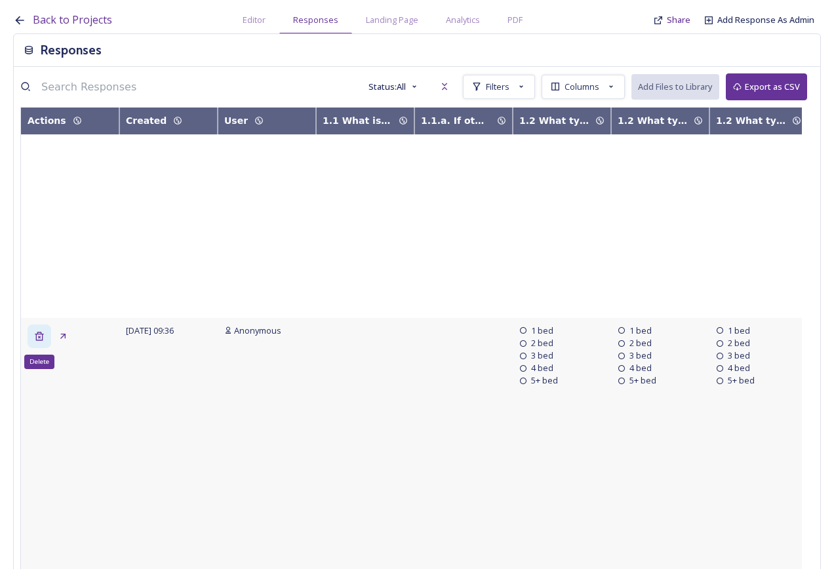
click at [34, 341] on icon at bounding box center [39, 336] width 10 height 10
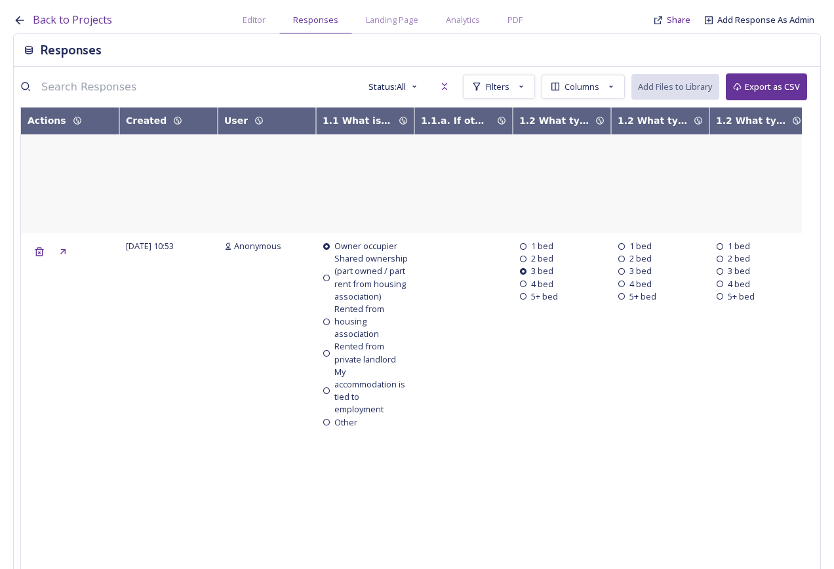
scroll to position [1747, 0]
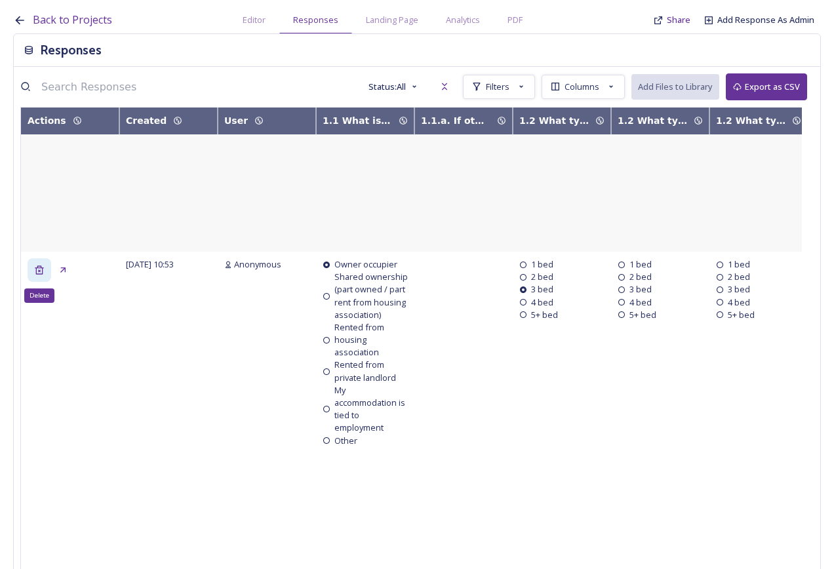
click at [44, 268] on icon at bounding box center [39, 270] width 10 height 10
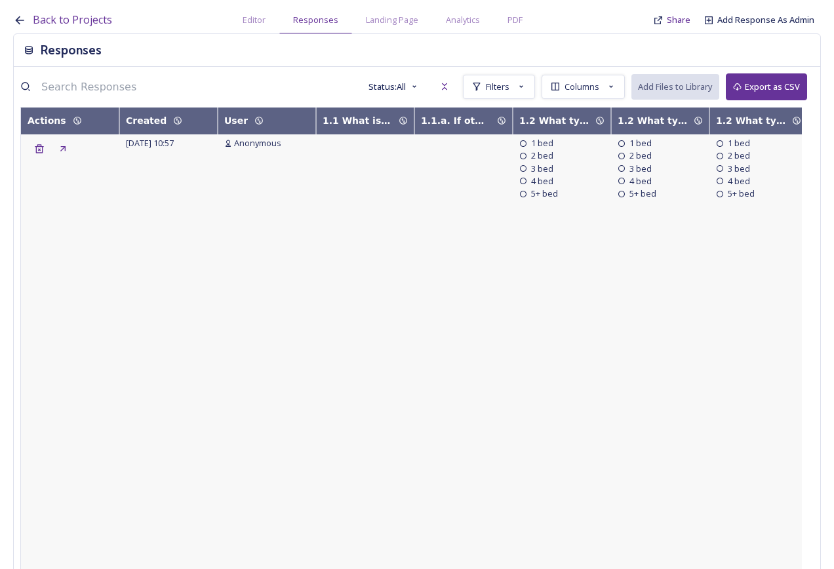
scroll to position [1347, 0]
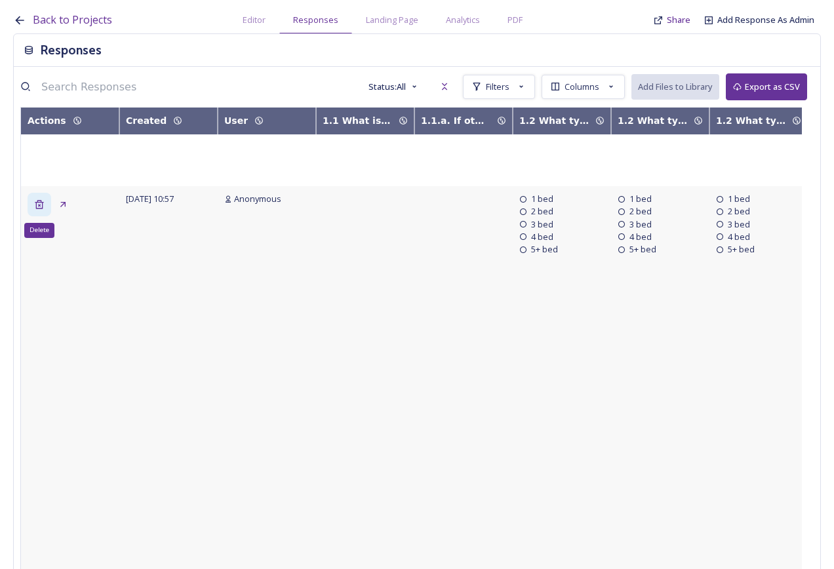
click at [34, 209] on icon at bounding box center [39, 204] width 10 height 10
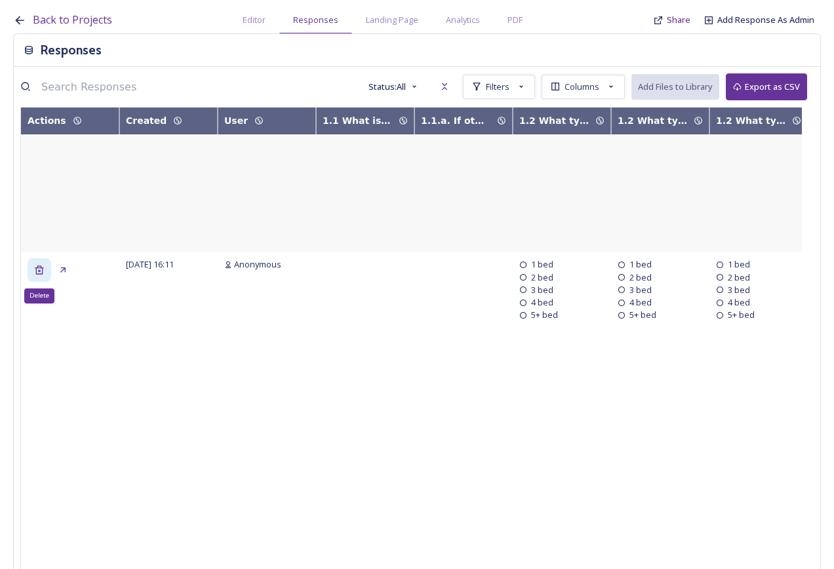
click at [41, 271] on icon at bounding box center [39, 270] width 10 height 10
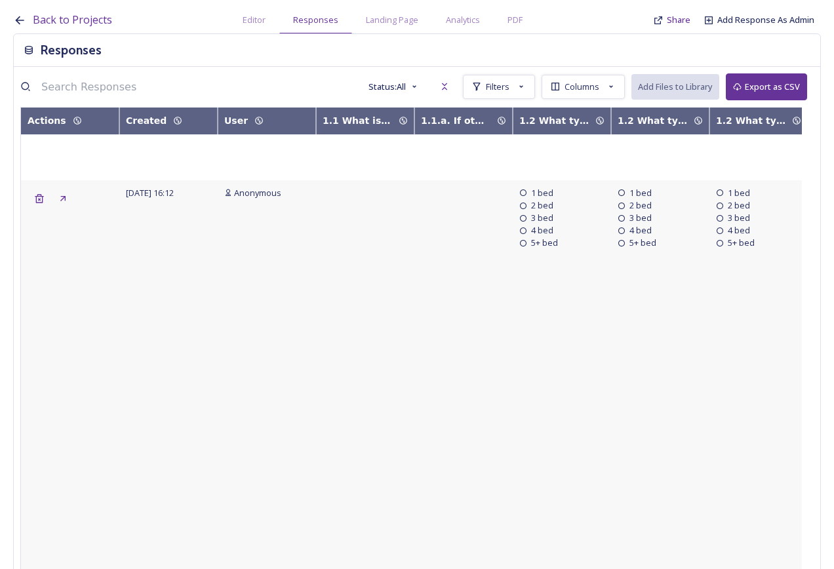
scroll to position [283, 0]
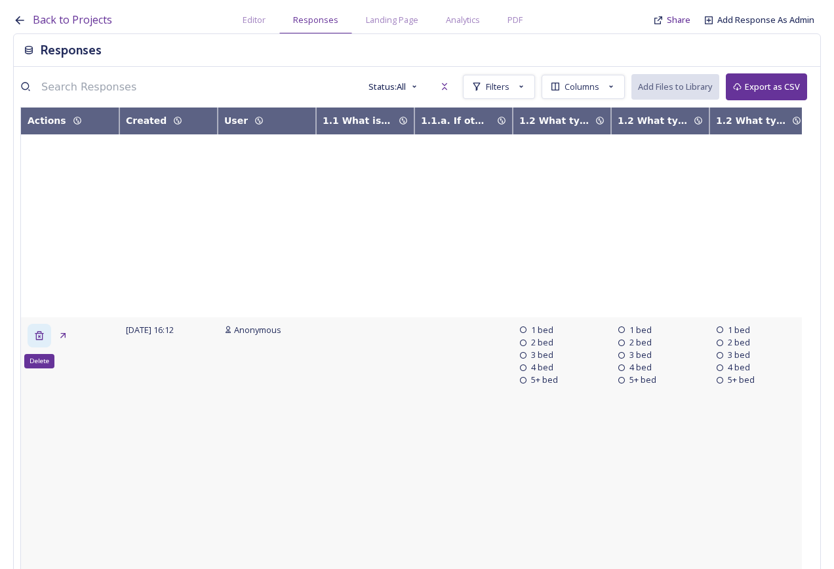
click at [30, 336] on div "Delete" at bounding box center [40, 336] width 24 height 24
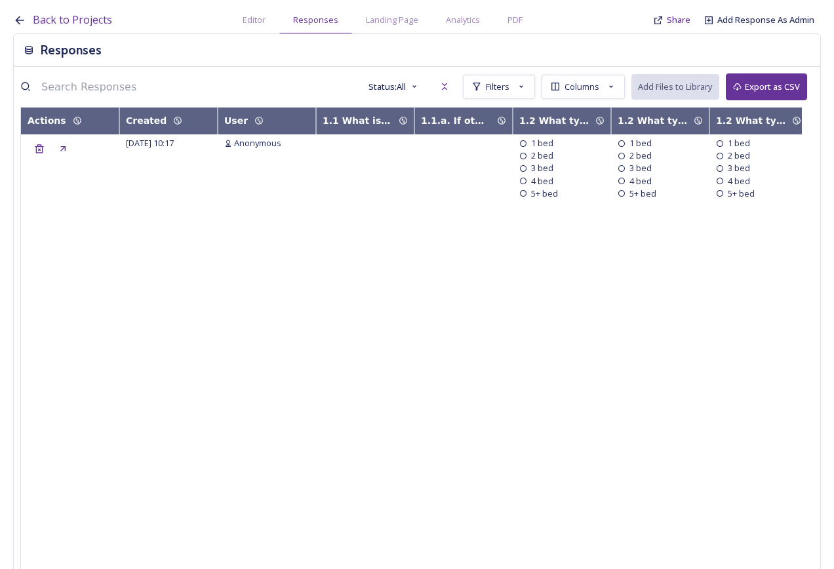
scroll to position [0, 0]
click at [34, 155] on icon at bounding box center [39, 153] width 10 height 10
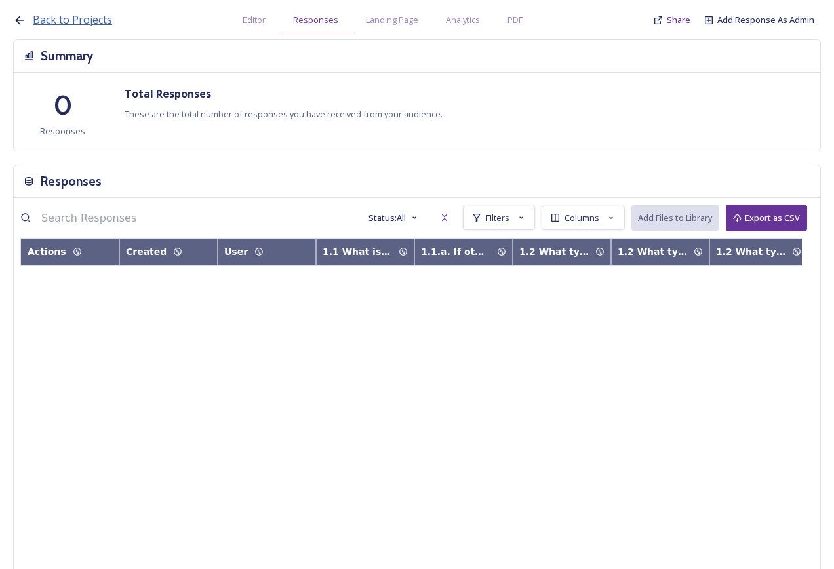
click at [73, 17] on span "Back to Projects" at bounding box center [72, 19] width 79 height 14
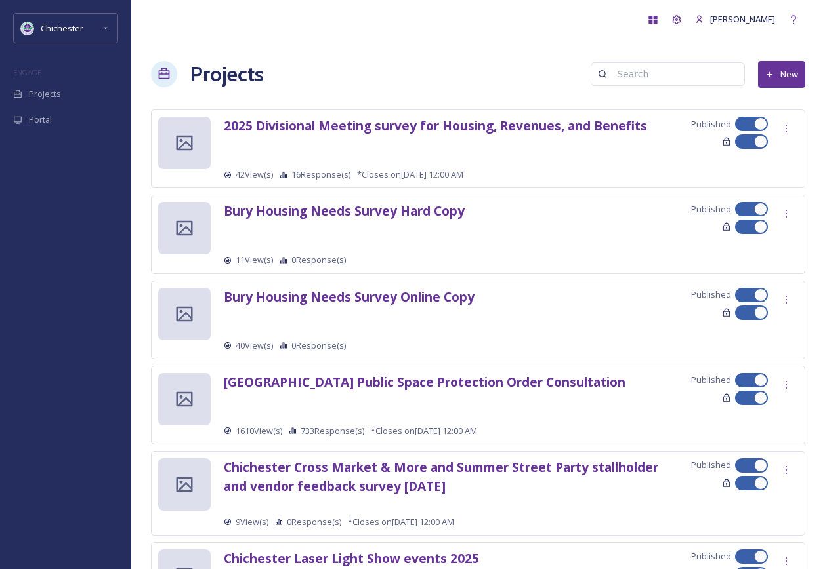
click at [437, 22] on div "[PERSON_NAME]" at bounding box center [478, 19] width 654 height 39
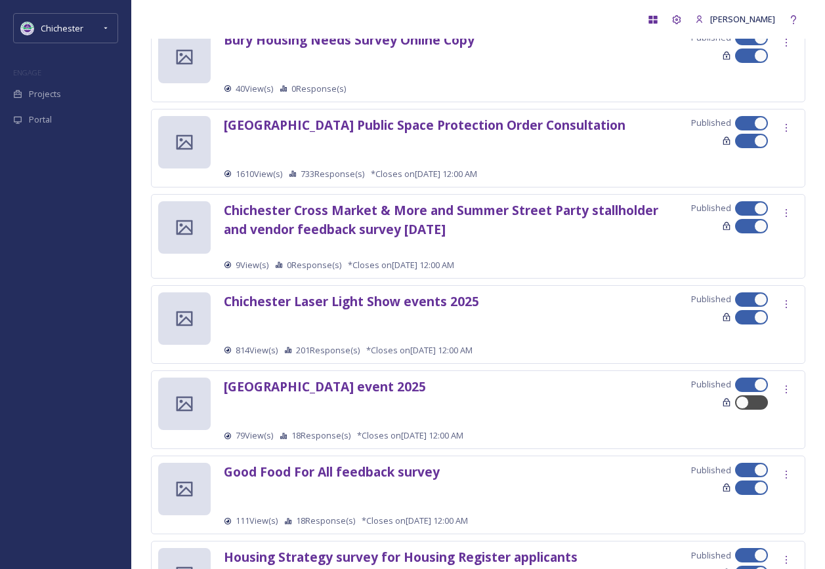
scroll to position [262, 0]
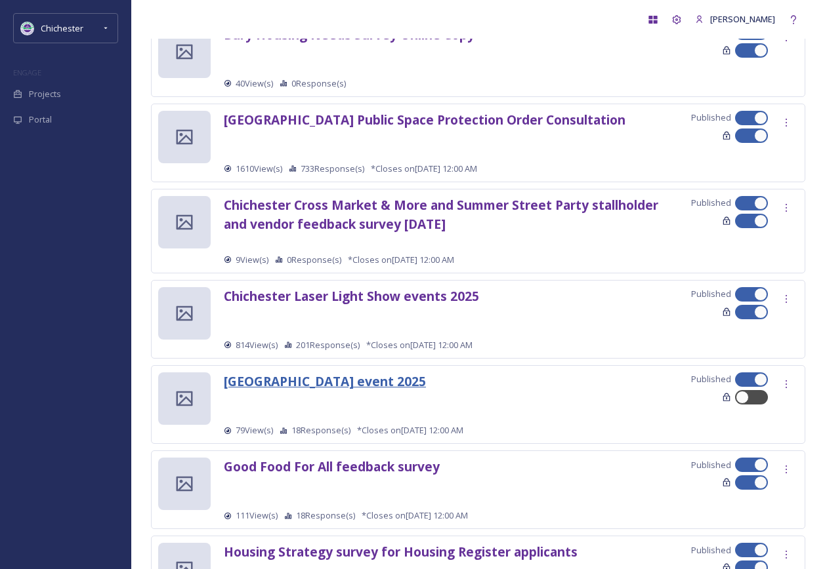
click at [332, 384] on strong "[GEOGRAPHIC_DATA] event 2025" at bounding box center [325, 382] width 202 height 18
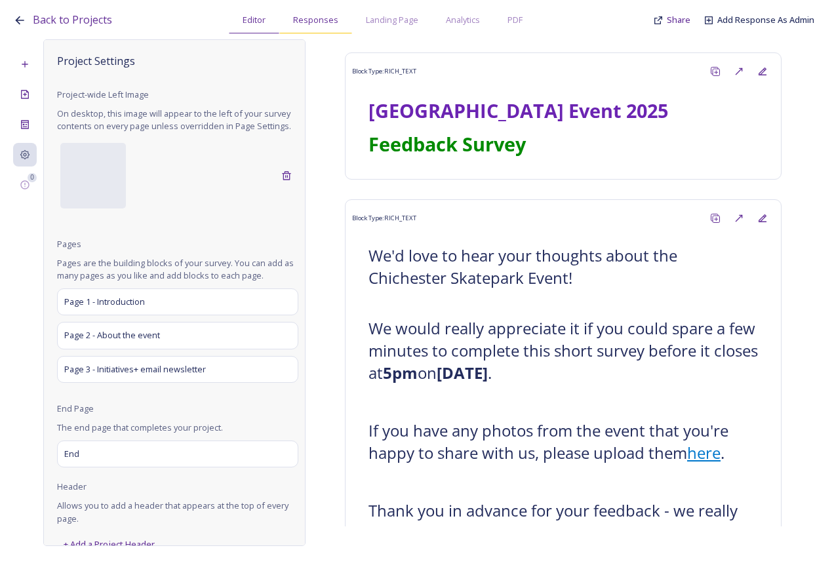
click at [329, 23] on span "Responses" at bounding box center [315, 20] width 45 height 12
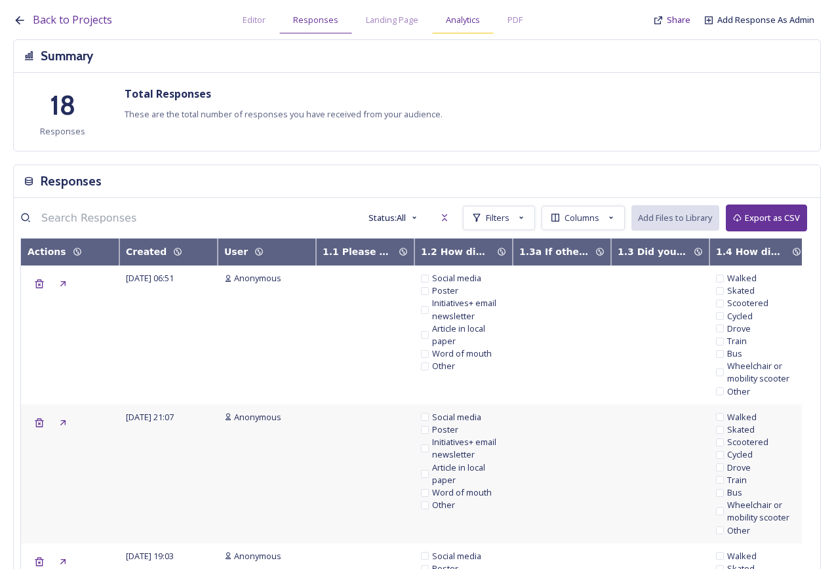
click at [458, 27] on div "Analytics" at bounding box center [463, 20] width 62 height 27
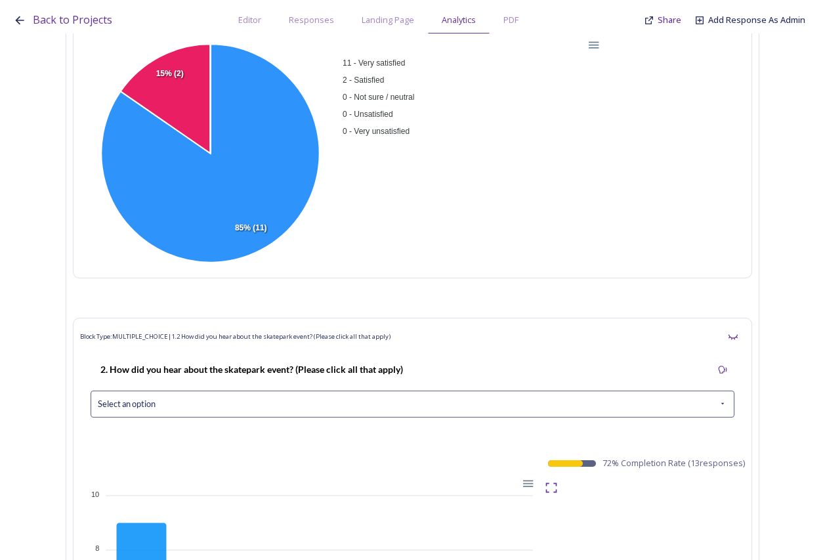
scroll to position [729, 0]
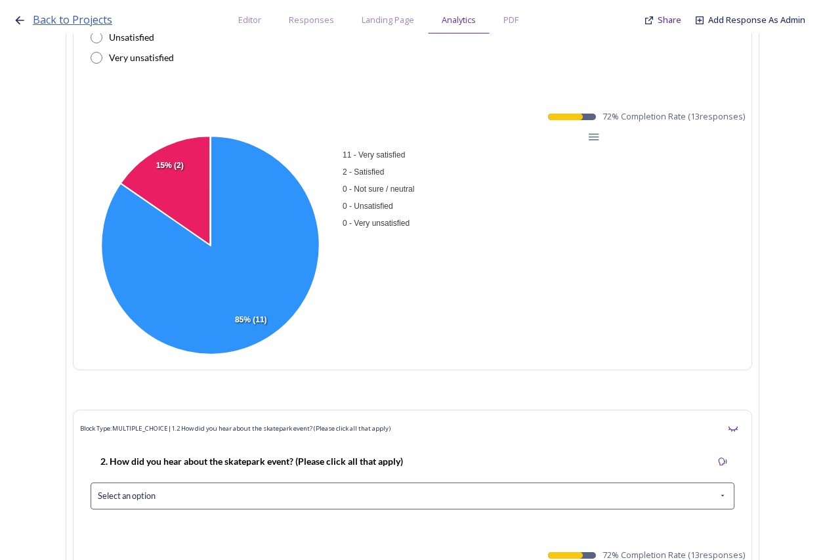
click at [62, 15] on span "Back to Projects" at bounding box center [72, 19] width 79 height 14
